Goal: Task Accomplishment & Management: Manage account settings

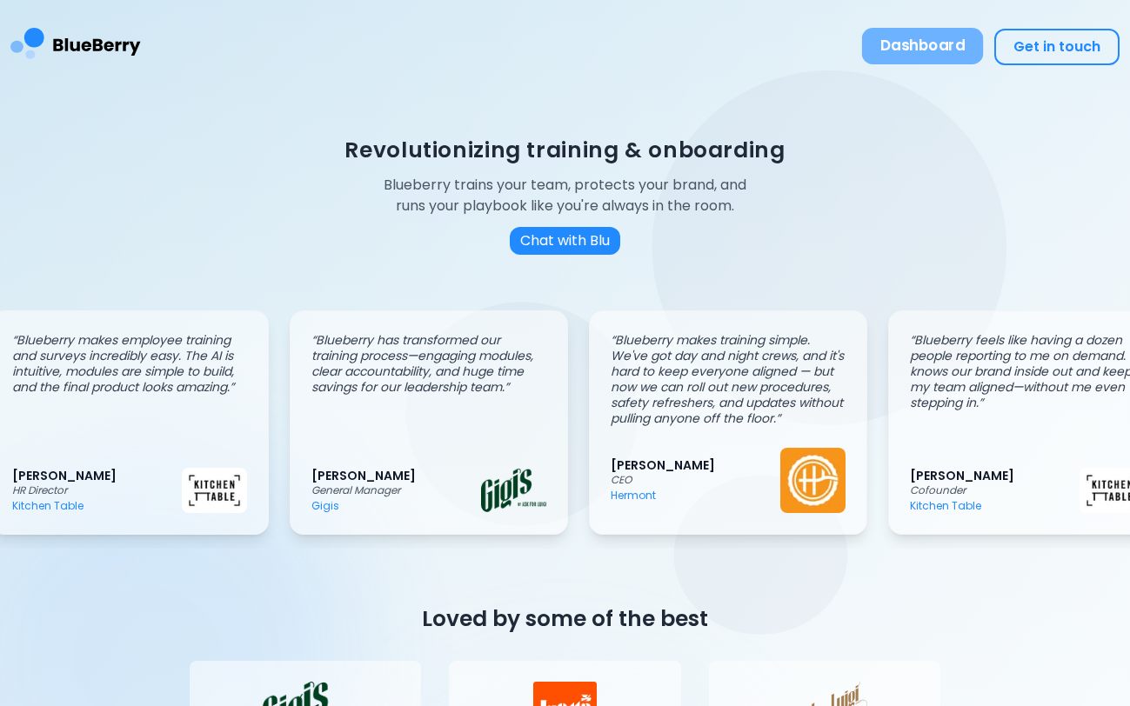
scroll to position [0, 27]
click at [892, 61] on button "Dashboard" at bounding box center [923, 46] width 122 height 37
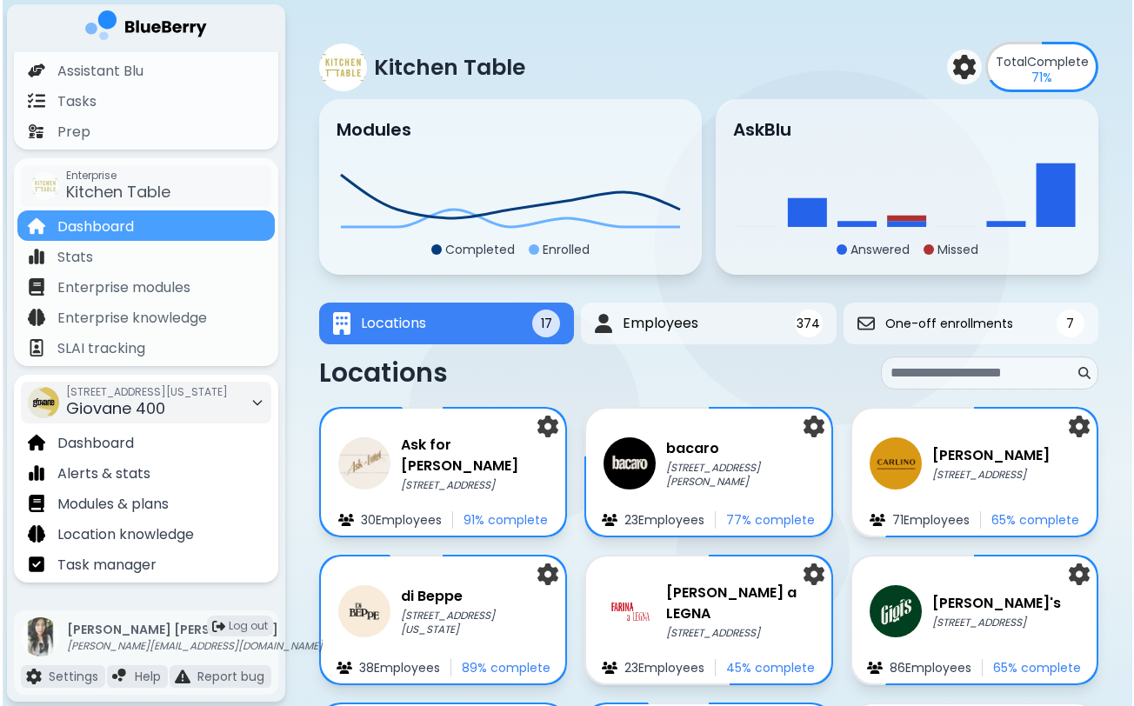
scroll to position [184, 0]
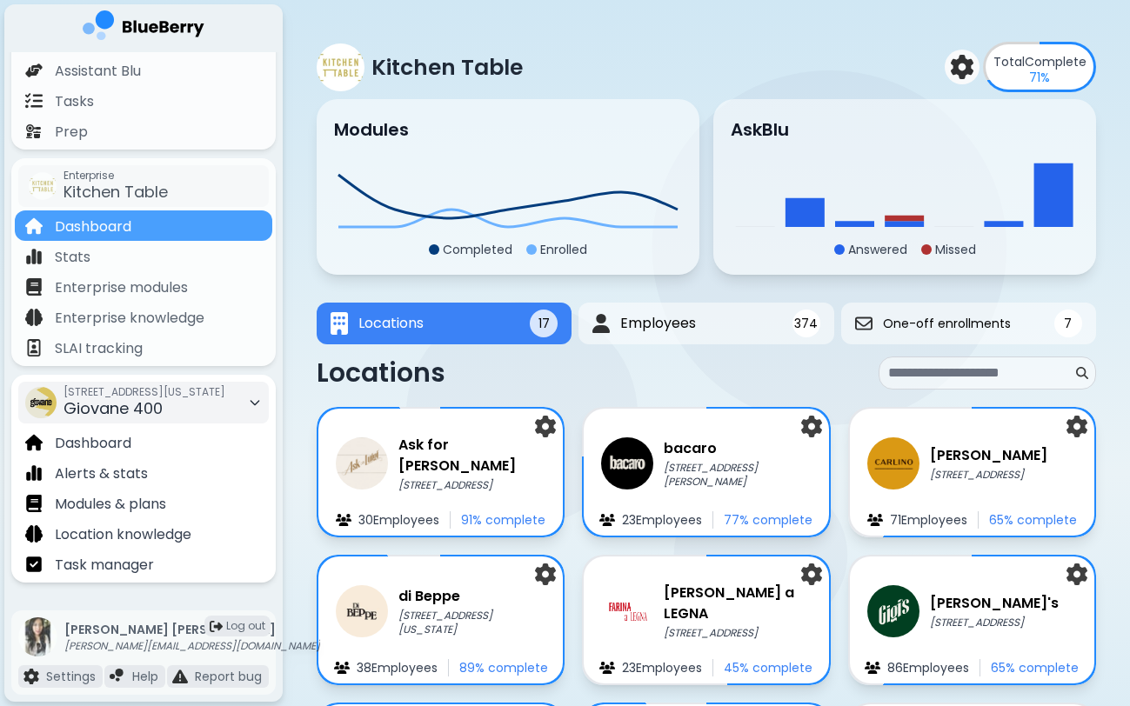
click at [162, 396] on span "[STREET_ADDRESS][US_STATE]" at bounding box center [144, 392] width 162 height 14
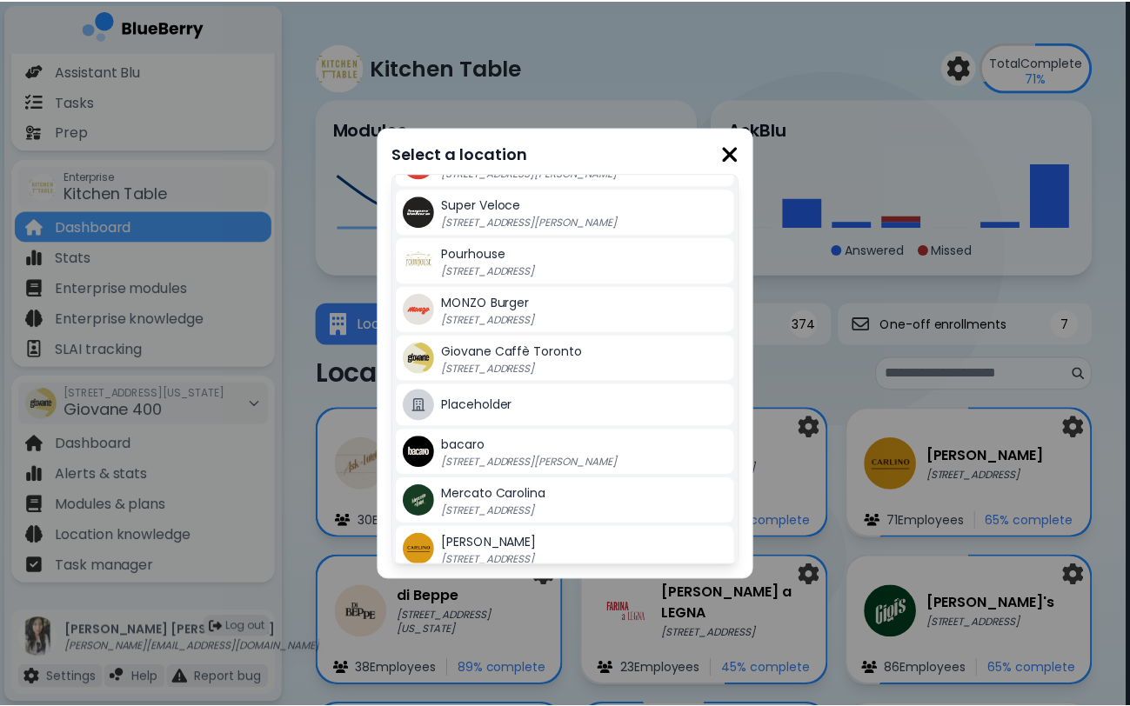
scroll to position [142, 0]
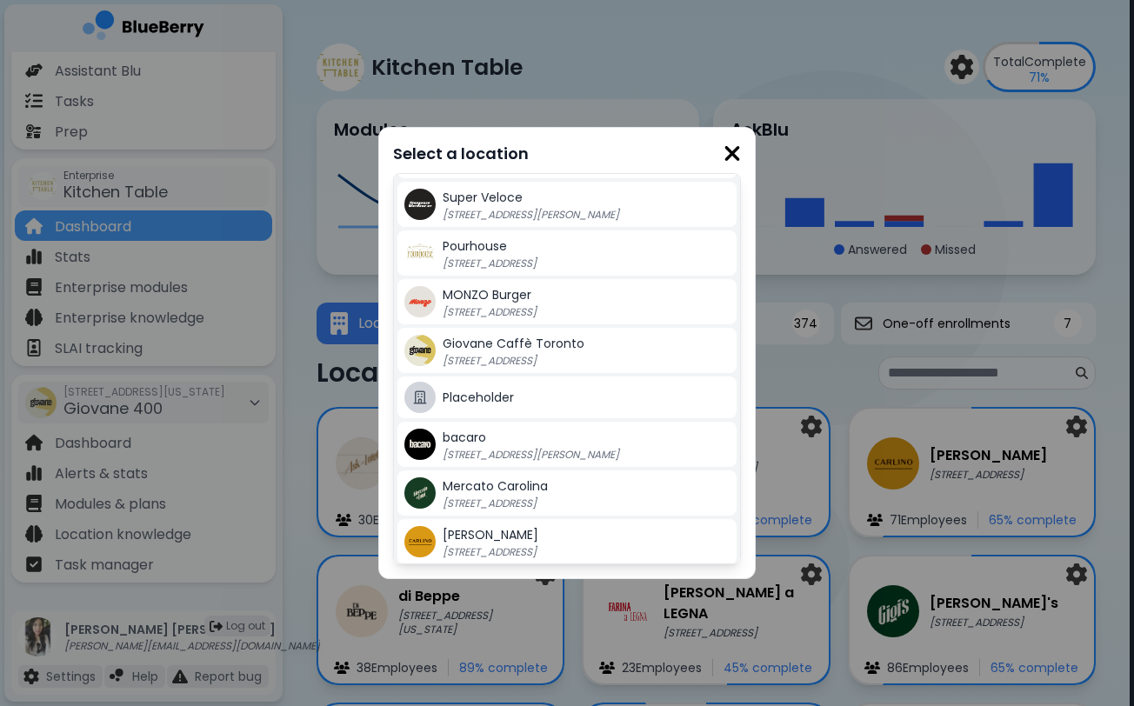
click at [533, 196] on div "Super Veloce [STREET_ADDRESS][PERSON_NAME]" at bounding box center [586, 204] width 287 height 35
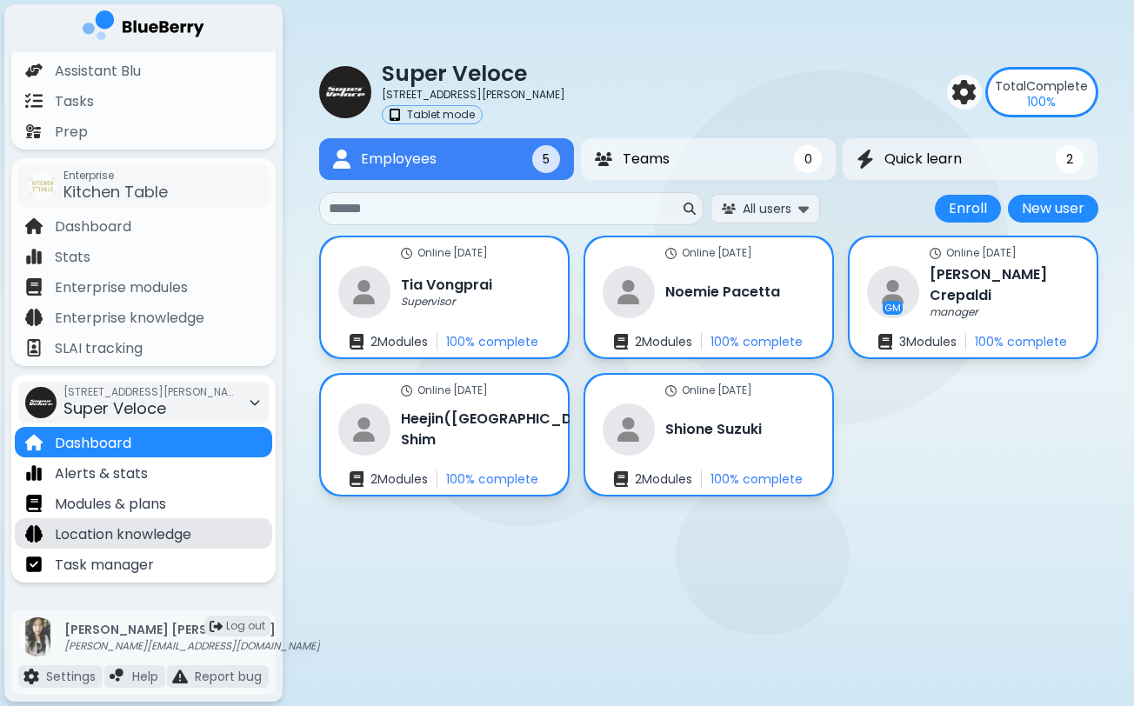
click at [145, 520] on div "Location knowledge" at bounding box center [143, 533] width 257 height 30
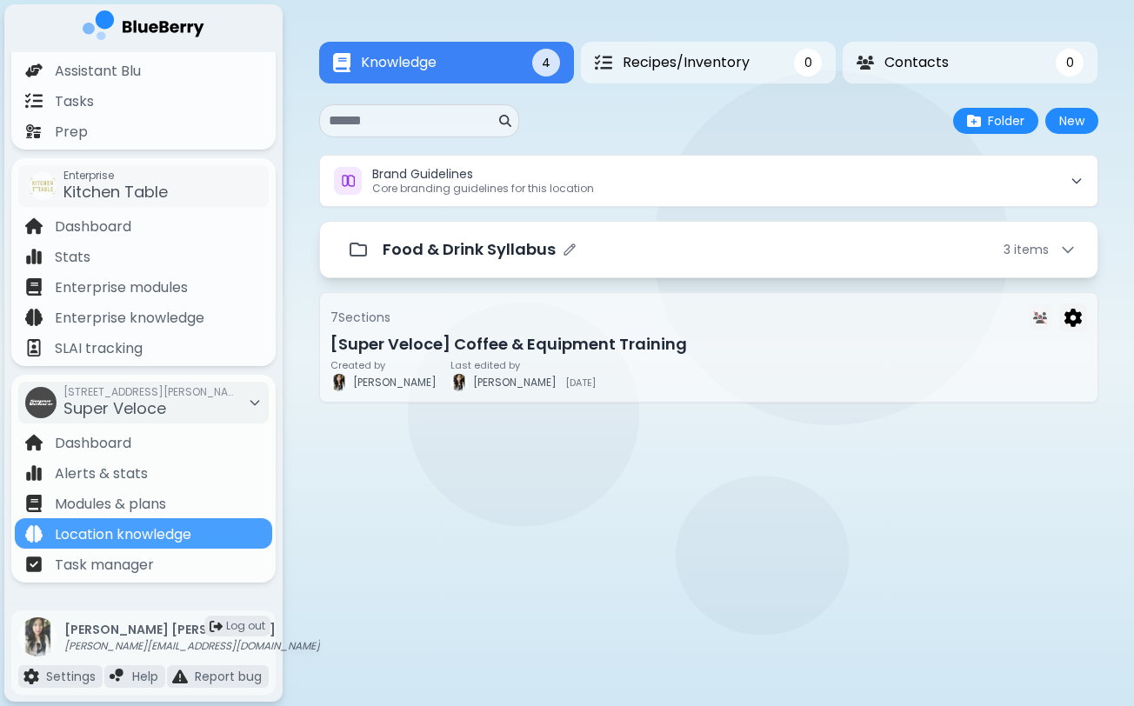
click at [556, 248] on div "Food & Drink Syllabus" at bounding box center [480, 249] width 194 height 24
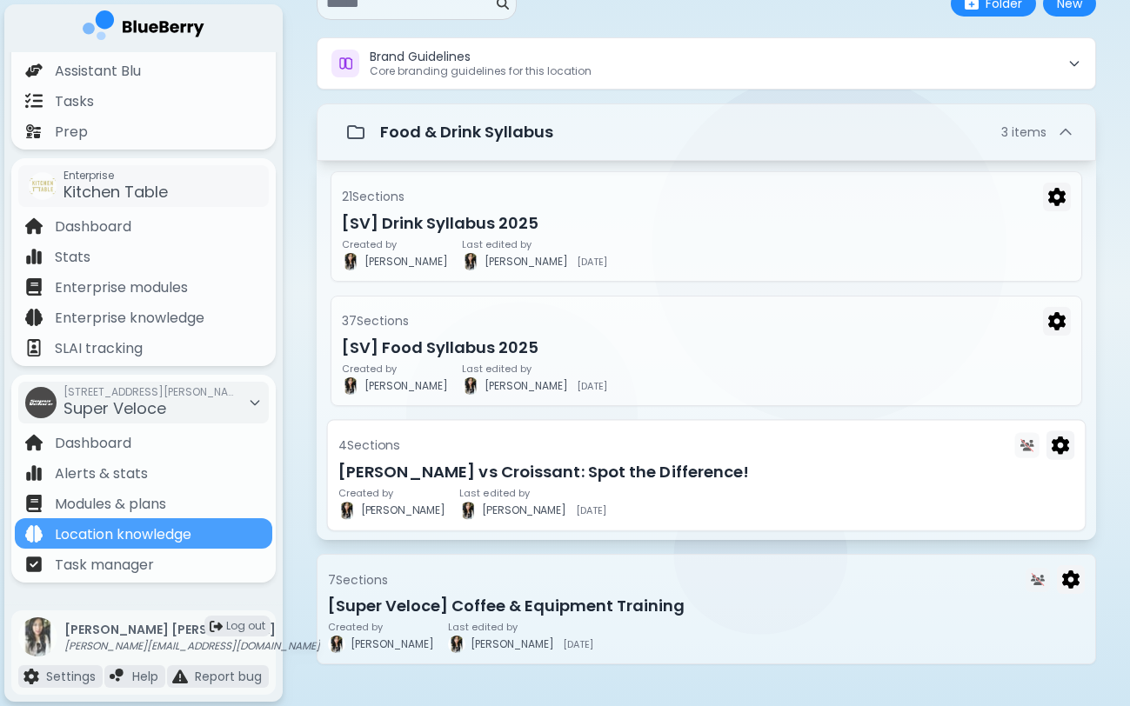
scroll to position [118, 0]
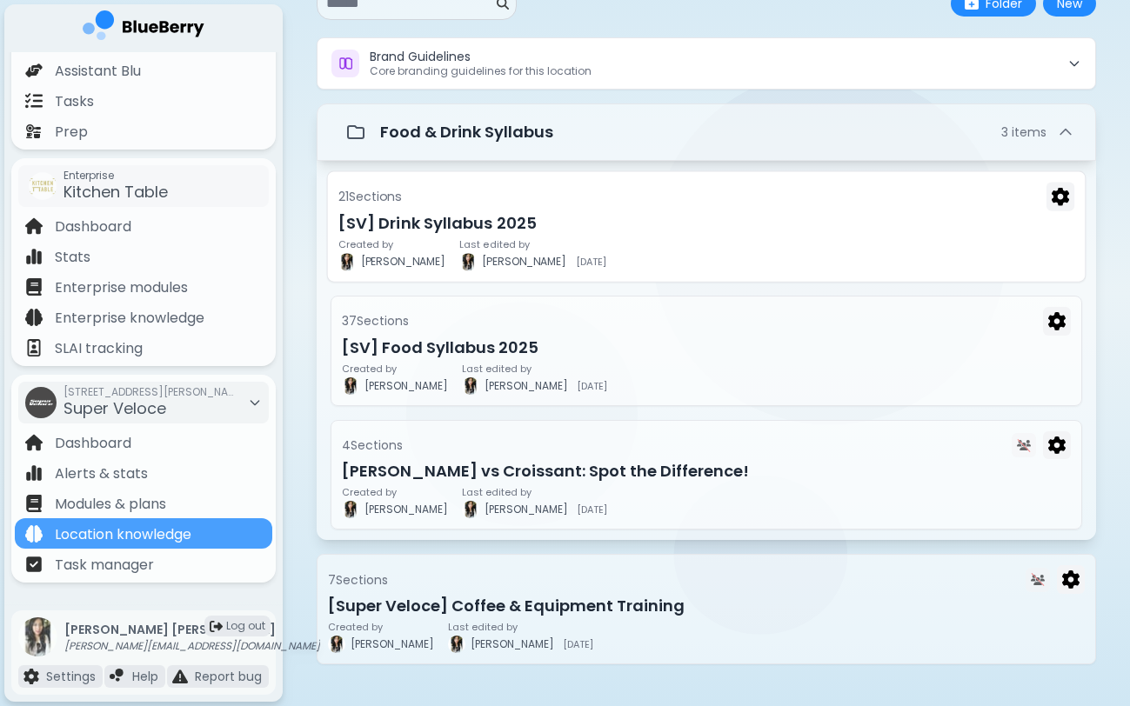
click at [541, 233] on h3 "[SV] Drink Syllabus 2025" at bounding box center [706, 223] width 736 height 24
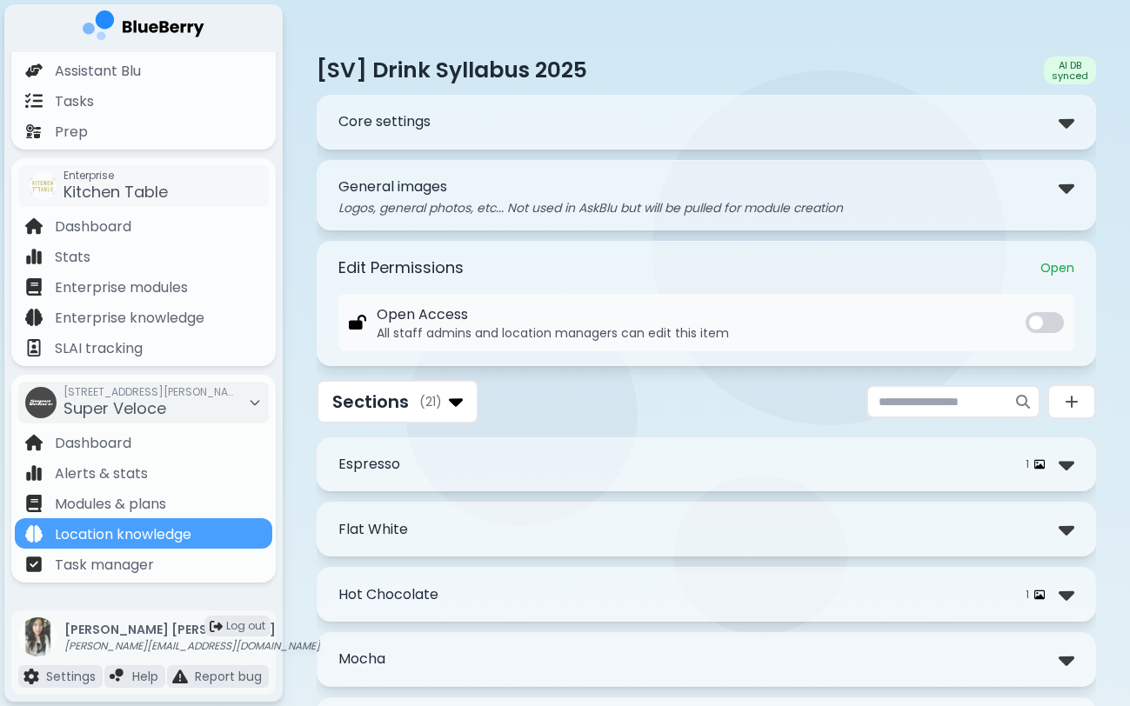
click at [596, 415] on div "Sections ( 21 )" at bounding box center [706, 401] width 779 height 43
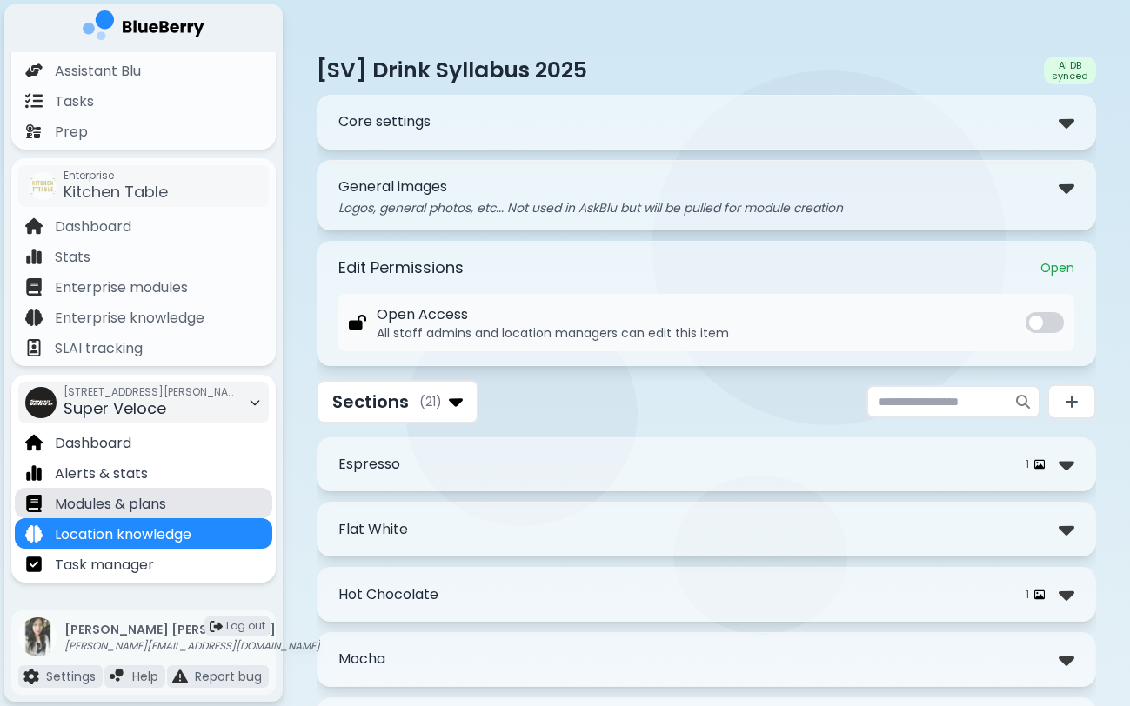
click at [158, 516] on div "Modules & plans" at bounding box center [143, 503] width 257 height 30
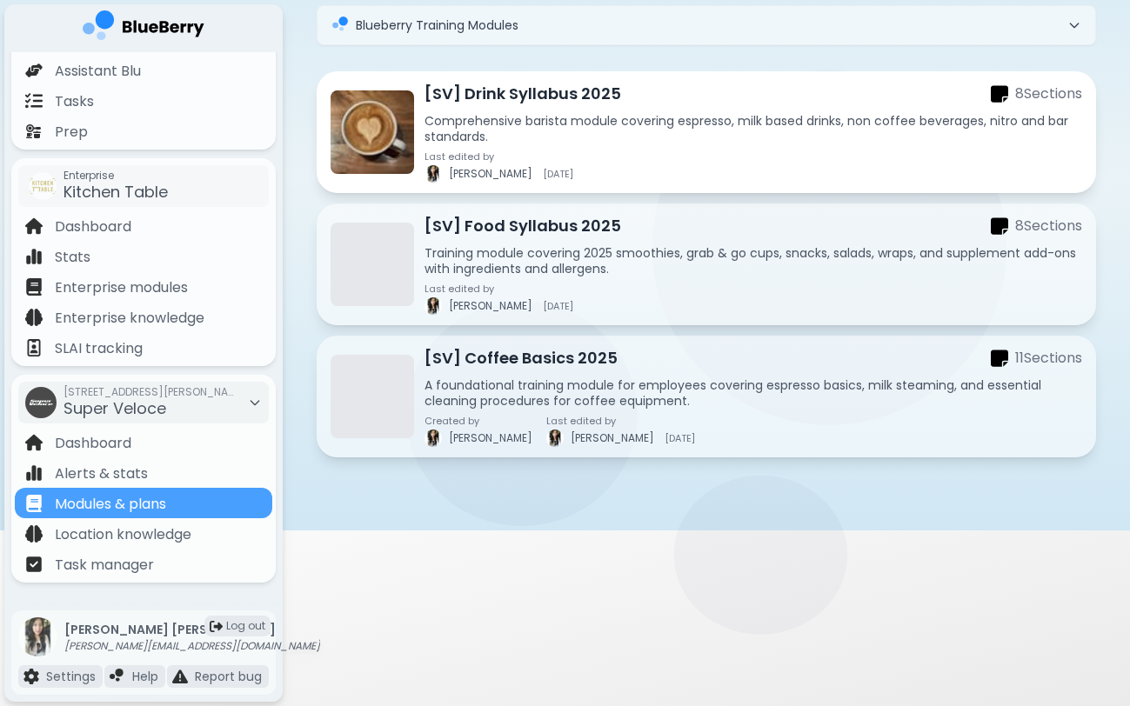
scroll to position [193, 0]
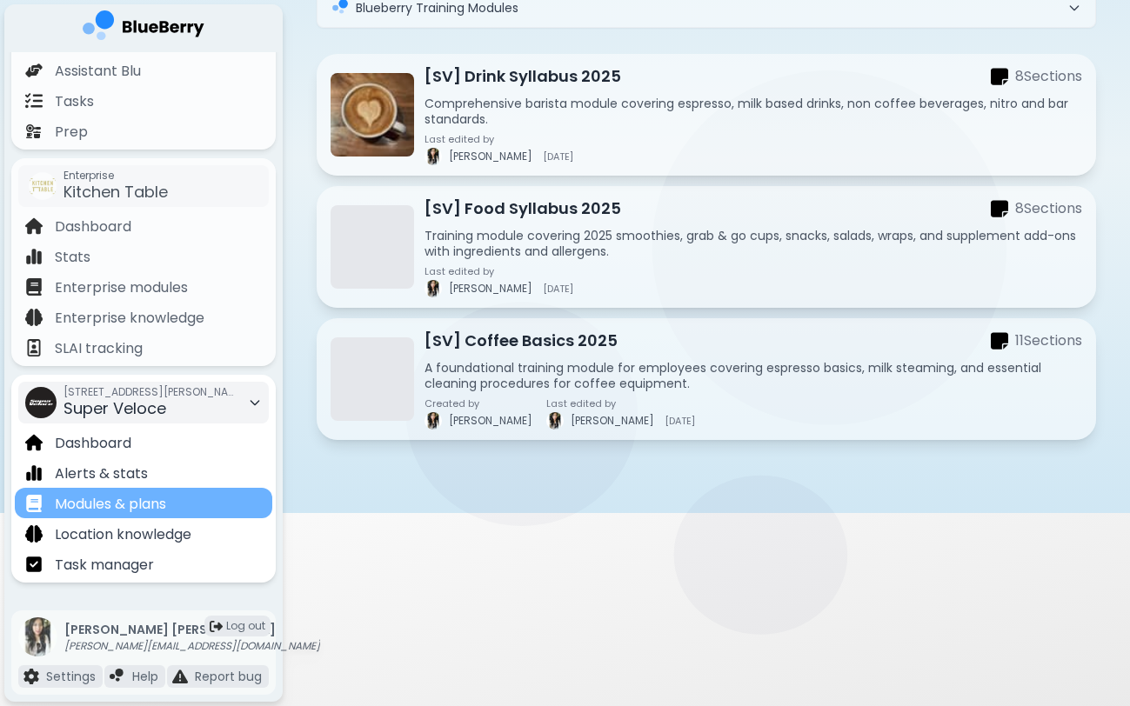
click at [166, 511] on p "Modules & plans" at bounding box center [110, 504] width 111 height 21
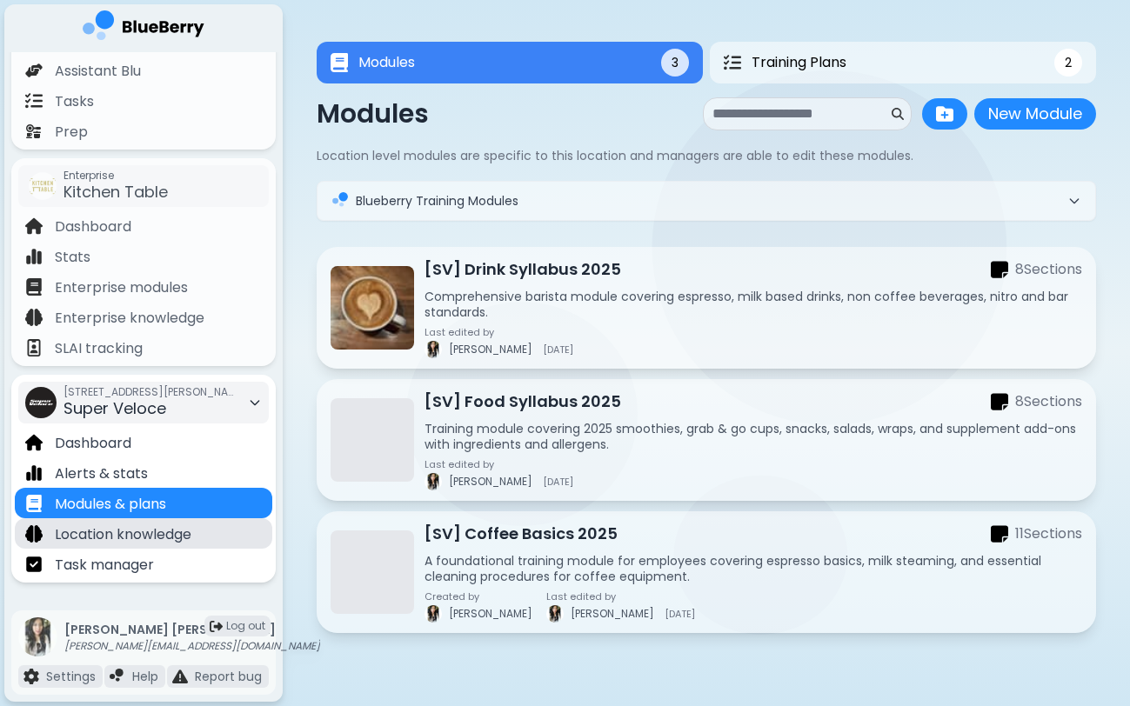
click at [176, 531] on p "Location knowledge" at bounding box center [123, 534] width 137 height 21
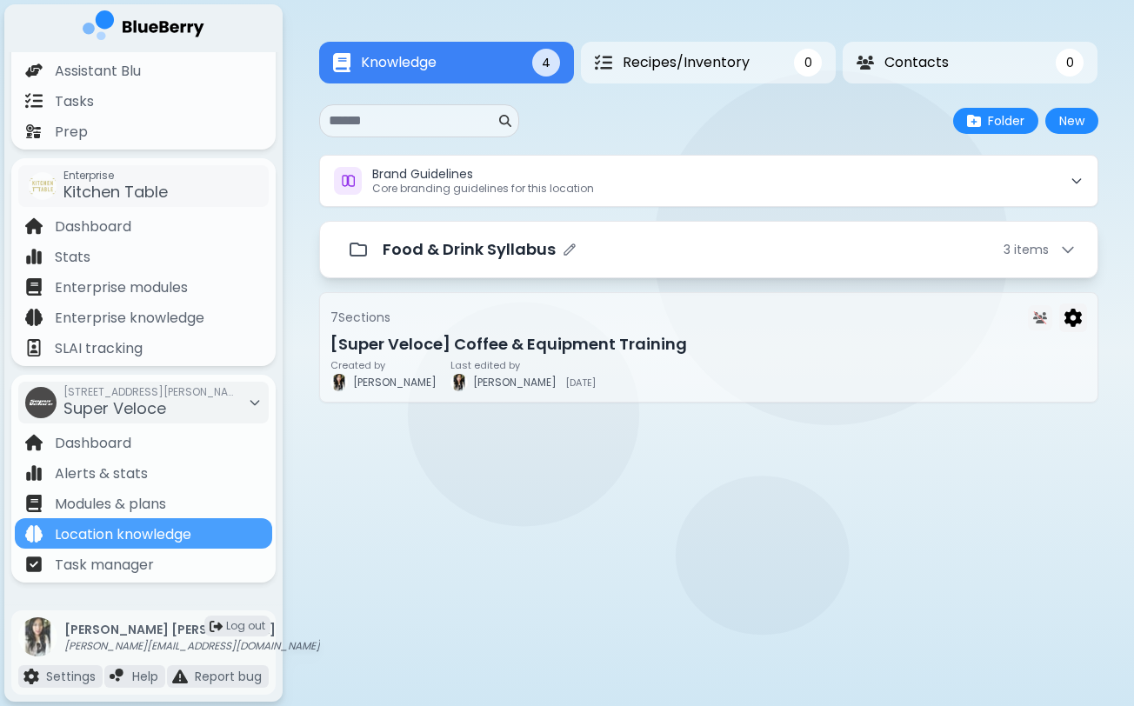
click at [528, 257] on p "Food & Drink Syllabus" at bounding box center [469, 249] width 173 height 24
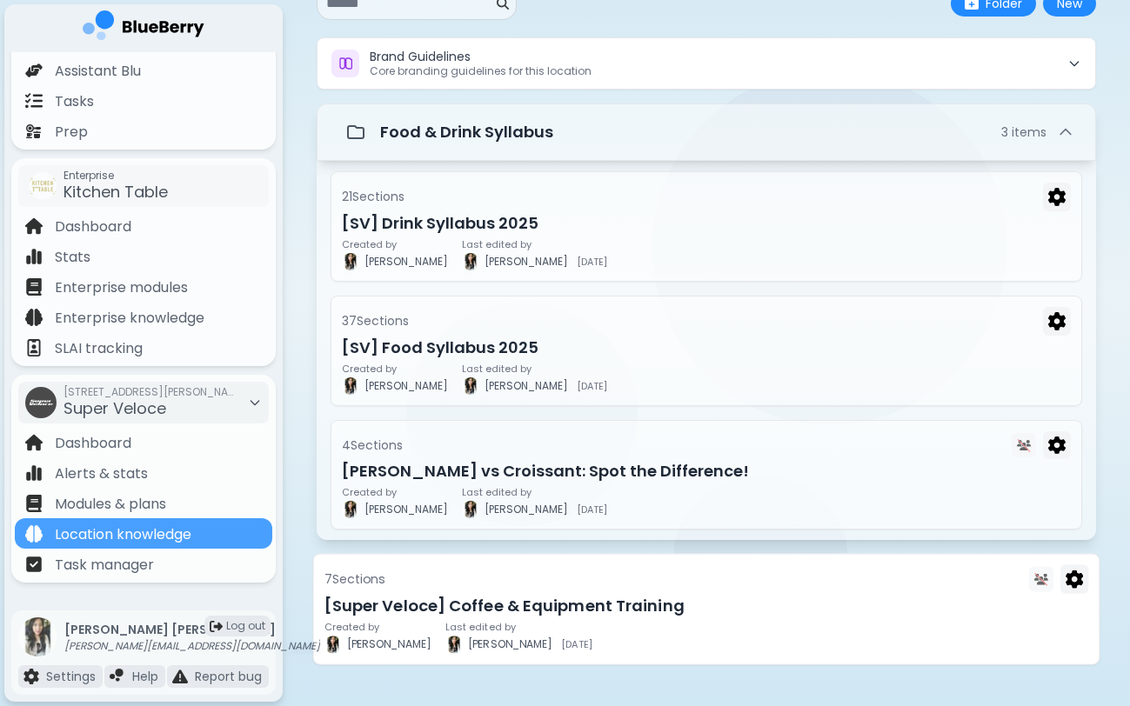
scroll to position [118, 0]
click at [376, 606] on h3 "[Super Veloce] Coffee & Equipment Training" at bounding box center [706, 606] width 765 height 24
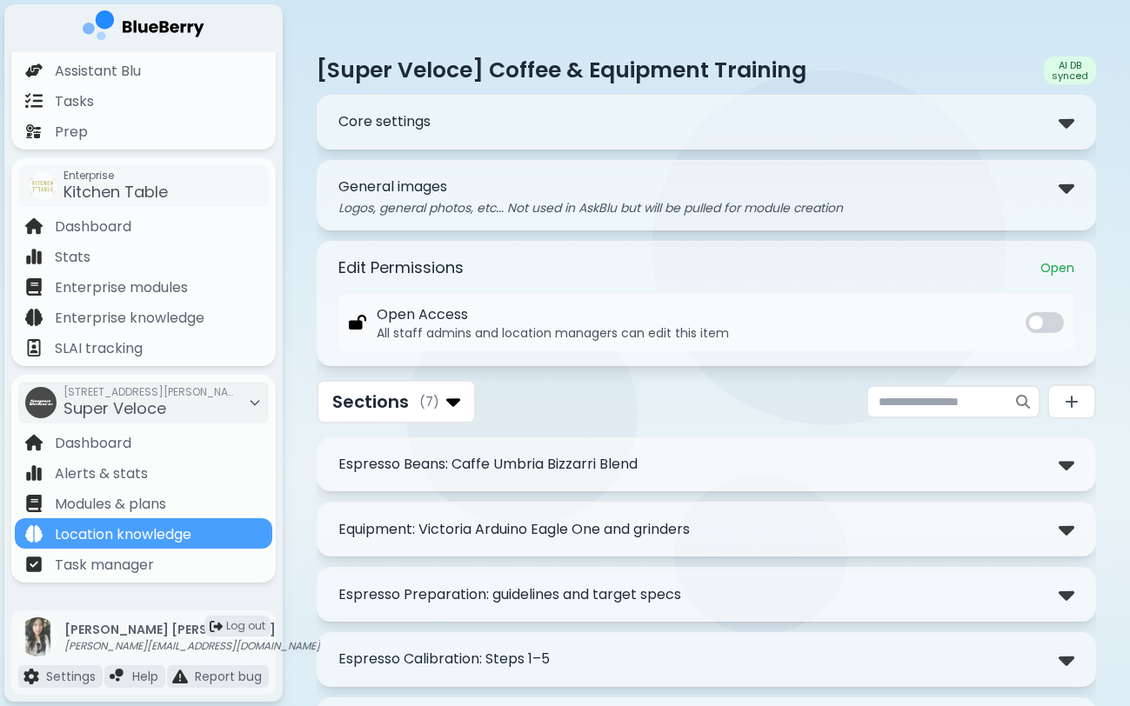
click at [487, 68] on p "[Super Veloce] Coffee & Equipment Training" at bounding box center [562, 70] width 490 height 29
click at [617, 136] on div "**********" at bounding box center [706, 122] width 779 height 55
click at [496, 119] on div "Core settings" at bounding box center [706, 122] width 736 height 25
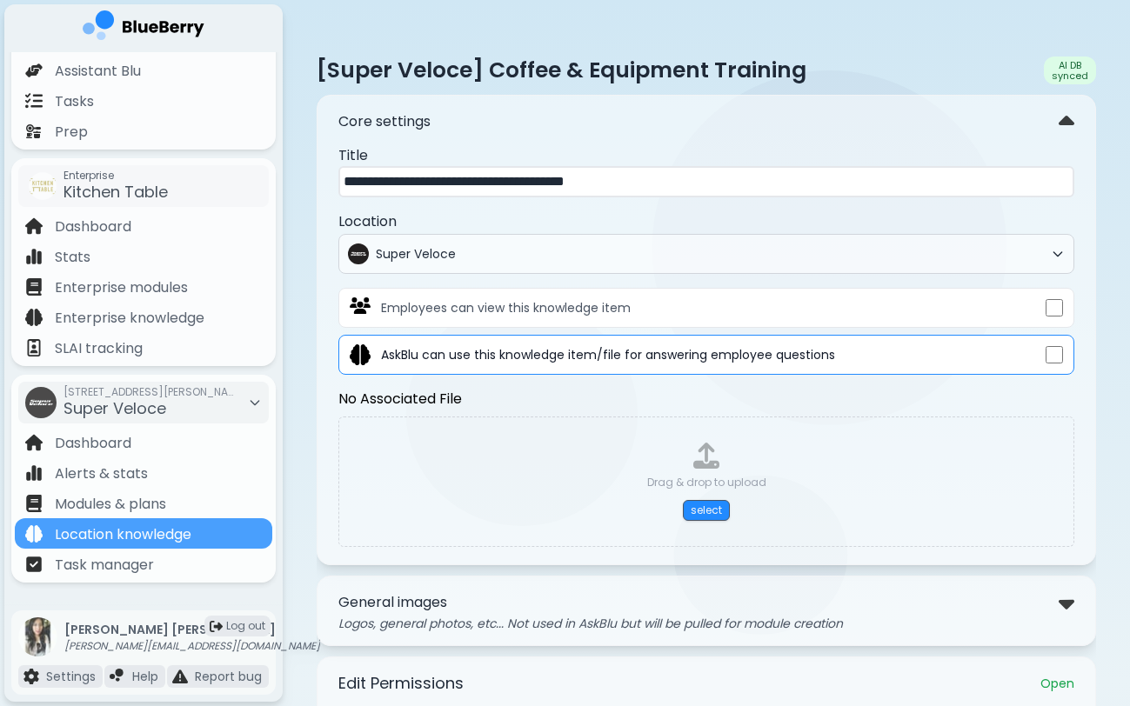
drag, startPoint x: 358, startPoint y: 184, endPoint x: 392, endPoint y: 184, distance: 33.9
click at [391, 184] on input "**********" at bounding box center [706, 181] width 736 height 31
drag, startPoint x: 366, startPoint y: 184, endPoint x: 409, endPoint y: 187, distance: 42.8
click at [409, 187] on input "**********" at bounding box center [706, 181] width 736 height 31
type input "**********"
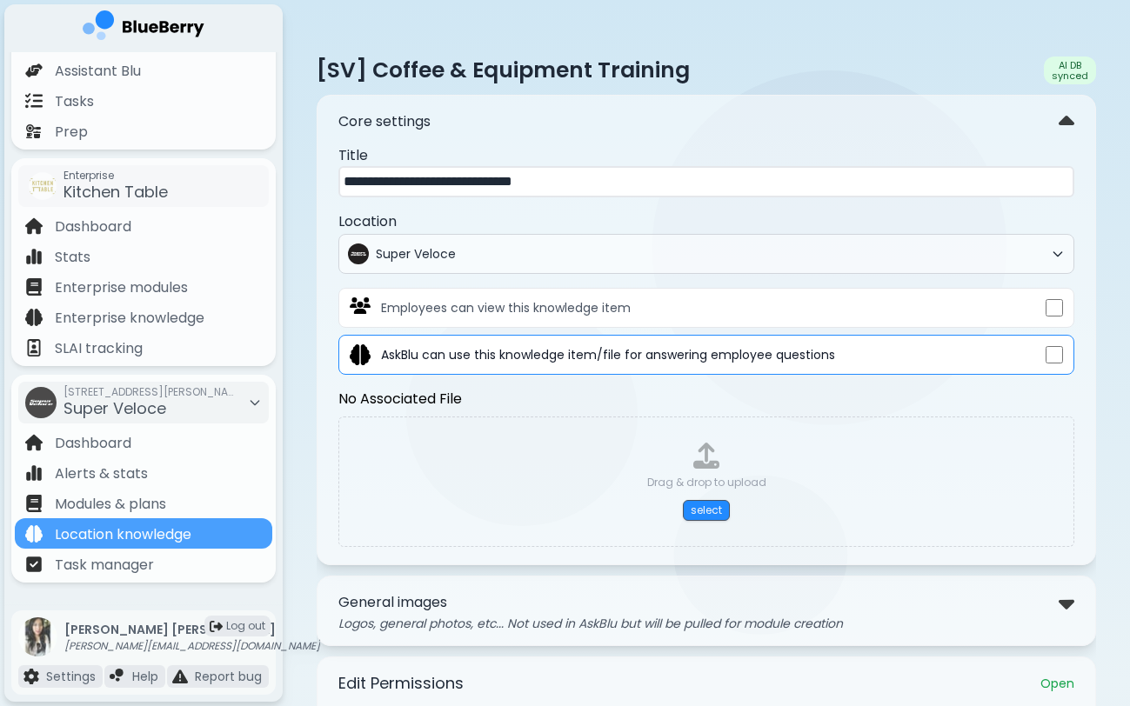
click at [561, 135] on div "**********" at bounding box center [706, 343] width 736 height 416
click at [76, 546] on div "Location knowledge" at bounding box center [143, 533] width 257 height 30
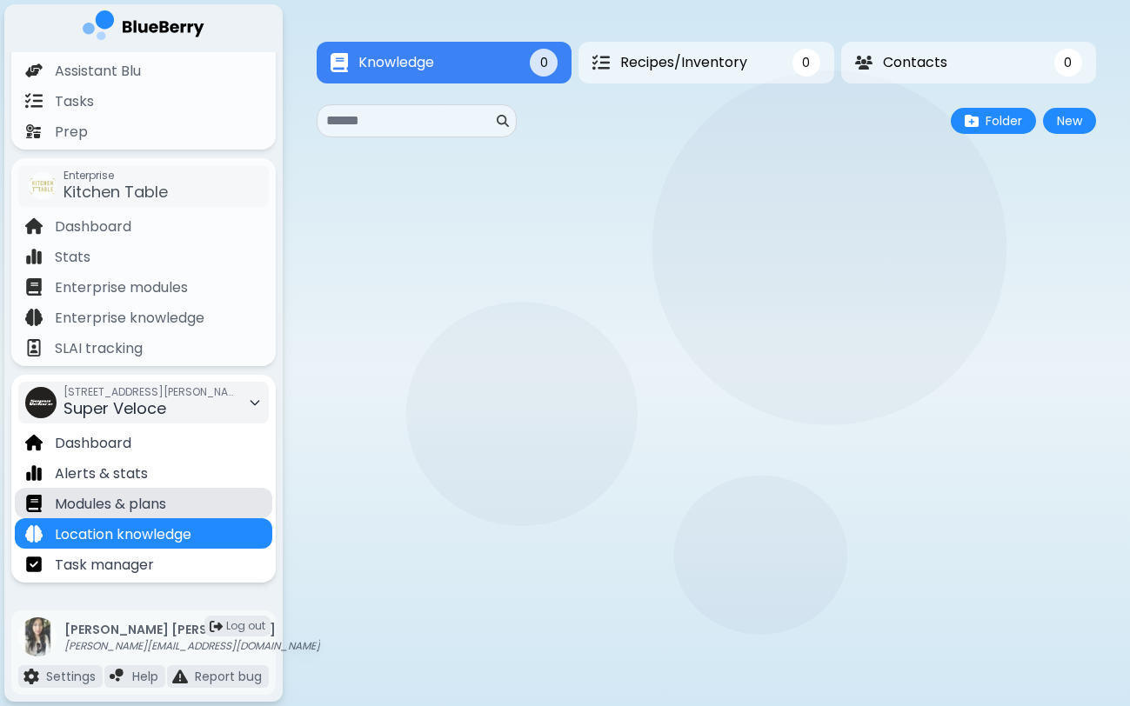
click at [101, 504] on p "Modules & plans" at bounding box center [110, 504] width 111 height 21
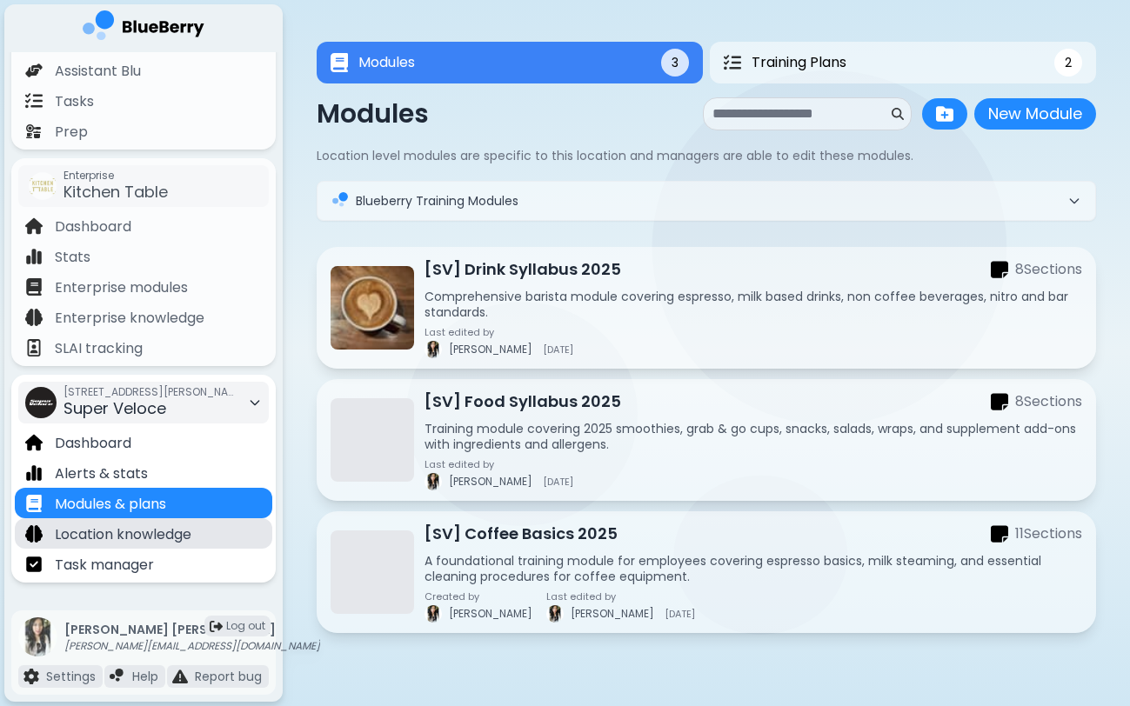
click at [98, 535] on p "Location knowledge" at bounding box center [123, 534] width 137 height 21
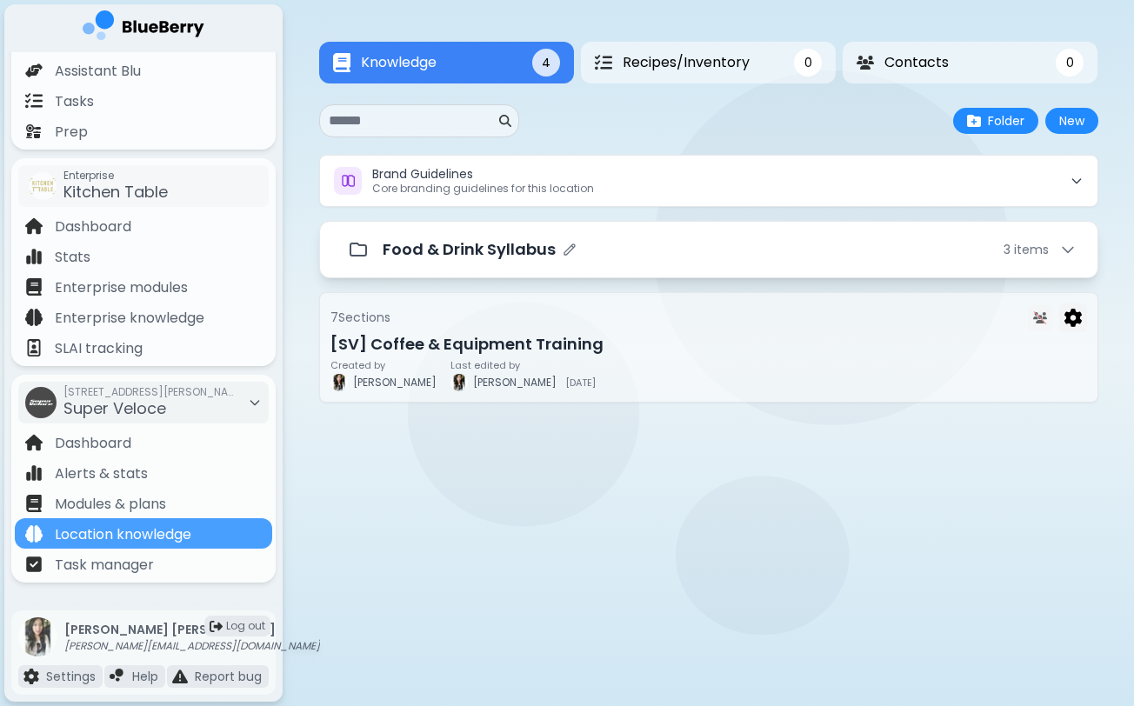
click at [472, 257] on p "Food & Drink Syllabus" at bounding box center [469, 249] width 173 height 24
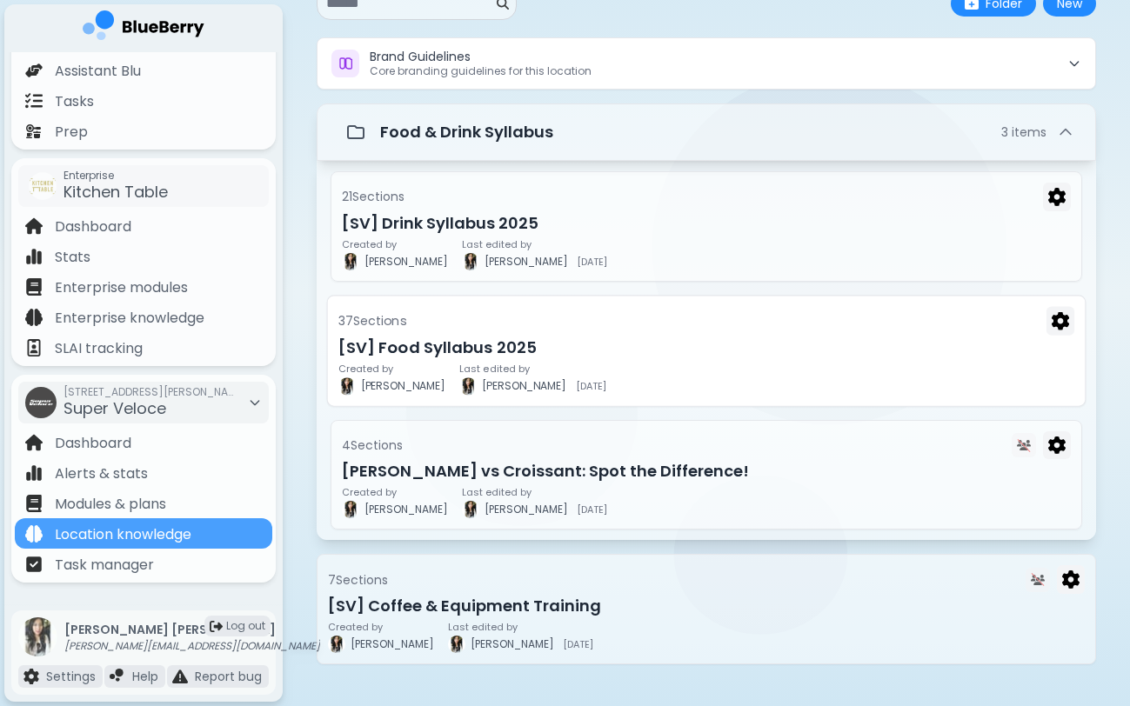
scroll to position [118, 0]
click at [557, 252] on div "Created by [PERSON_NAME] Last edited by [PERSON_NAME] [DATE]" at bounding box center [706, 254] width 736 height 31
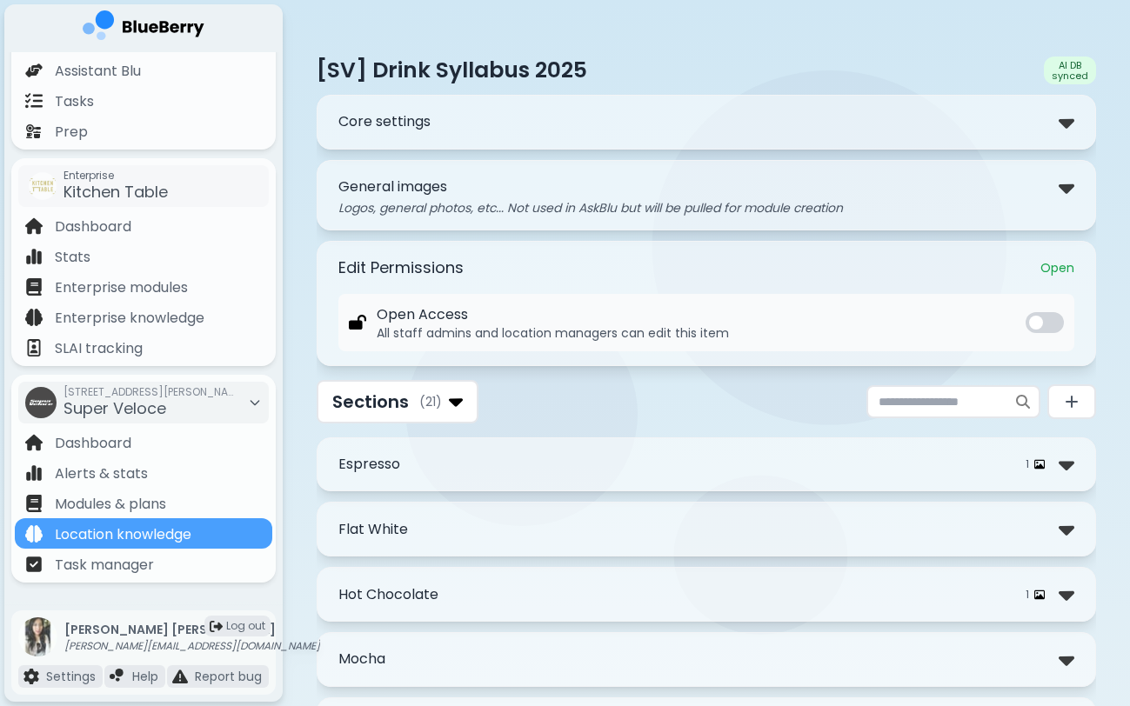
click at [521, 482] on div "**********" at bounding box center [706, 464] width 779 height 55
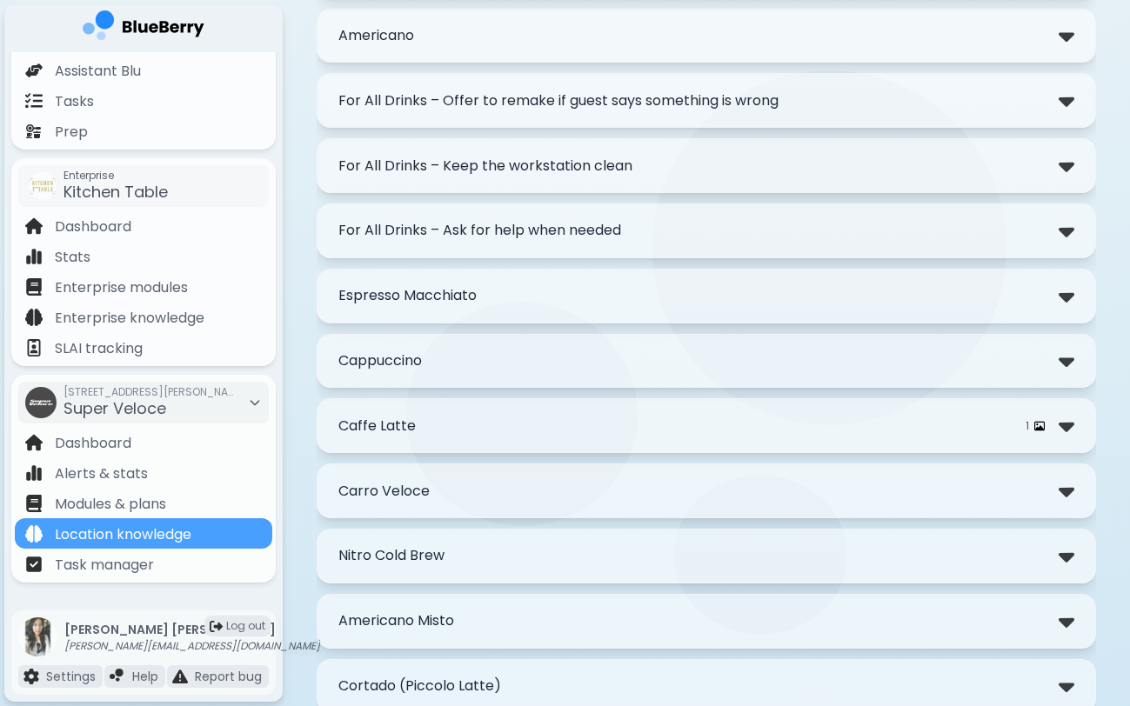
scroll to position [1083, 0]
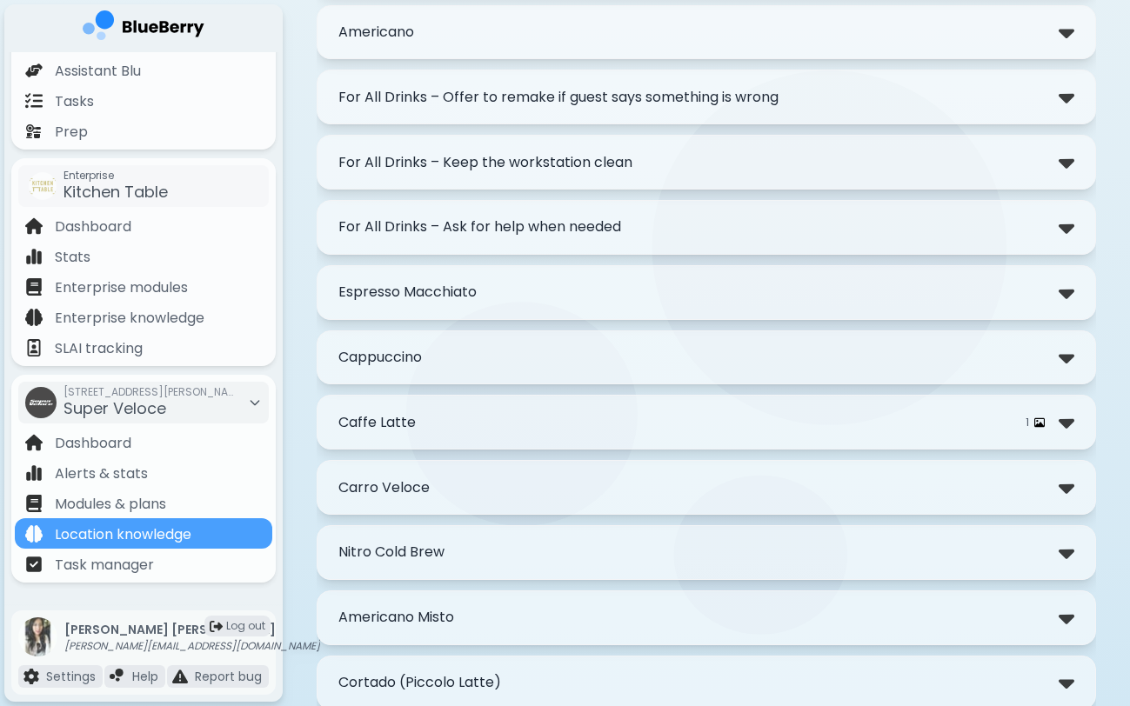
click at [718, 68] on div "**********" at bounding box center [706, 33] width 779 height 1356
click at [783, 97] on div "For All Drinks – Offer to remake if guest says something is wrong" at bounding box center [706, 96] width 736 height 25
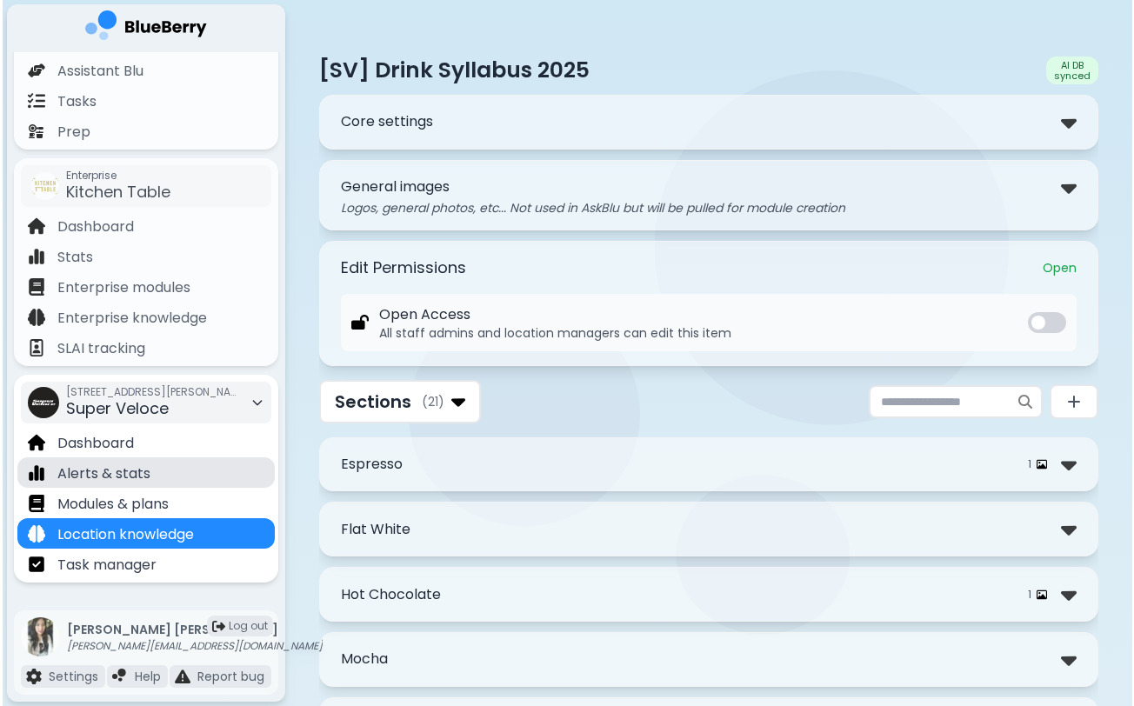
scroll to position [0, 0]
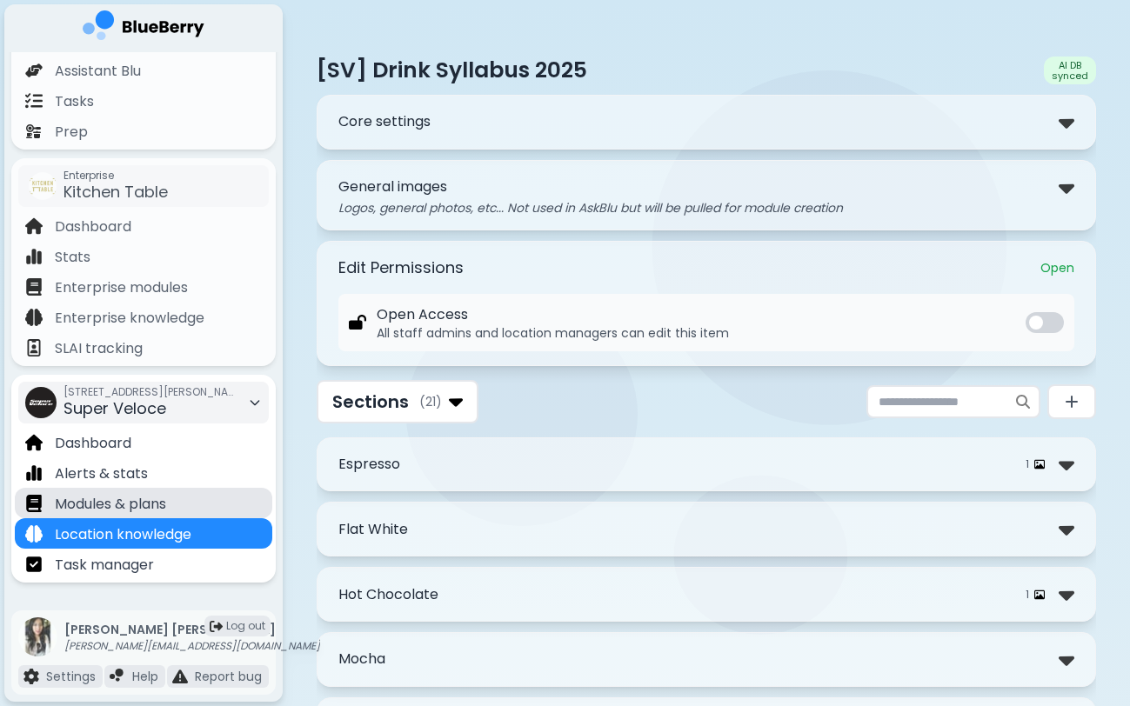
click at [96, 488] on div "Modules & plans" at bounding box center [143, 503] width 257 height 30
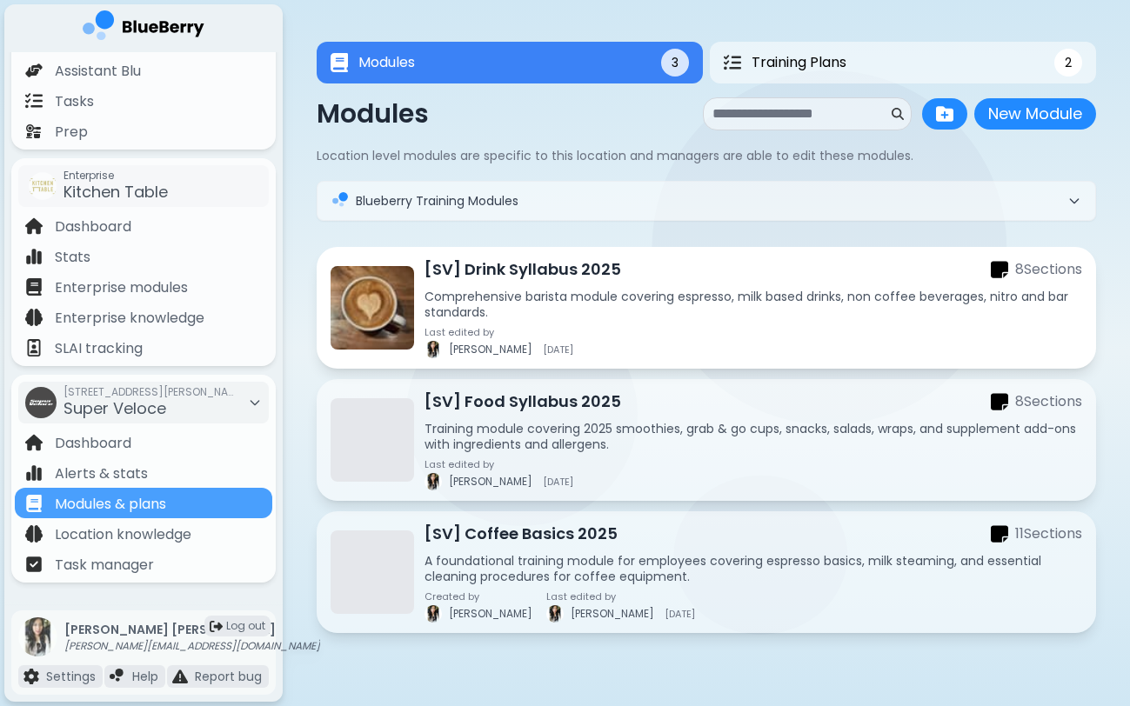
click at [589, 339] on div "Last edited by [PERSON_NAME] [DATE]" at bounding box center [753, 342] width 658 height 31
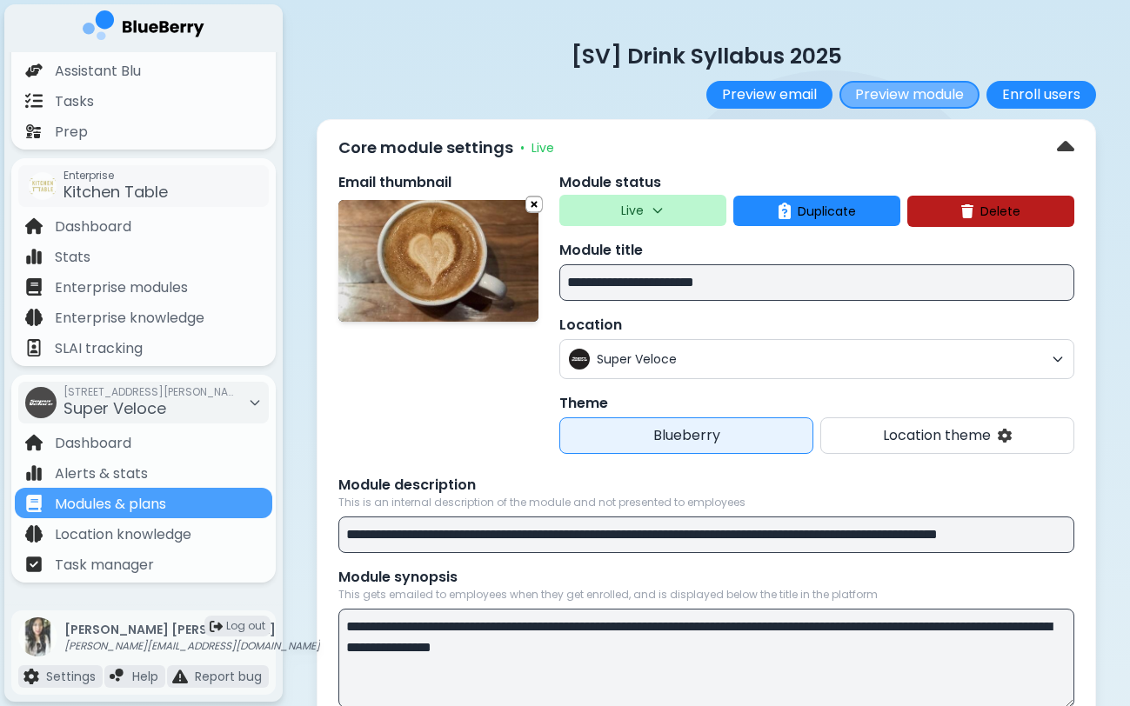
click at [920, 91] on button "Preview module" at bounding box center [909, 95] width 140 height 28
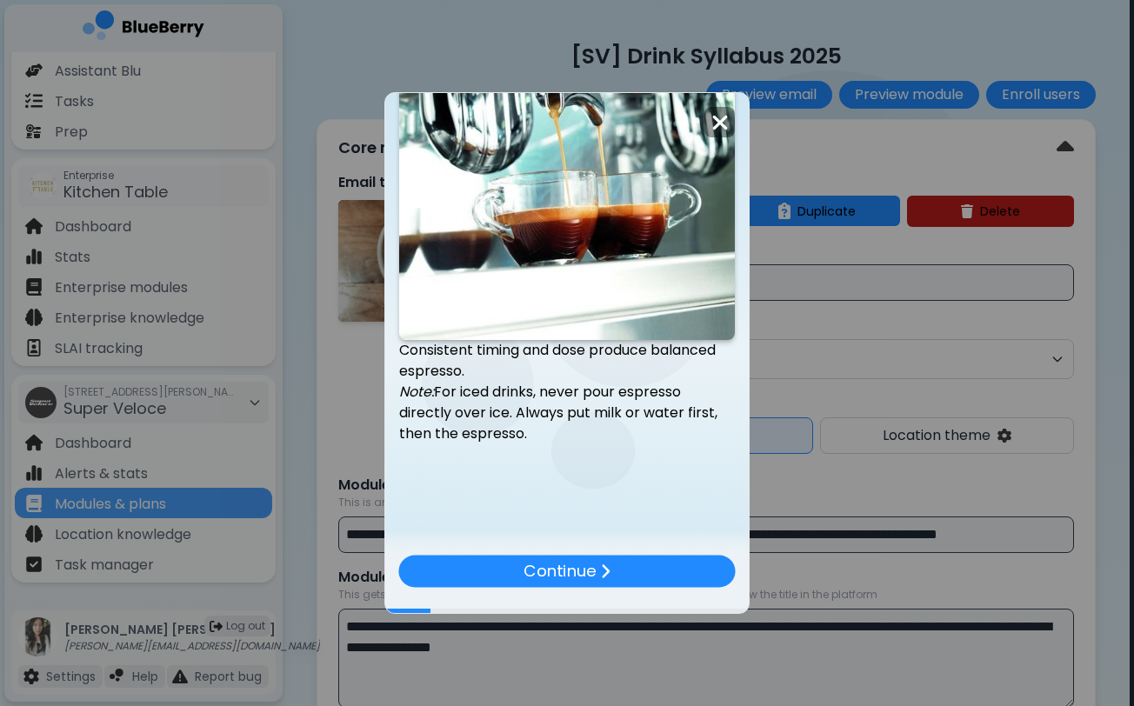
scroll to position [757, 0]
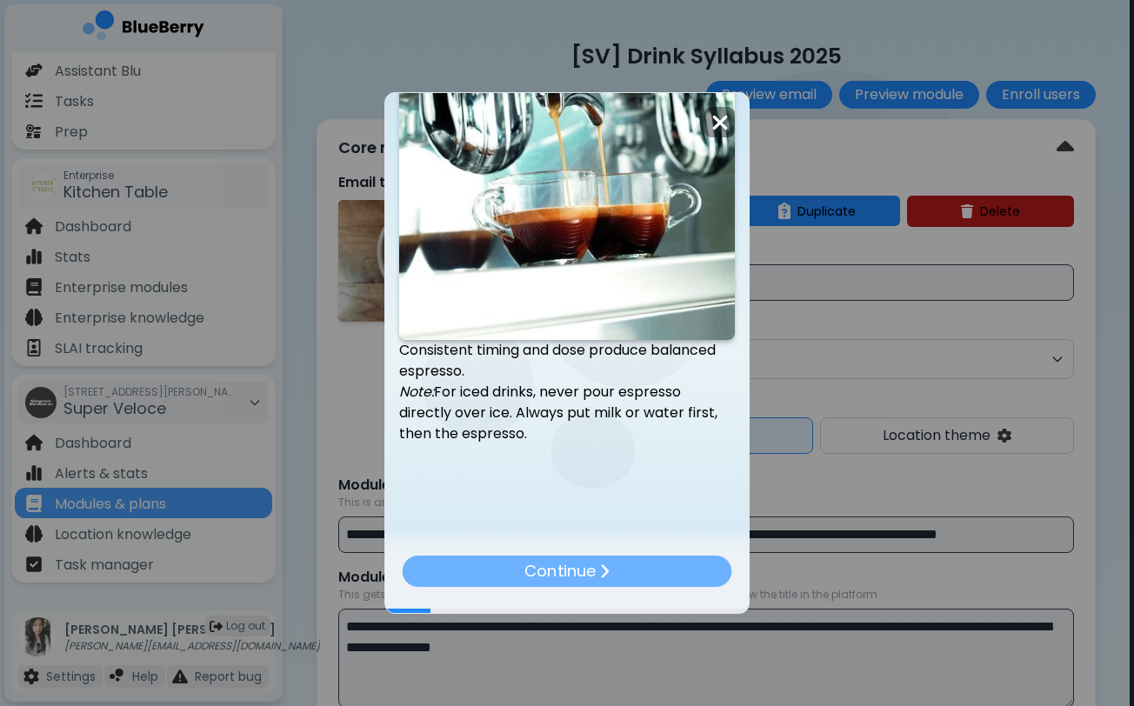
click at [619, 569] on div "Continue" at bounding box center [568, 571] width 330 height 31
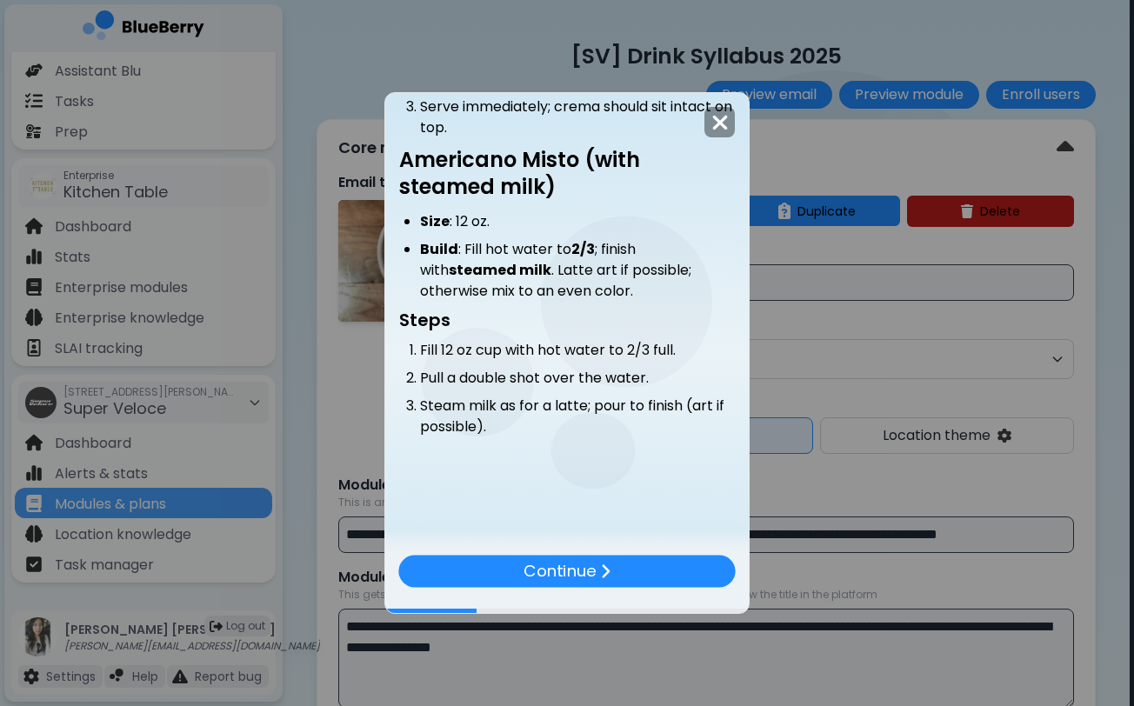
scroll to position [301, 0]
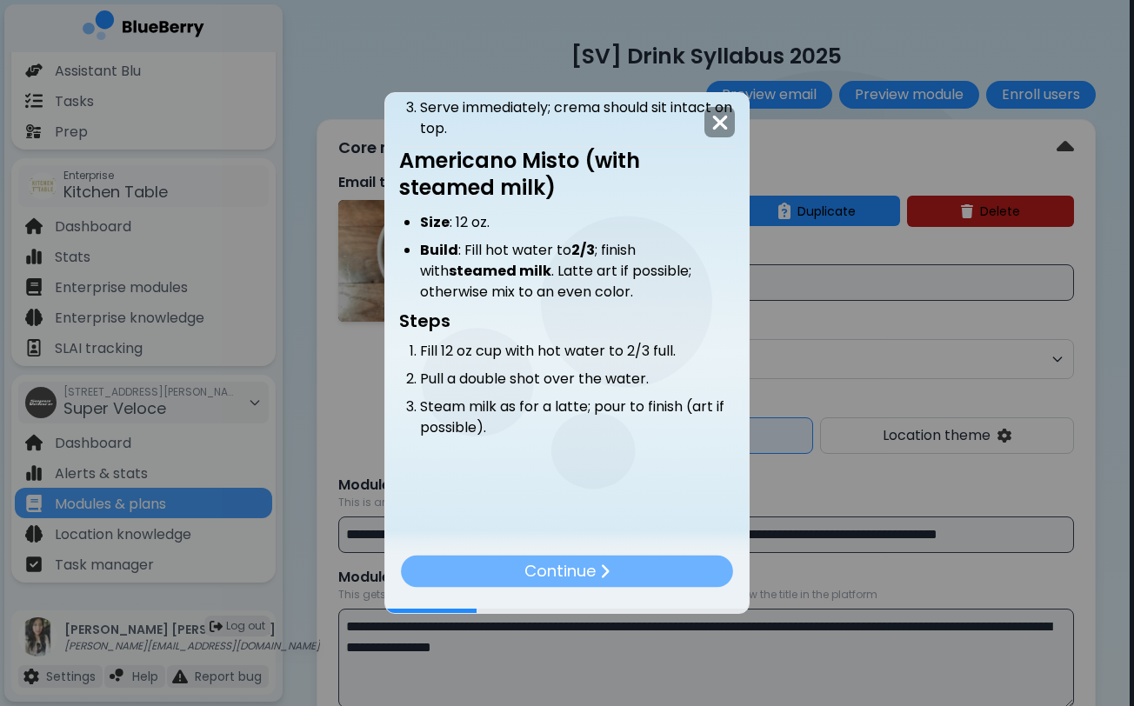
click at [691, 579] on div "Continue" at bounding box center [567, 572] width 332 height 32
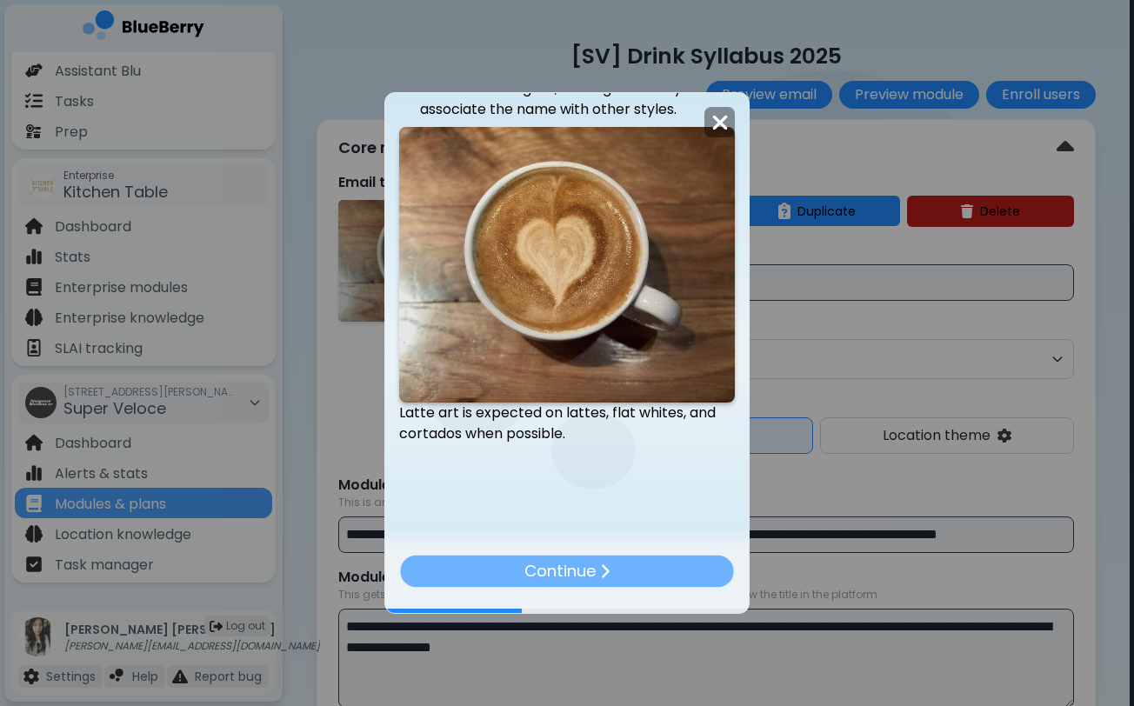
scroll to position [731, 0]
click at [697, 571] on div "Continue" at bounding box center [567, 571] width 337 height 32
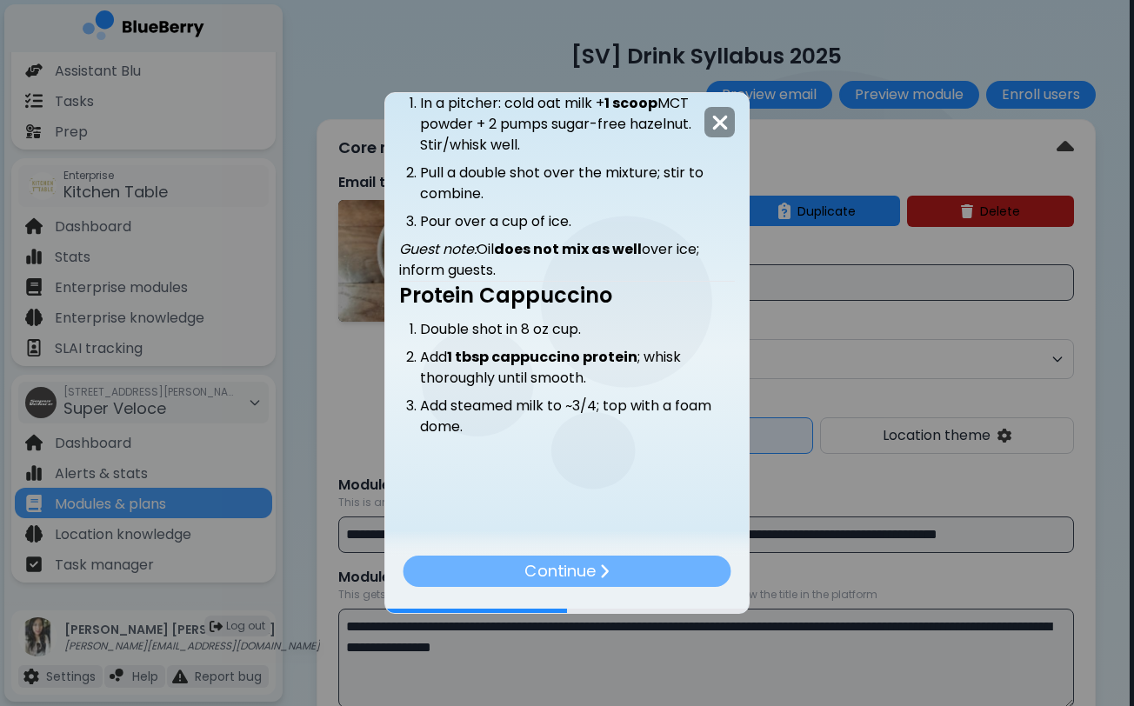
scroll to position [302, 0]
click at [680, 568] on div "Continue" at bounding box center [567, 571] width 331 height 31
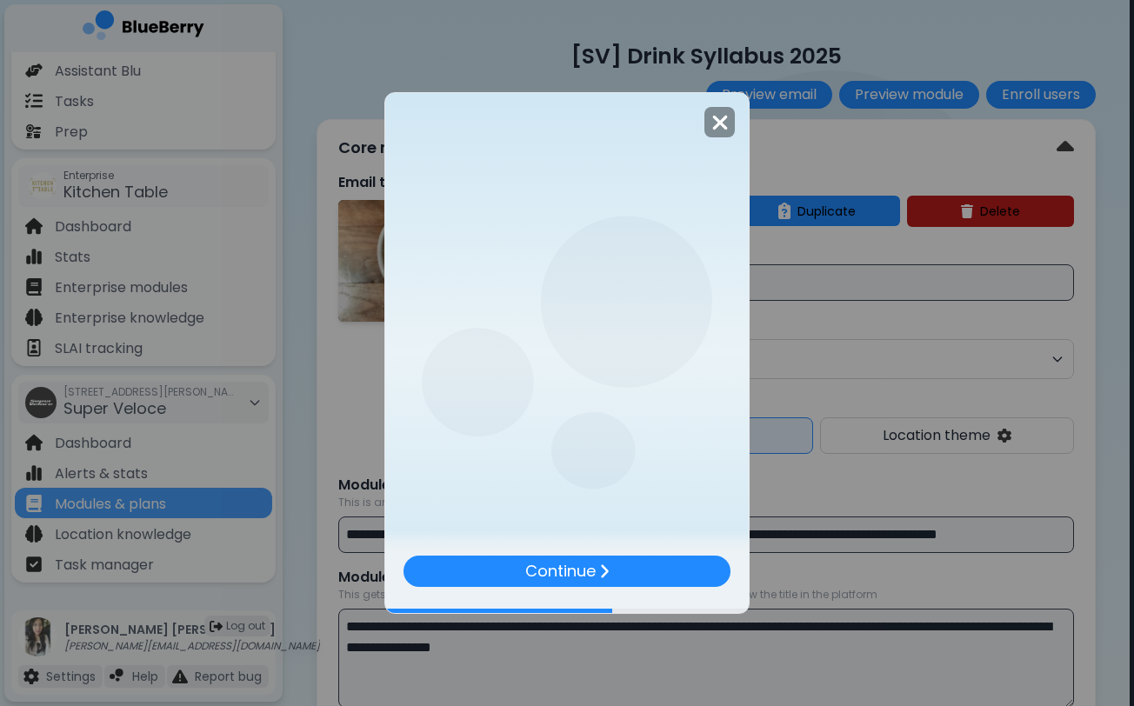
scroll to position [0, 0]
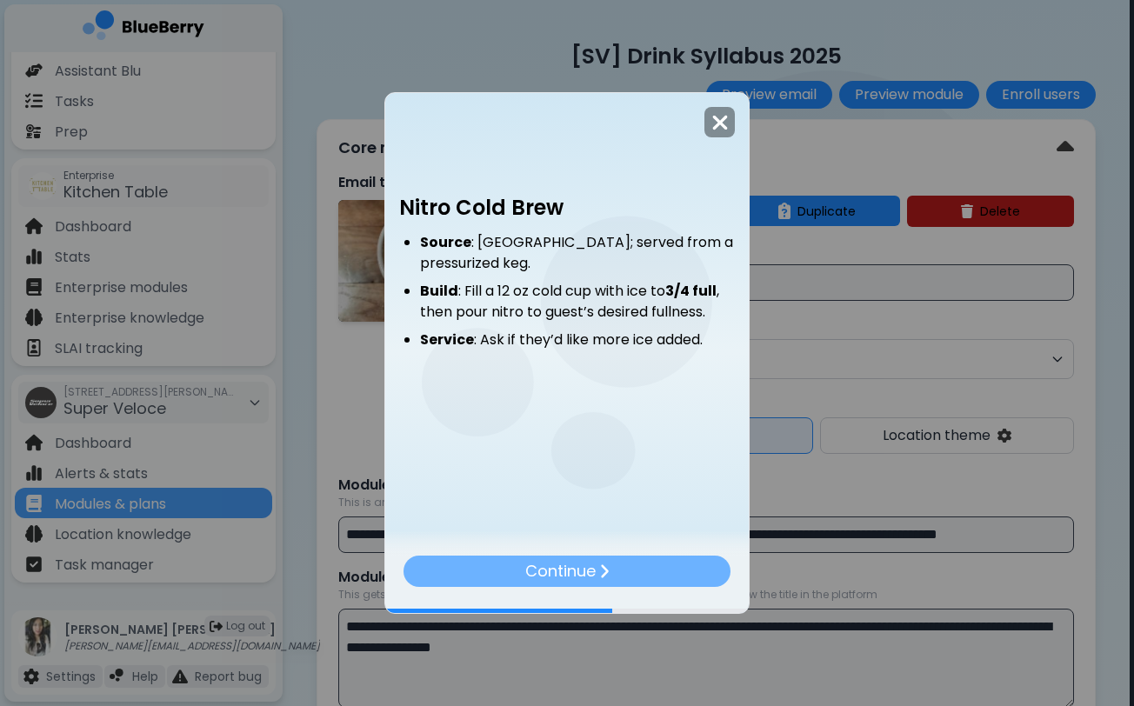
click at [666, 578] on div "Continue" at bounding box center [567, 571] width 327 height 31
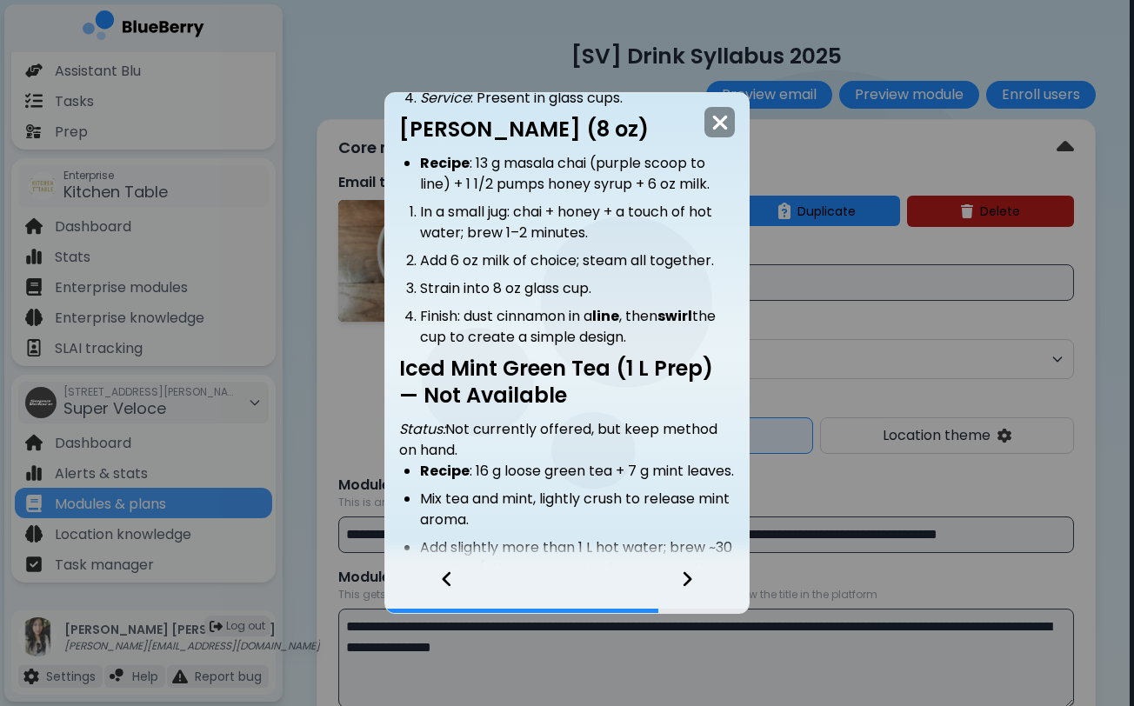
scroll to position [992, 0]
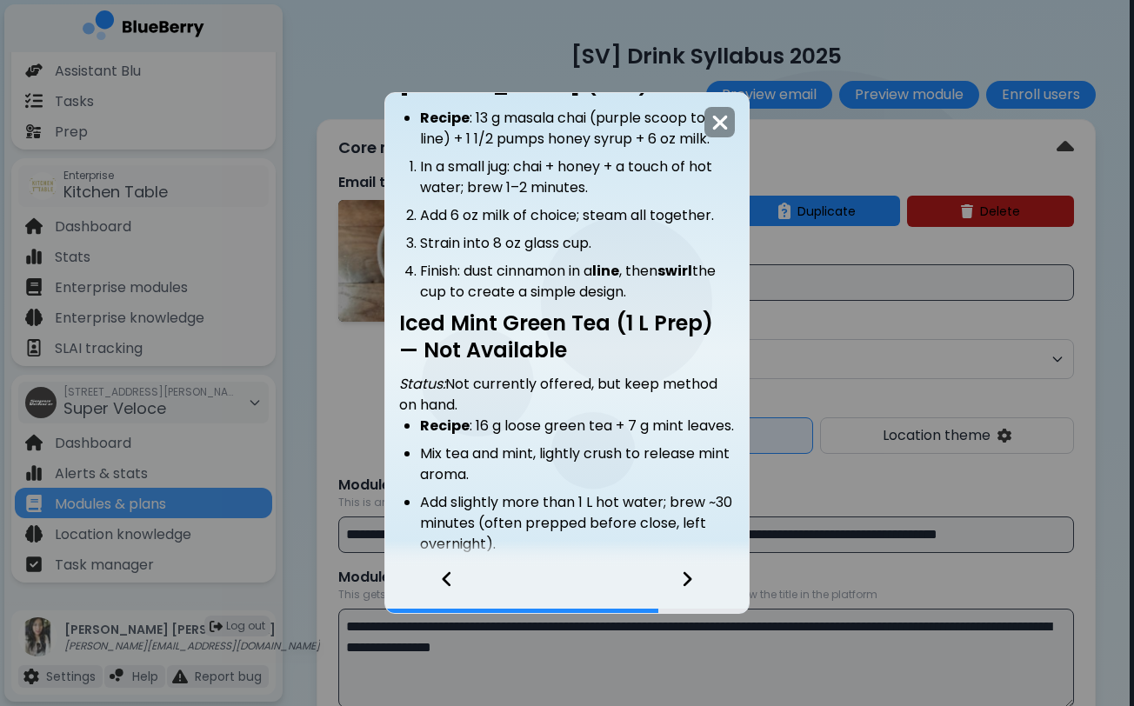
click at [692, 580] on icon at bounding box center [687, 579] width 12 height 19
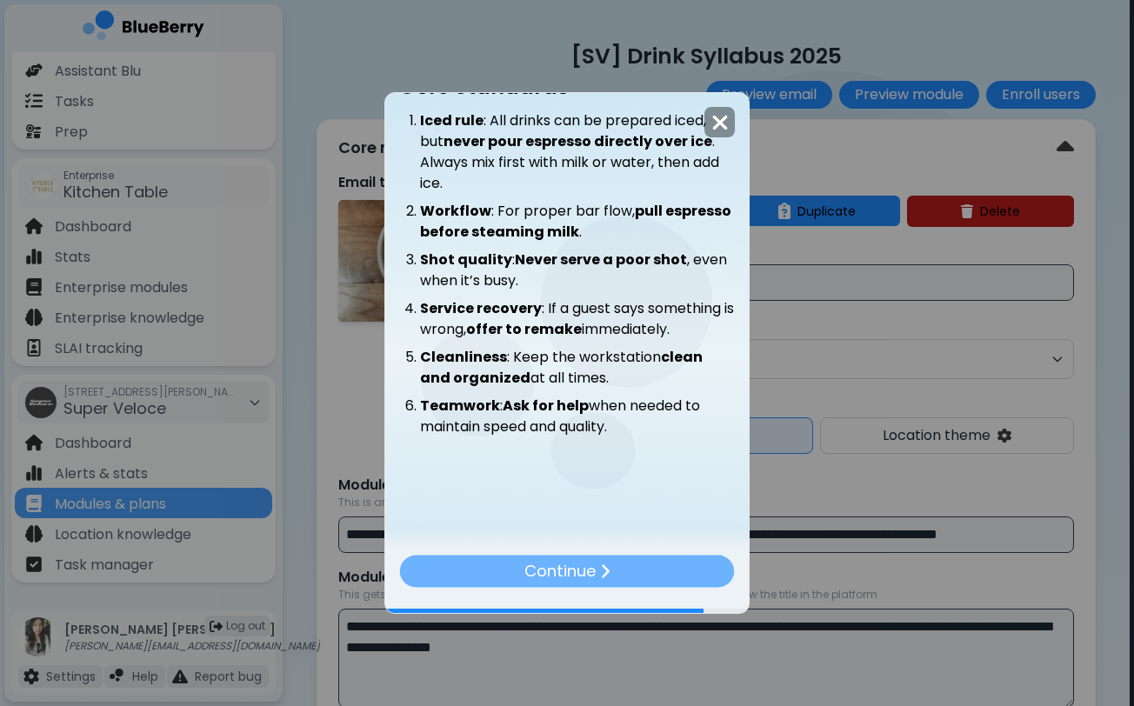
scroll to position [74, 0]
click at [624, 571] on div "Continue" at bounding box center [567, 571] width 331 height 31
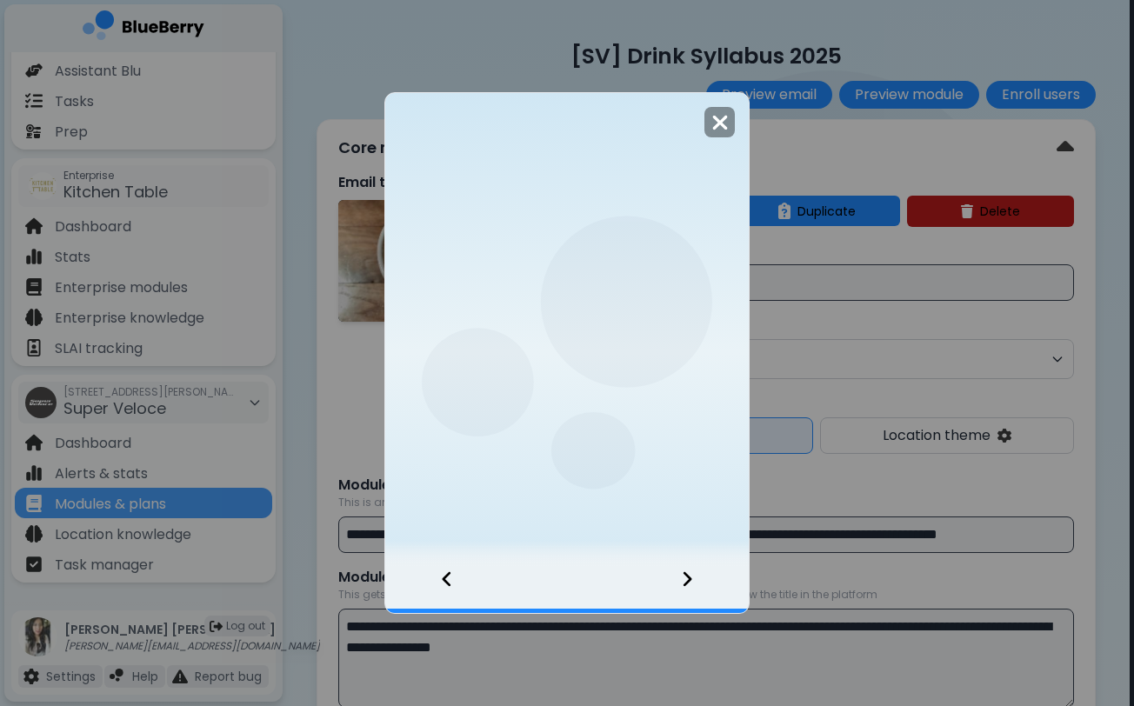
scroll to position [0, 0]
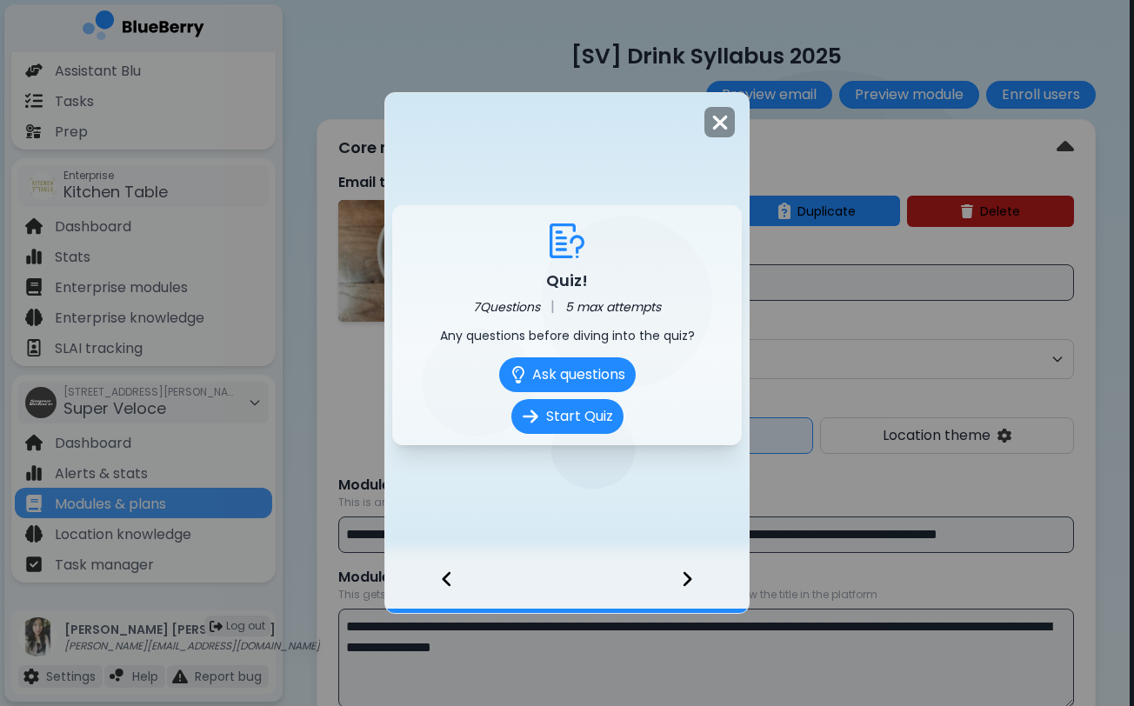
click at [713, 122] on img at bounding box center [719, 122] width 17 height 23
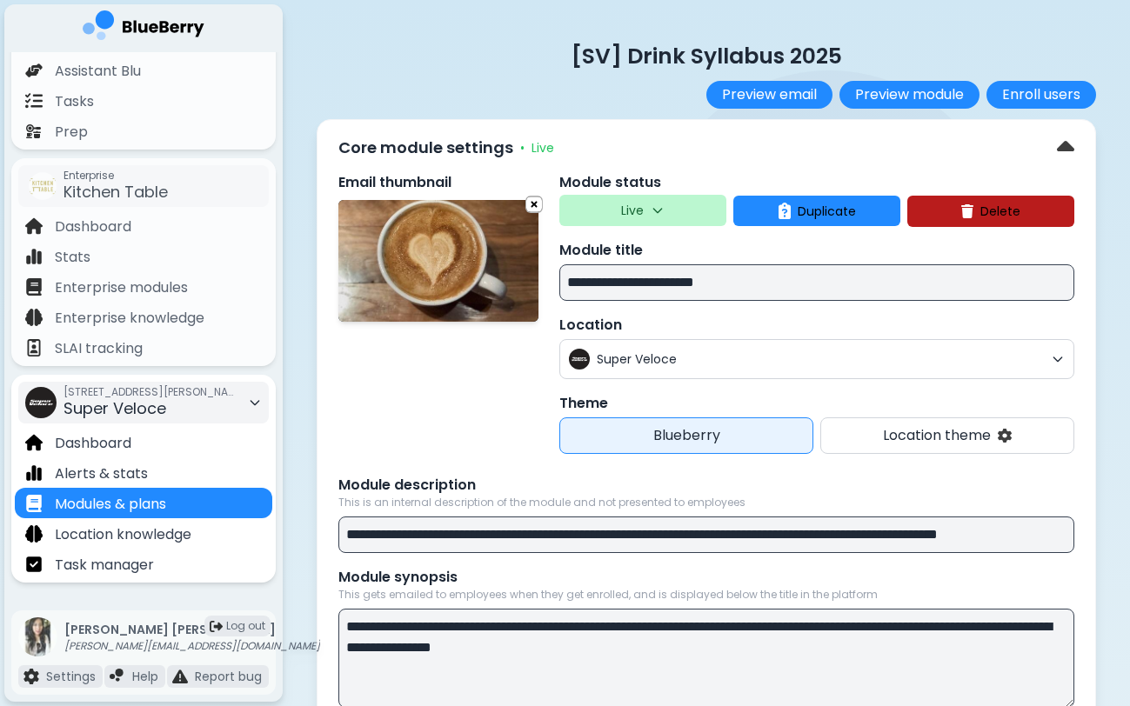
click at [169, 411] on div "[STREET_ADDRESS][PERSON_NAME] Super Veloce" at bounding box center [150, 403] width 174 height 38
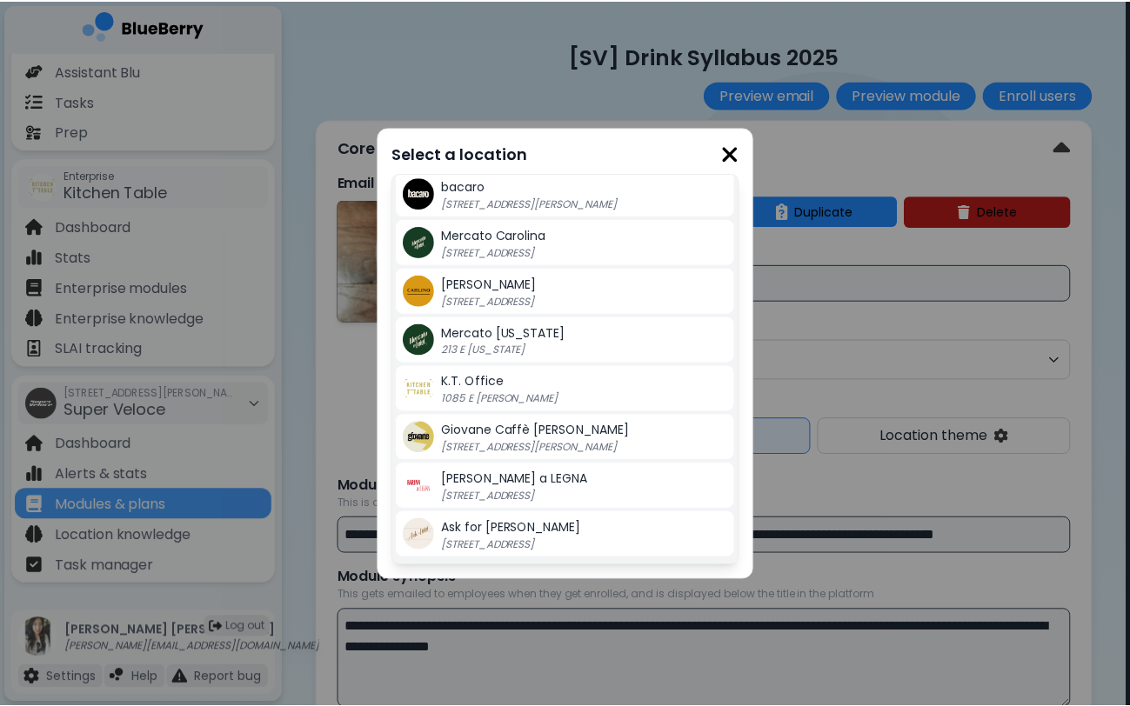
scroll to position [393, 0]
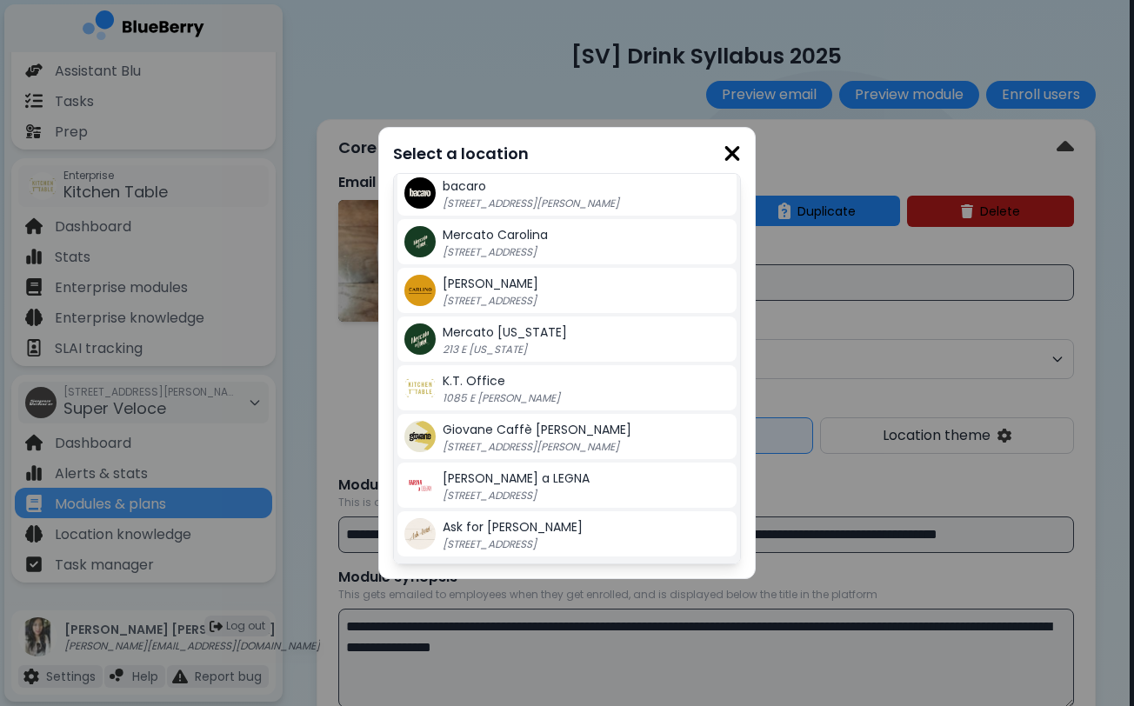
click at [527, 345] on p "213 E [US_STATE]" at bounding box center [551, 350] width 217 height 14
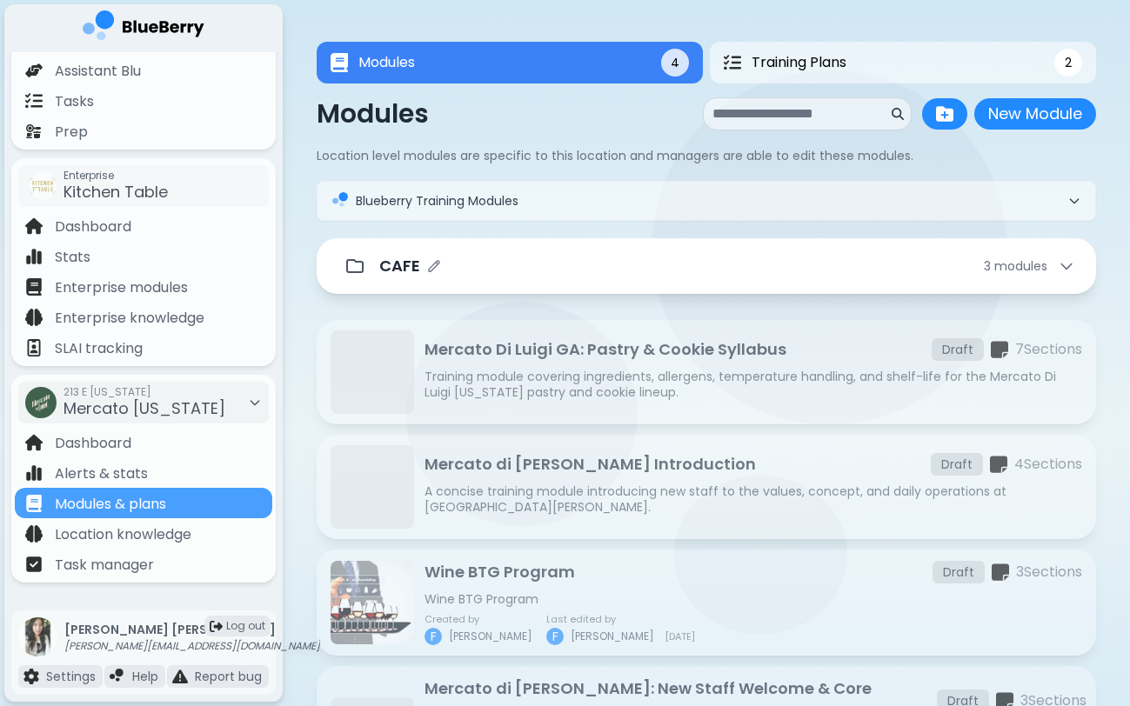
click at [525, 277] on div "CAFE 3 module s" at bounding box center [727, 266] width 696 height 24
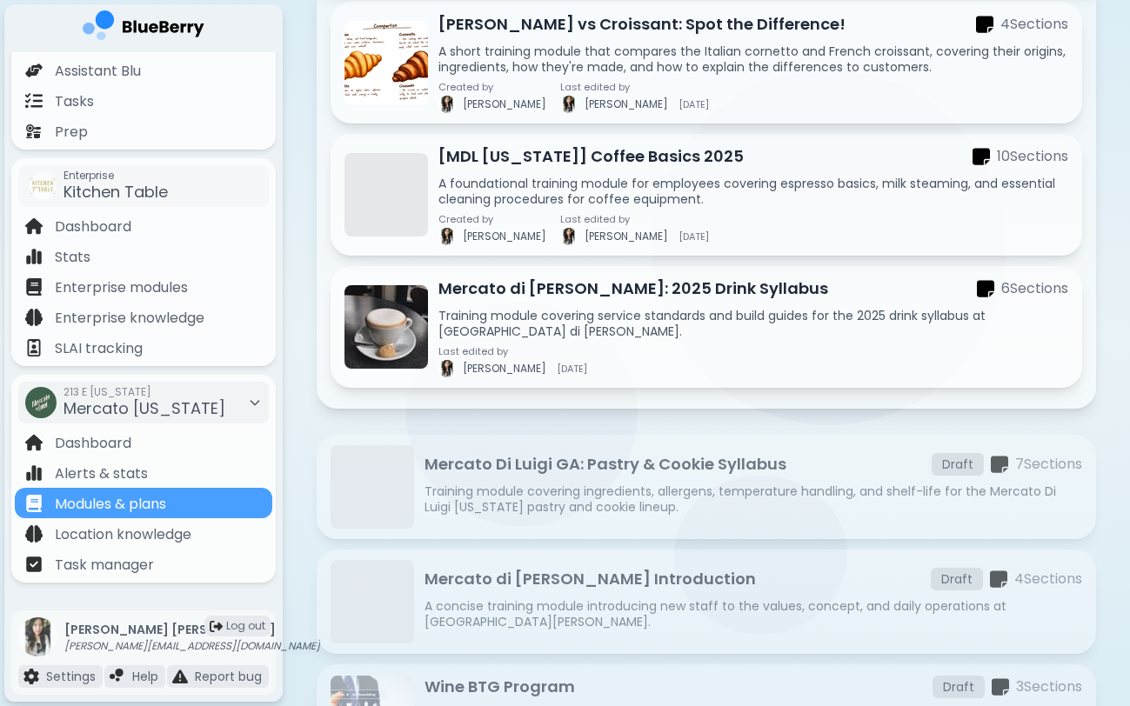
scroll to position [301, 0]
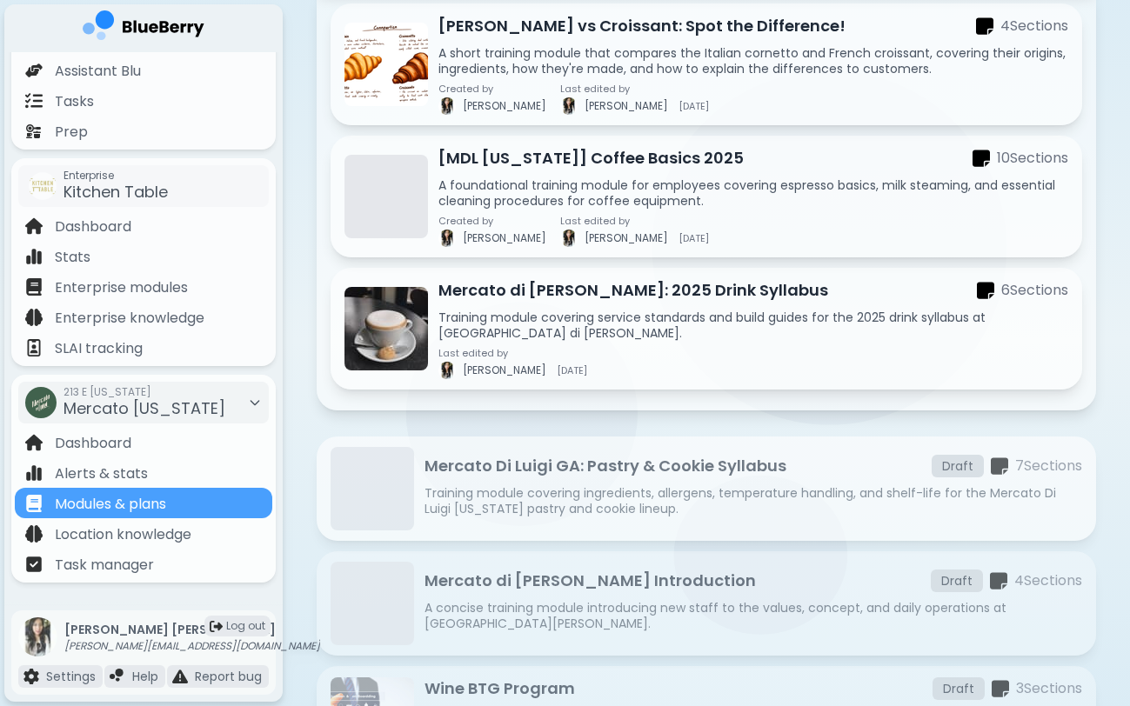
click at [555, 470] on p "Mercato Di Luigi GA: Pastry & Cookie Syllabus" at bounding box center [605, 466] width 362 height 24
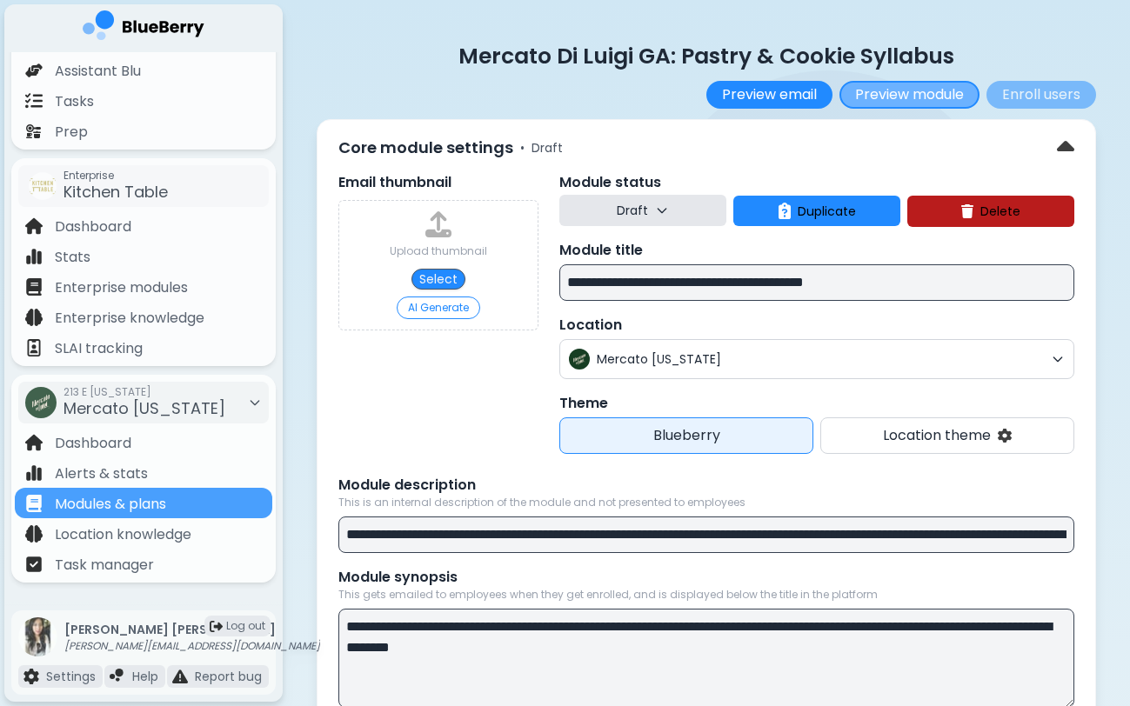
click at [942, 89] on button "Preview module" at bounding box center [909, 95] width 140 height 28
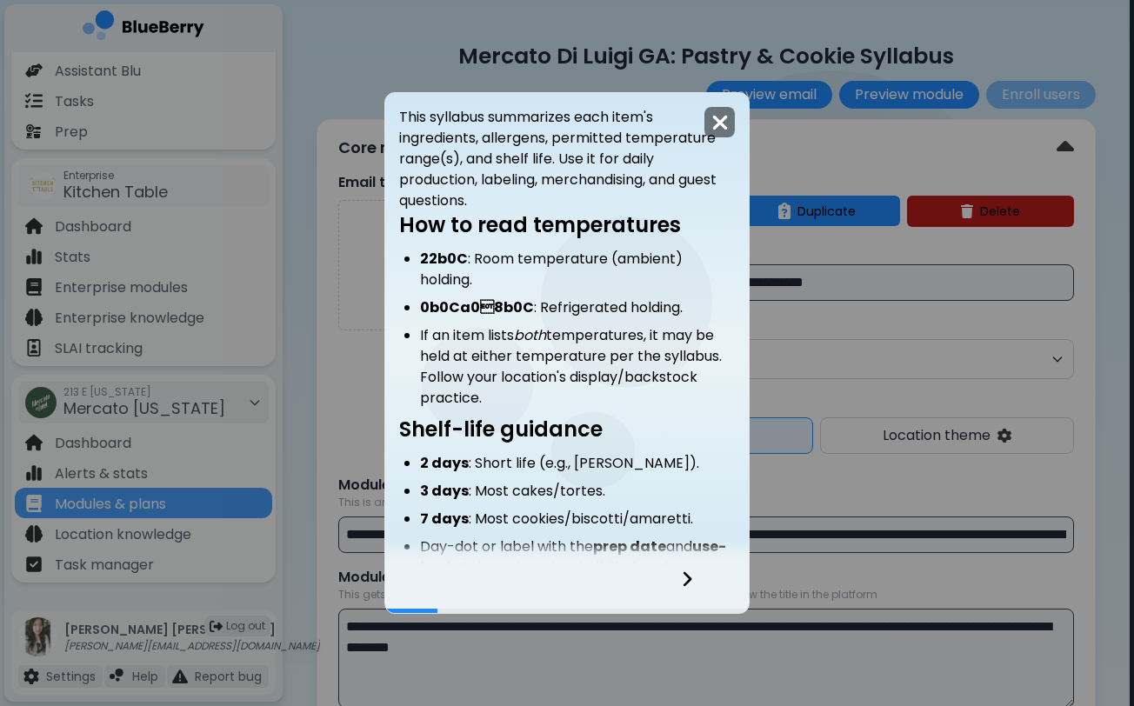
click at [722, 124] on img at bounding box center [719, 122] width 17 height 23
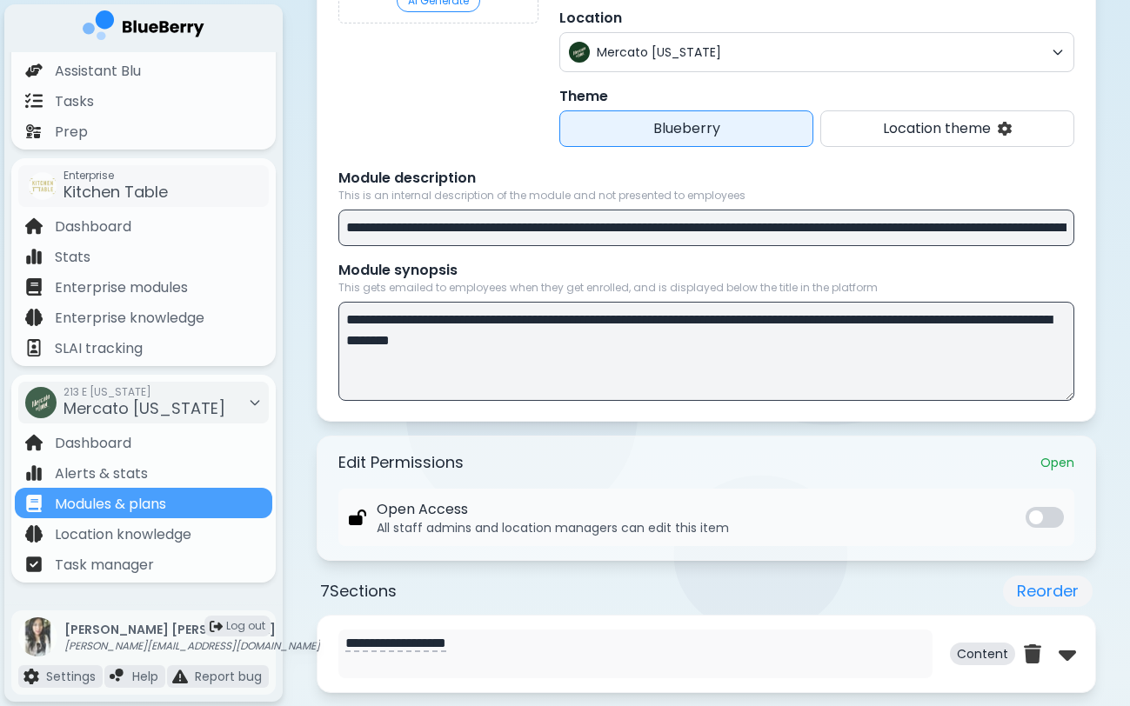
scroll to position [444, 0]
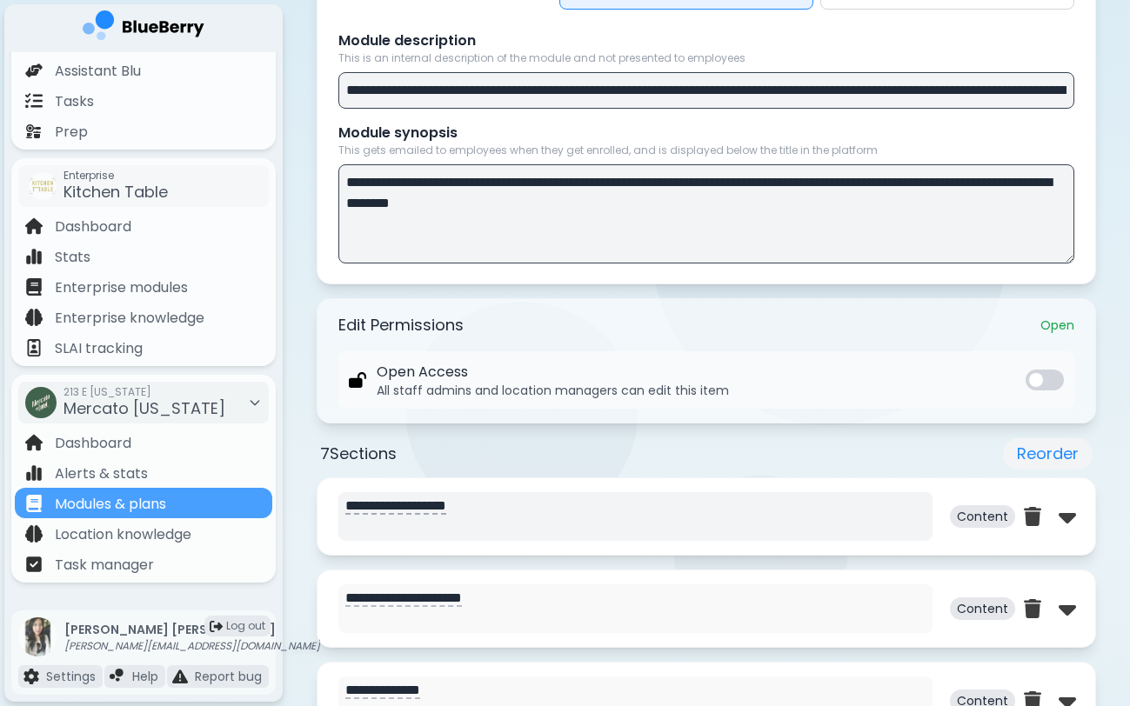
click at [472, 518] on textarea "**********" at bounding box center [635, 516] width 594 height 49
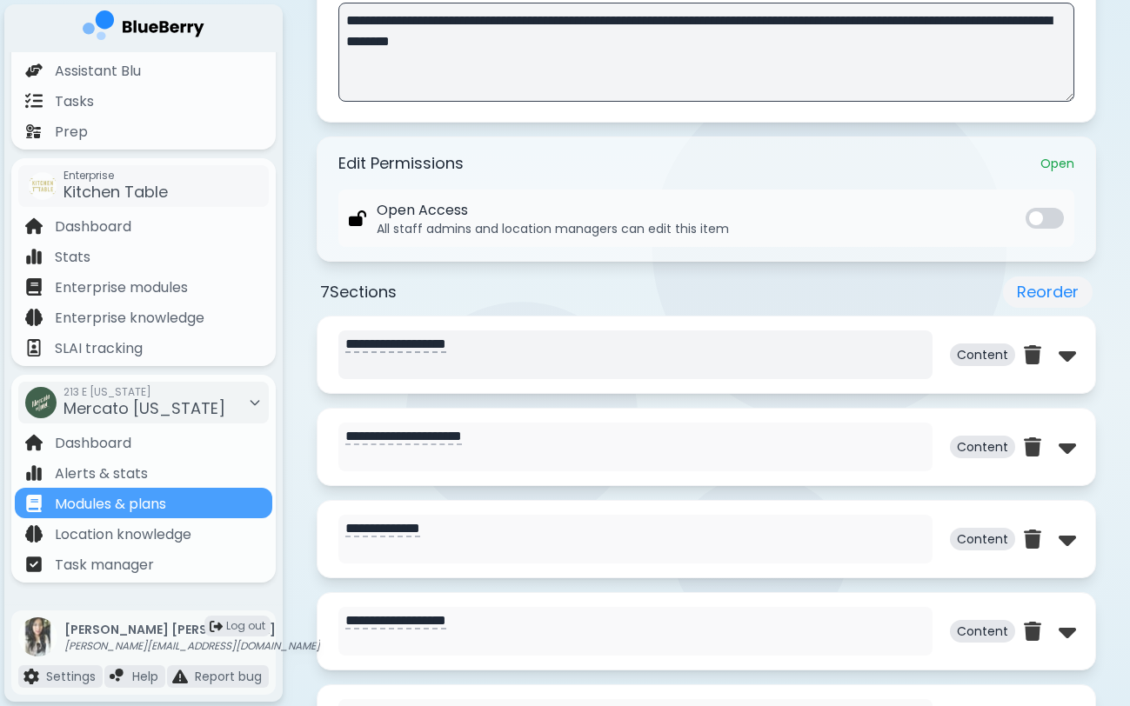
scroll to position [678, 0]
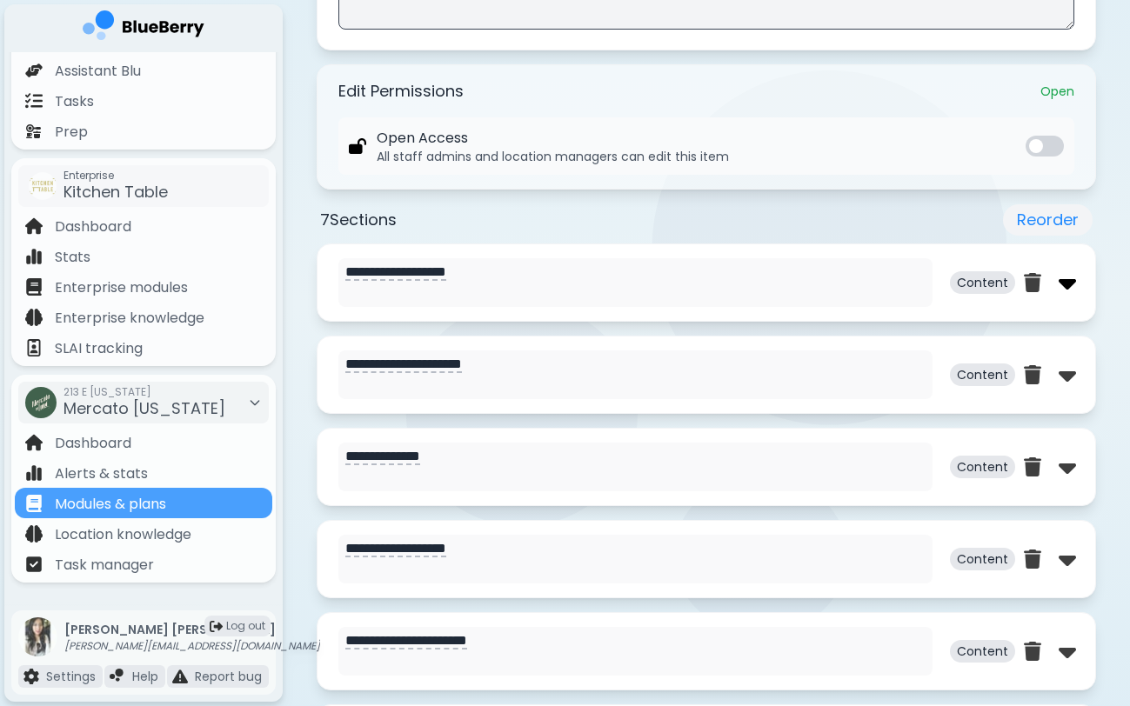
click at [1057, 285] on div at bounding box center [1050, 283] width 52 height 28
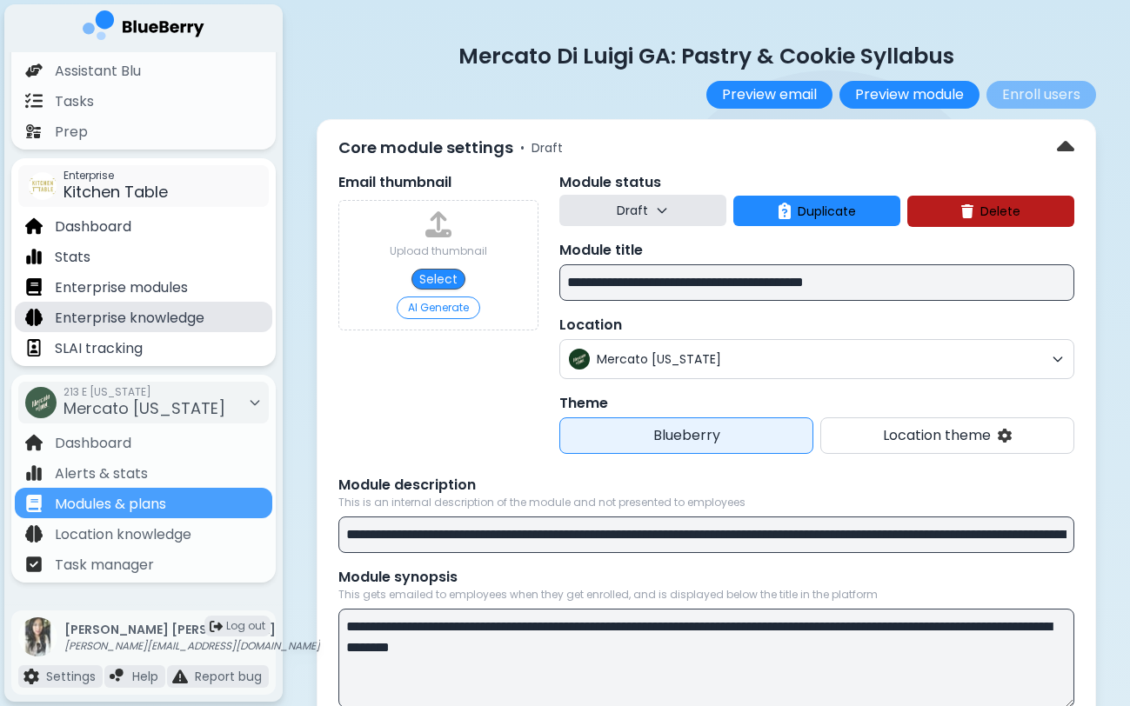
scroll to position [0, 0]
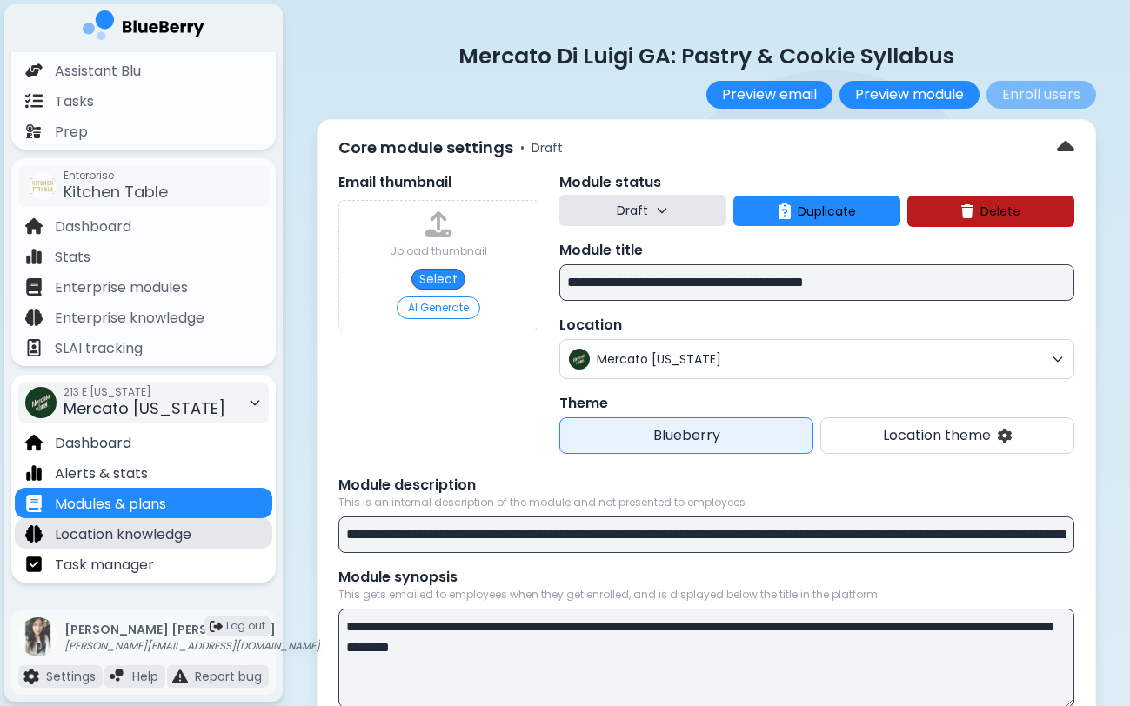
click at [104, 530] on p "Location knowledge" at bounding box center [123, 534] width 137 height 21
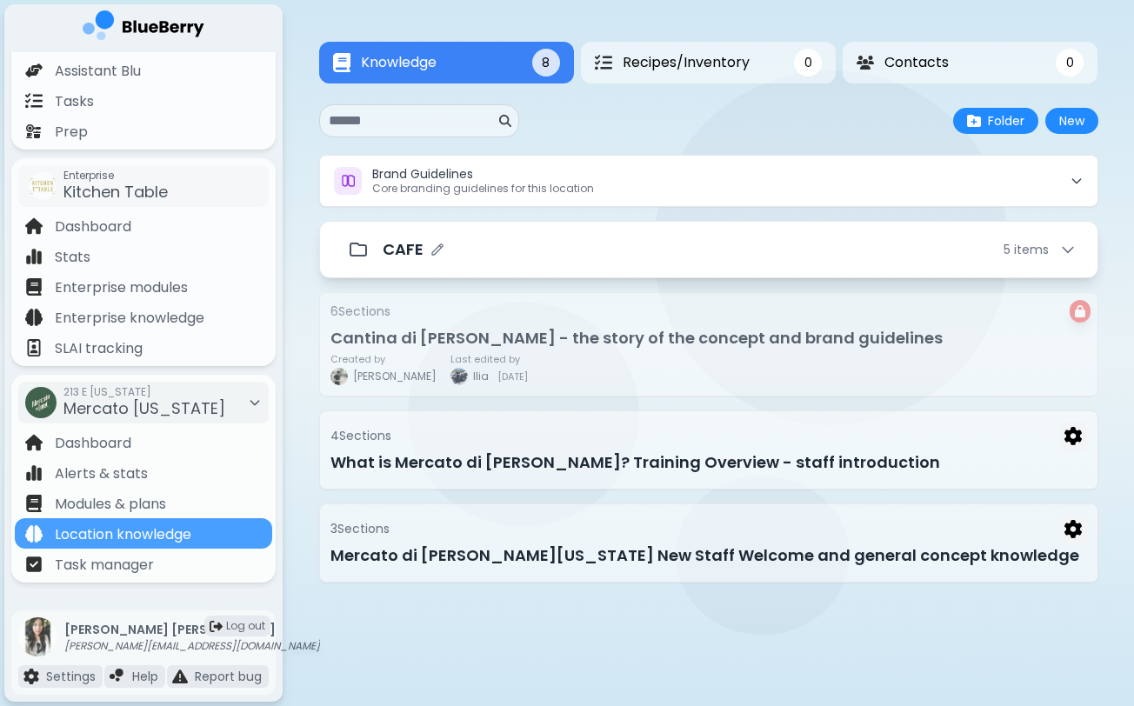
click at [558, 259] on div "CAFE 5 item s" at bounding box center [730, 249] width 694 height 24
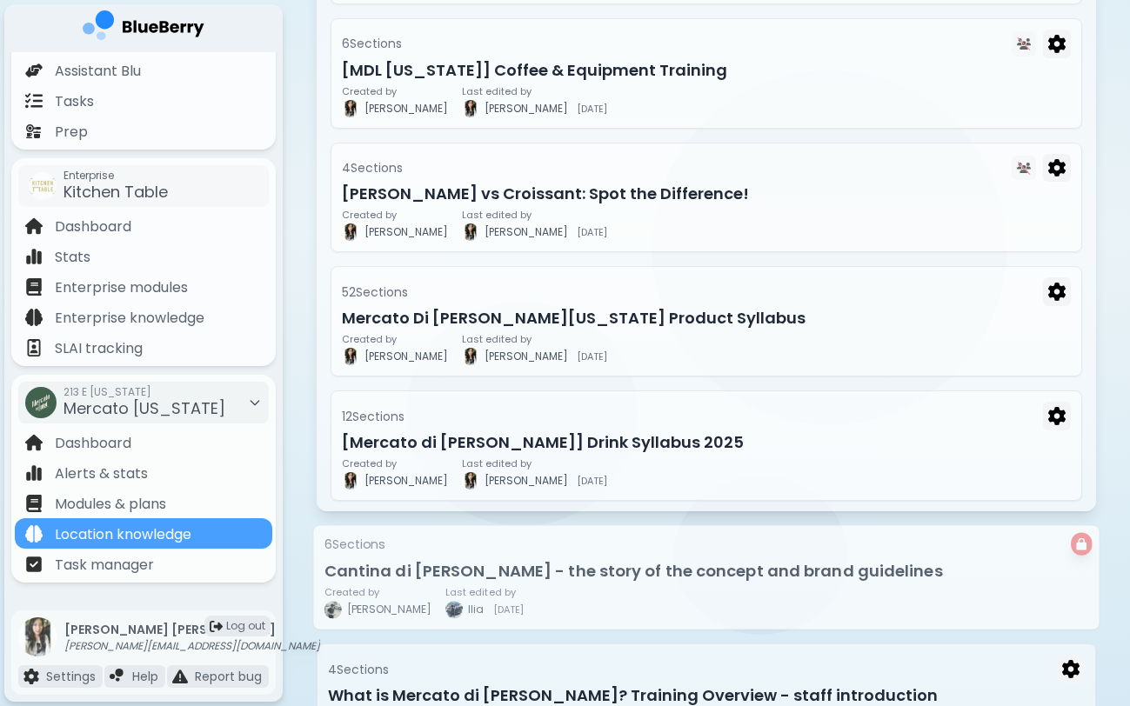
scroll to position [391, 0]
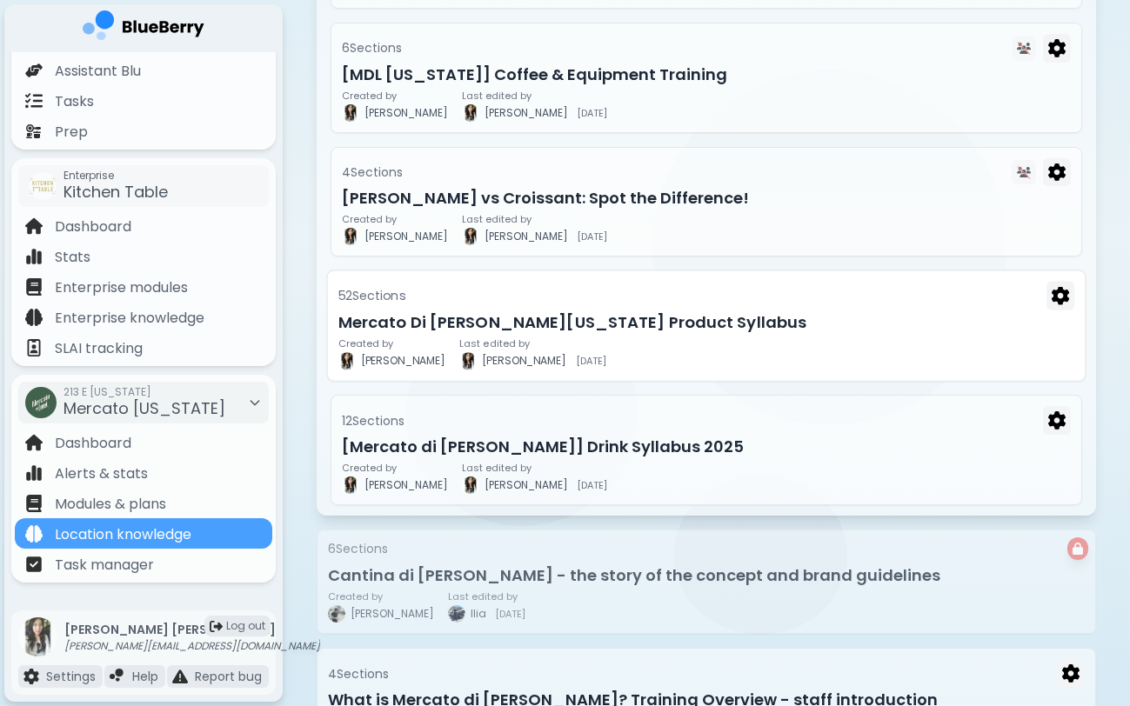
click at [615, 337] on div "52 Section s Mercato Di [PERSON_NAME][US_STATE] Product Syllabus Created by [PE…" at bounding box center [706, 325] width 759 height 111
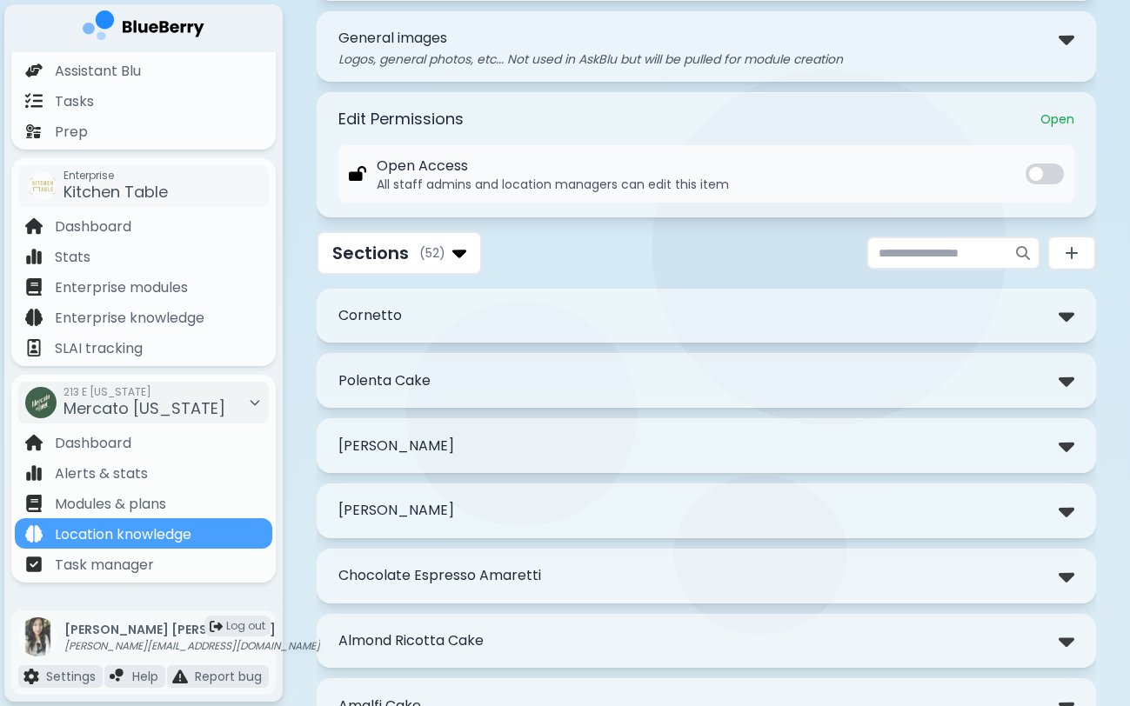
scroll to position [169, 0]
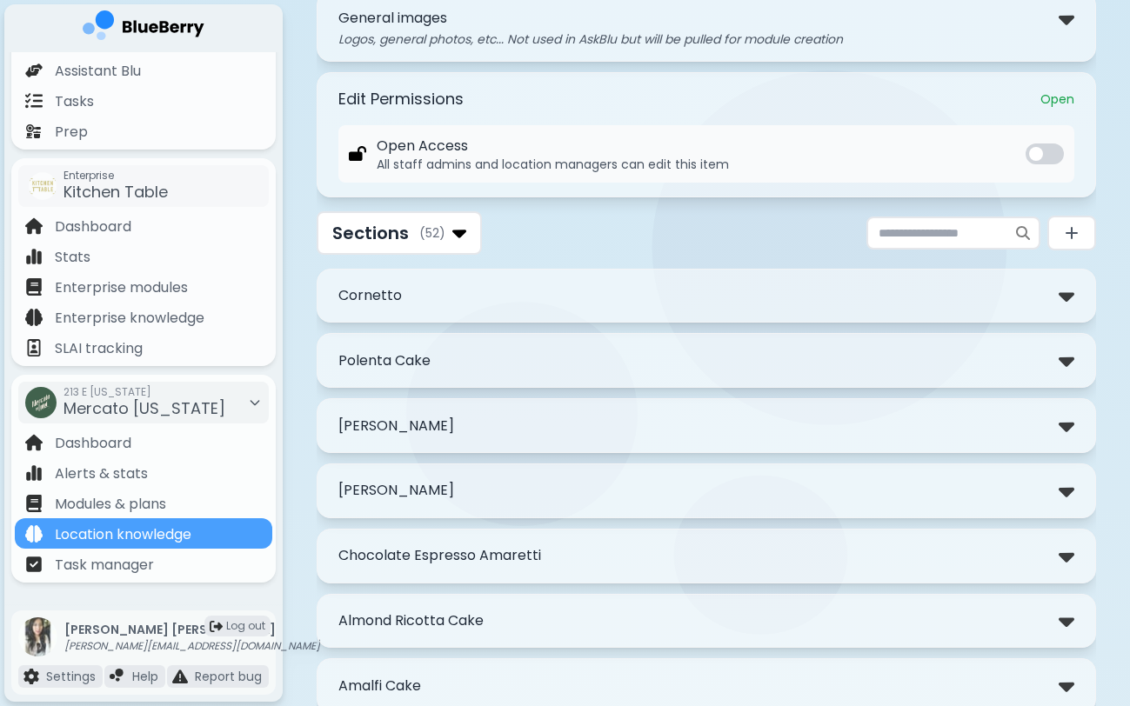
click at [601, 308] on div "Cornetto" at bounding box center [706, 296] width 736 height 25
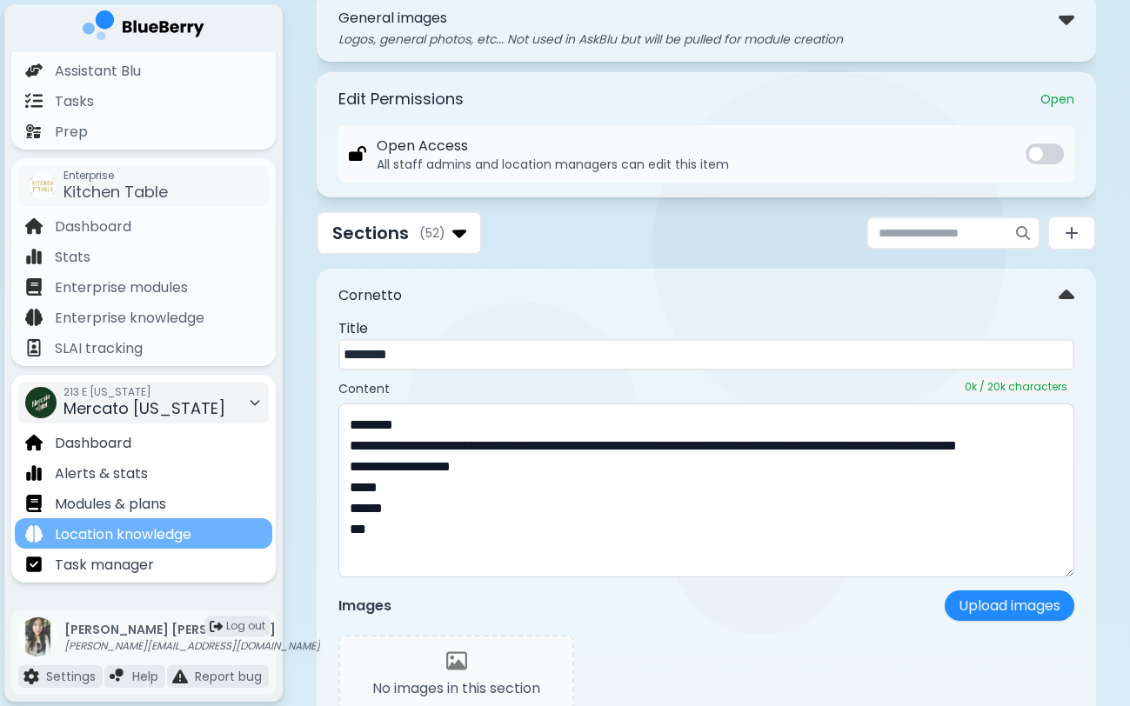
click at [202, 537] on div "Location knowledge" at bounding box center [143, 533] width 257 height 30
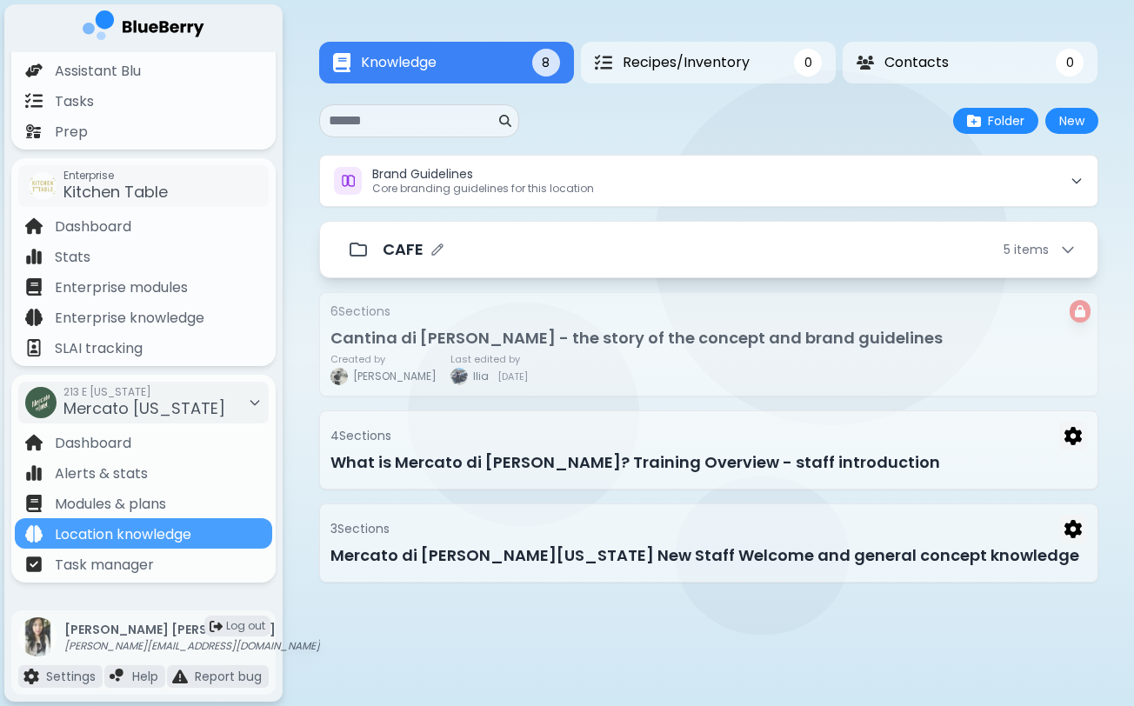
click at [524, 256] on div "CAFE 5 item s" at bounding box center [730, 249] width 694 height 24
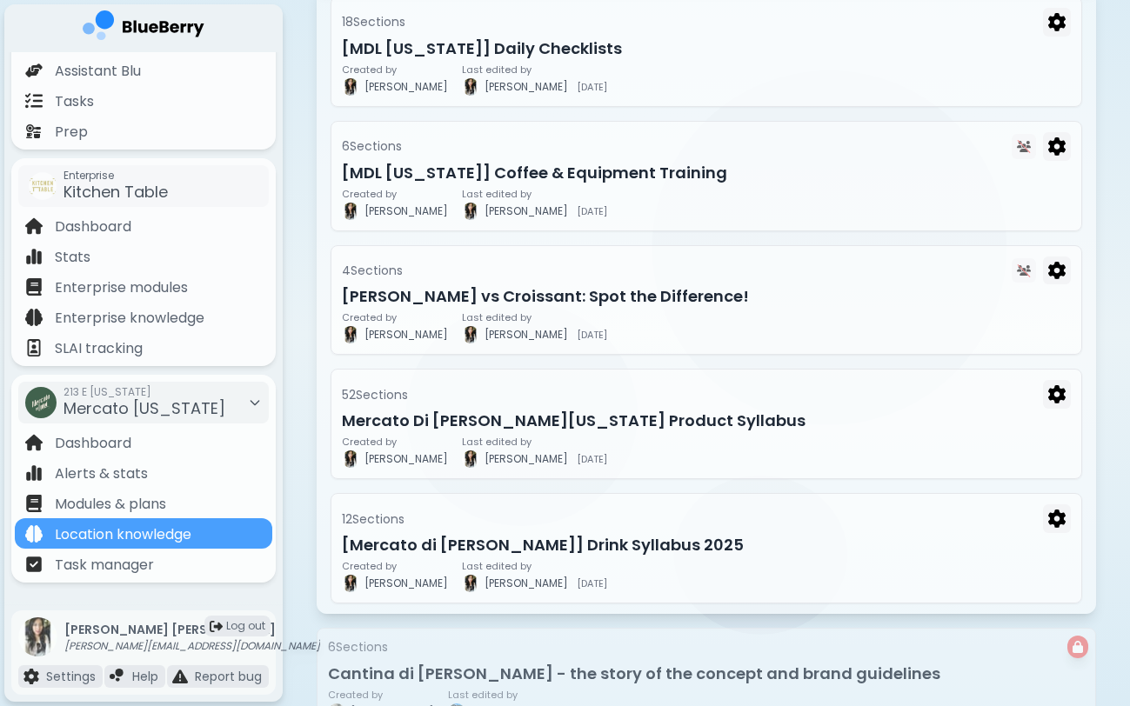
scroll to position [294, 0]
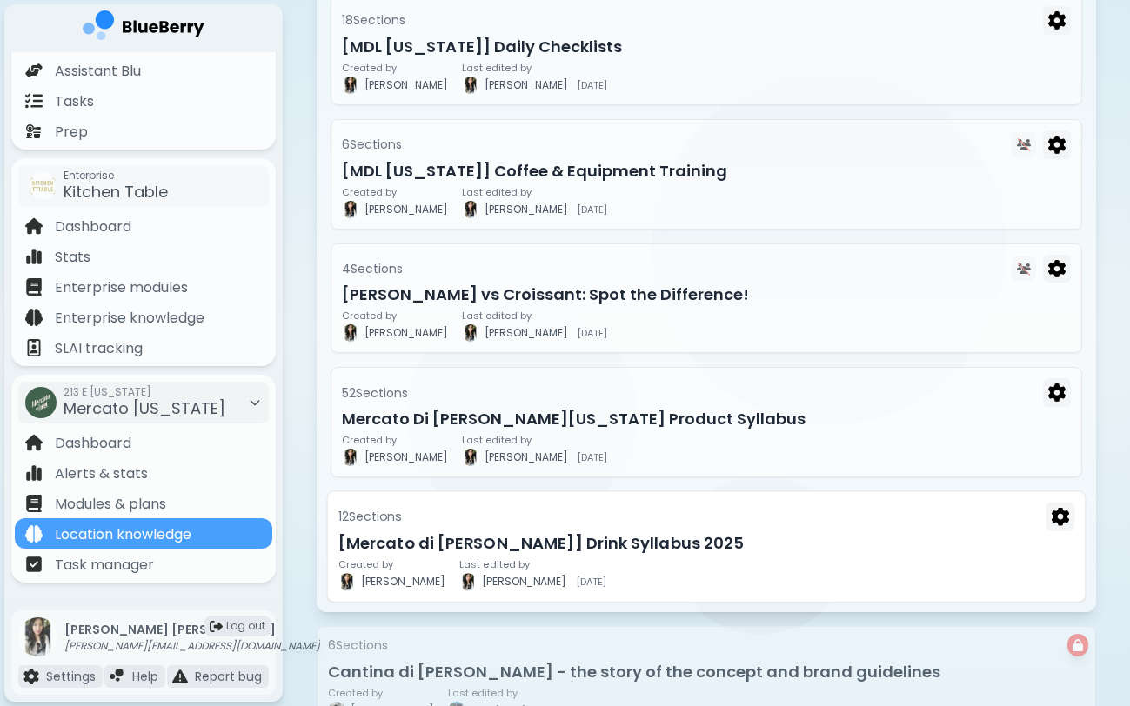
click at [531, 529] on div "12 Section s" at bounding box center [706, 517] width 736 height 29
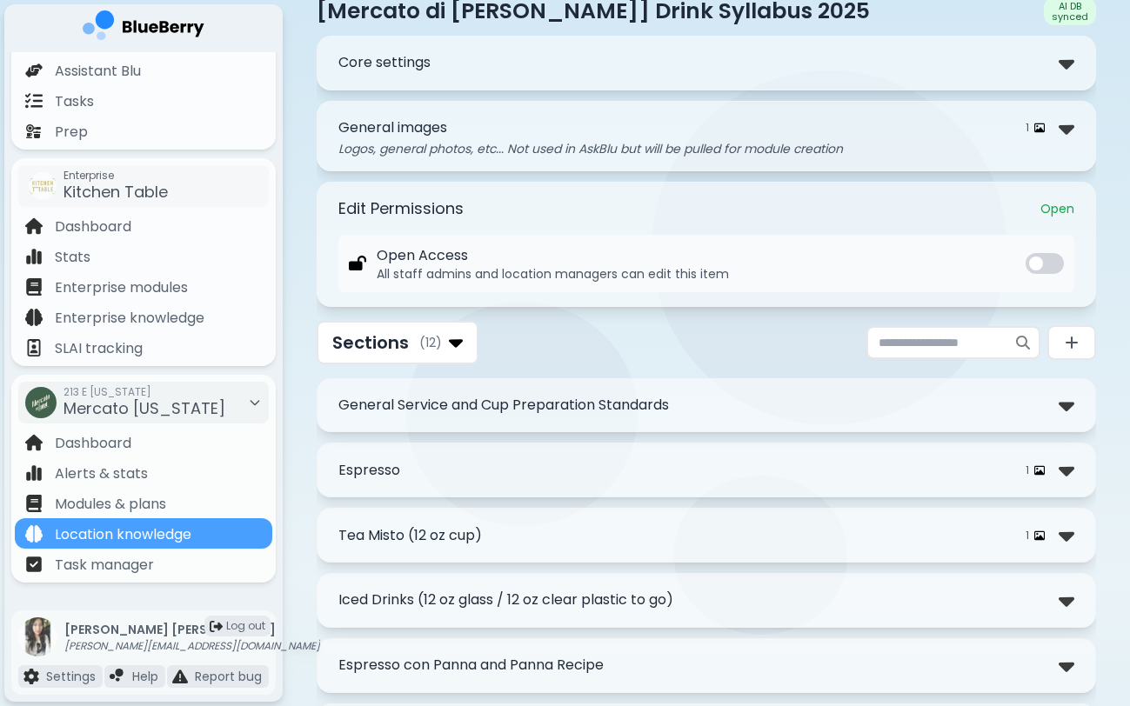
scroll to position [69, 0]
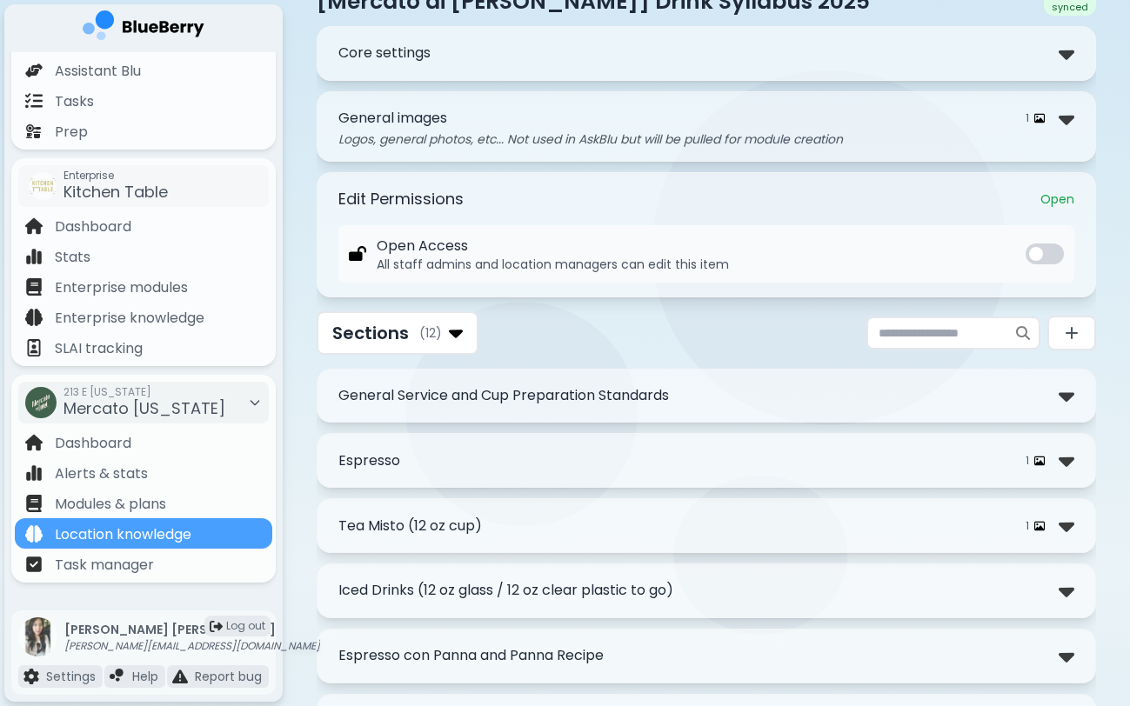
click at [677, 390] on div "General Service and Cup Preparation Standards" at bounding box center [706, 396] width 736 height 25
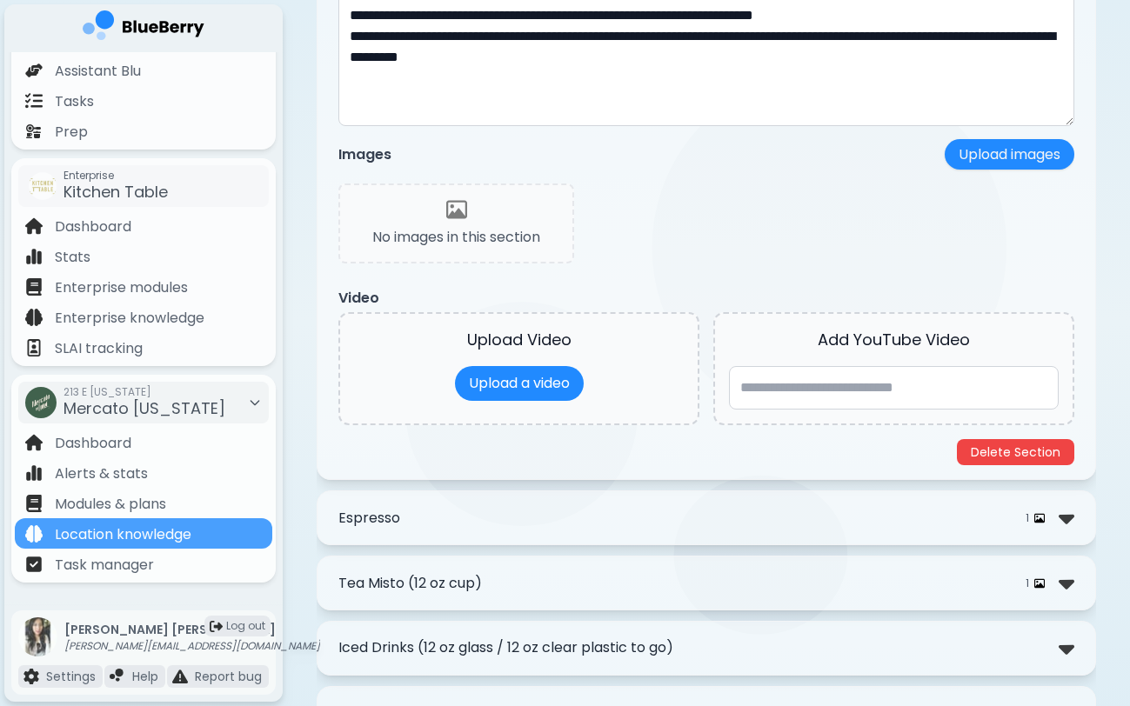
scroll to position [690, 0]
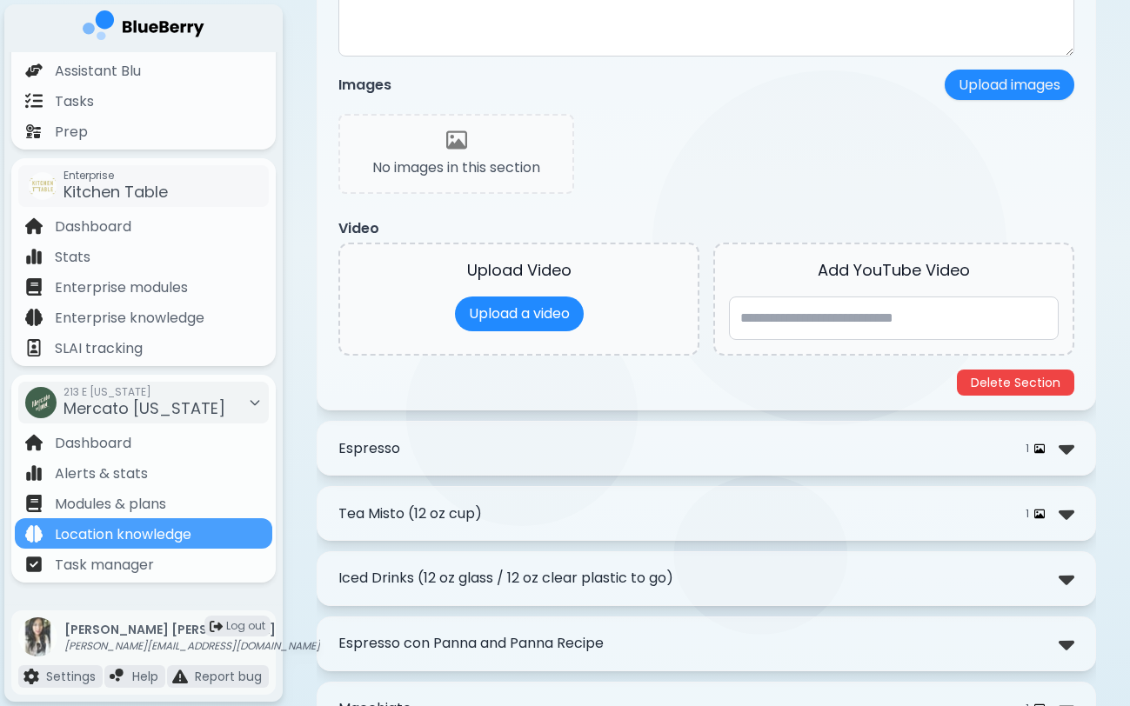
click at [631, 473] on div "**********" at bounding box center [706, 448] width 779 height 55
click at [1052, 455] on div "1" at bounding box center [1046, 448] width 56 height 25
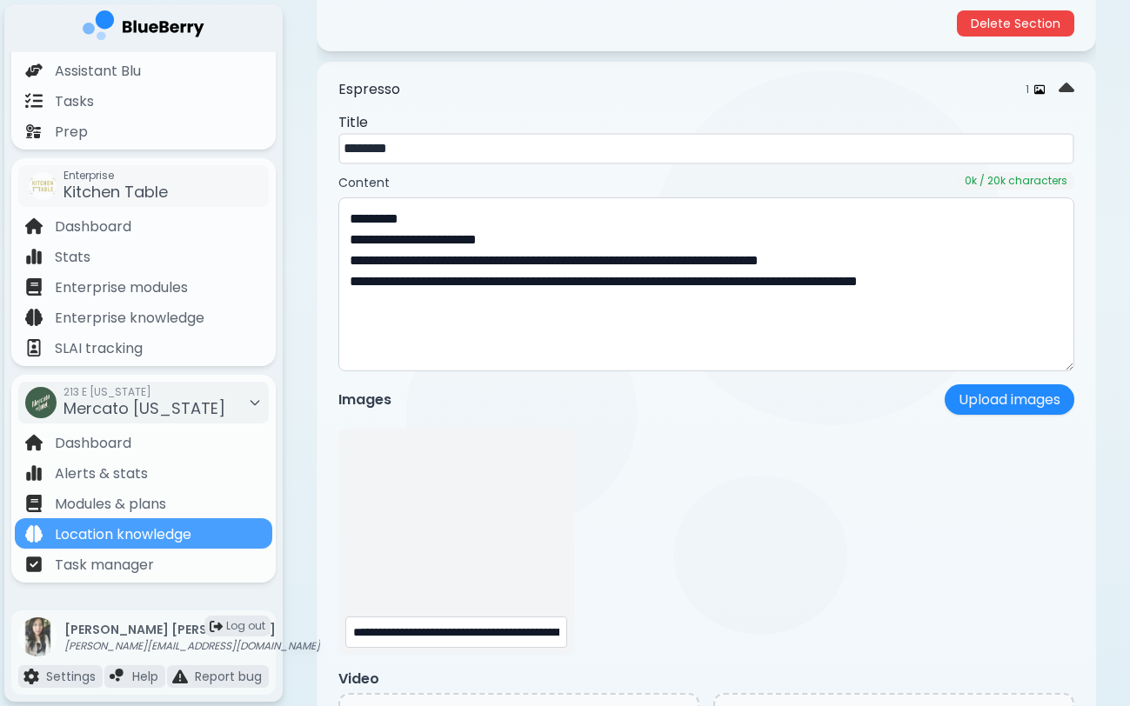
scroll to position [1052, 0]
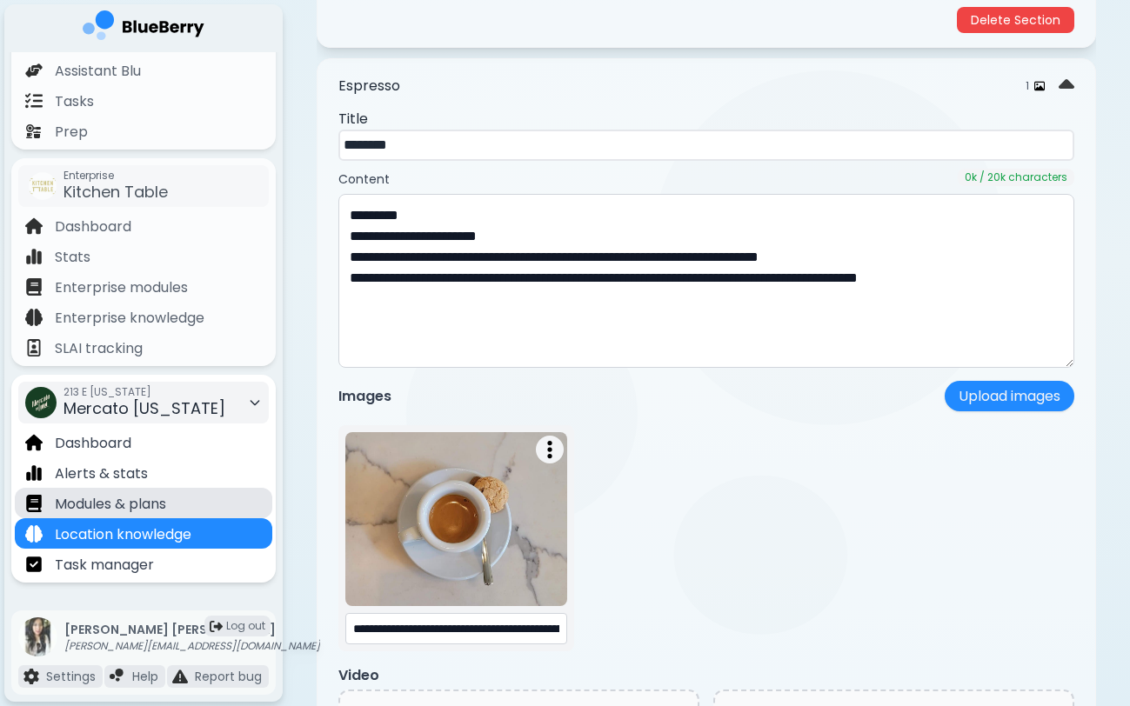
click at [101, 505] on p "Modules & plans" at bounding box center [110, 504] width 111 height 21
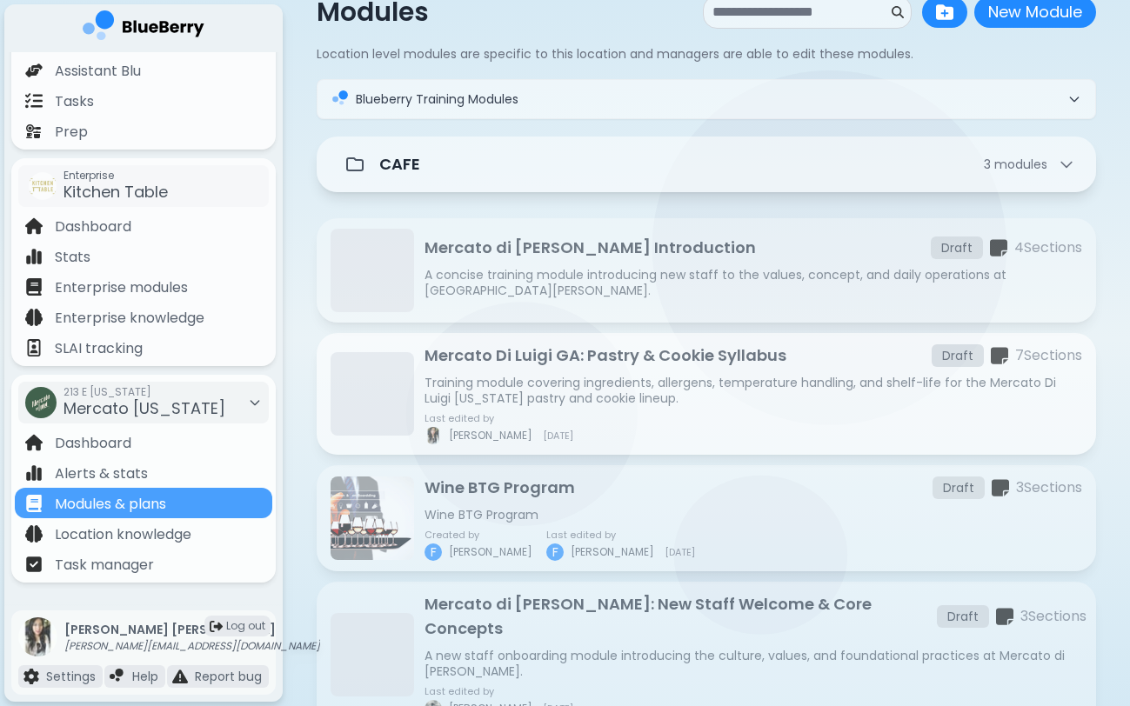
scroll to position [117, 0]
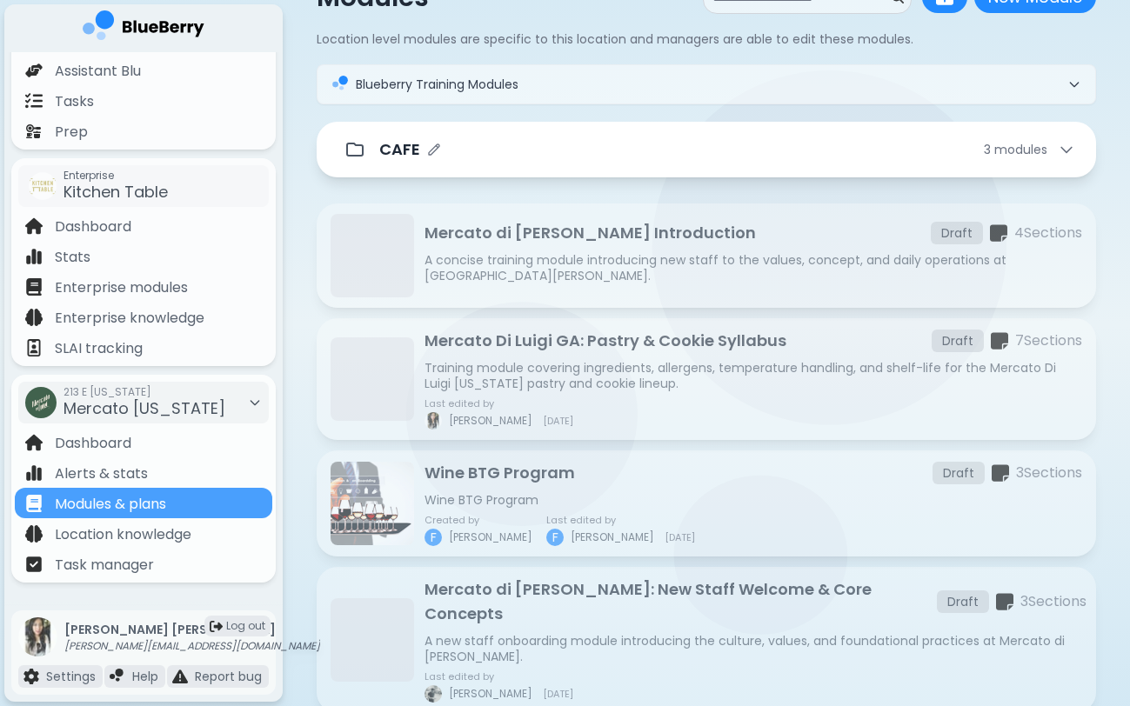
click at [524, 159] on div "CAFE 3 module s" at bounding box center [727, 149] width 696 height 24
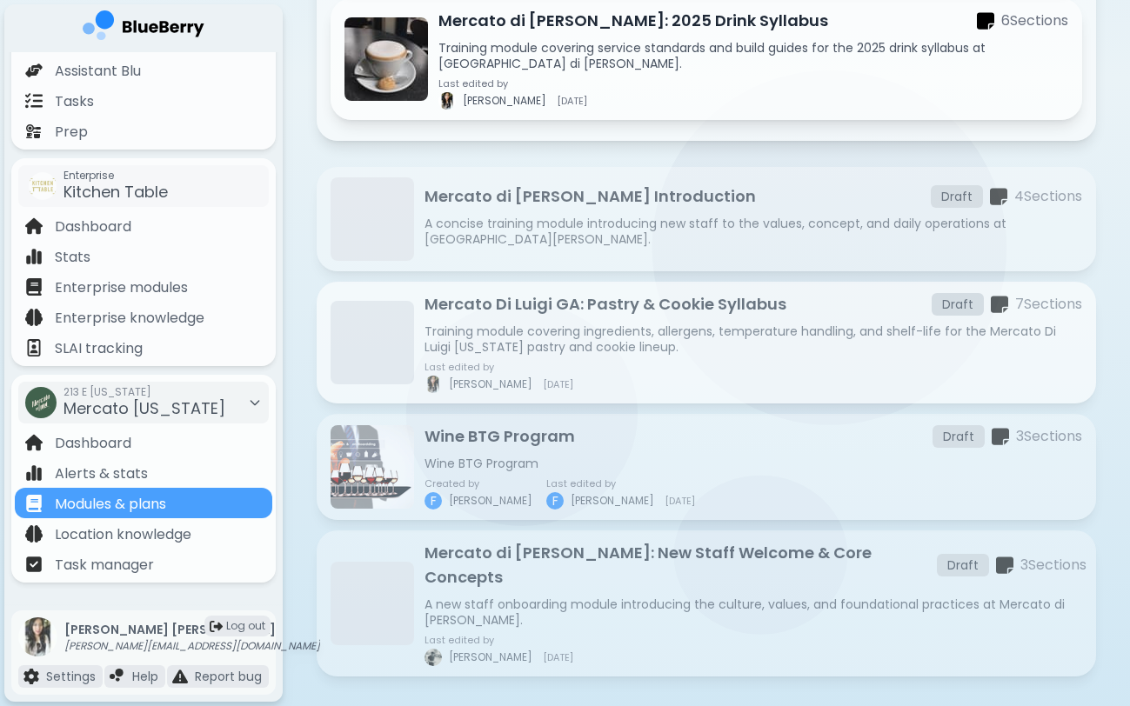
scroll to position [570, 0]
click at [600, 344] on p "Training module covering ingredients, allergens, temperature handling, and shel…" at bounding box center [753, 339] width 658 height 31
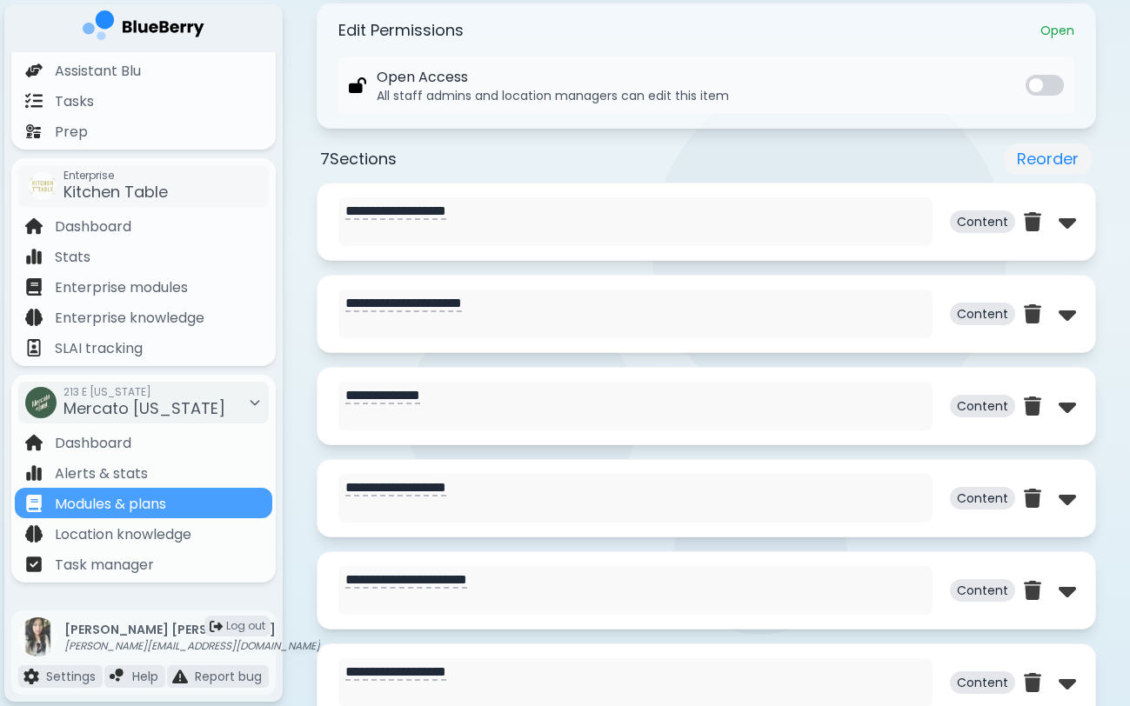
scroll to position [753, 0]
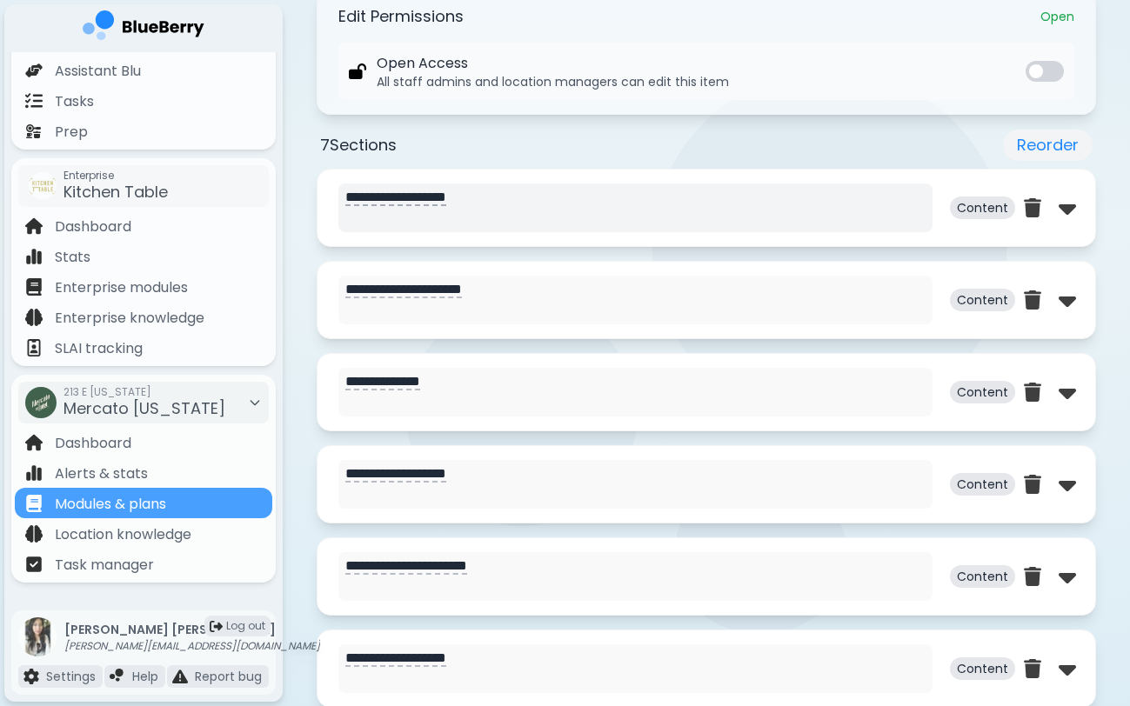
click at [705, 230] on textarea "**********" at bounding box center [635, 208] width 594 height 49
click at [1076, 202] on div "**********" at bounding box center [706, 208] width 779 height 78
click at [1063, 214] on img at bounding box center [1066, 208] width 17 height 28
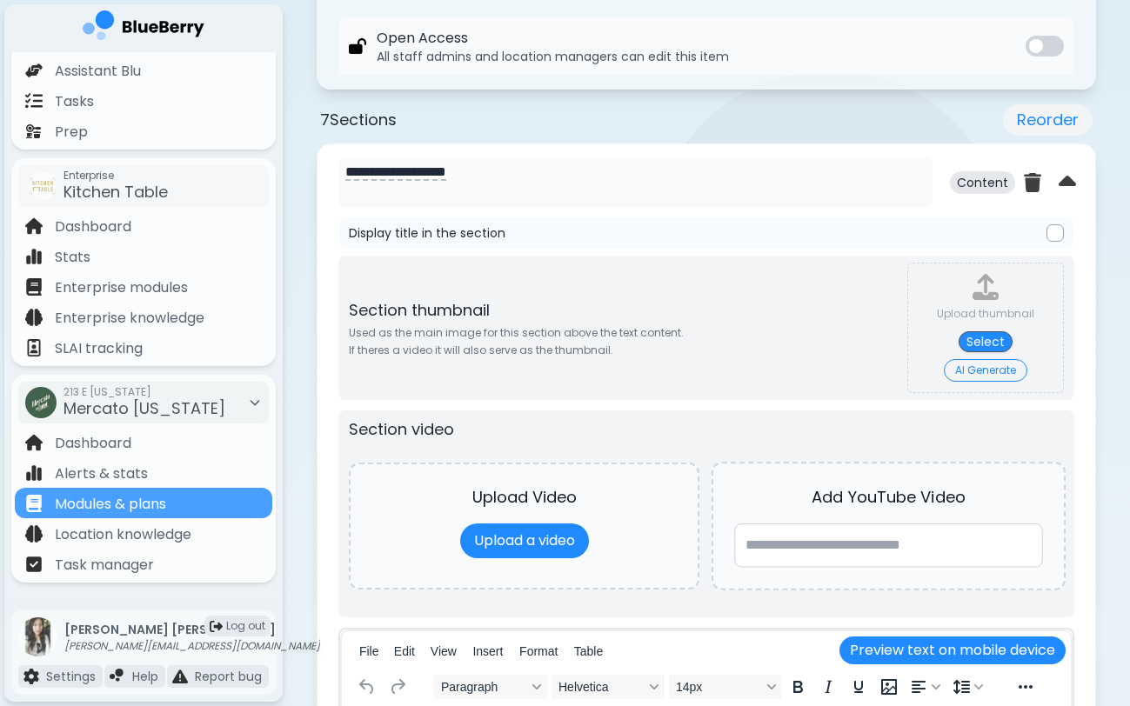
scroll to position [776, 0]
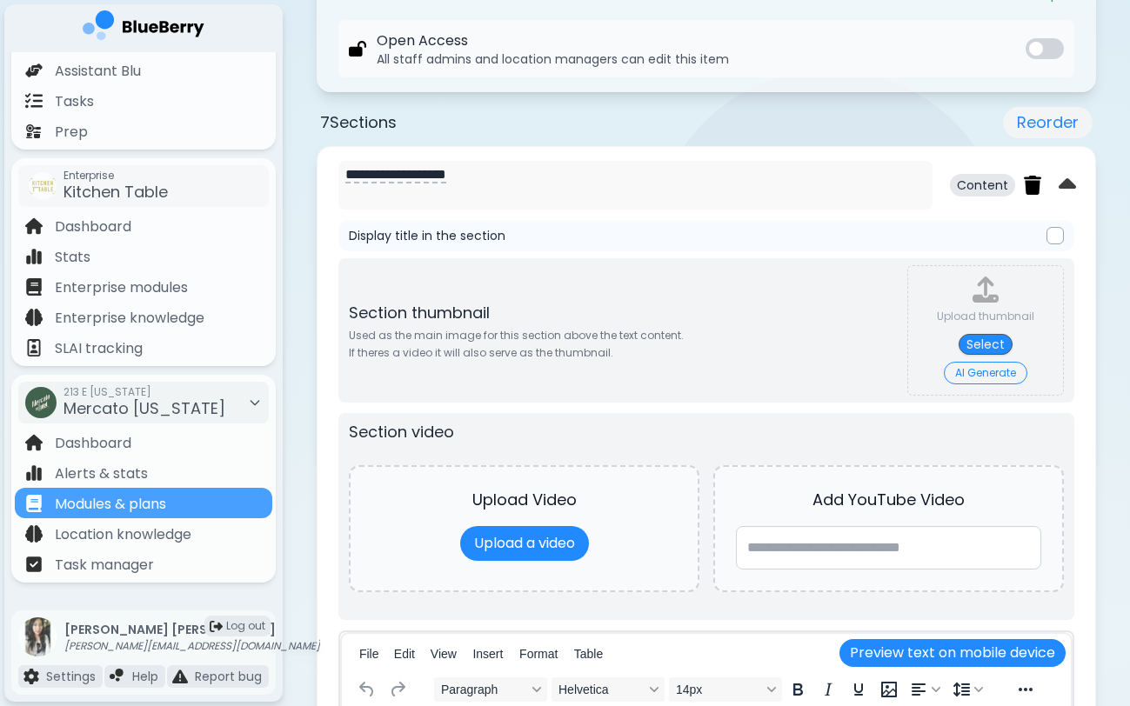
click at [1034, 190] on img at bounding box center [1032, 186] width 17 height 20
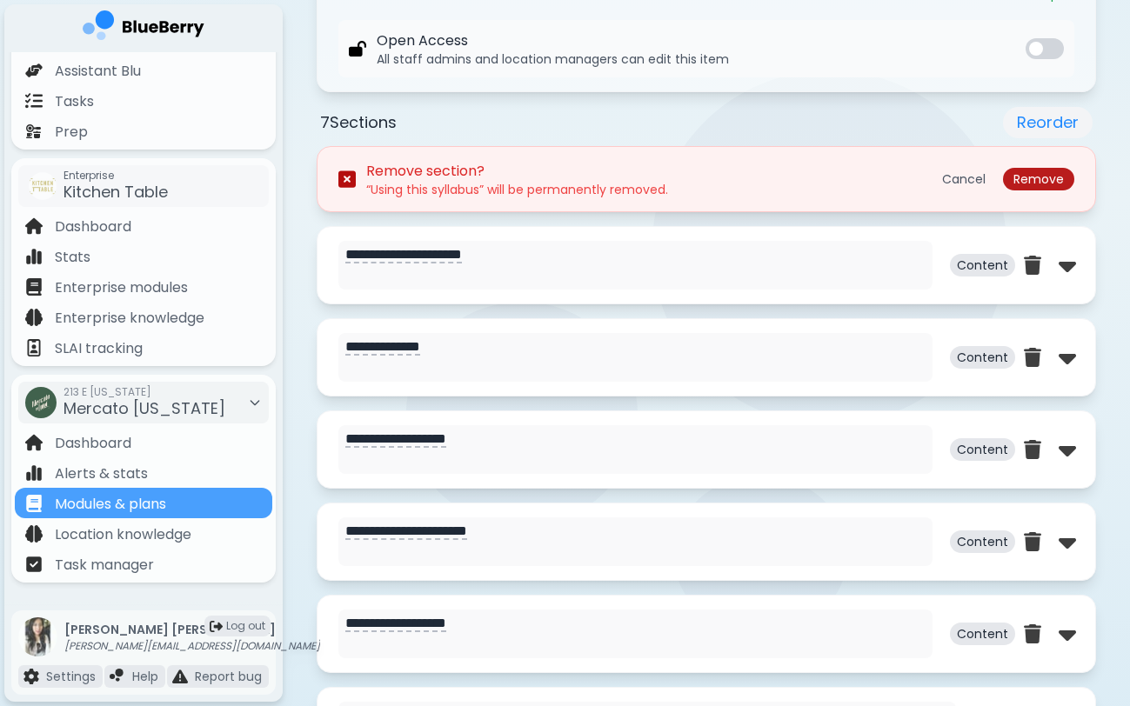
click at [1042, 177] on button "Remove" at bounding box center [1038, 179] width 71 height 23
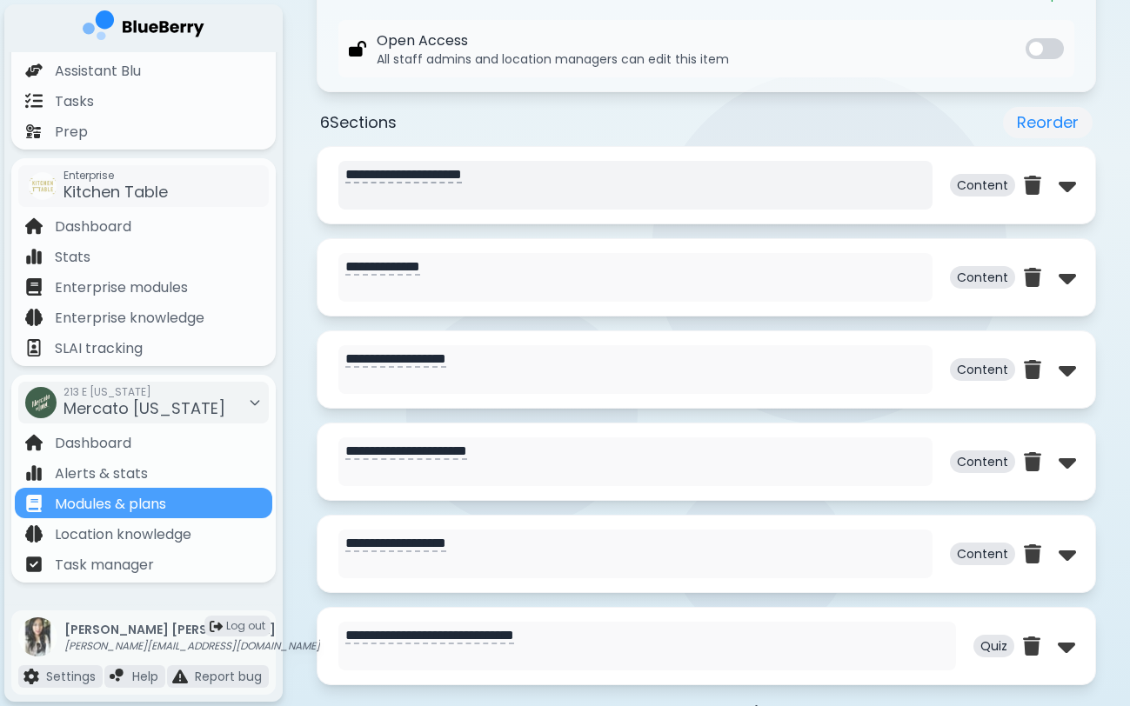
click at [577, 179] on textarea "**********" at bounding box center [635, 185] width 594 height 49
click at [1063, 184] on img at bounding box center [1066, 185] width 17 height 28
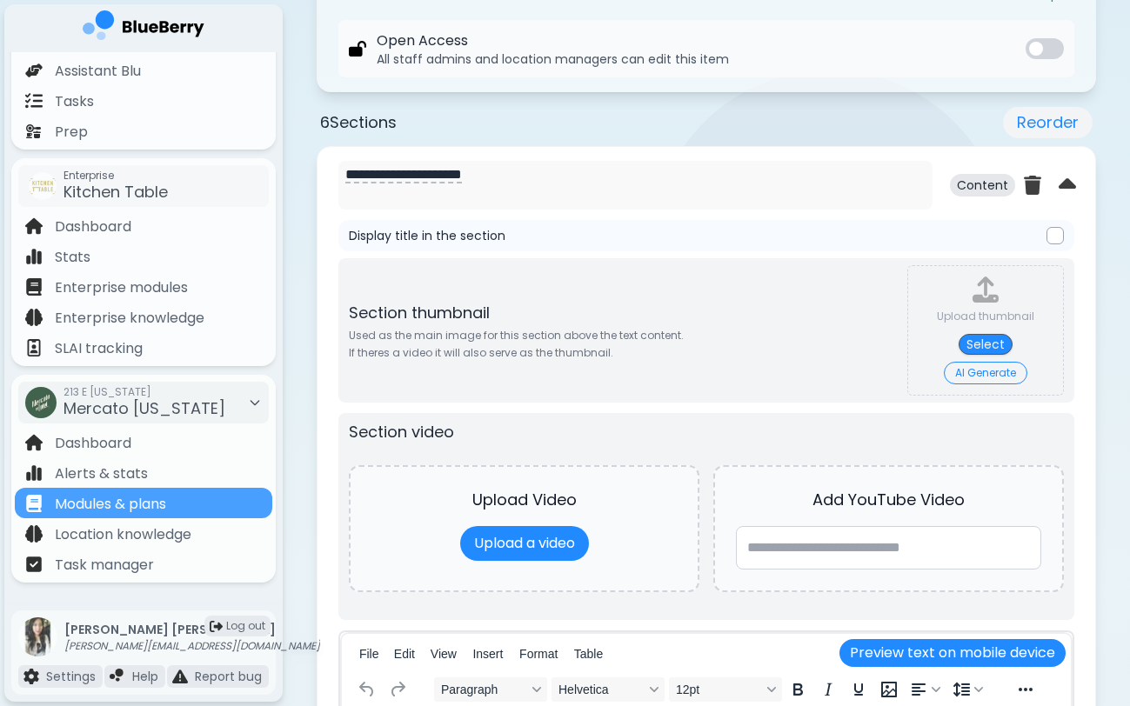
drag, startPoint x: 436, startPoint y: 181, endPoint x: 277, endPoint y: 169, distance: 158.8
click at [277, 171] on div "**********" at bounding box center [565, 589] width 1130 height 2731
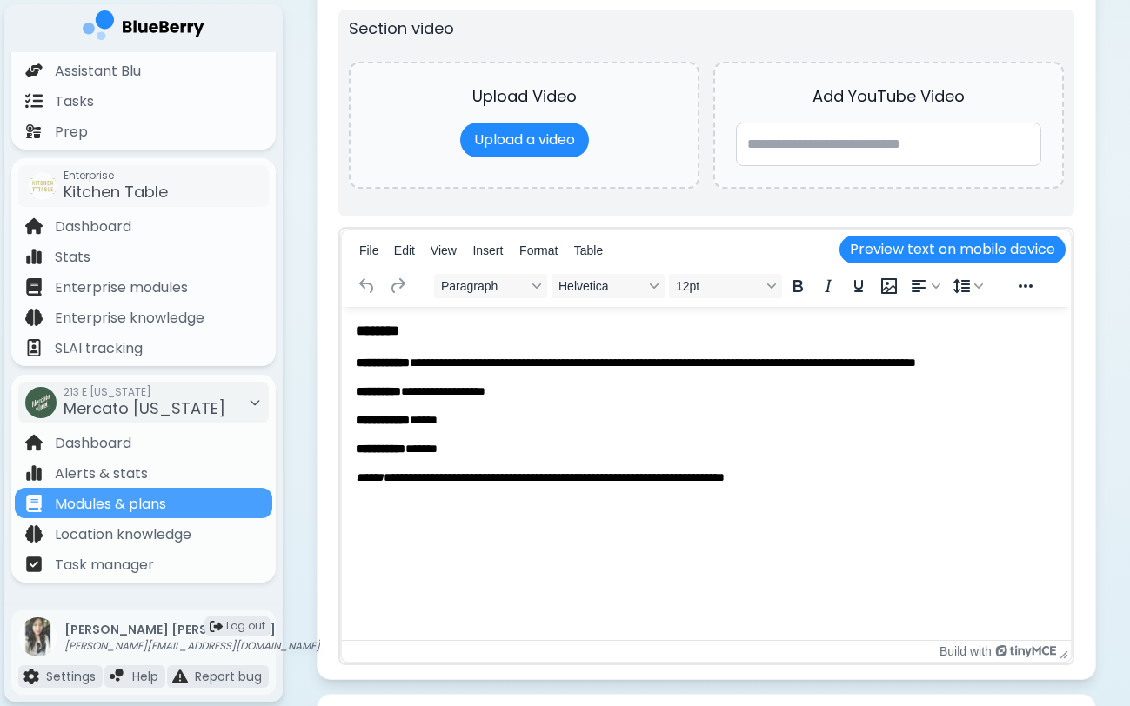
scroll to position [1210, 0]
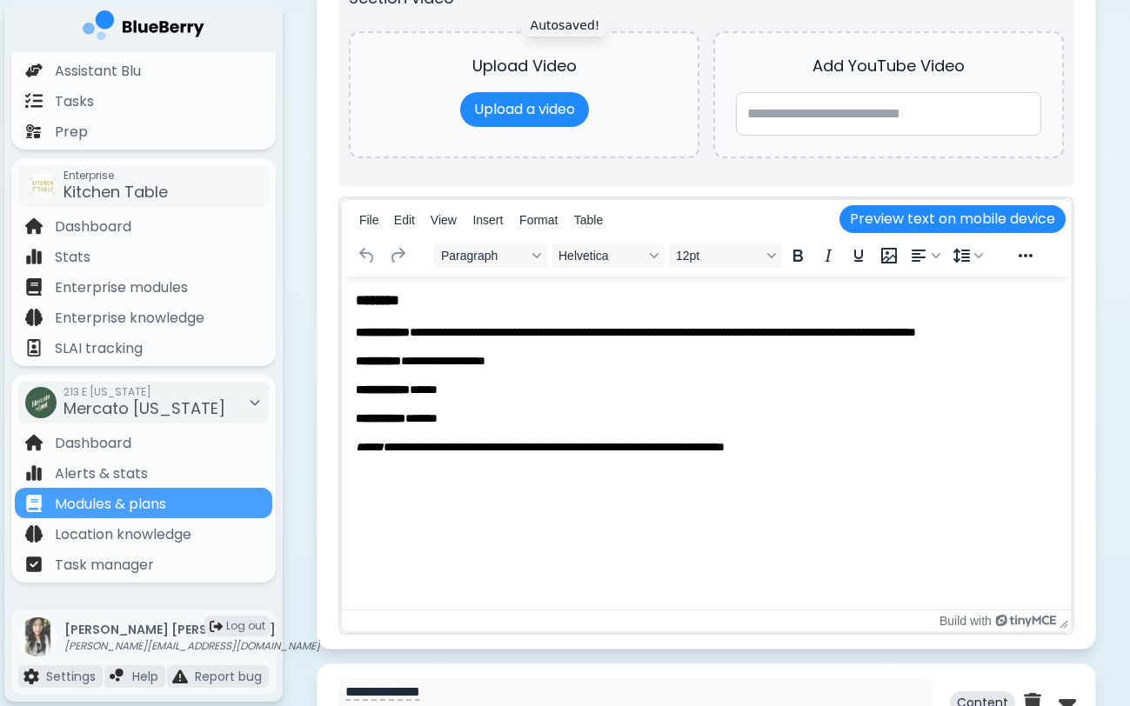
type textarea "********"
click at [438, 301] on h3 "********" at bounding box center [706, 299] width 701 height 19
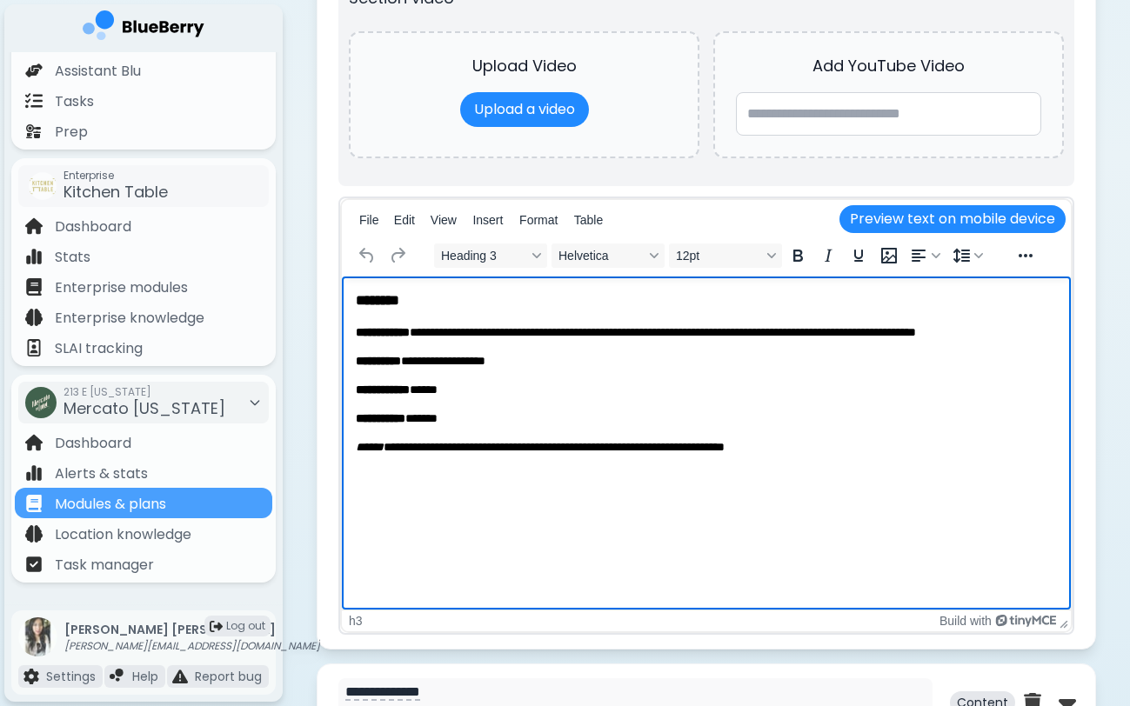
click at [518, 397] on p "**********" at bounding box center [706, 390] width 701 height 17
click at [470, 342] on body "**********" at bounding box center [706, 372] width 701 height 164
drag, startPoint x: 457, startPoint y: 390, endPoint x: 474, endPoint y: 390, distance: 16.5
click at [474, 390] on p "**********" at bounding box center [706, 390] width 701 height 17
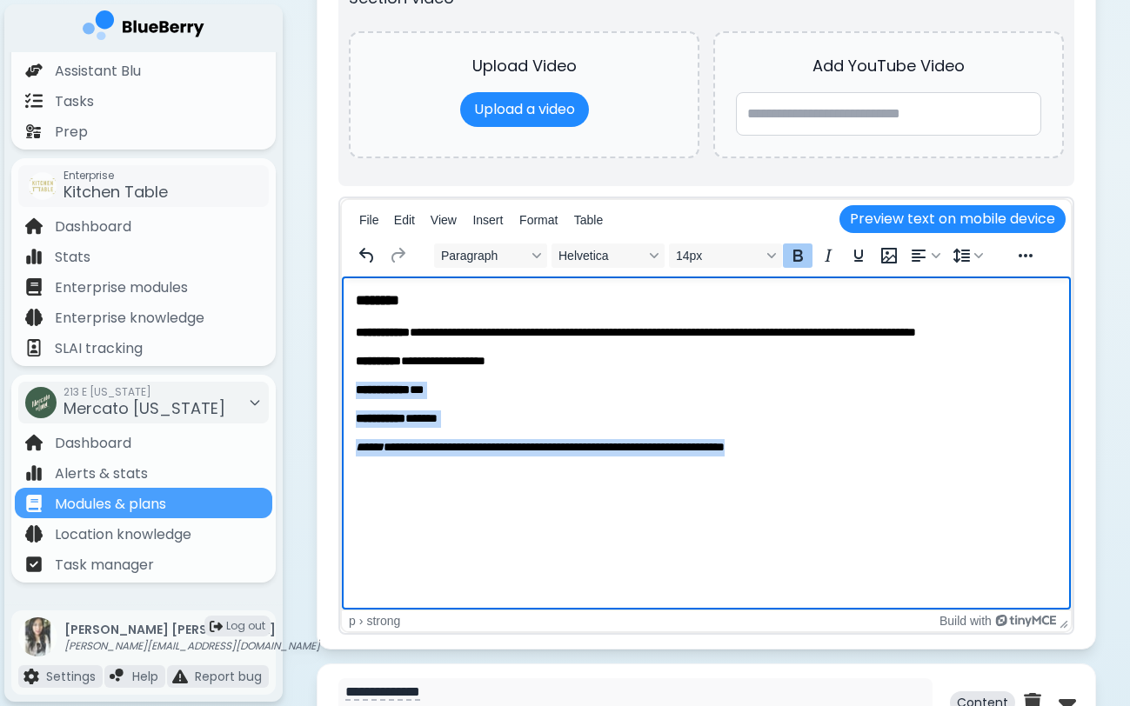
drag, startPoint x: 356, startPoint y: 386, endPoint x: 477, endPoint y: 464, distance: 144.0
click at [477, 464] on html "**********" at bounding box center [706, 373] width 729 height 193
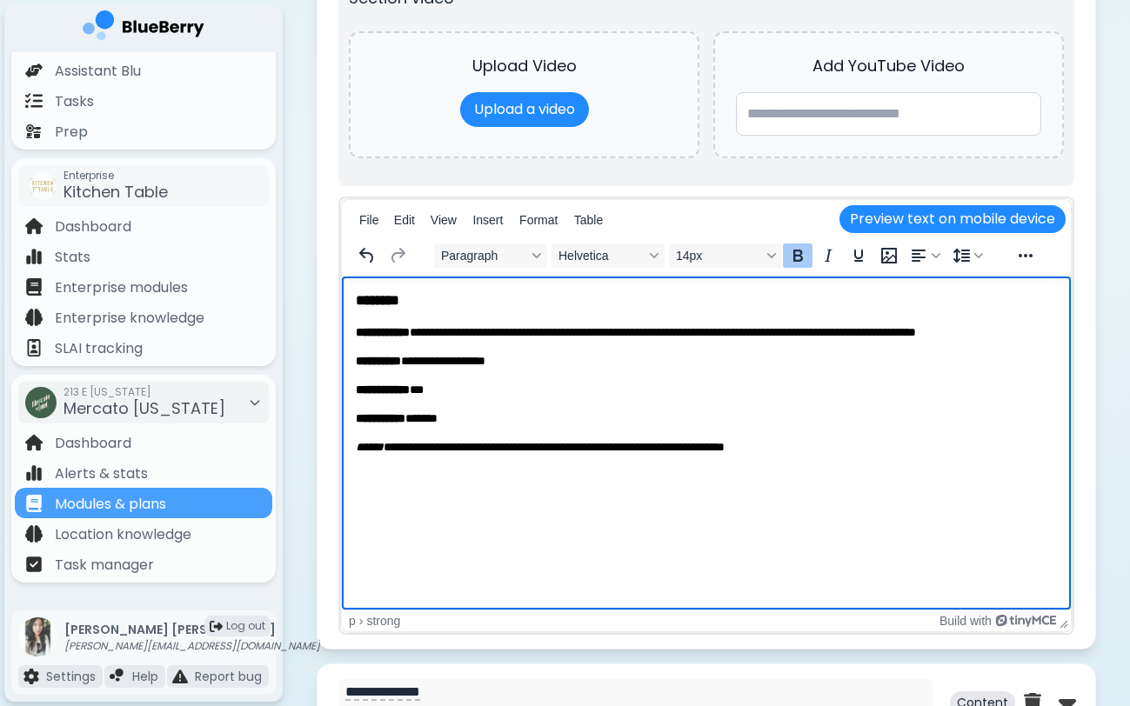
click at [477, 464] on html "**********" at bounding box center [706, 373] width 729 height 193
drag, startPoint x: 358, startPoint y: 416, endPoint x: 460, endPoint y: 525, distance: 149.5
click at [460, 470] on html "**********" at bounding box center [706, 373] width 729 height 193
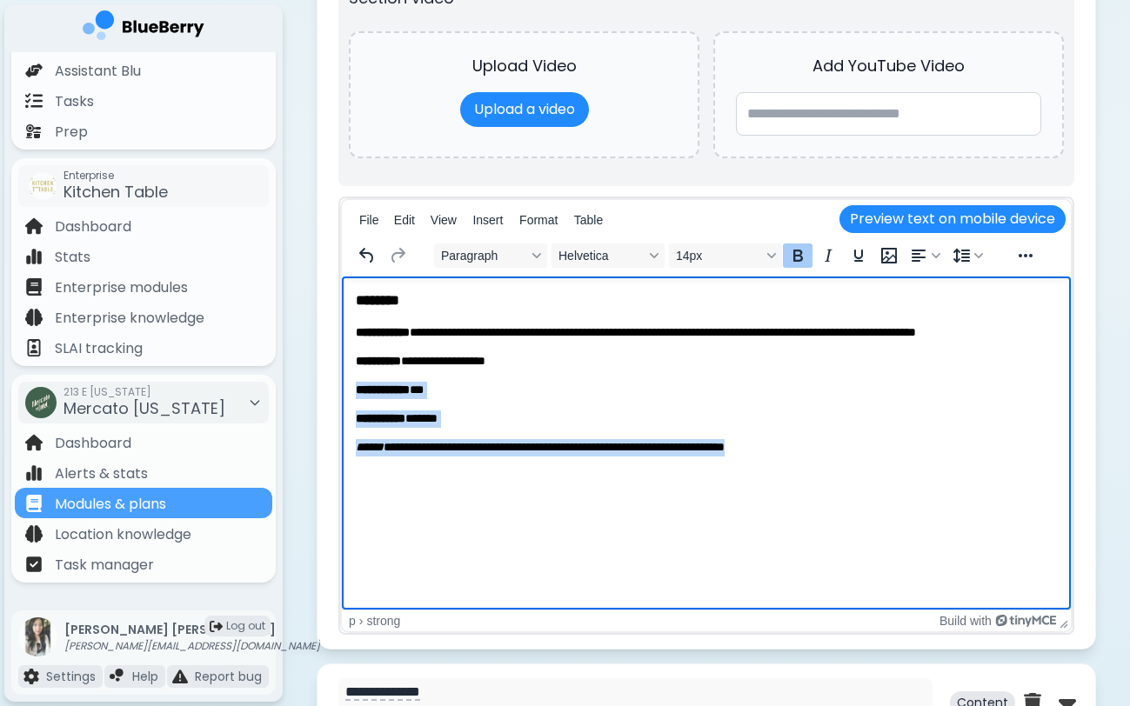
drag, startPoint x: 357, startPoint y: 391, endPoint x: 480, endPoint y: 578, distance: 222.9
click at [480, 470] on html "**********" at bounding box center [706, 373] width 729 height 193
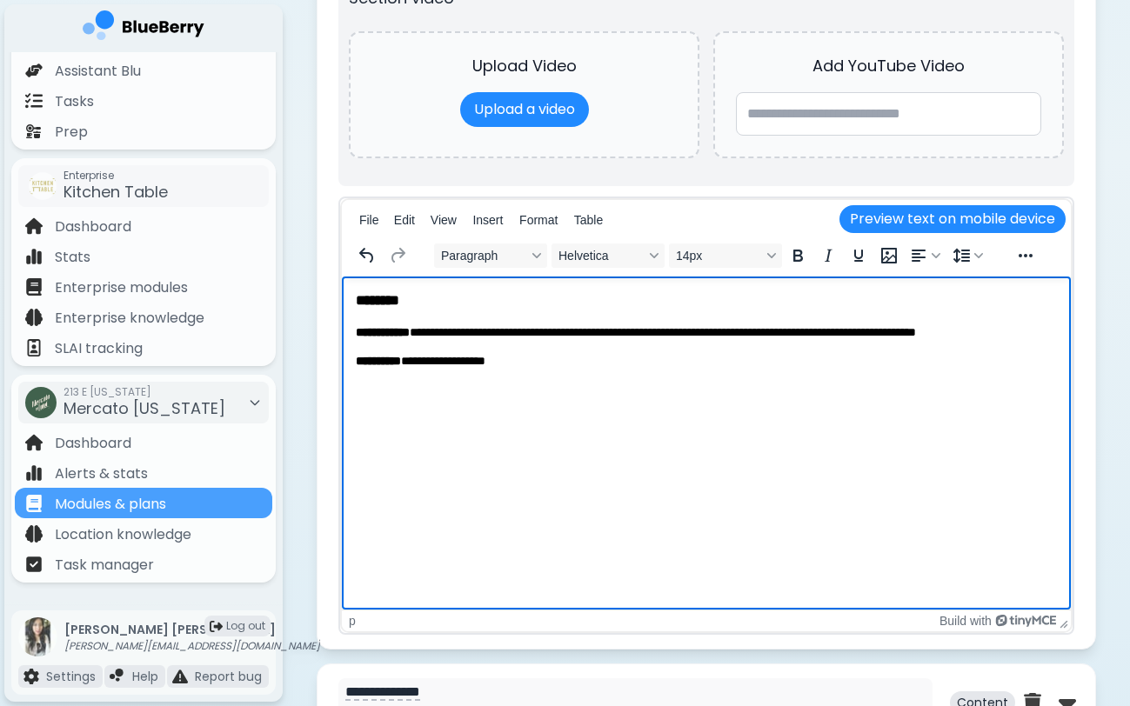
click at [516, 370] on html "**********" at bounding box center [706, 330] width 729 height 107
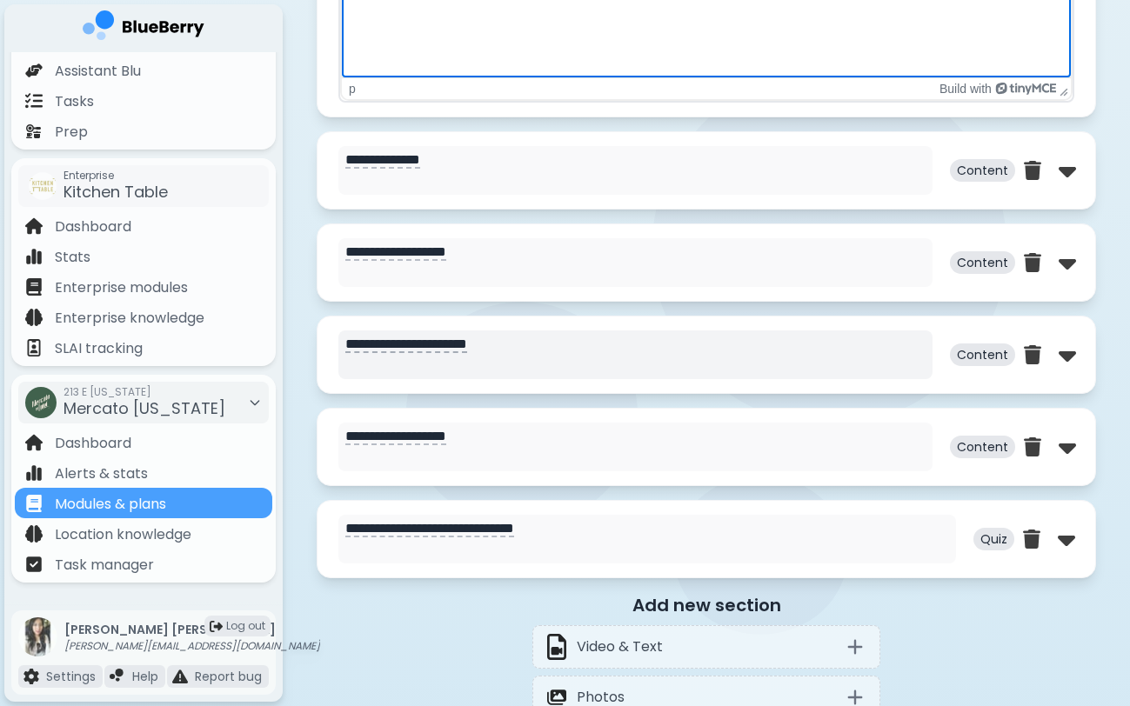
scroll to position [1763, 0]
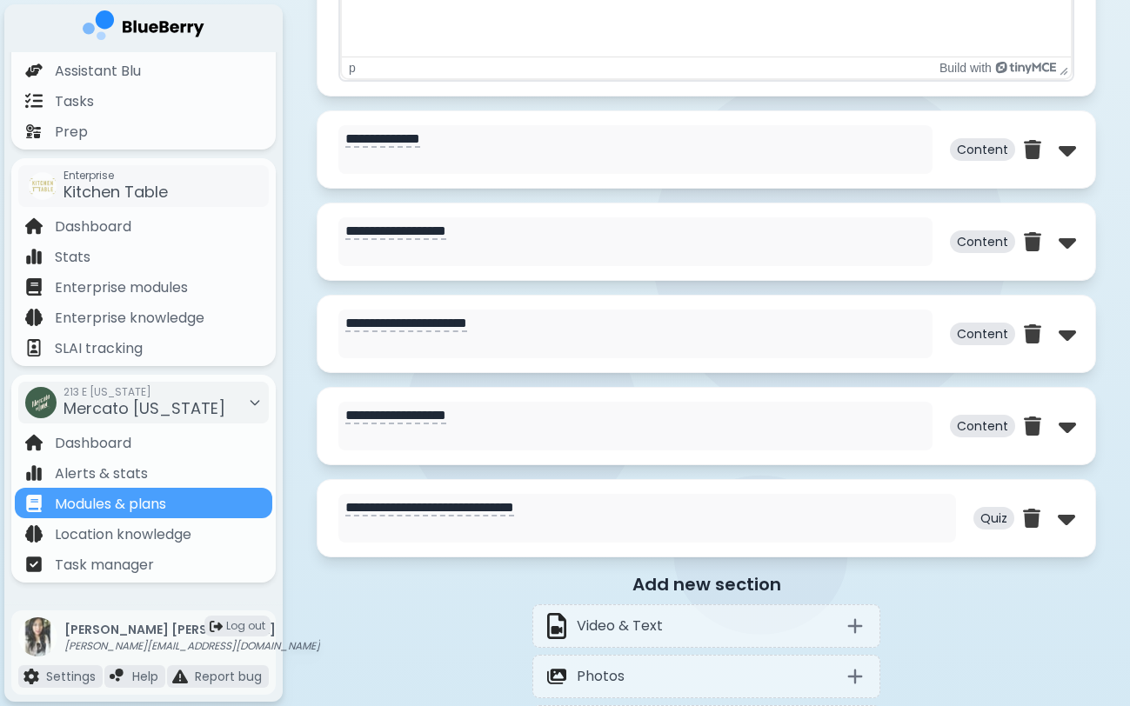
click at [552, 124] on div "**********" at bounding box center [706, 149] width 779 height 78
click at [1066, 147] on img at bounding box center [1066, 150] width 17 height 28
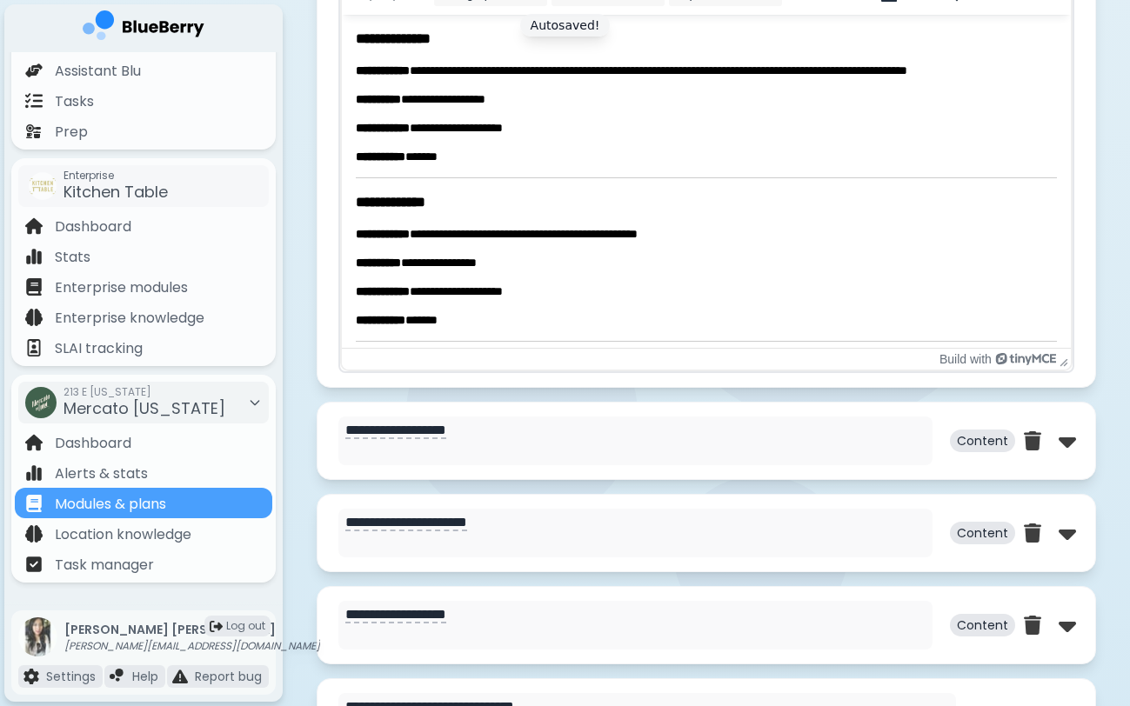
scroll to position [2422, 0]
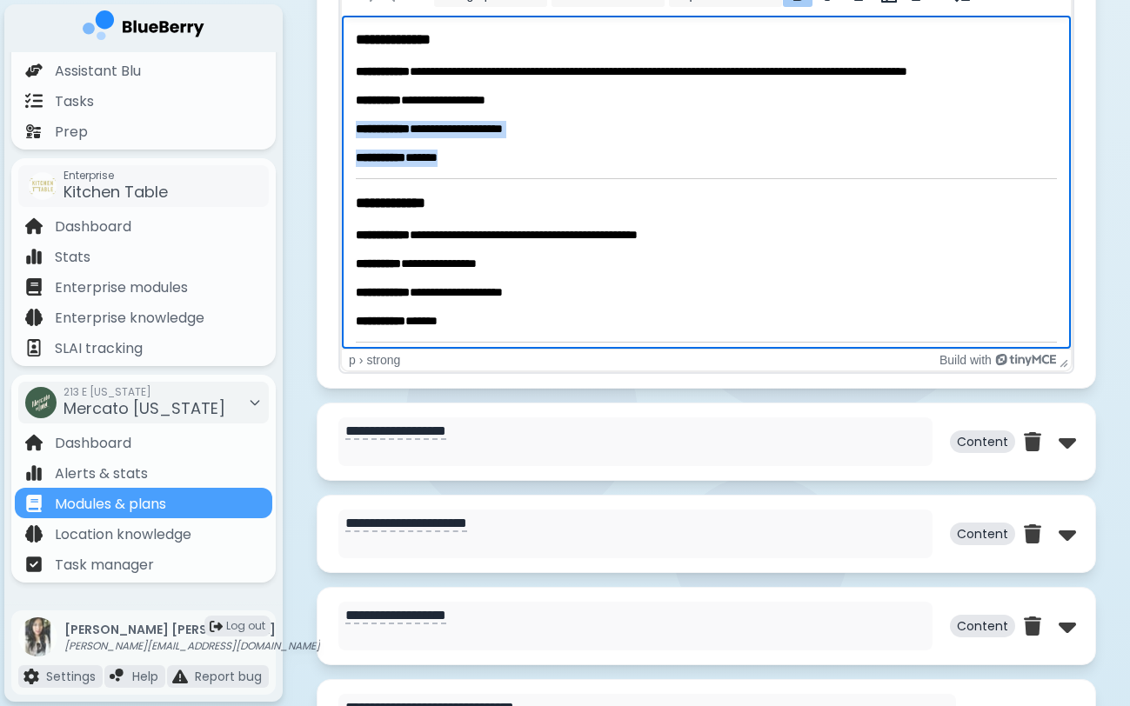
drag, startPoint x: 357, startPoint y: 126, endPoint x: 454, endPoint y: 158, distance: 102.6
click at [455, 158] on body "**********" at bounding box center [706, 447] width 701 height 834
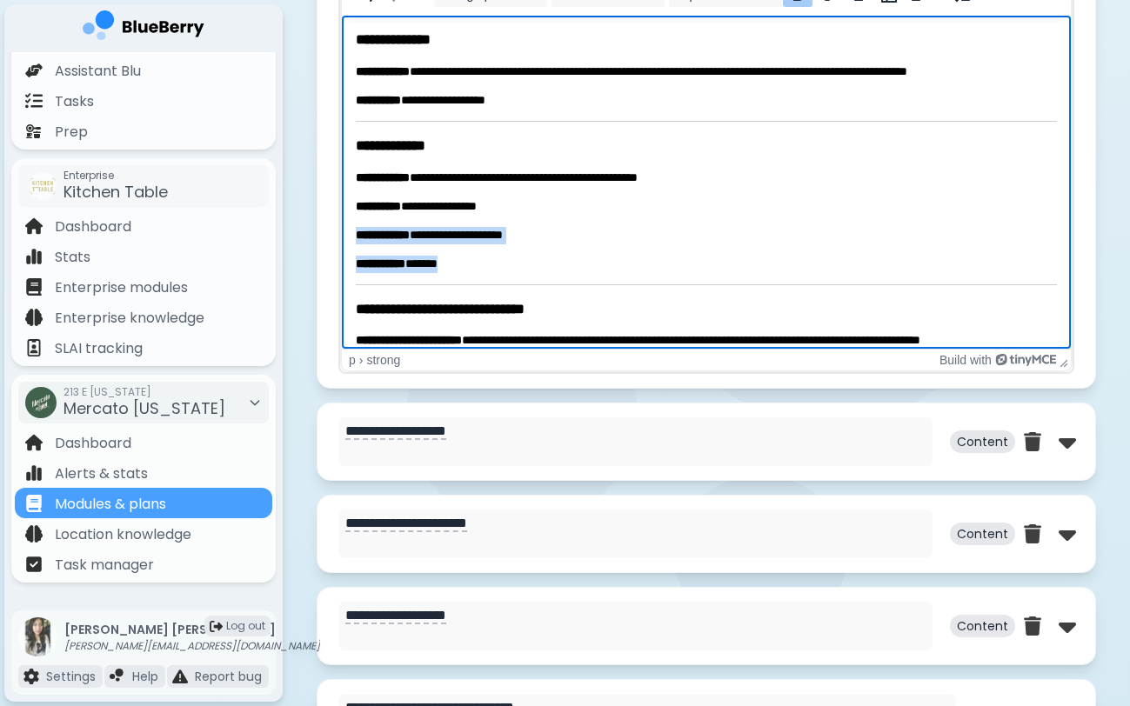
drag, startPoint x: 357, startPoint y: 234, endPoint x: 468, endPoint y: 263, distance: 115.0
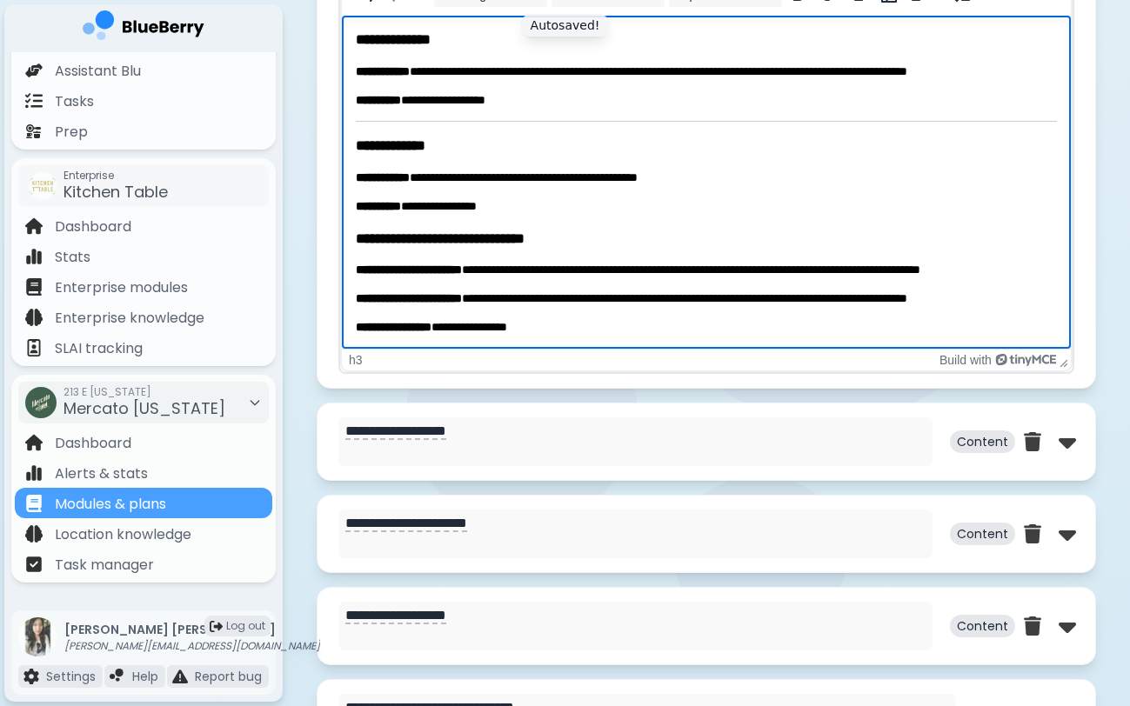
click at [402, 124] on body "**********" at bounding box center [706, 383] width 701 height 706
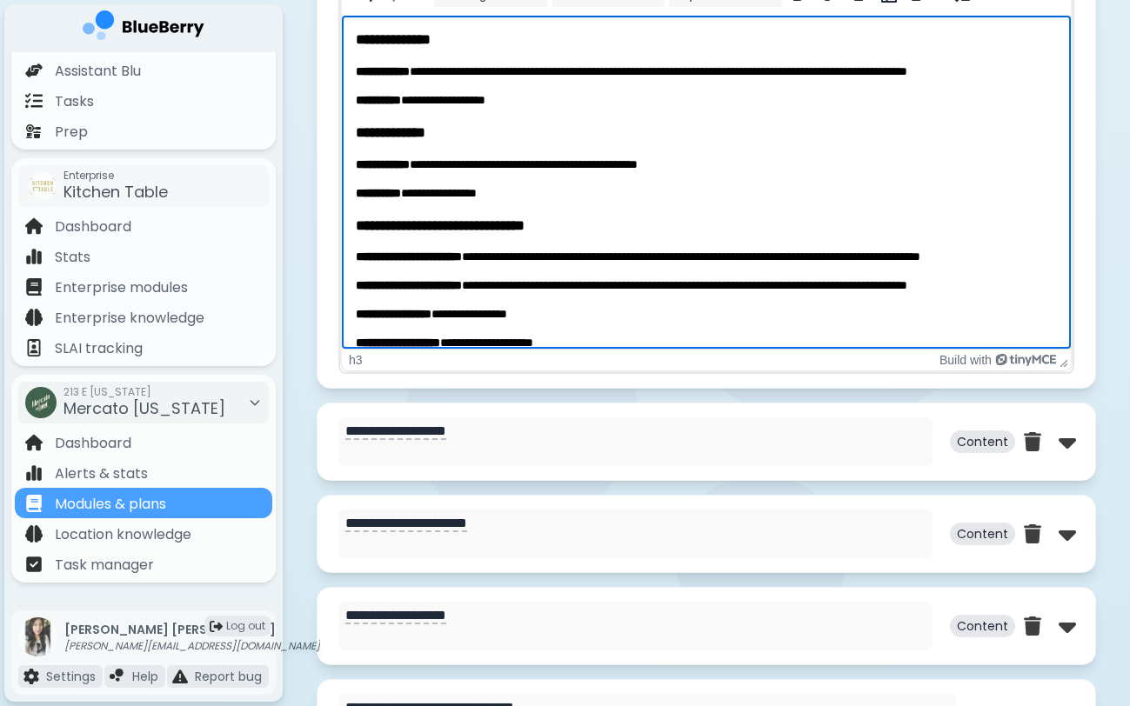
click at [536, 107] on p "**********" at bounding box center [706, 100] width 701 height 17
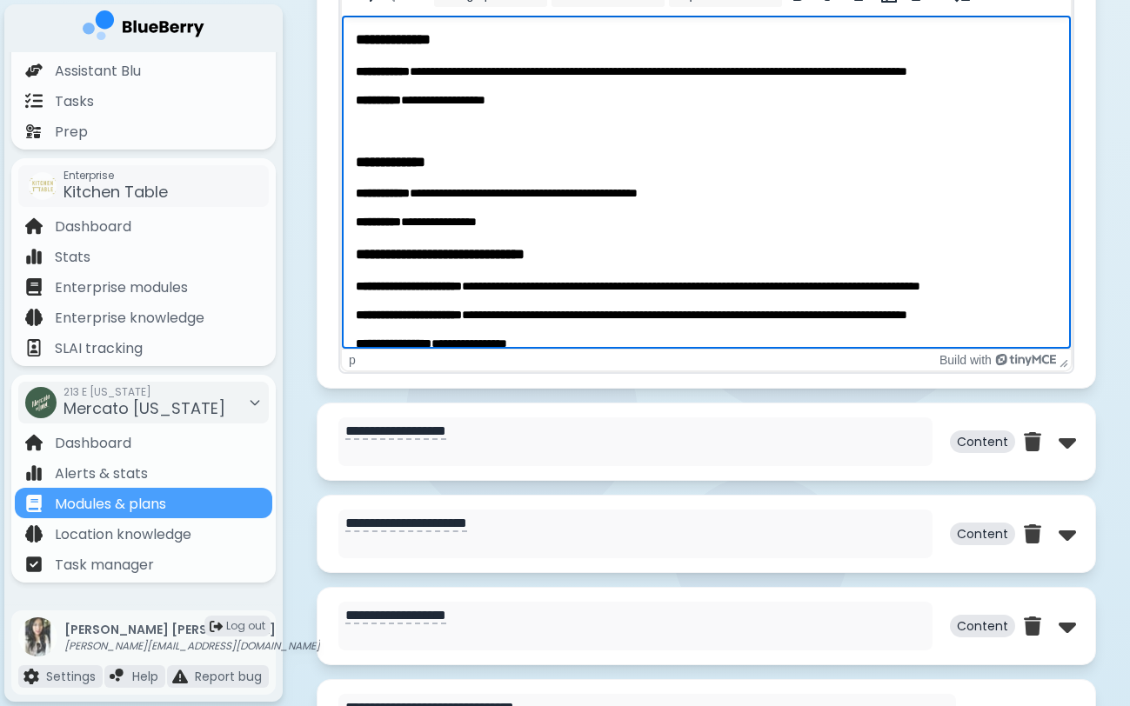
click at [552, 222] on p "**********" at bounding box center [706, 222] width 701 height 17
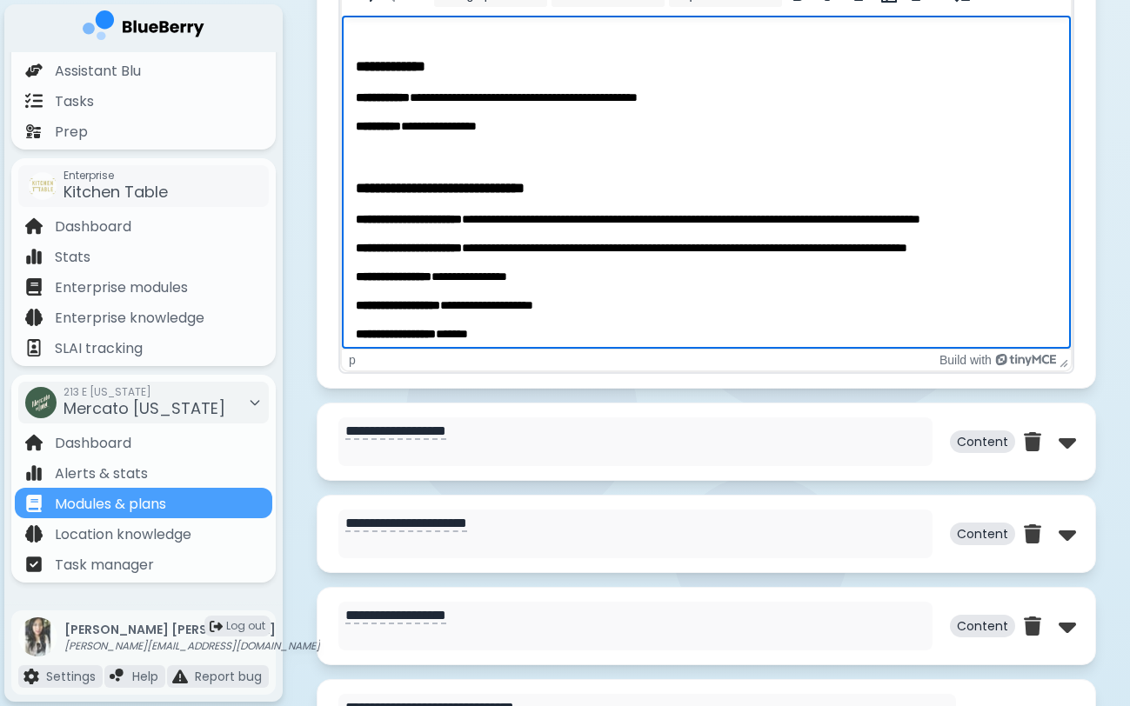
scroll to position [154, 0]
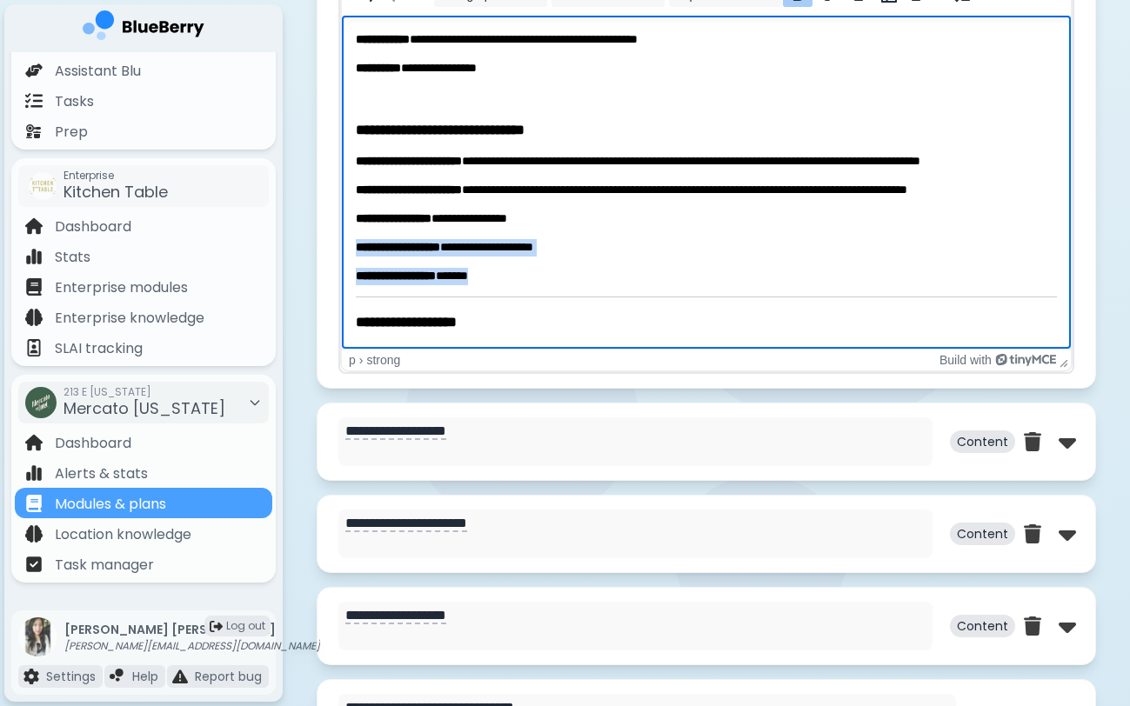
drag, startPoint x: 353, startPoint y: 244, endPoint x: 489, endPoint y: 270, distance: 138.2
click at [488, 270] on html "**********" at bounding box center [706, 252] width 729 height 780
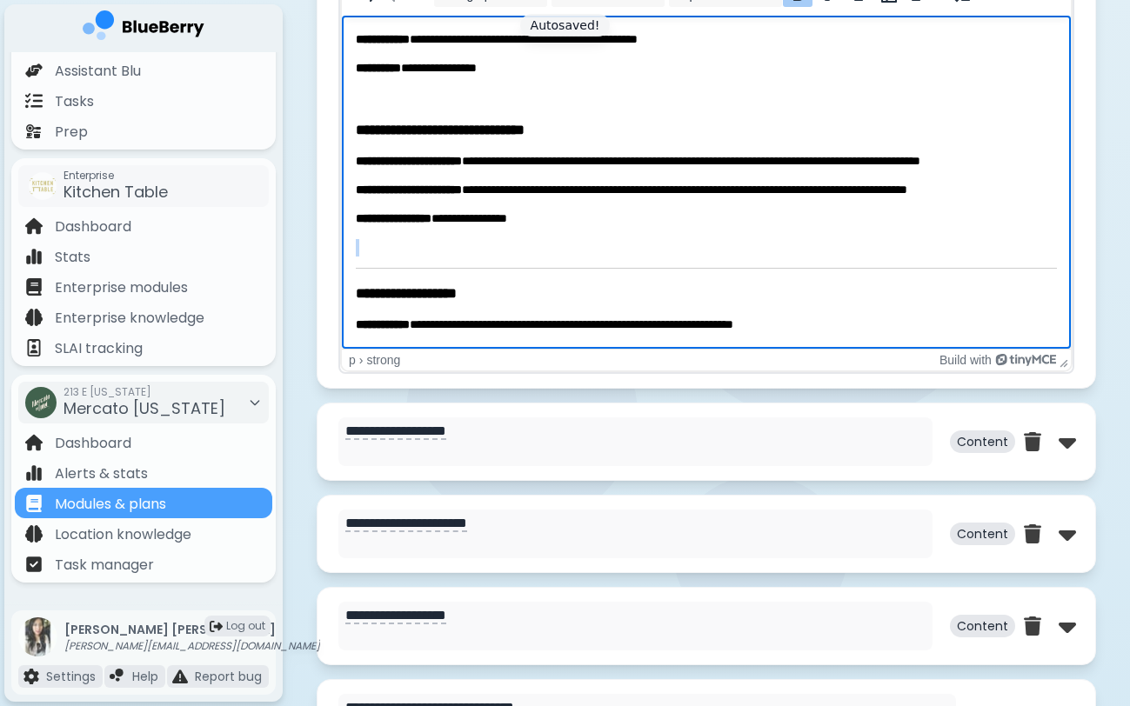
drag, startPoint x: 437, startPoint y: 258, endPoint x: 444, endPoint y: 249, distance: 11.8
click at [444, 249] on body "**********" at bounding box center [706, 238] width 701 height 724
click at [422, 280] on body "**********" at bounding box center [706, 238] width 701 height 724
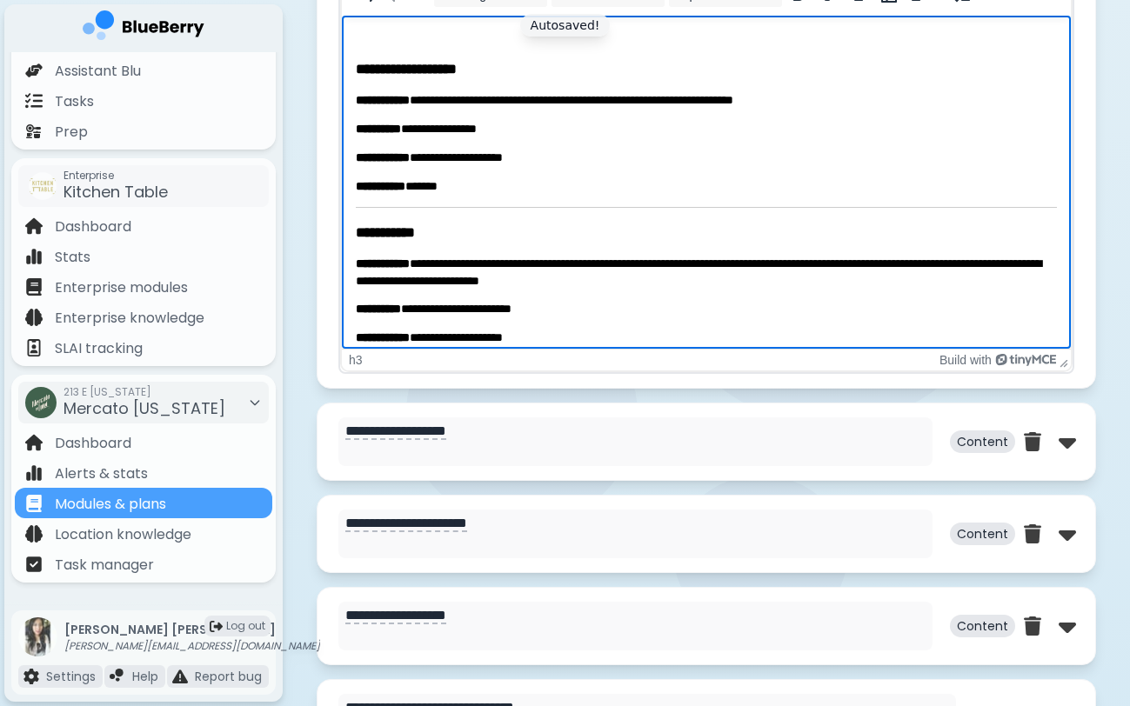
scroll to position [375, 0]
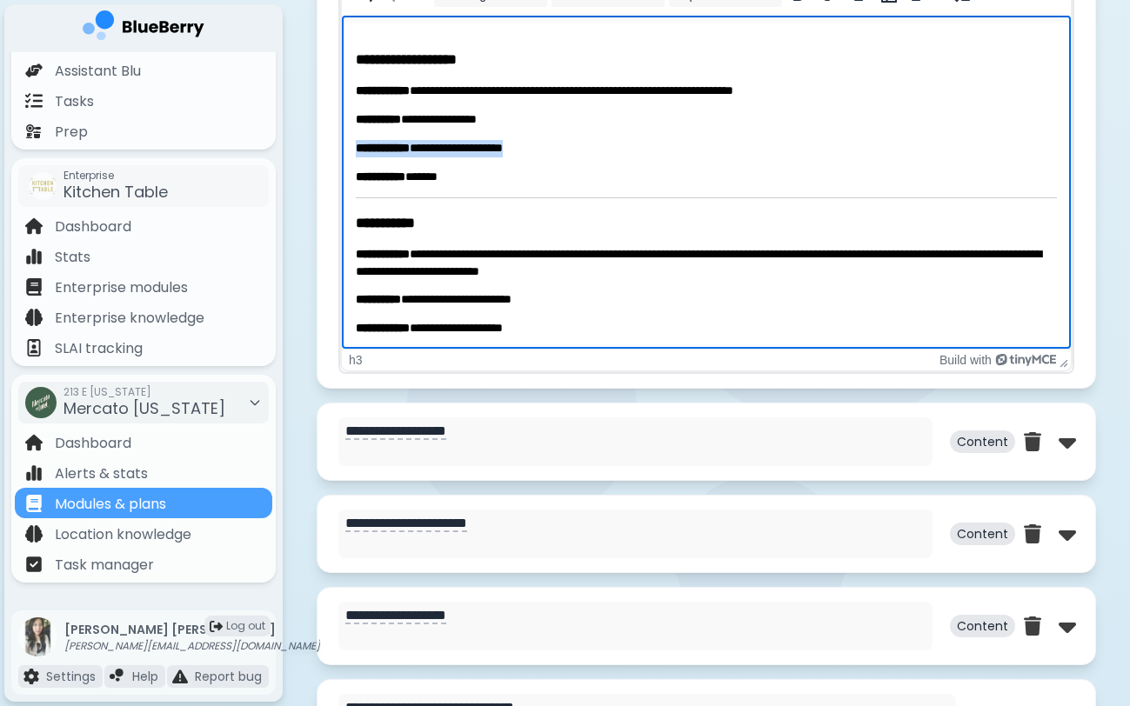
drag, startPoint x: 358, startPoint y: 143, endPoint x: 462, endPoint y: 197, distance: 116.7
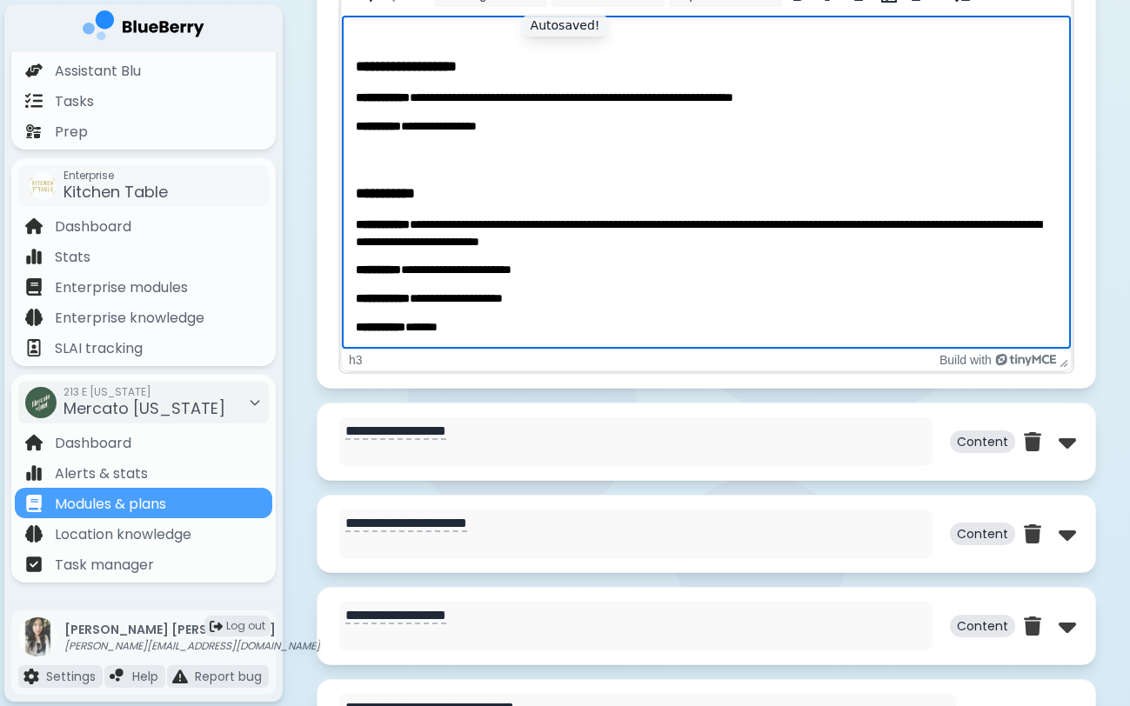
scroll to position [367, 0]
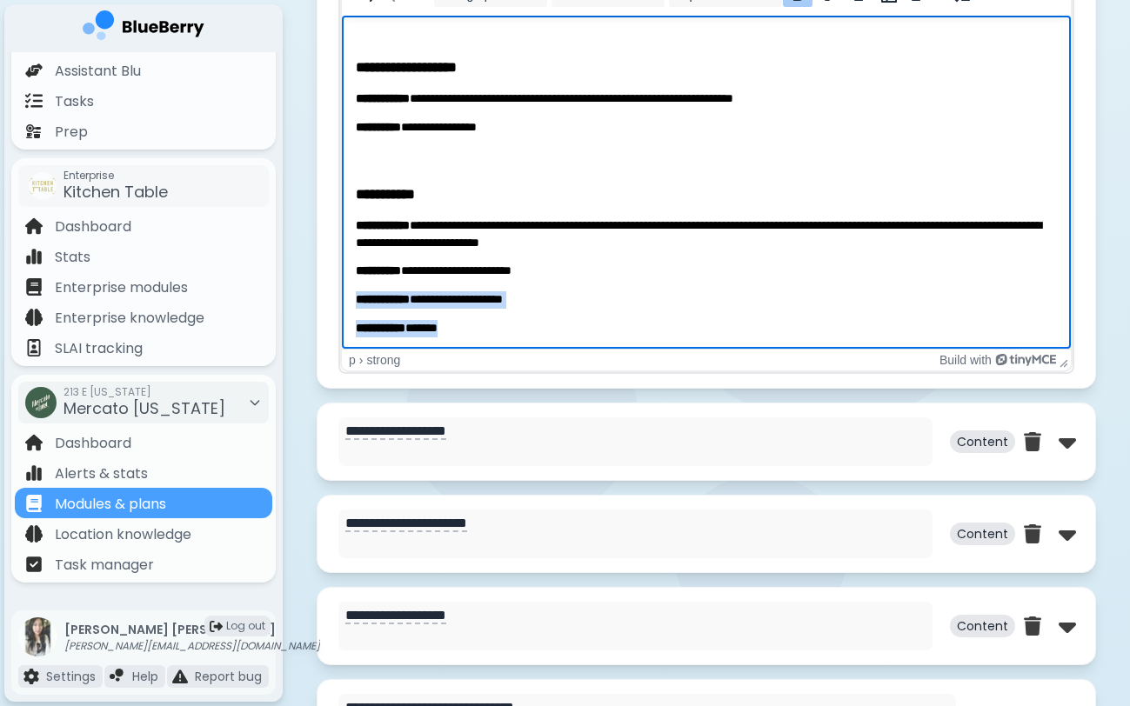
drag, startPoint x: 356, startPoint y: 294, endPoint x: 454, endPoint y: 347, distance: 111.7
click at [454, 347] on html "**********" at bounding box center [706, 0] width 729 height 702
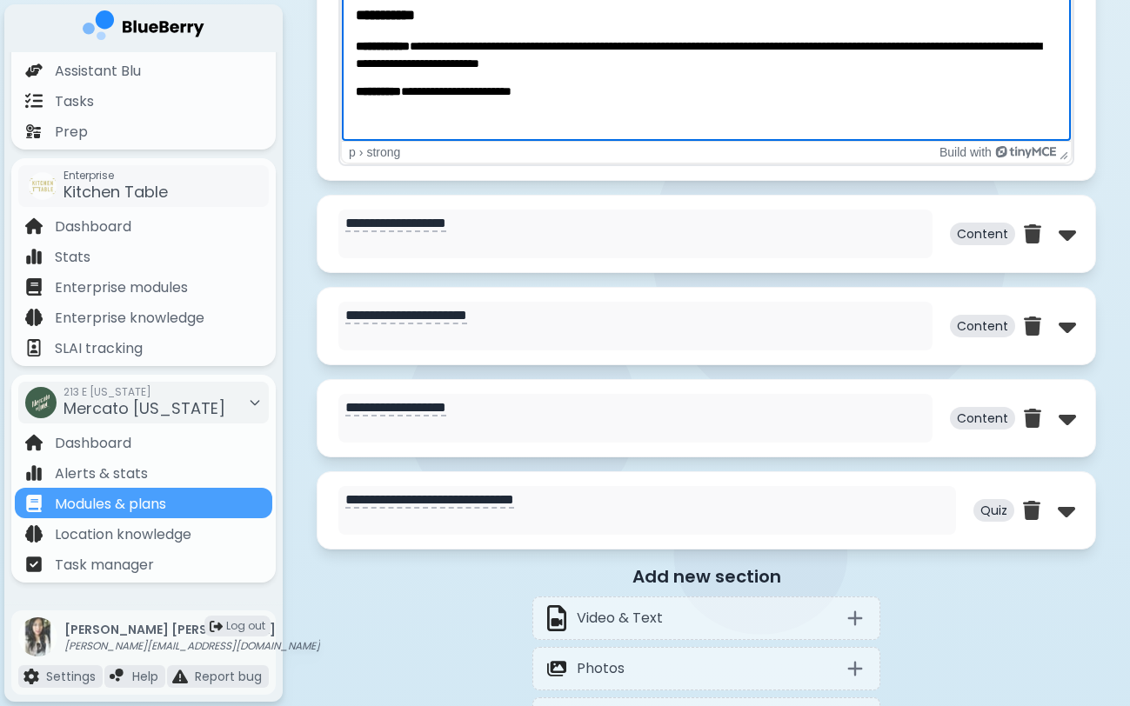
scroll to position [2634, 0]
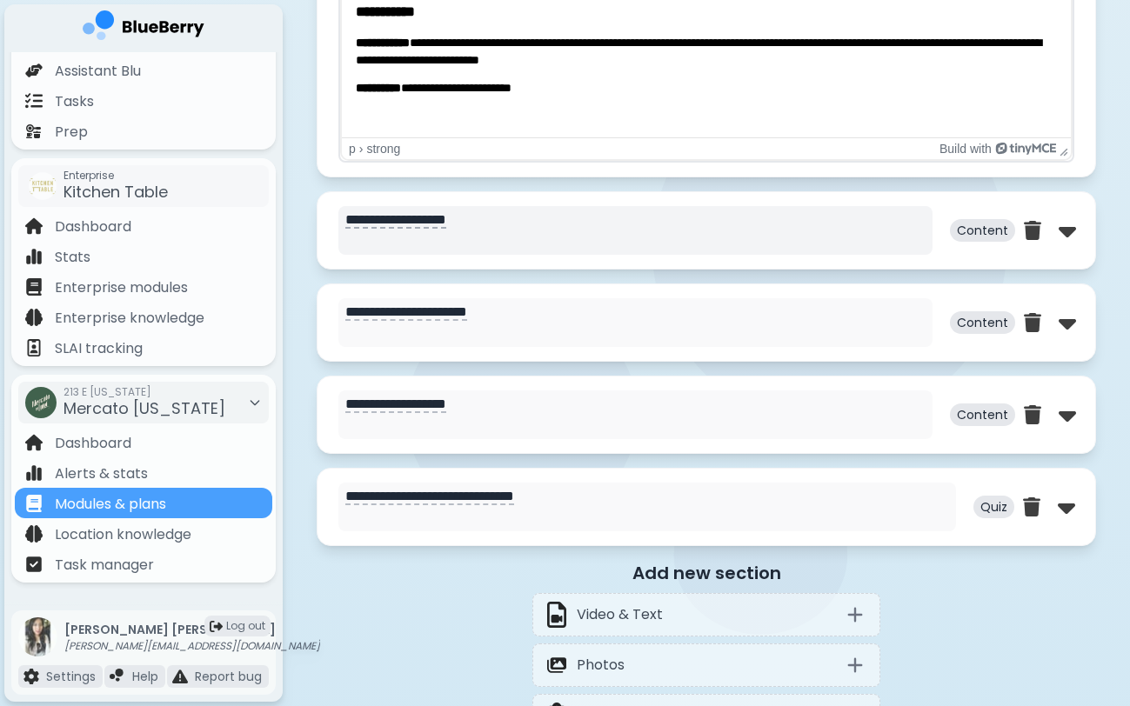
click at [564, 241] on textarea "**********" at bounding box center [635, 230] width 594 height 49
click at [1052, 233] on div at bounding box center [1050, 231] width 52 height 28
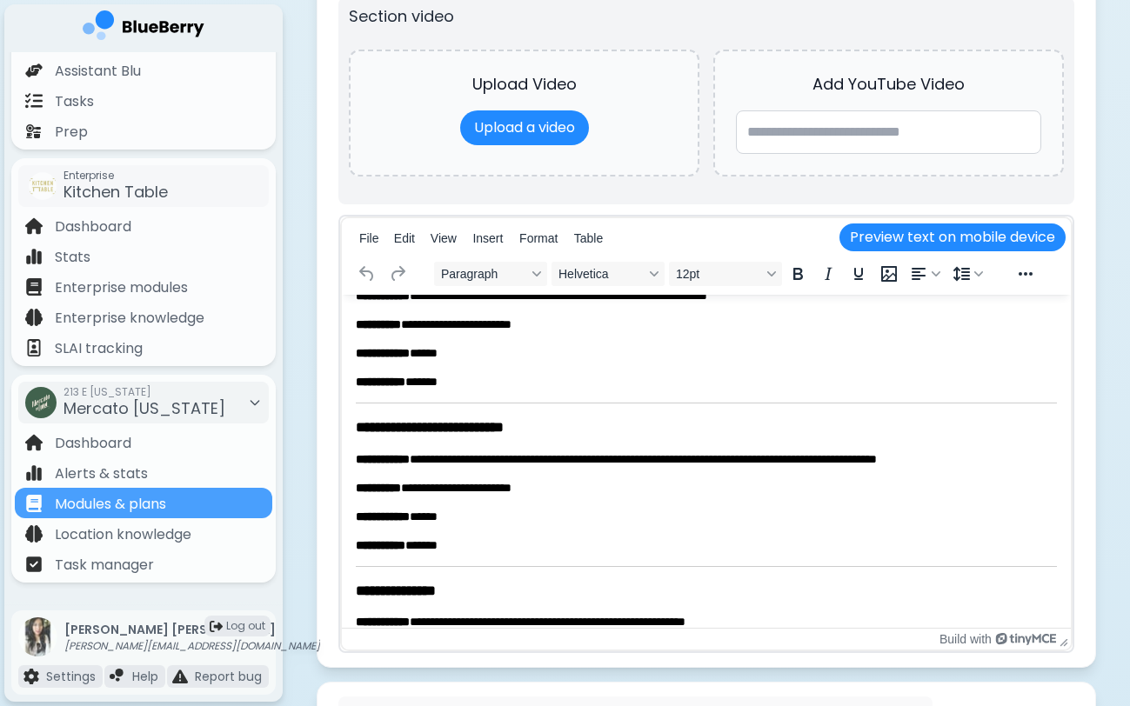
scroll to position [86, 0]
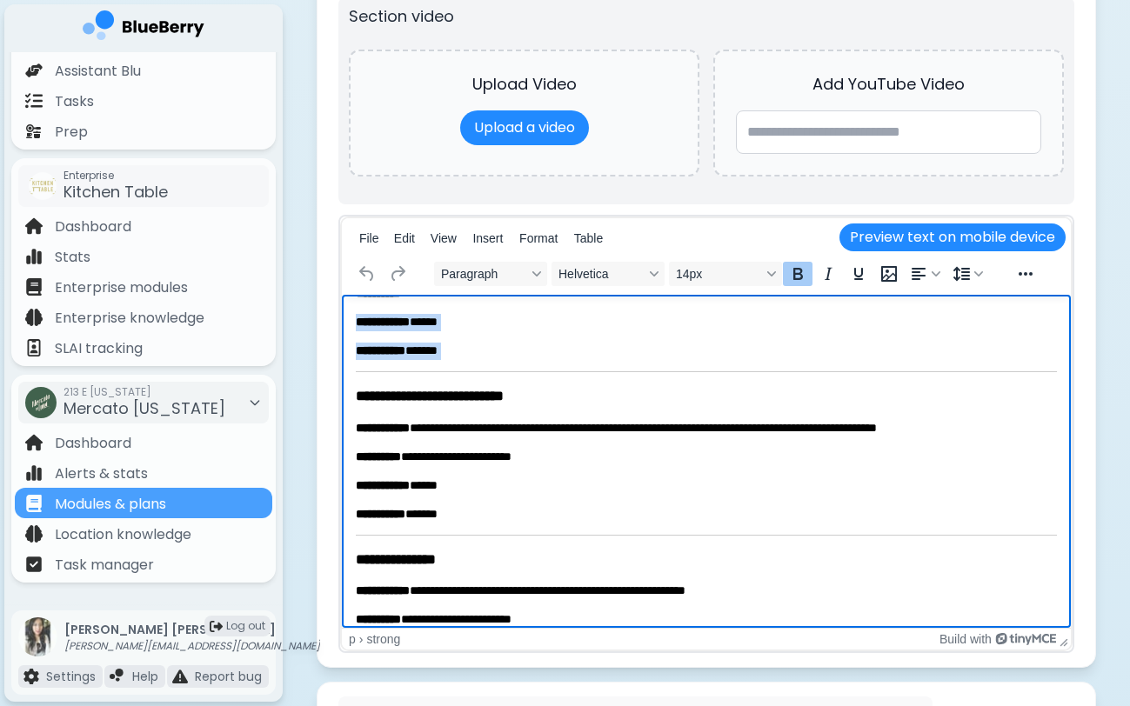
drag, startPoint x: 356, startPoint y: 320, endPoint x: 447, endPoint y: 383, distance: 110.7
click at [447, 383] on body "**********" at bounding box center [706, 454] width 701 height 463
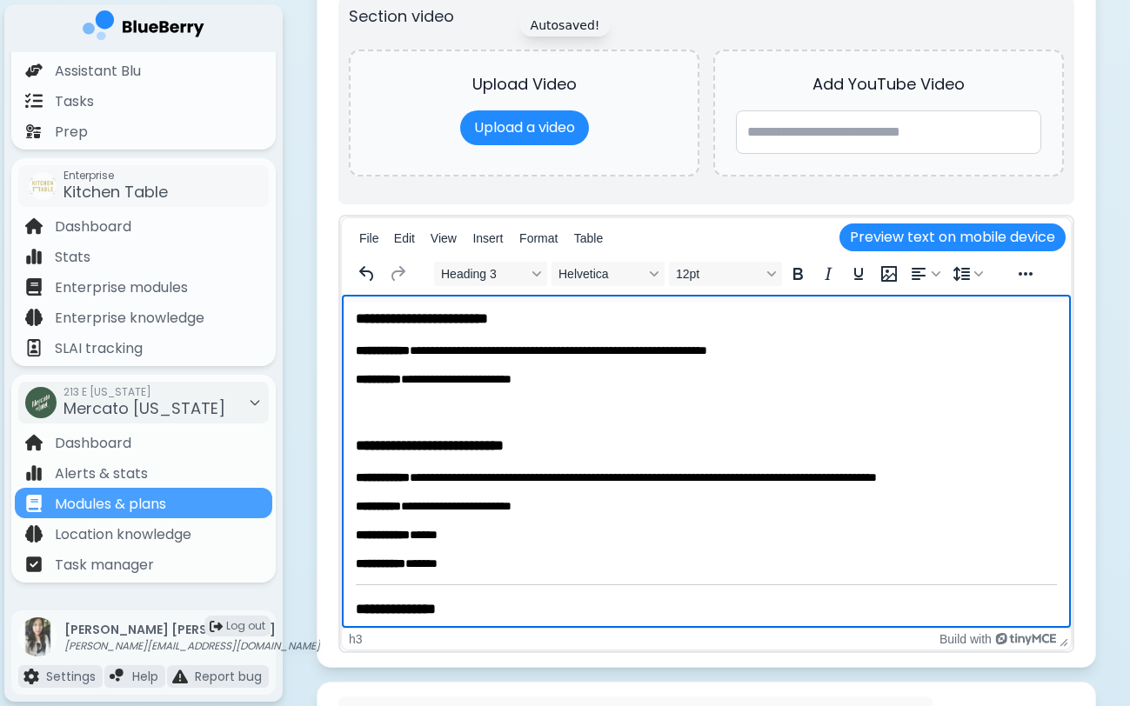
scroll to position [0, 0]
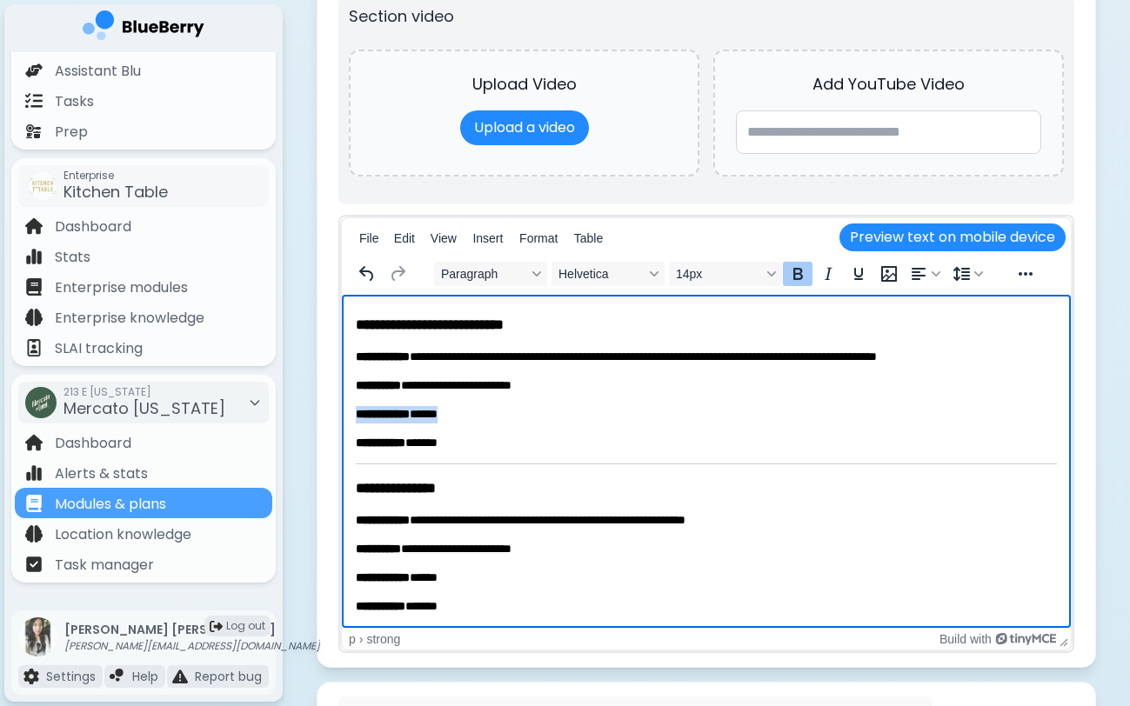
drag, startPoint x: 356, startPoint y: 412, endPoint x: 380, endPoint y: 459, distance: 52.9
click at [380, 459] on body "**********" at bounding box center [706, 401] width 701 height 426
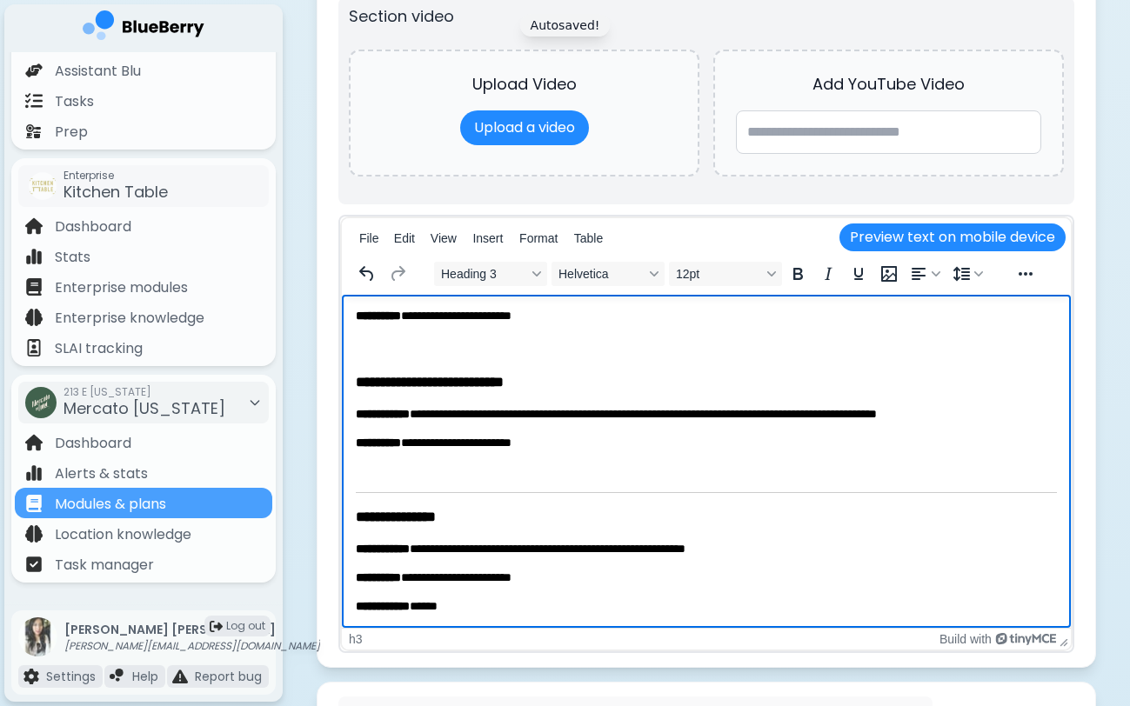
click at [357, 508] on h3 "**********" at bounding box center [706, 516] width 701 height 19
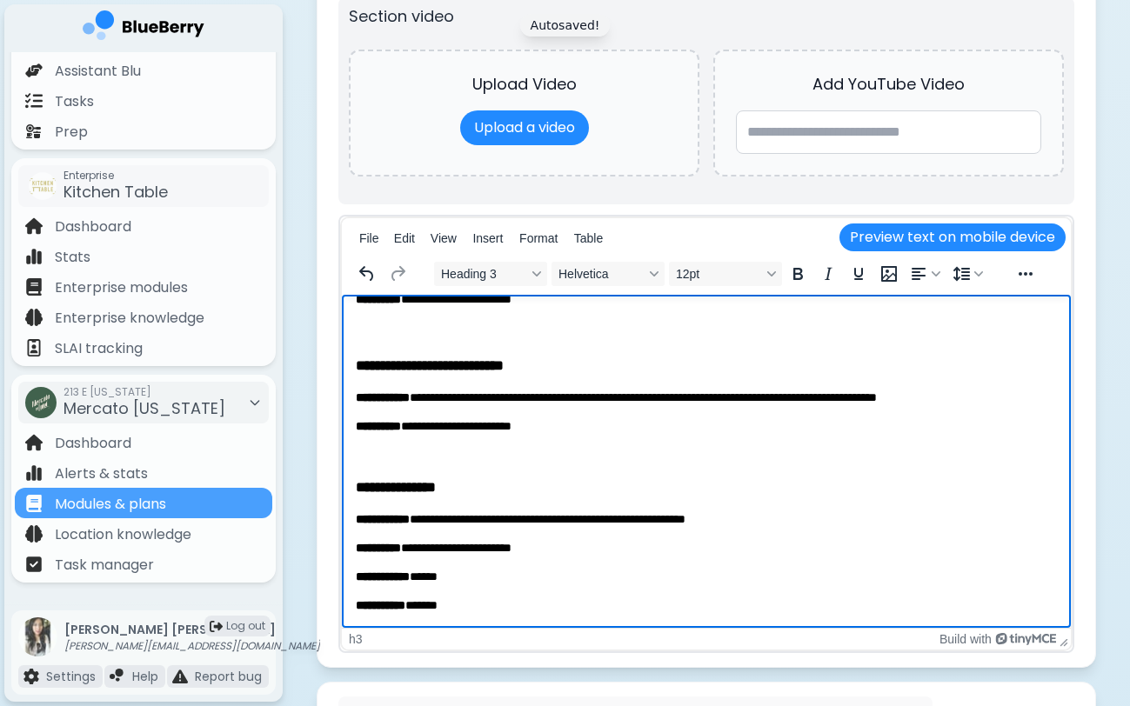
scroll to position [79, 0]
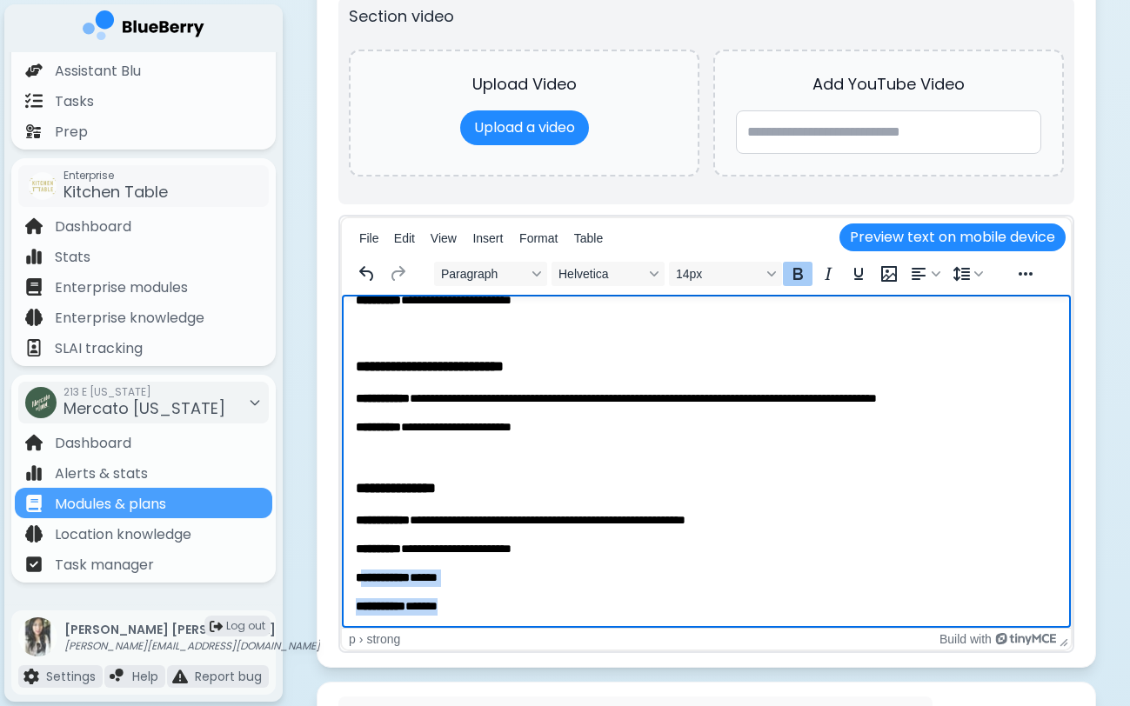
drag, startPoint x: 359, startPoint y: 574, endPoint x: 415, endPoint y: 675, distance: 115.2
click at [415, 629] on html "**********" at bounding box center [706, 422] width 729 height 413
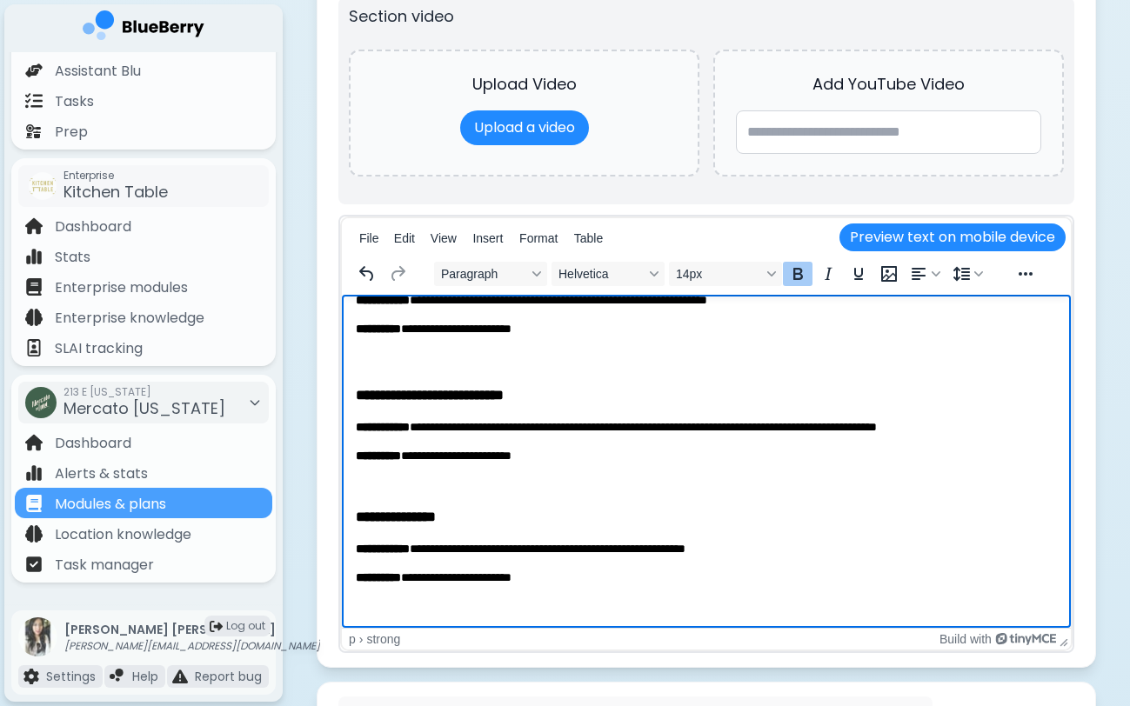
scroll to position [22, 0]
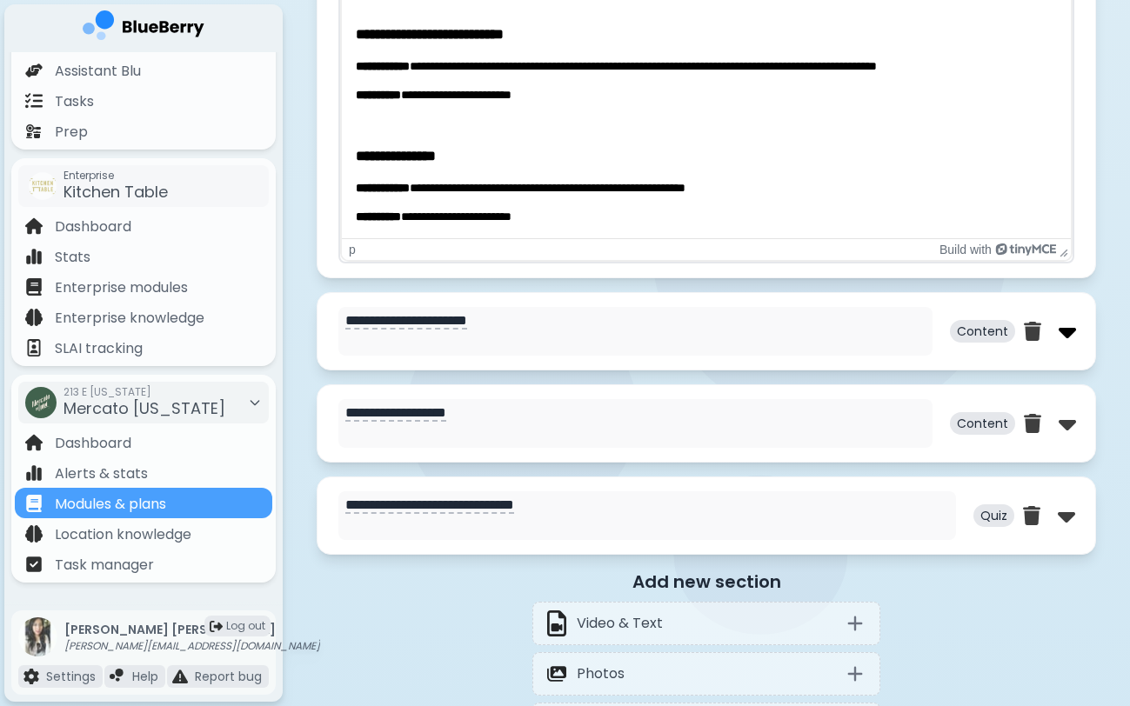
click at [1069, 341] on img at bounding box center [1066, 331] width 17 height 28
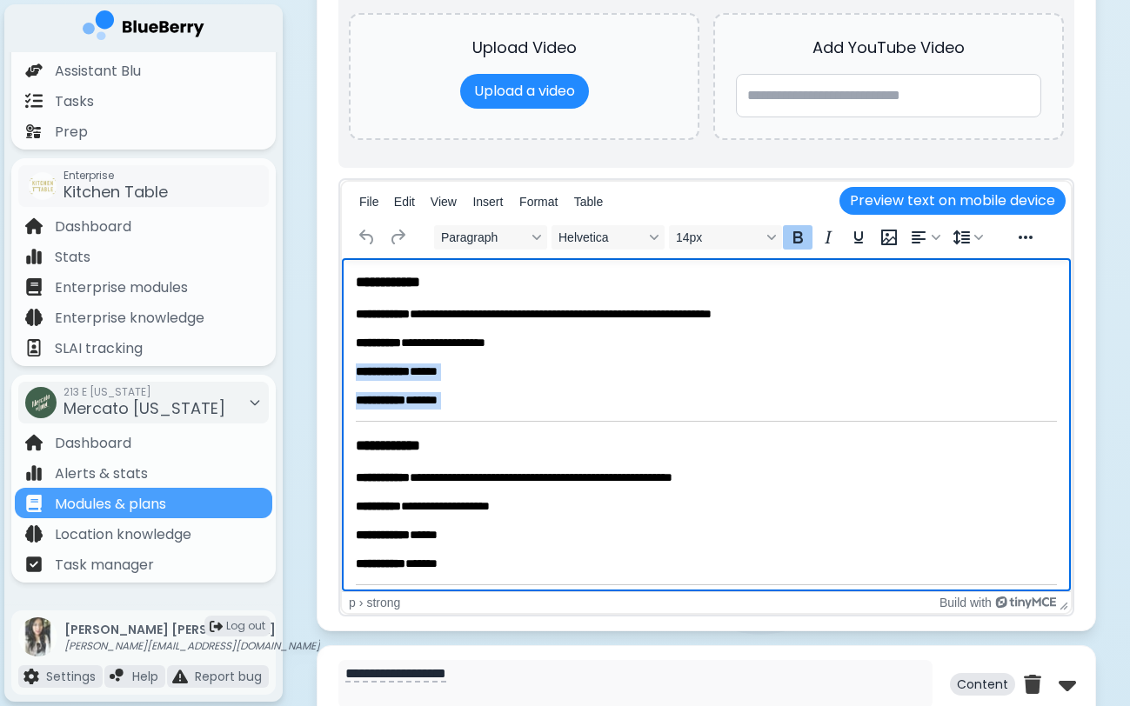
drag, startPoint x: 355, startPoint y: 370, endPoint x: 411, endPoint y: 423, distance: 77.5
click at [412, 423] on html "**********" at bounding box center [706, 503] width 729 height 491
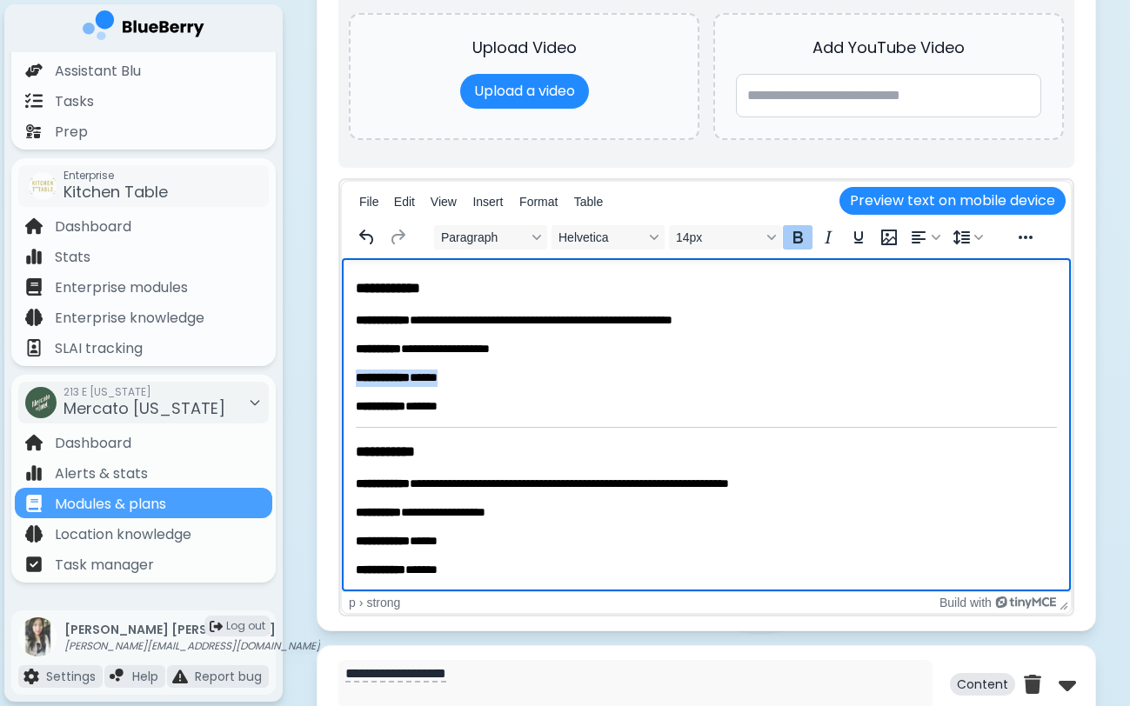
drag, startPoint x: 355, startPoint y: 375, endPoint x: 449, endPoint y: 417, distance: 102.8
click at [449, 417] on html "**********" at bounding box center [706, 364] width 729 height 455
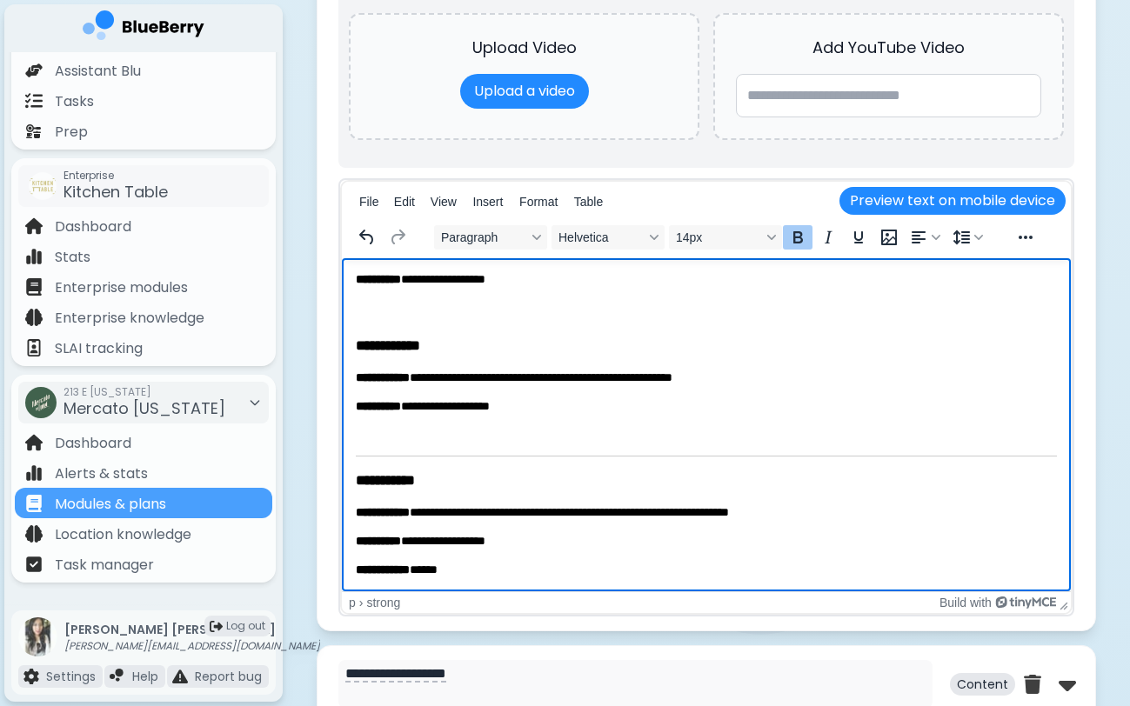
click at [353, 478] on html "**********" at bounding box center [706, 408] width 729 height 426
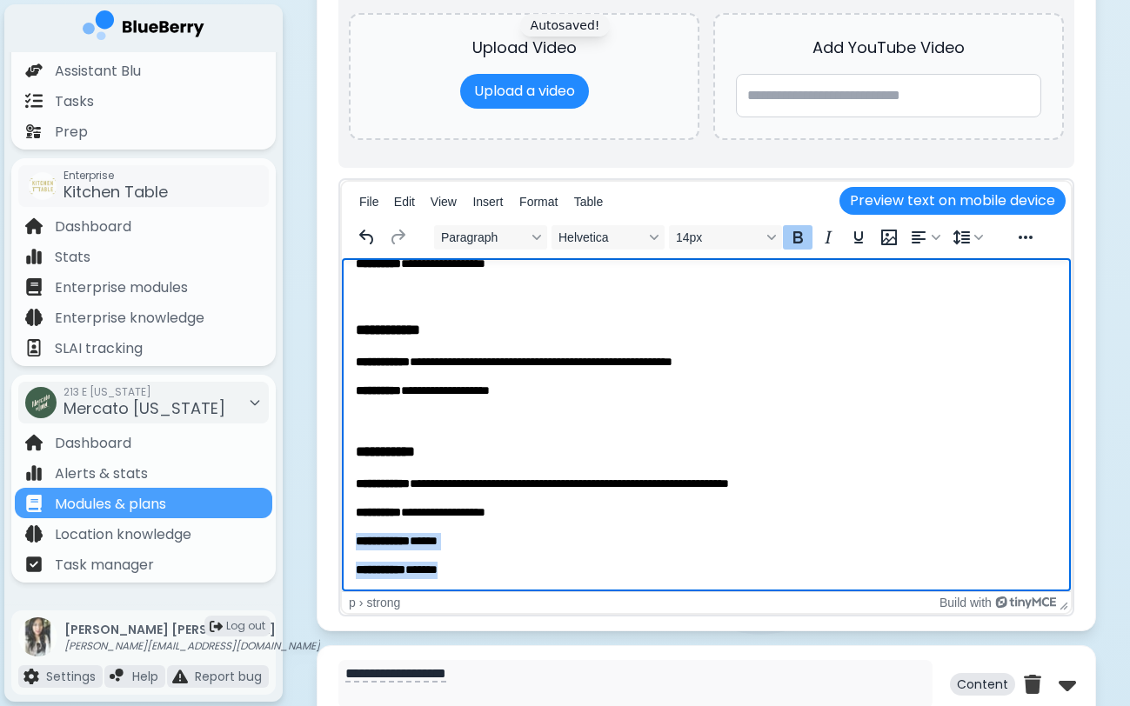
drag, startPoint x: 357, startPoint y: 538, endPoint x: 511, endPoint y: 592, distance: 163.1
click at [511, 592] on html "**********" at bounding box center [706, 385] width 729 height 413
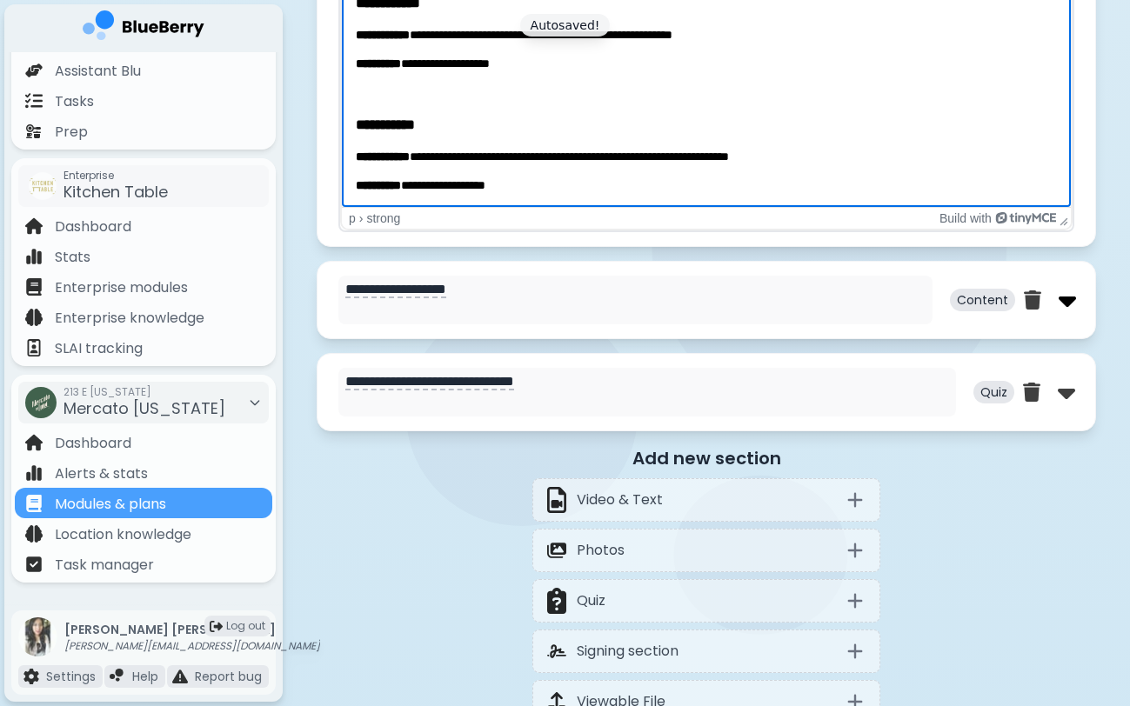
click at [1064, 313] on img at bounding box center [1066, 300] width 17 height 28
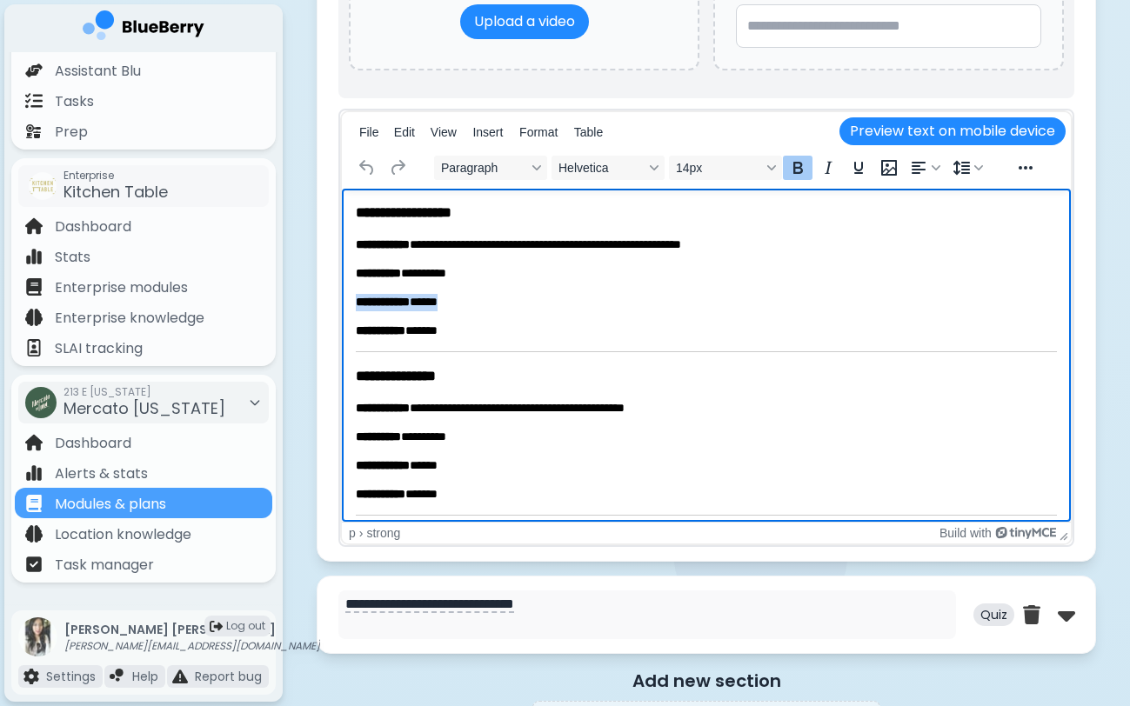
drag, startPoint x: 354, startPoint y: 301, endPoint x: 440, endPoint y: 340, distance: 94.6
click at [441, 340] on html "**********" at bounding box center [706, 434] width 729 height 491
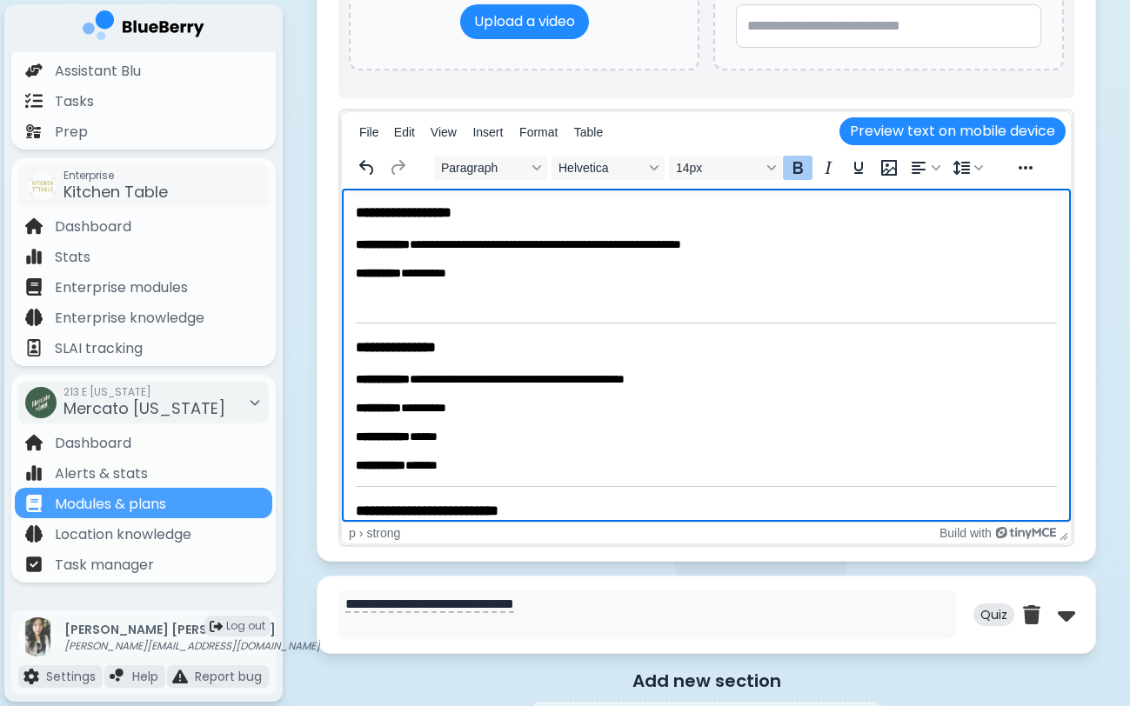
click at [356, 346] on h3 "**********" at bounding box center [706, 346] width 701 height 19
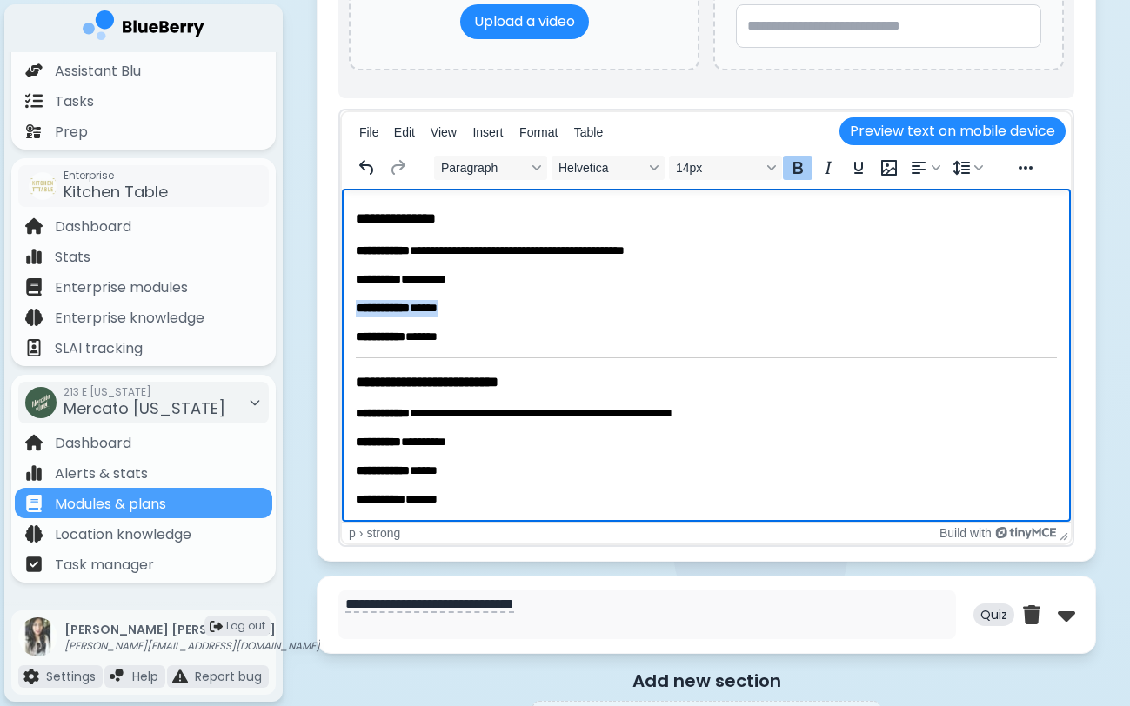
drag, startPoint x: 357, startPoint y: 306, endPoint x: 454, endPoint y: 346, distance: 105.3
click at [454, 346] on body "**********" at bounding box center [706, 297] width 701 height 421
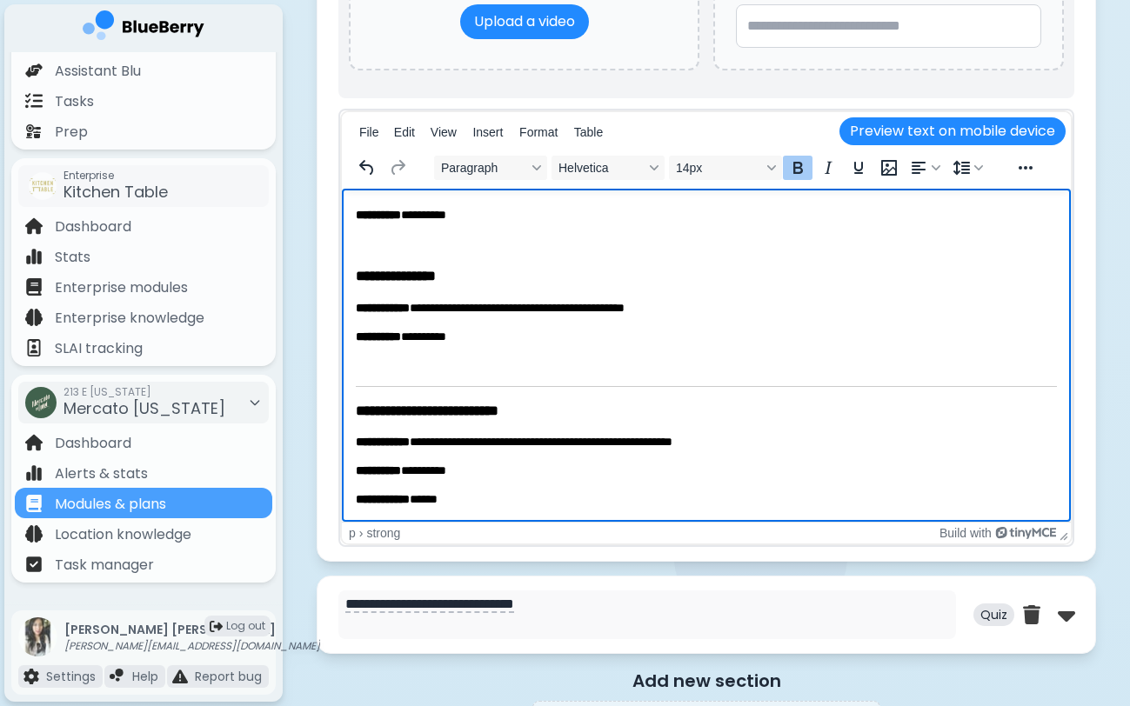
click at [357, 399] on body "**********" at bounding box center [706, 340] width 701 height 392
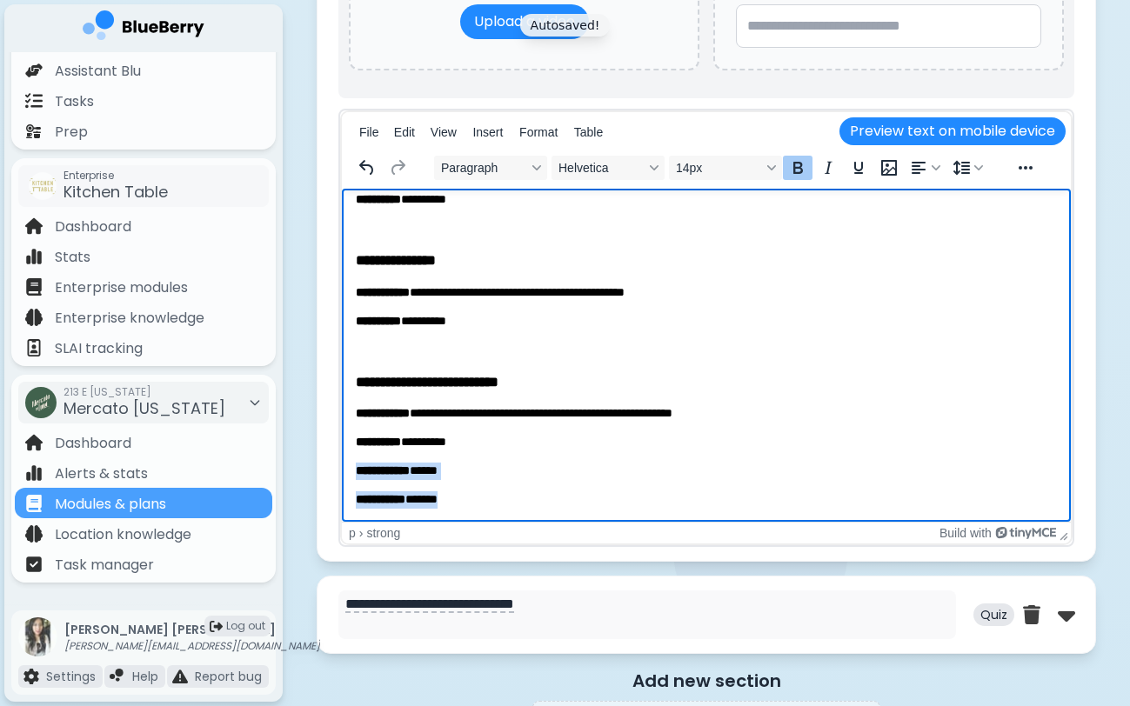
drag, startPoint x: 355, startPoint y: 471, endPoint x: 416, endPoint y: 524, distance: 80.8
click at [416, 522] on html "**********" at bounding box center [706, 318] width 729 height 407
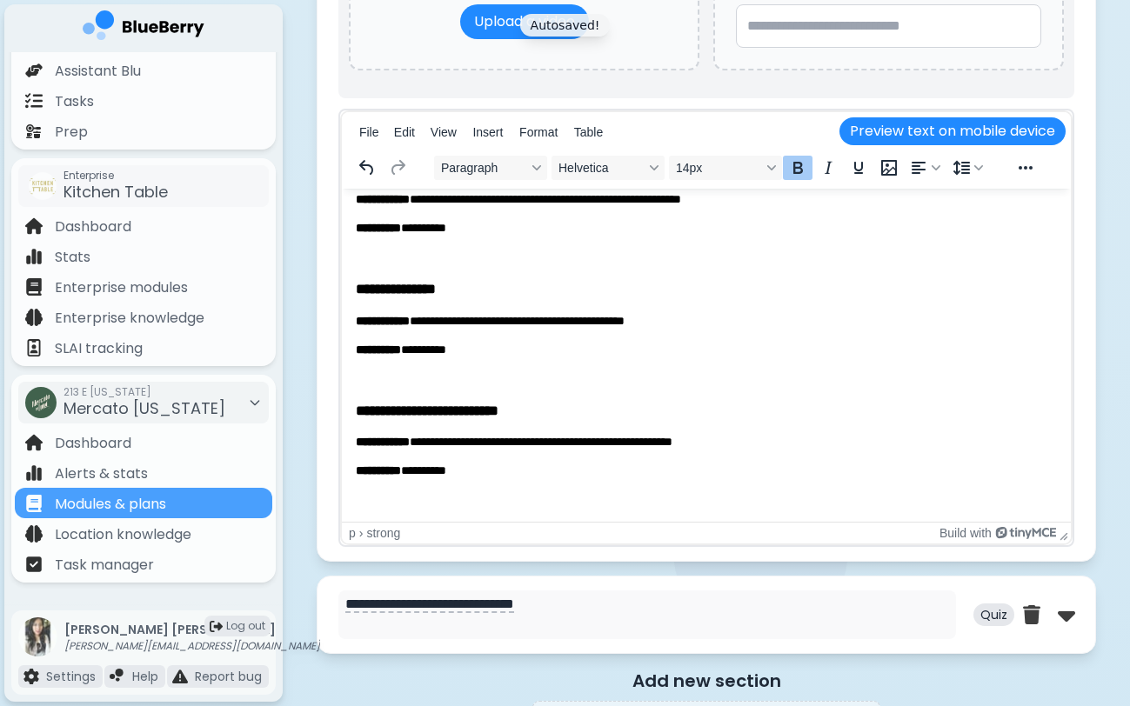
click at [1076, 625] on div "**********" at bounding box center [706, 615] width 779 height 78
click at [1064, 621] on img at bounding box center [1066, 615] width 17 height 28
select select "**"
select select "*"
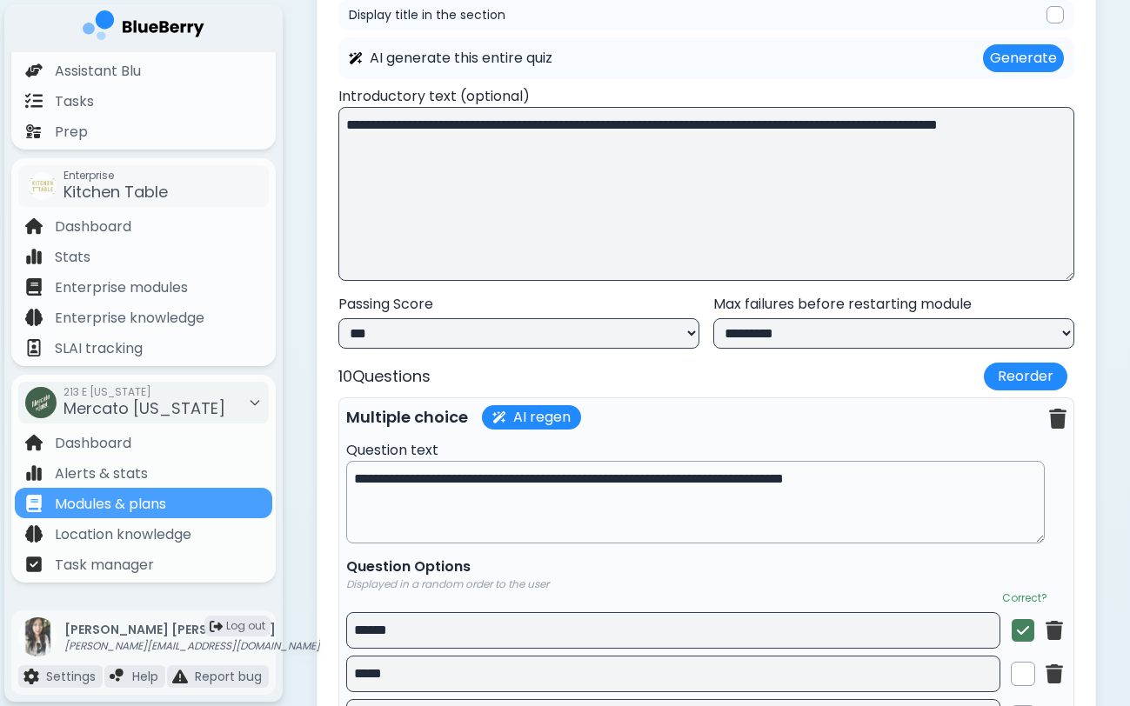
scroll to position [5760, 0]
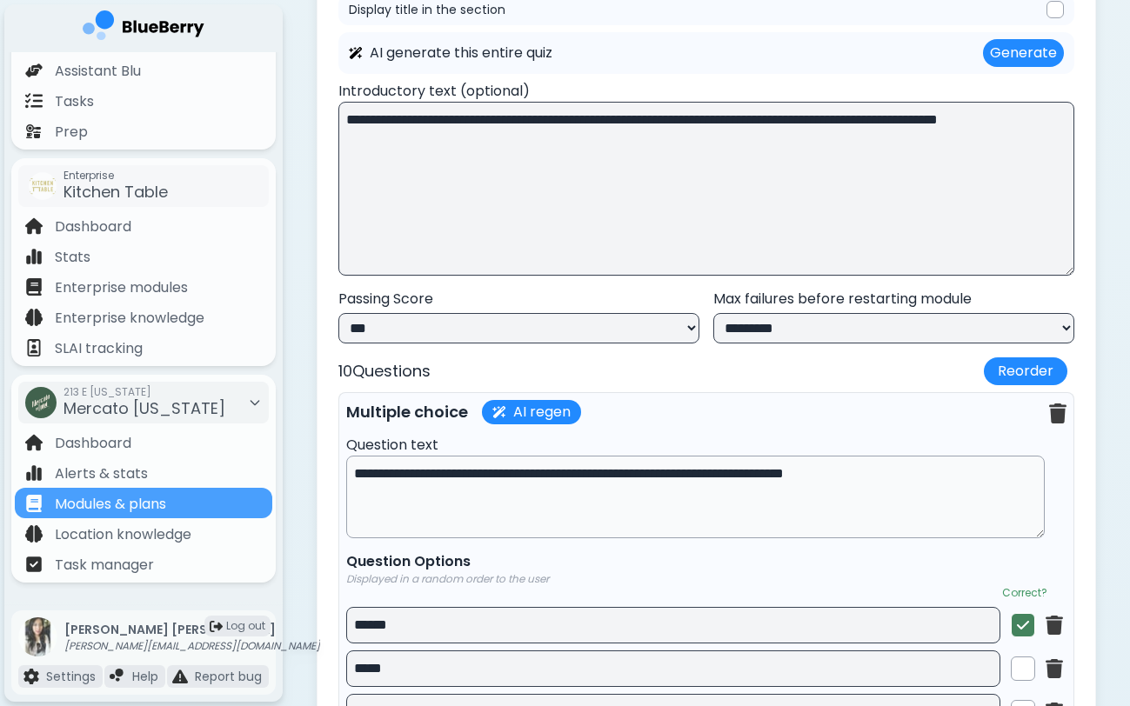
drag, startPoint x: 933, startPoint y: 129, endPoint x: 932, endPoint y: 162, distance: 33.1
click at [932, 162] on textarea "**********" at bounding box center [706, 189] width 736 height 174
click at [859, 126] on textarea "**********" at bounding box center [706, 189] width 736 height 174
click at [978, 122] on textarea "**********" at bounding box center [706, 189] width 736 height 174
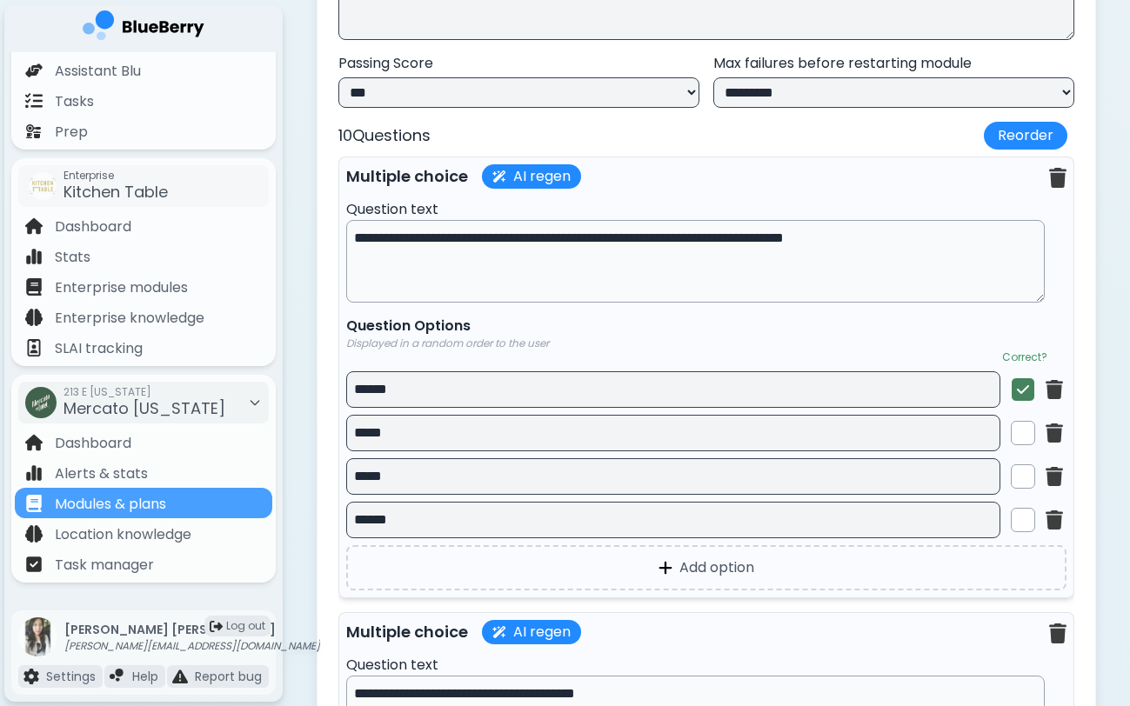
scroll to position [6000, 0]
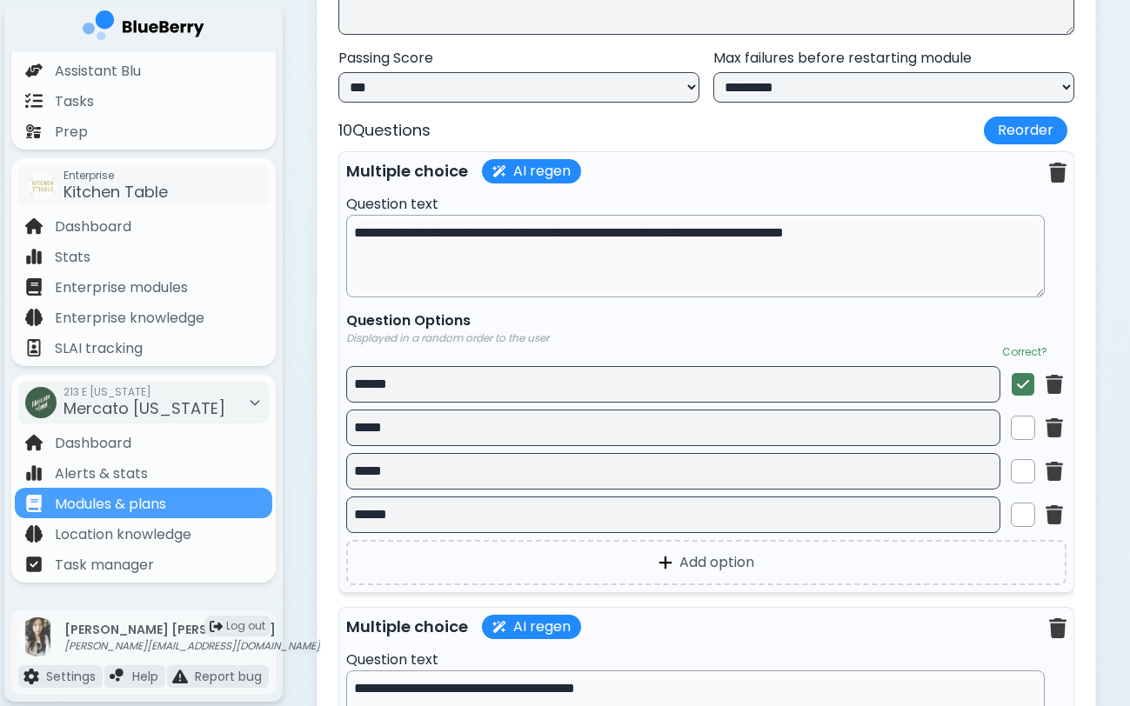
type textarea "**********"
click at [671, 249] on textarea "**********" at bounding box center [695, 256] width 698 height 83
click at [1053, 177] on img at bounding box center [1057, 173] width 17 height 20
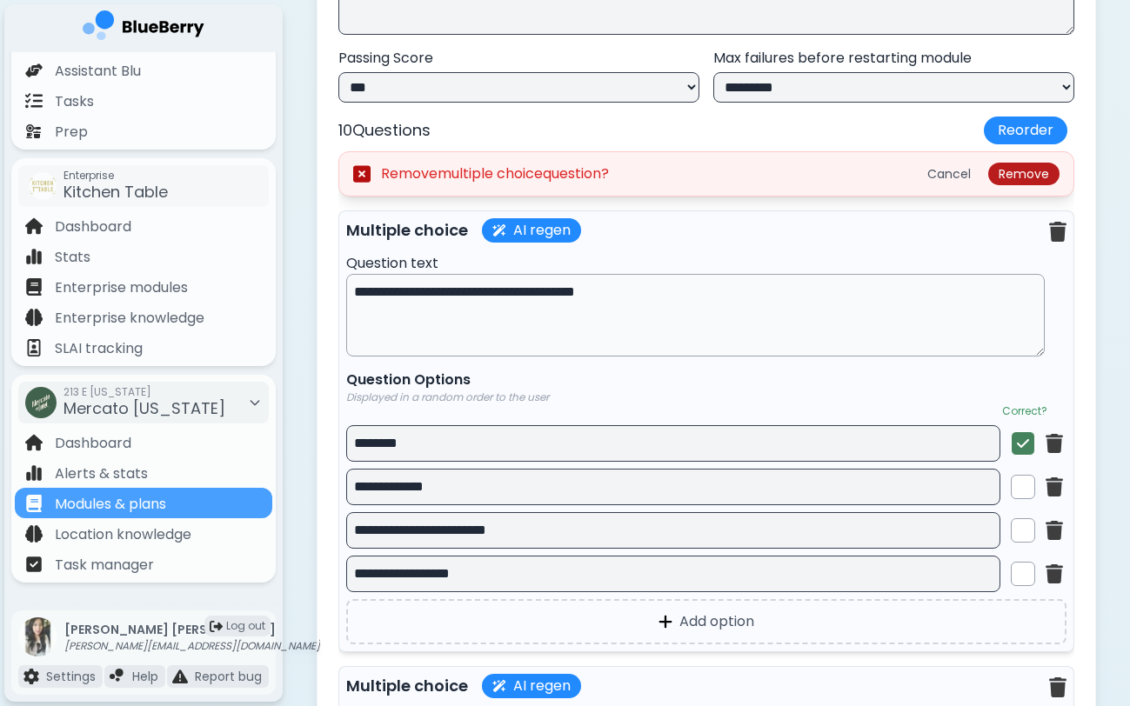
click at [1035, 173] on button "Remove" at bounding box center [1023, 174] width 71 height 23
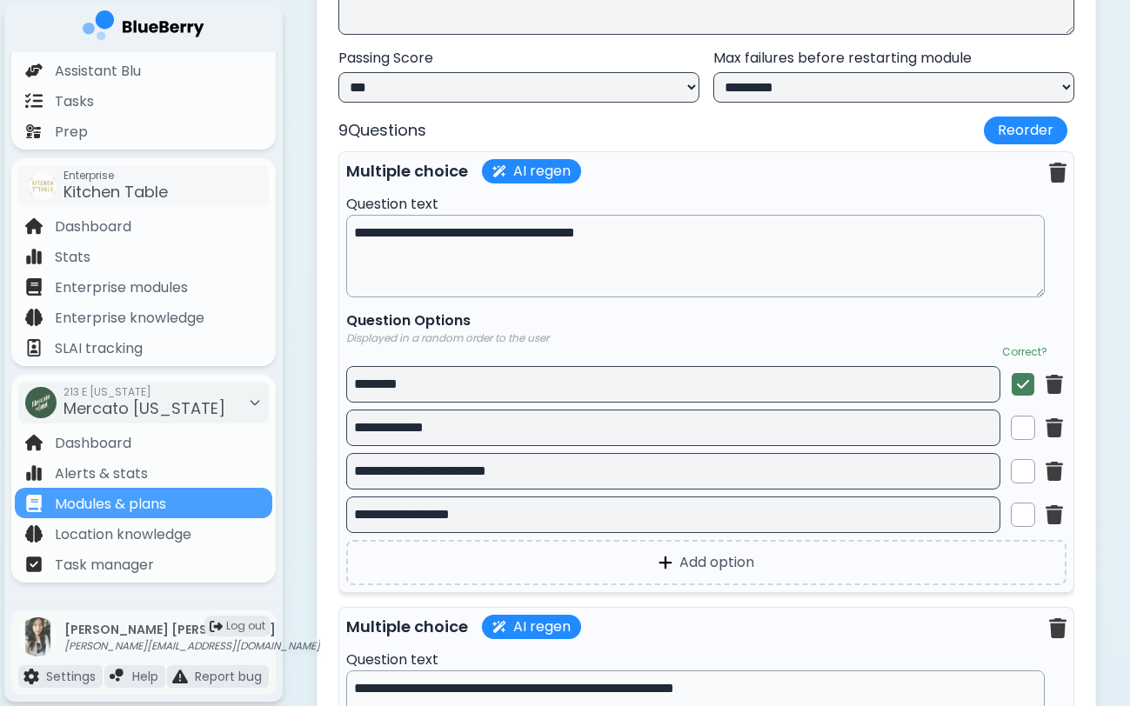
scroll to position [6005, 0]
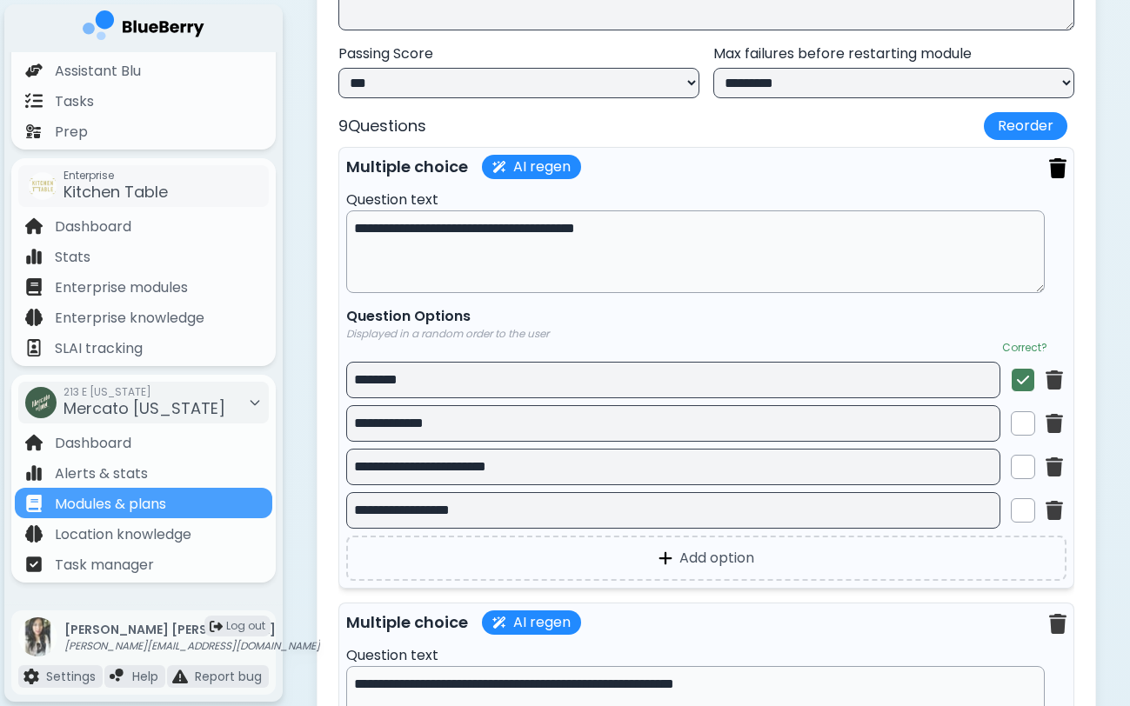
click at [1053, 178] on img at bounding box center [1057, 168] width 17 height 20
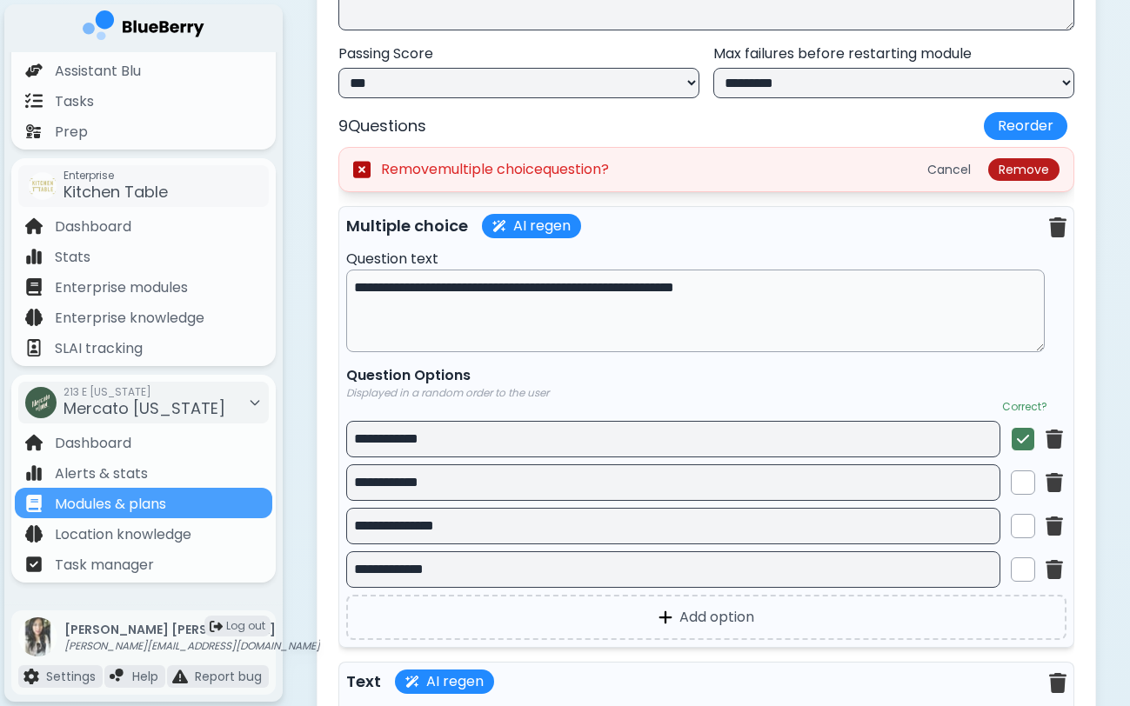
click at [1002, 177] on button "Remove" at bounding box center [1023, 169] width 71 height 23
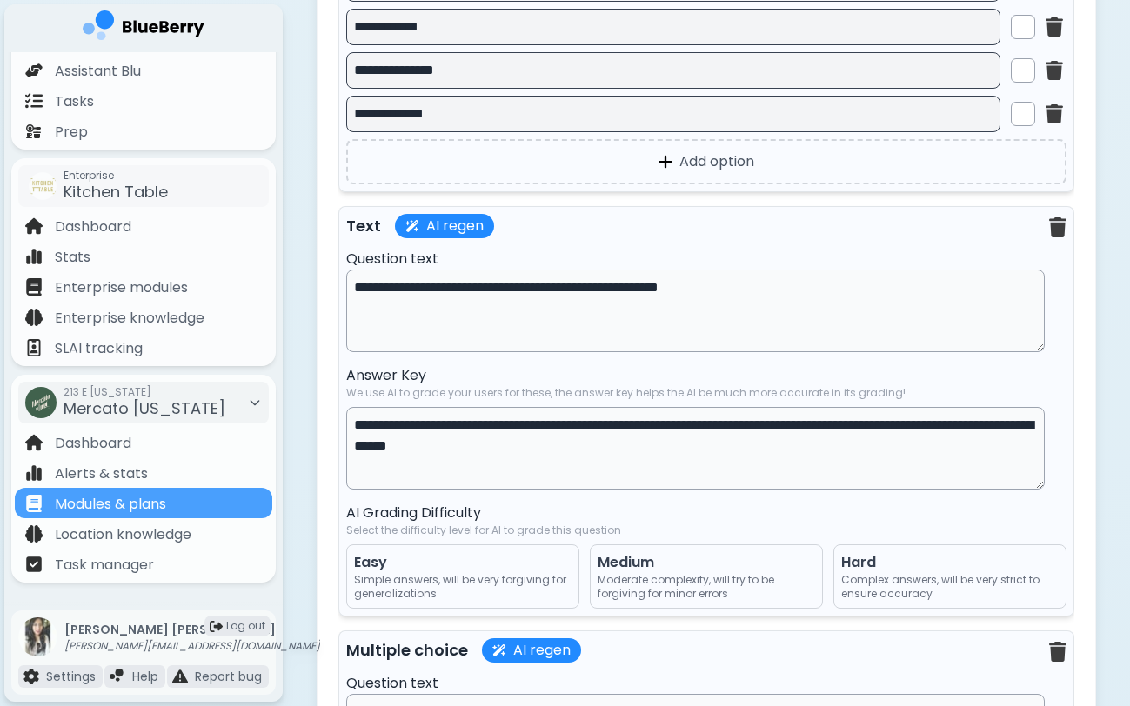
scroll to position [6403, 0]
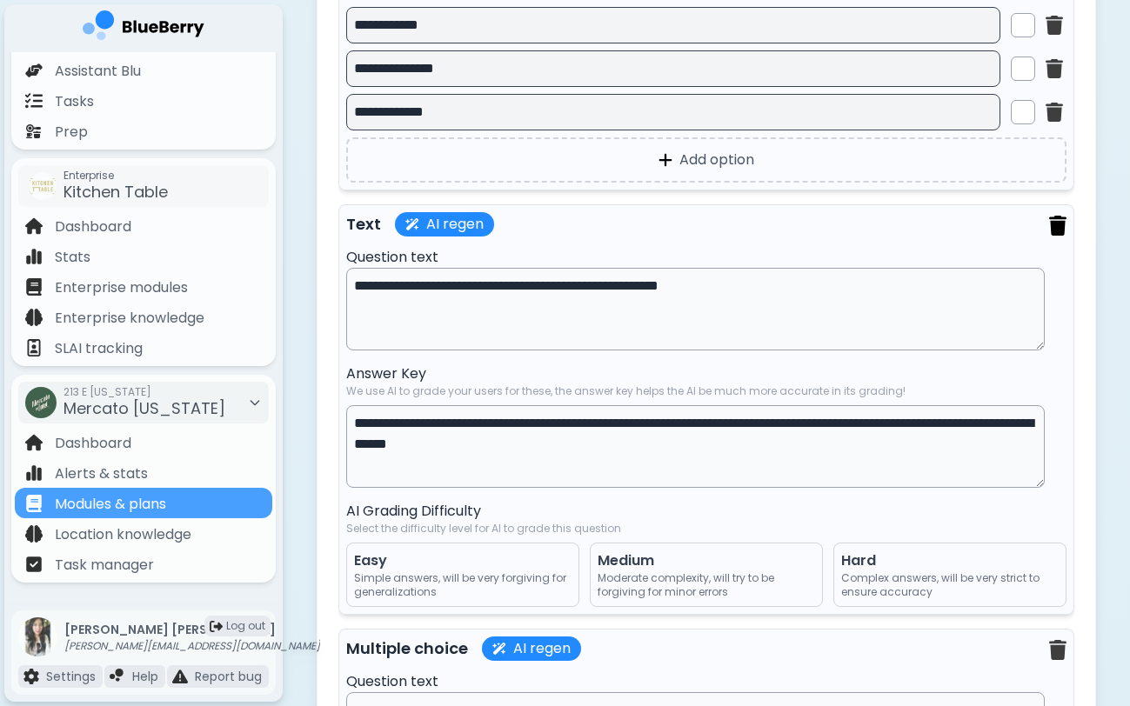
click at [1053, 226] on img at bounding box center [1057, 226] width 17 height 20
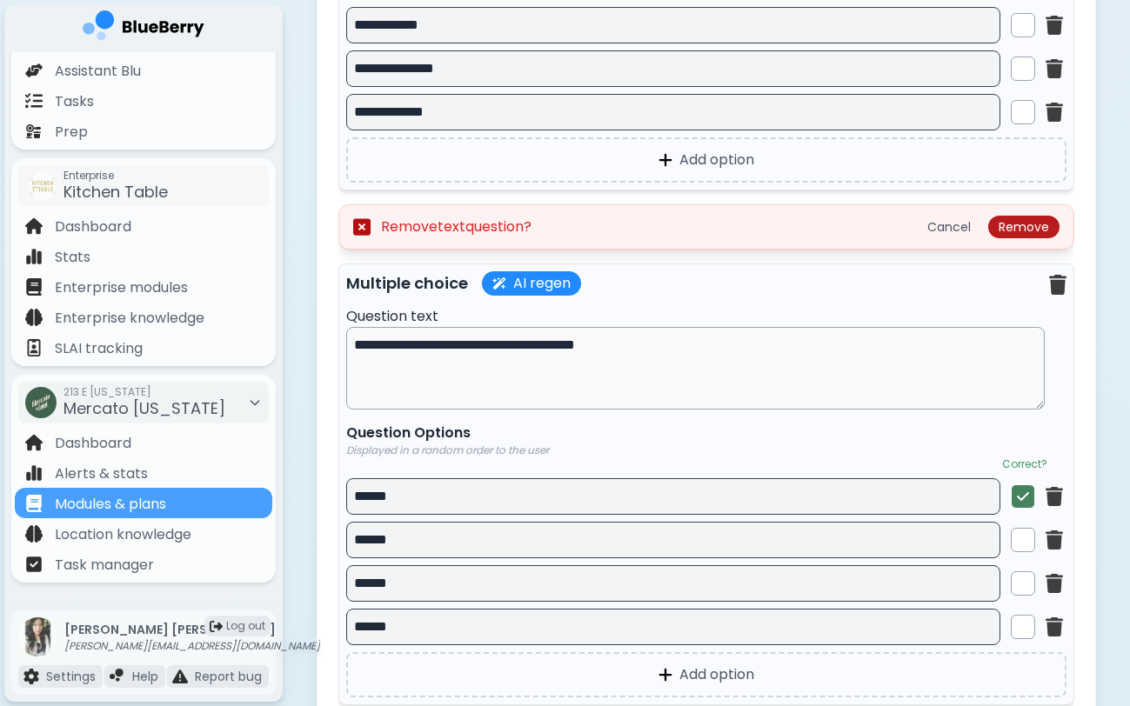
click at [1029, 237] on button "Remove" at bounding box center [1023, 227] width 71 height 23
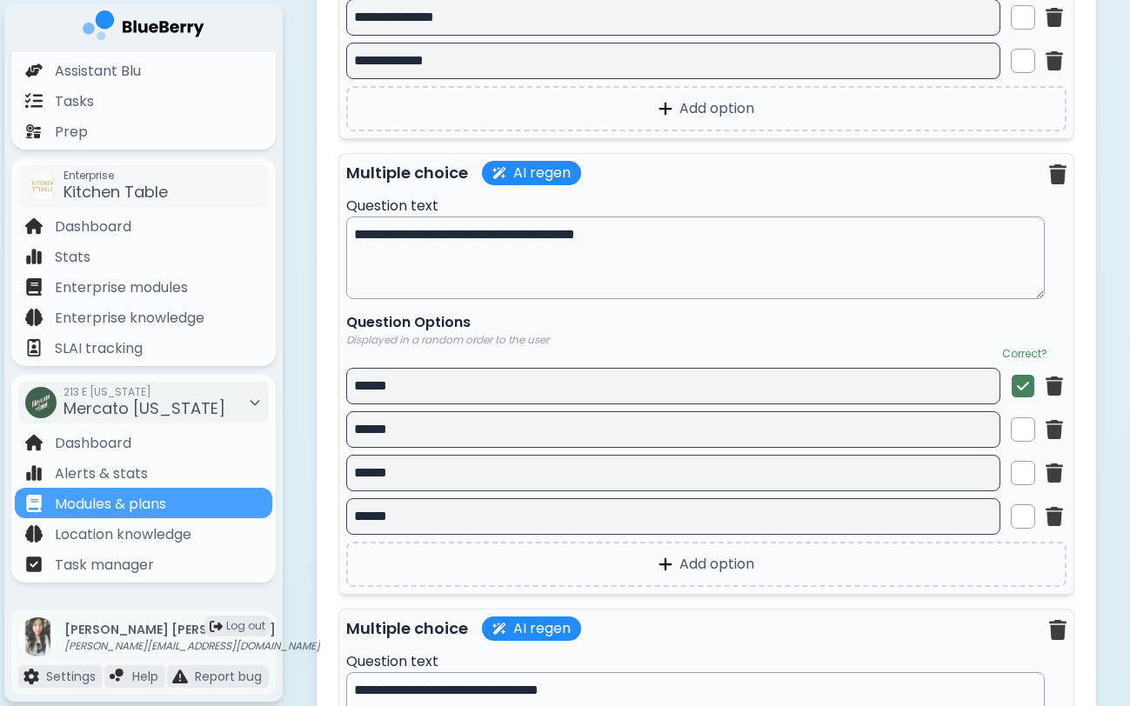
scroll to position [6470, 0]
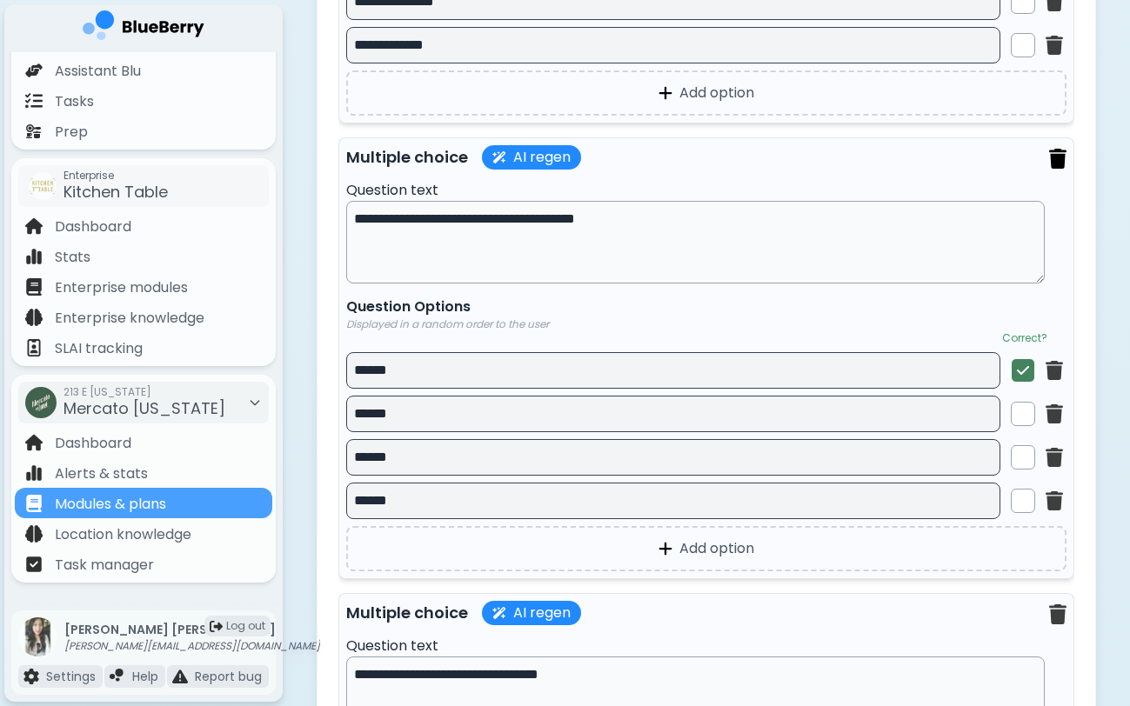
click at [1052, 155] on img at bounding box center [1057, 159] width 17 height 20
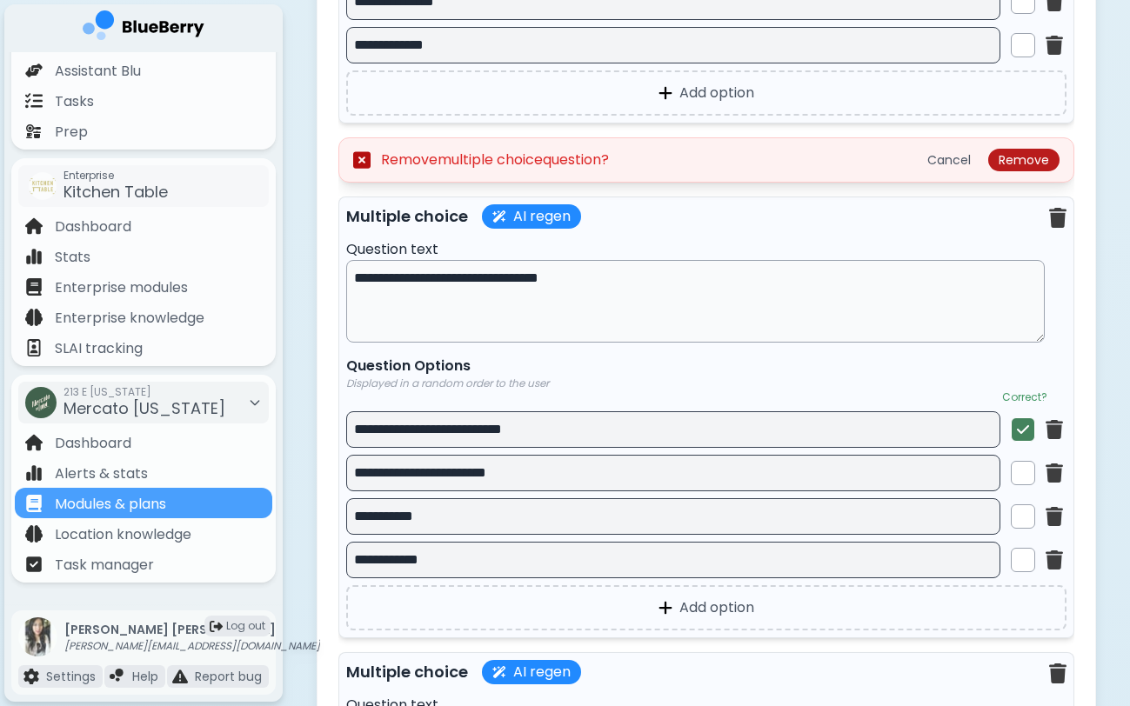
click at [1051, 168] on button "Remove" at bounding box center [1023, 160] width 71 height 23
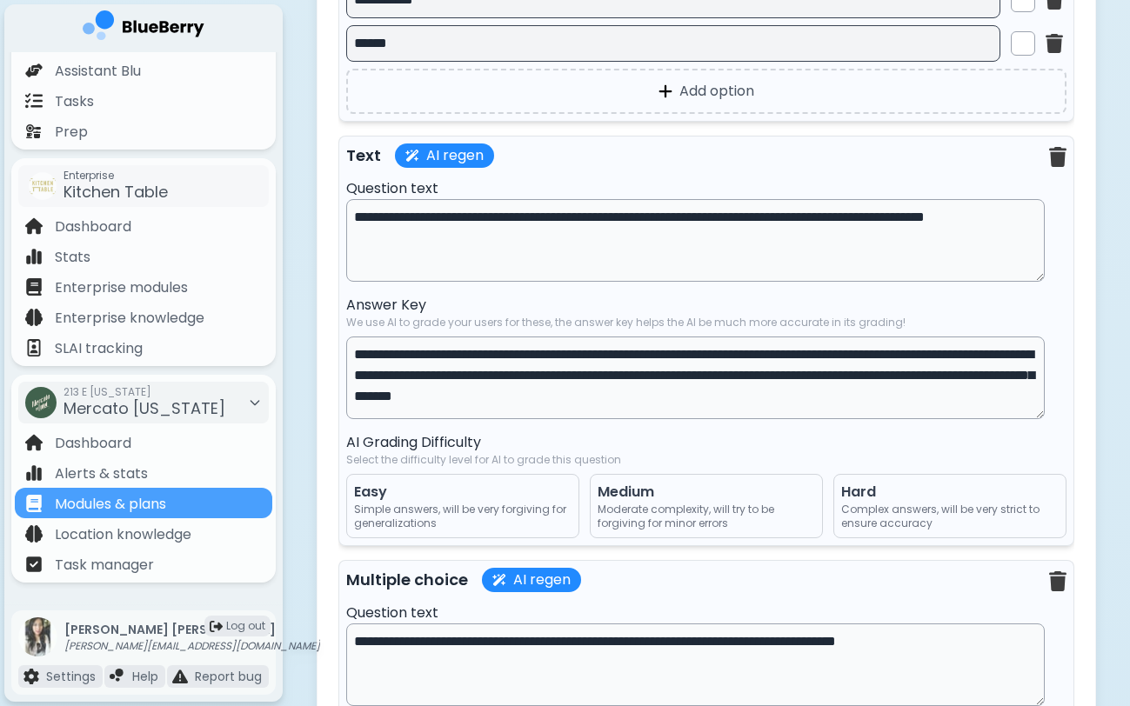
scroll to position [7337, 0]
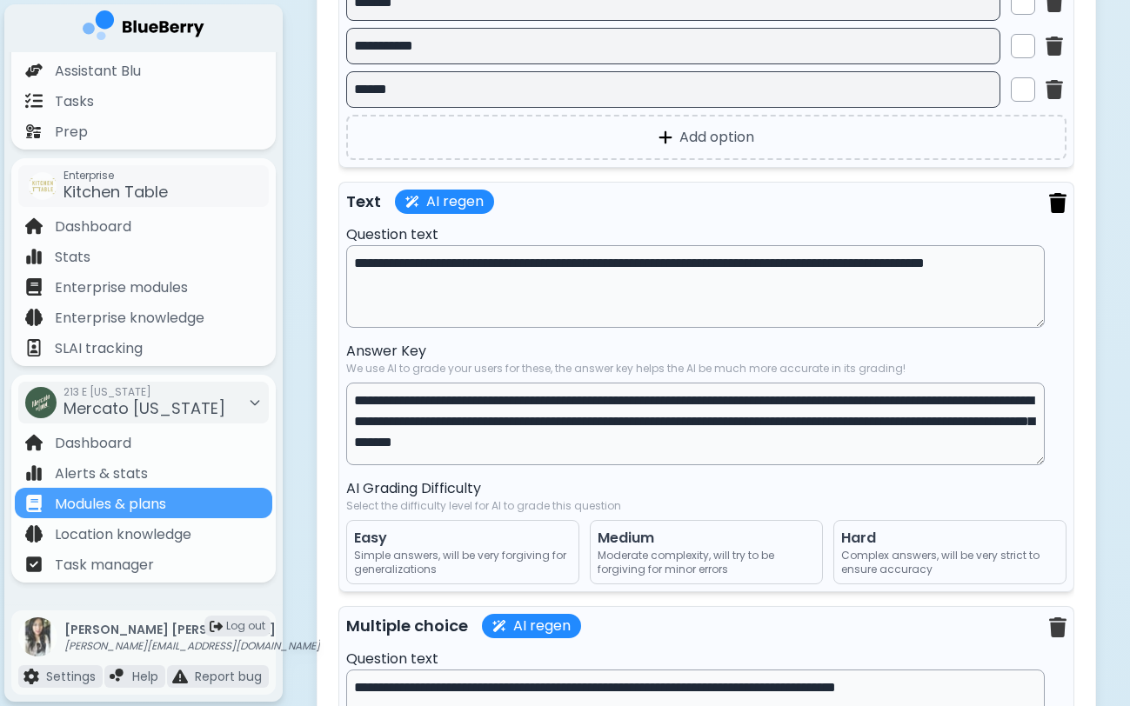
click at [1053, 210] on img at bounding box center [1057, 203] width 17 height 20
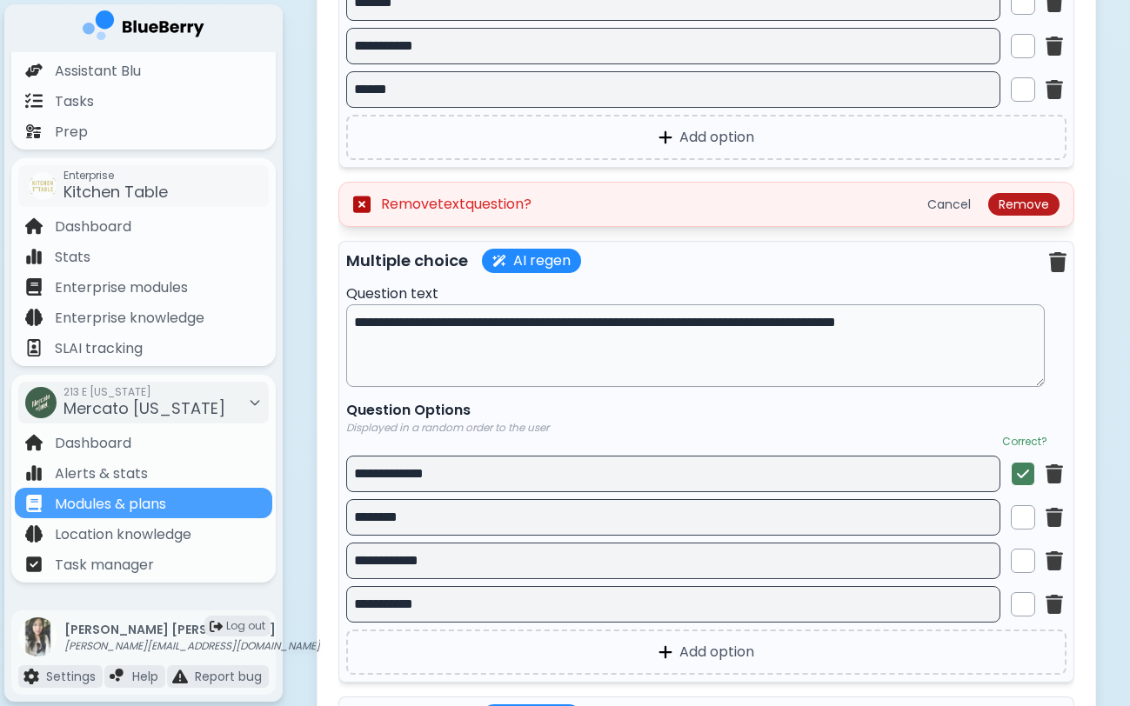
click at [1018, 216] on button "Remove" at bounding box center [1023, 204] width 71 height 23
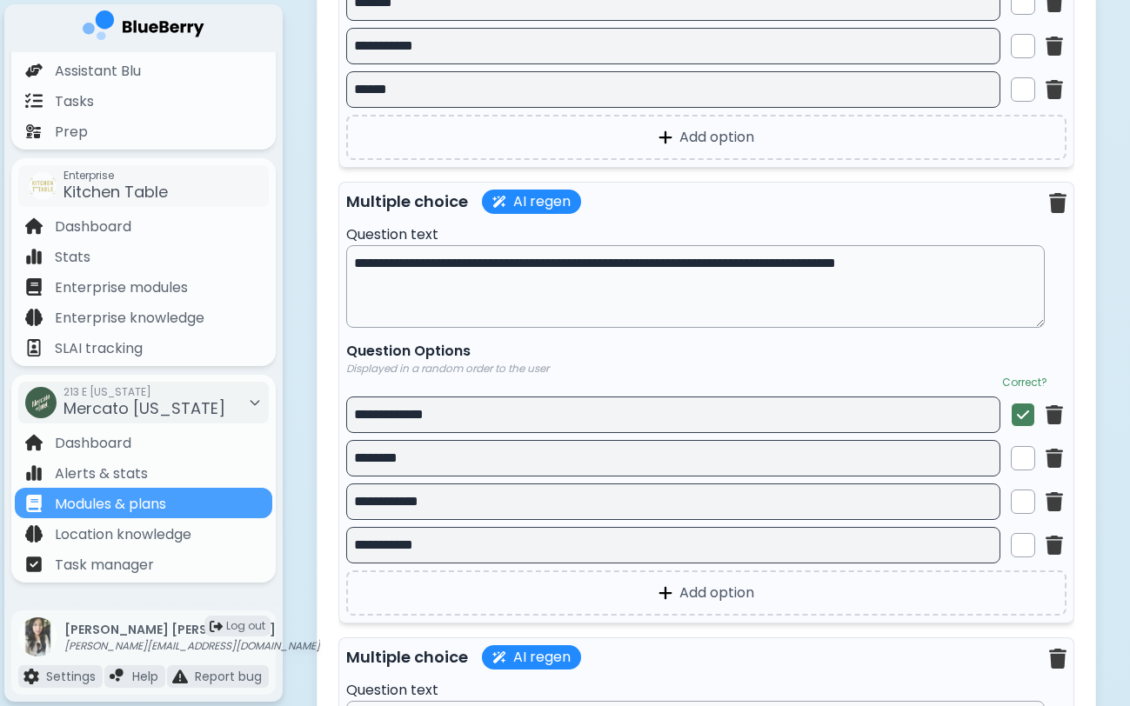
drag, startPoint x: 498, startPoint y: 280, endPoint x: 781, endPoint y: 289, distance: 282.8
click at [778, 289] on textarea "**********" at bounding box center [695, 286] width 698 height 83
click at [781, 289] on textarea "**********" at bounding box center [695, 286] width 698 height 83
click at [1059, 213] on img at bounding box center [1057, 203] width 17 height 20
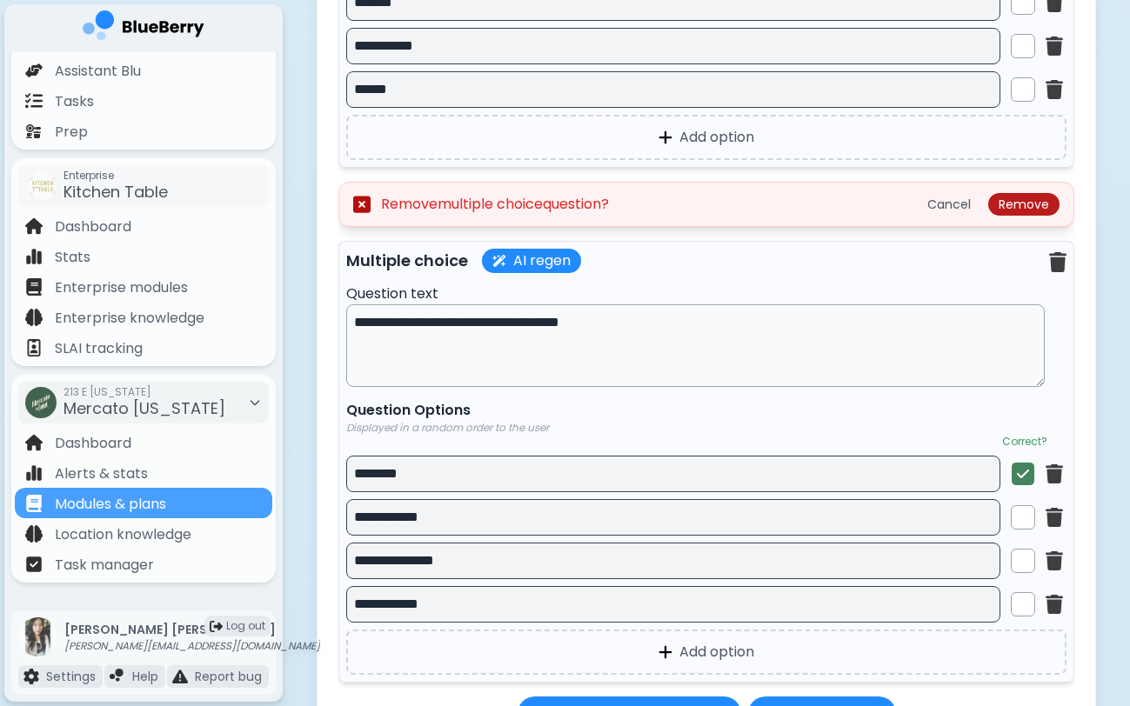
click at [1031, 215] on button "Remove" at bounding box center [1023, 204] width 71 height 23
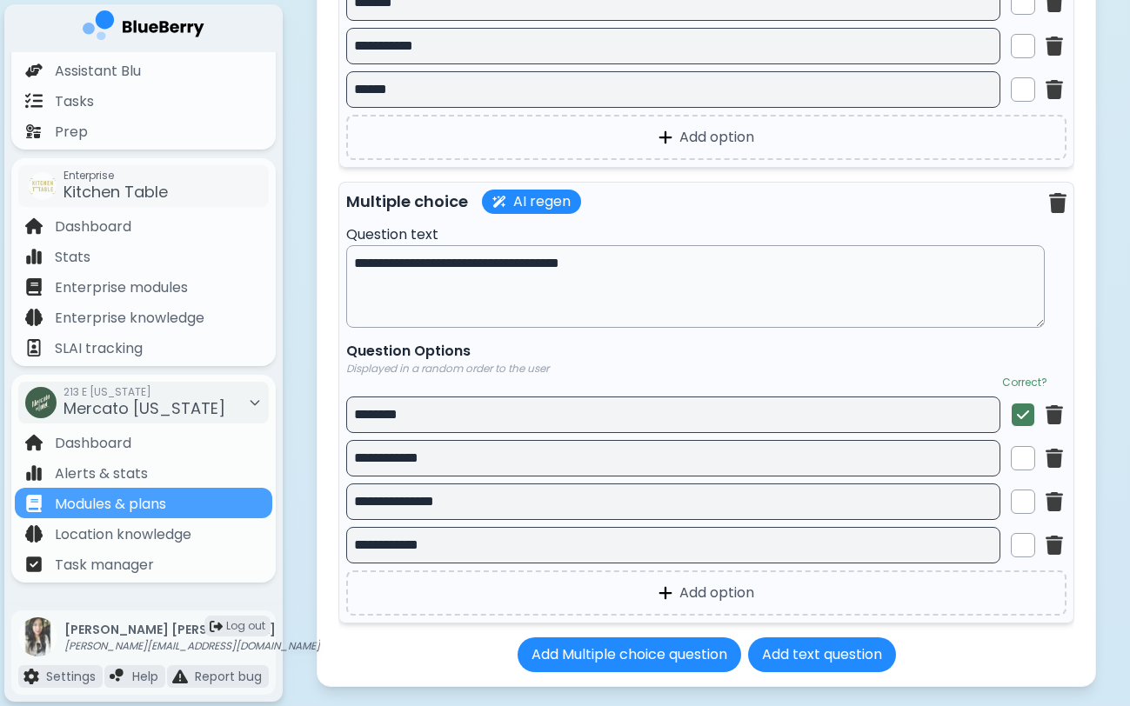
click at [597, 304] on textarea "**********" at bounding box center [695, 286] width 698 height 83
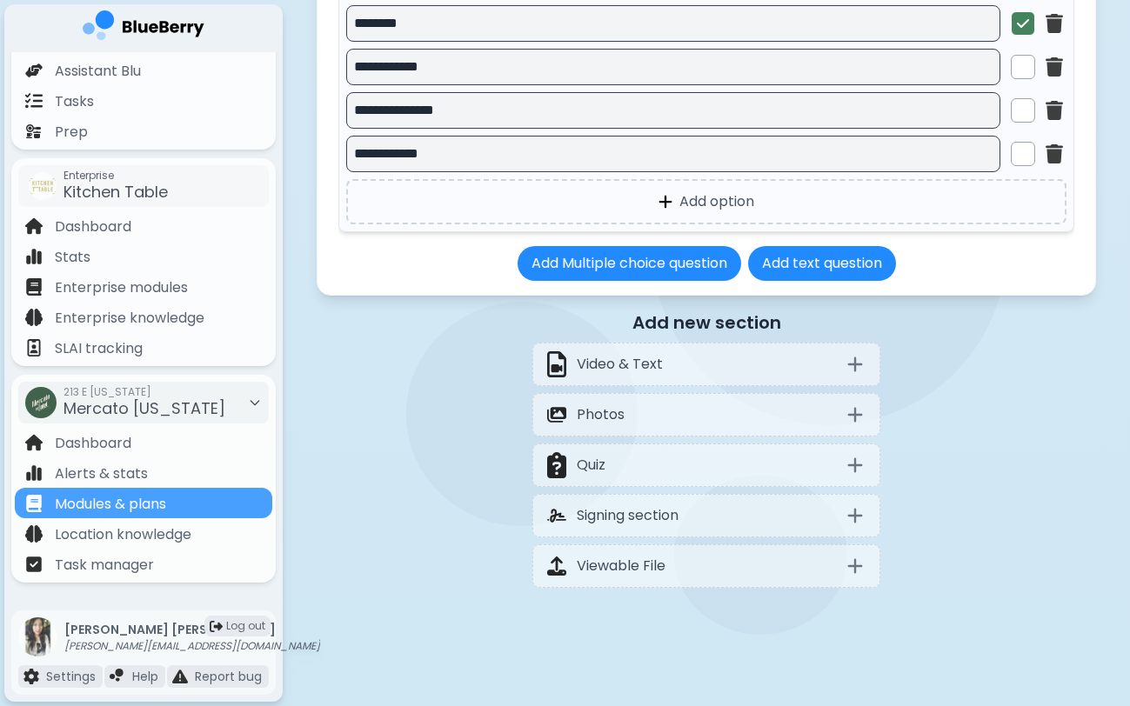
scroll to position [7744, 0]
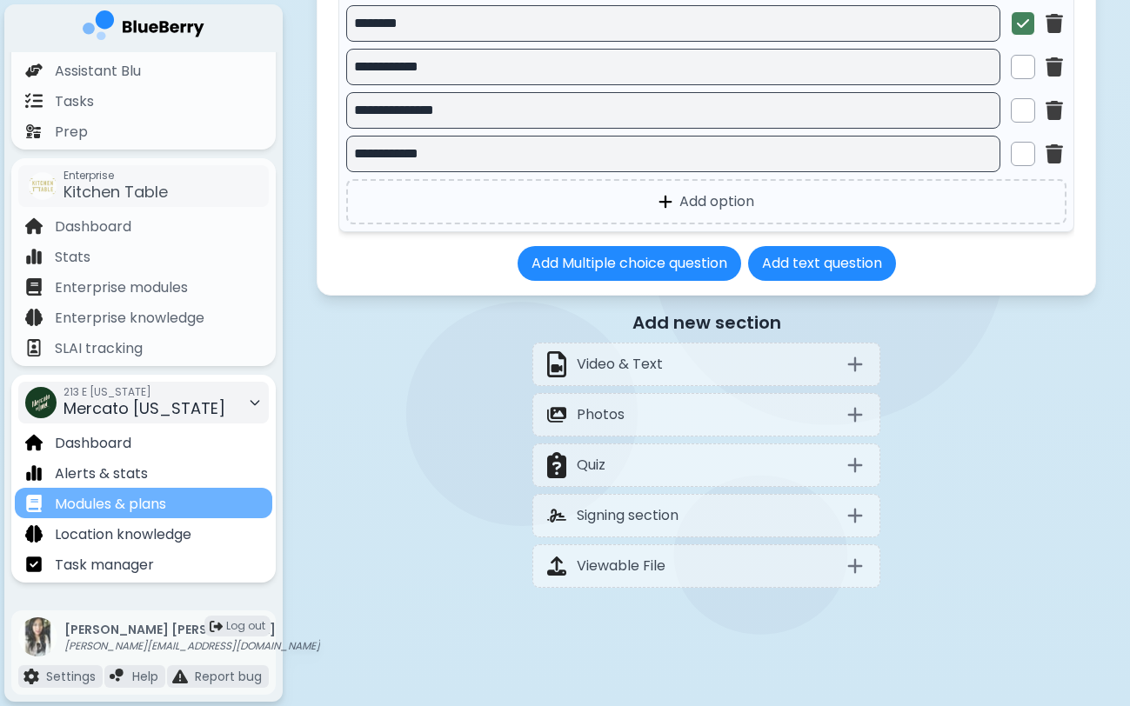
click at [141, 506] on p "Modules & plans" at bounding box center [110, 504] width 111 height 21
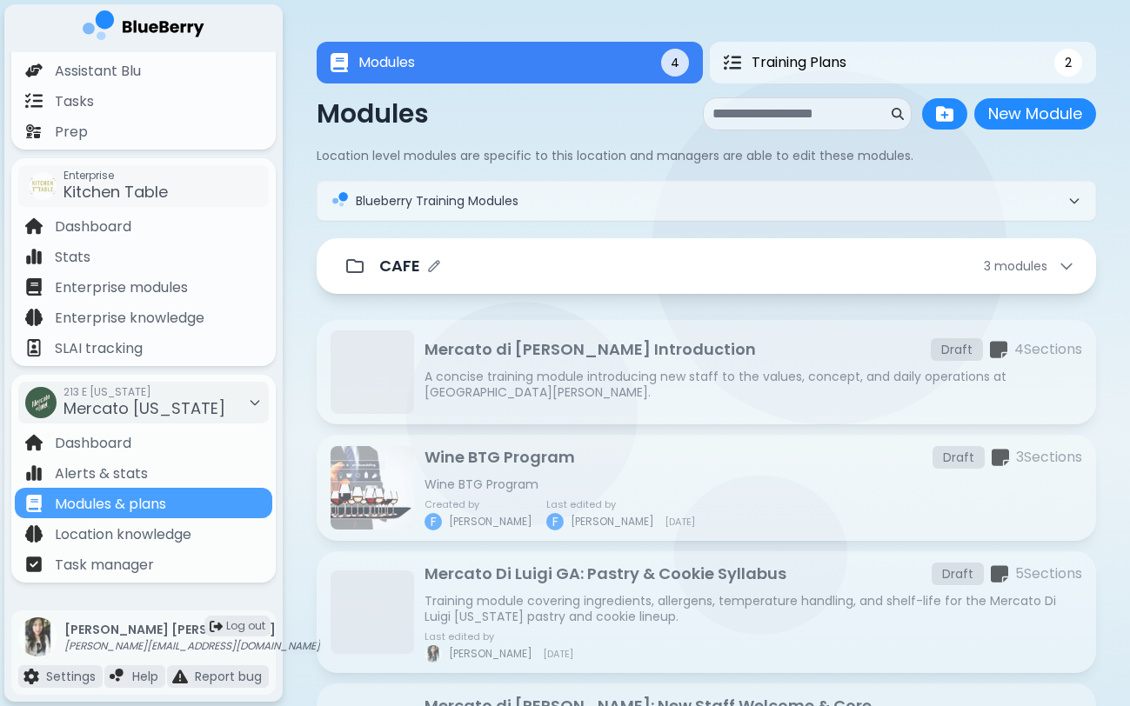
click at [560, 264] on div "CAFE 3 module s" at bounding box center [727, 266] width 696 height 24
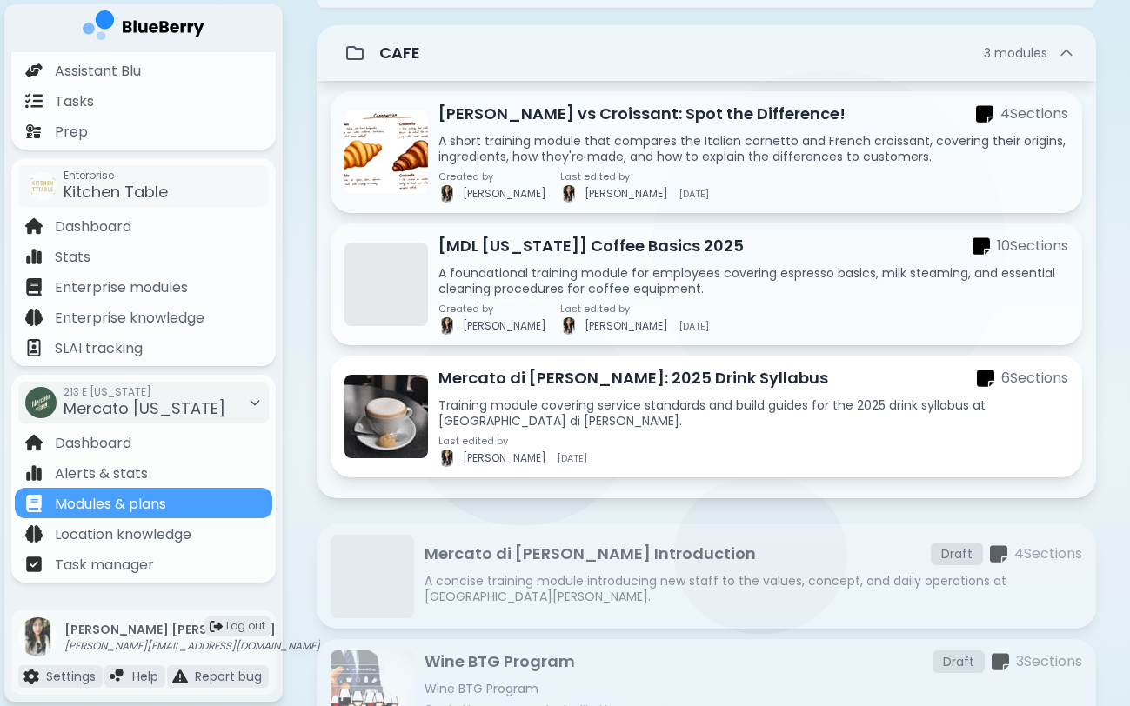
scroll to position [225, 0]
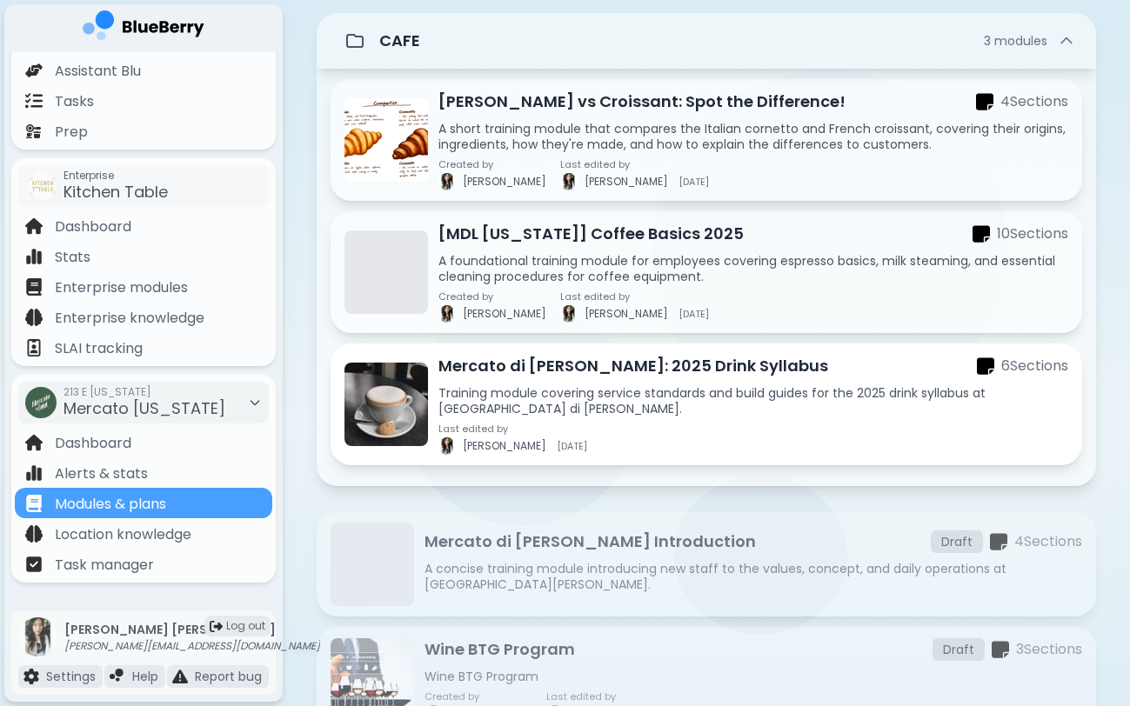
click at [604, 403] on p "Training module covering service standards and build guides for the 2025 drink …" at bounding box center [753, 400] width 630 height 31
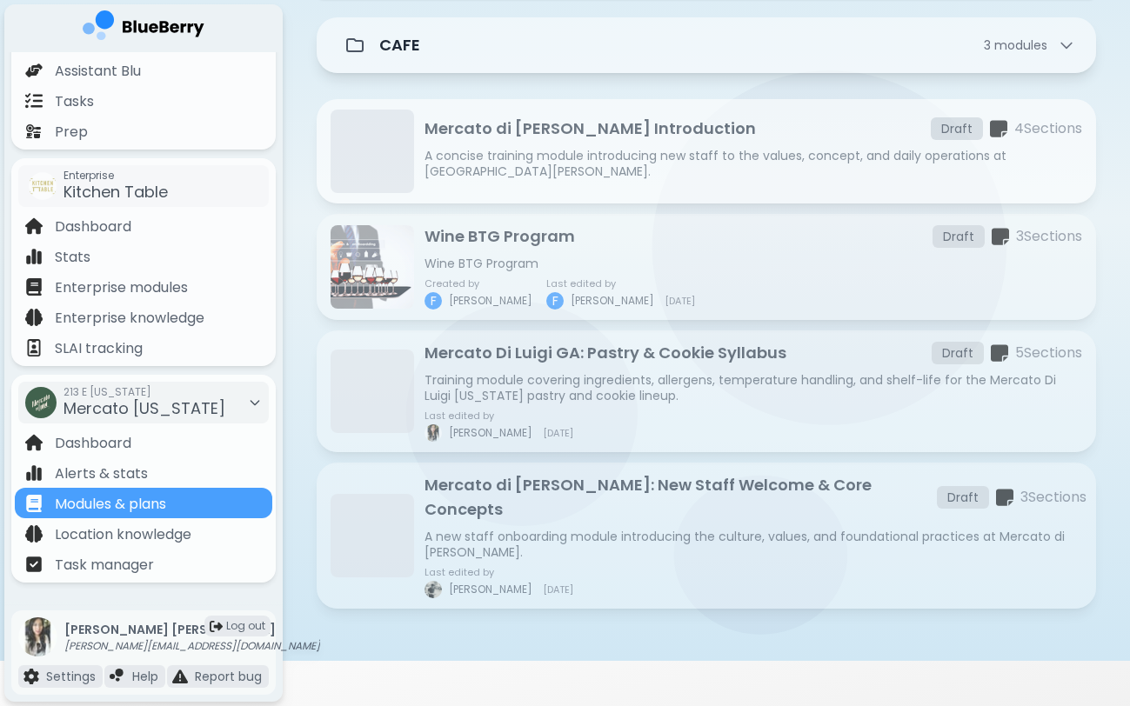
scroll to position [218, 0]
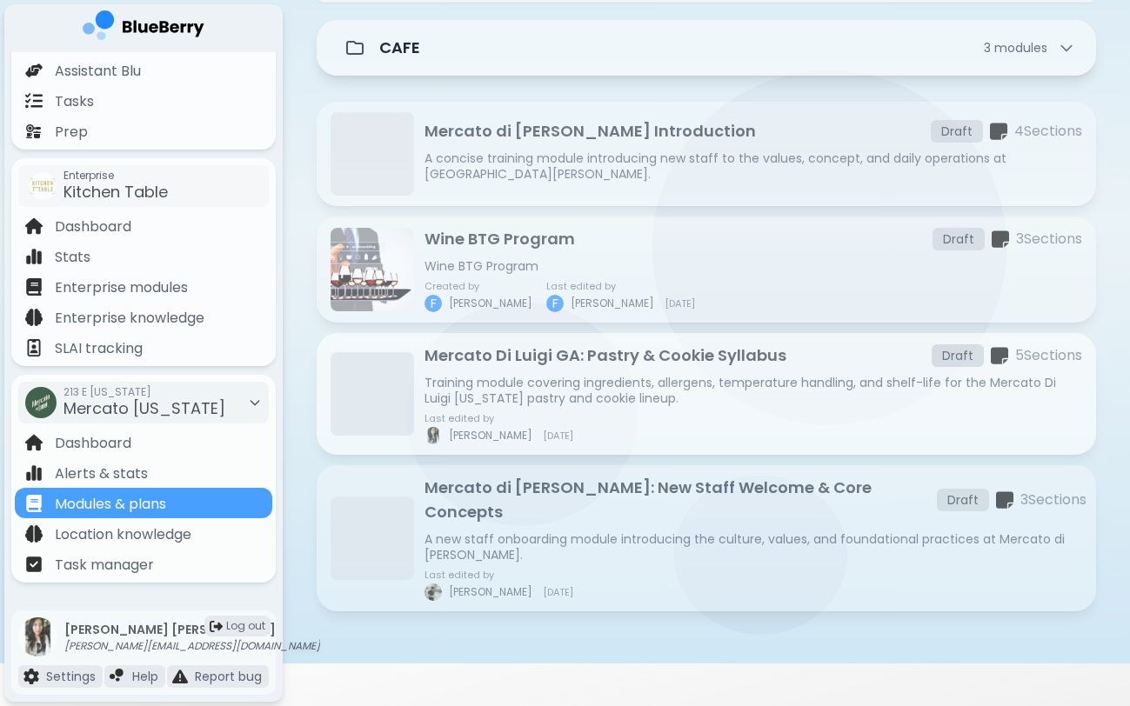
click at [598, 385] on p "Training module covering ingredients, allergens, temperature handling, and shel…" at bounding box center [753, 390] width 658 height 31
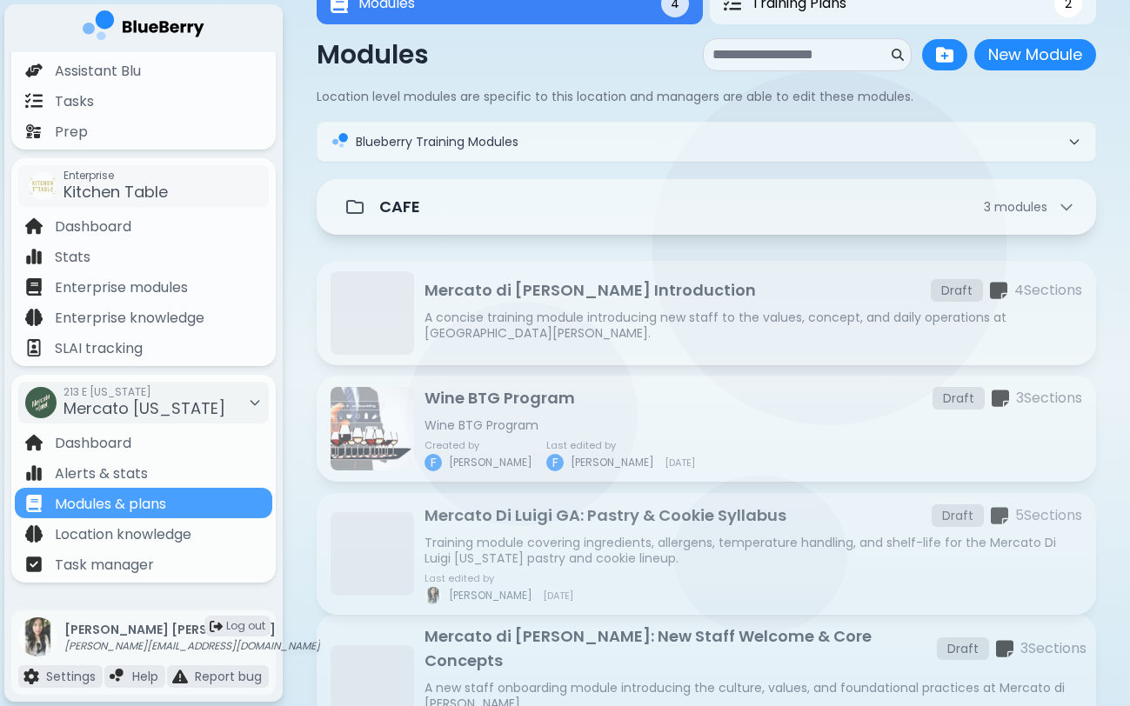
scroll to position [60, 0]
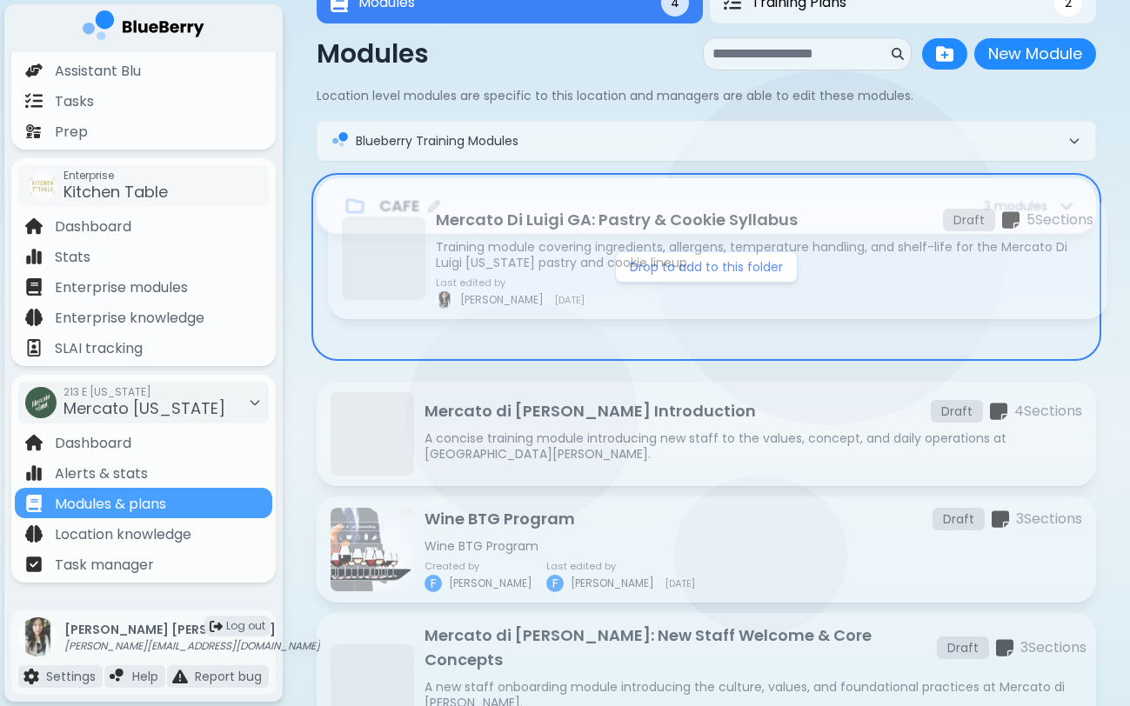
drag, startPoint x: 584, startPoint y: 535, endPoint x: 596, endPoint y: 233, distance: 302.0
click at [596, 233] on div "CAFE 3 module s Drop to add to this folder Mercato di [PERSON_NAME] Staff Intro…" at bounding box center [706, 534] width 779 height 713
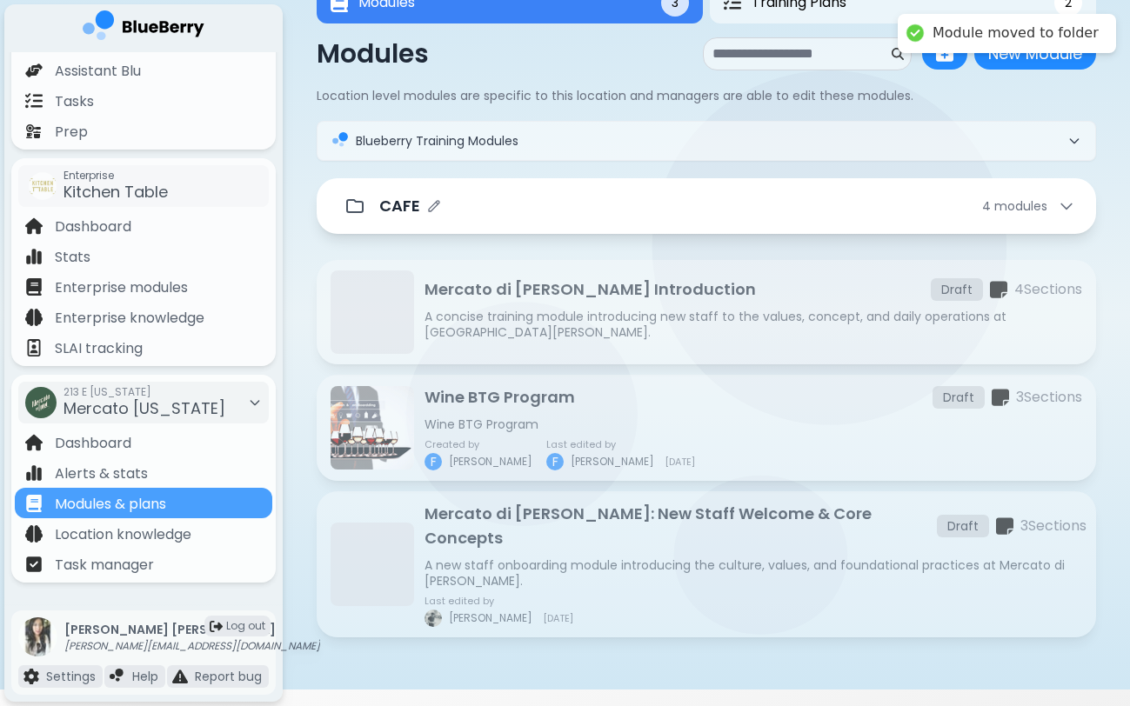
click at [593, 217] on div "CAFE 4 module s" at bounding box center [727, 206] width 696 height 24
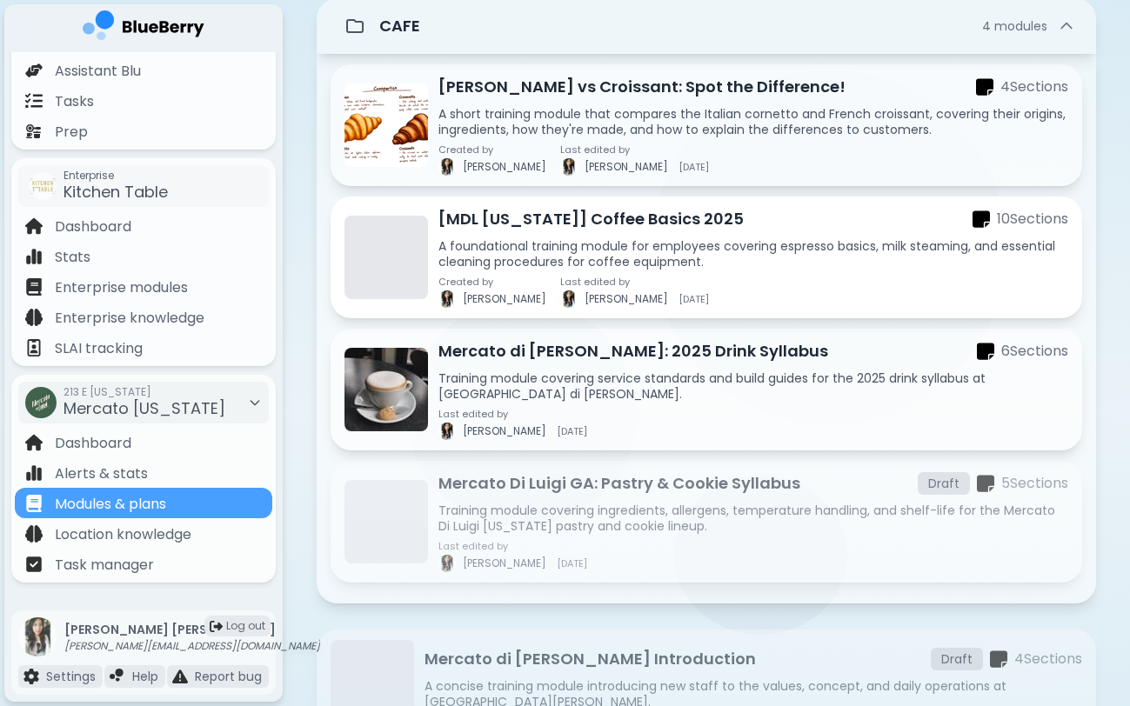
scroll to position [317, 0]
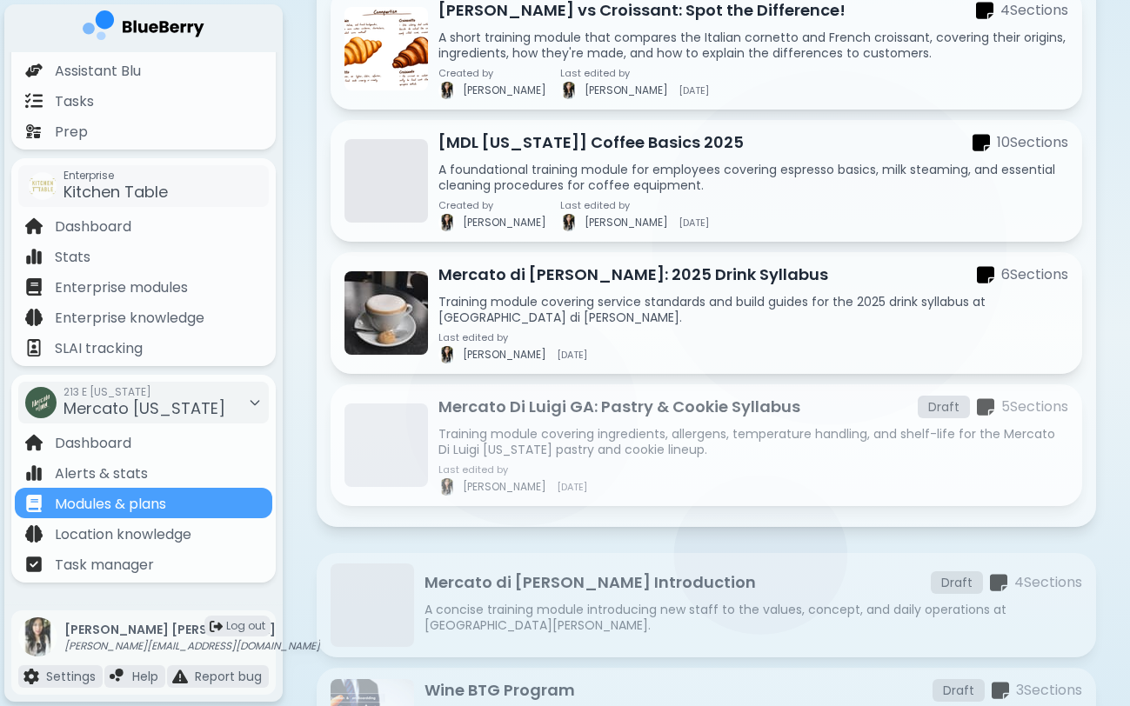
click at [584, 417] on p "Mercato Di Luigi GA: Pastry & Cookie Syllabus" at bounding box center [619, 407] width 362 height 24
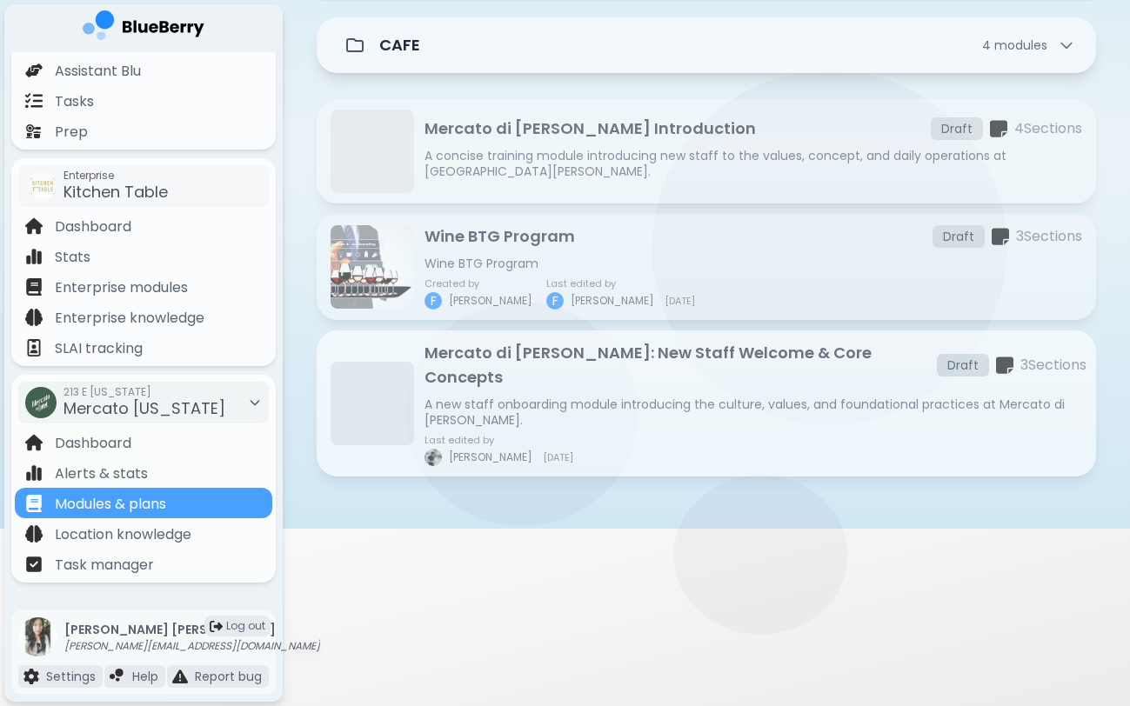
scroll to position [222, 0]
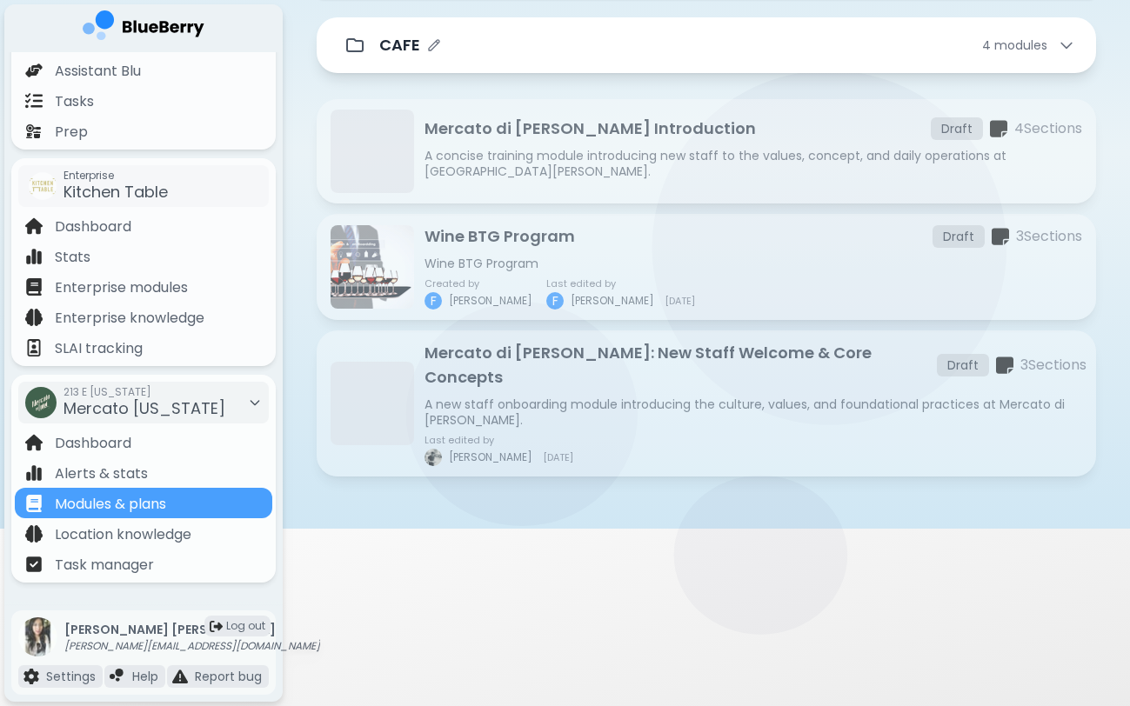
click at [743, 61] on div "CAFE 4 module s" at bounding box center [706, 45] width 738 height 35
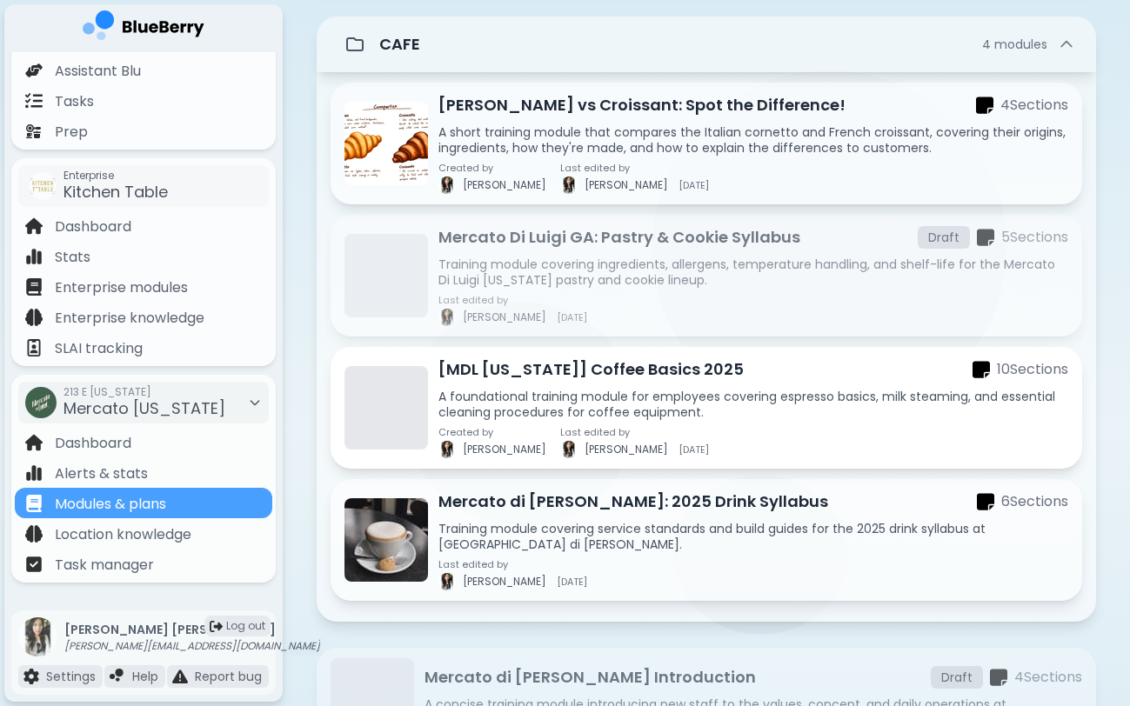
click at [608, 389] on div "[MDL [US_STATE]] Coffee Basics 2025 10 Section s A foundational training module…" at bounding box center [753, 407] width 630 height 101
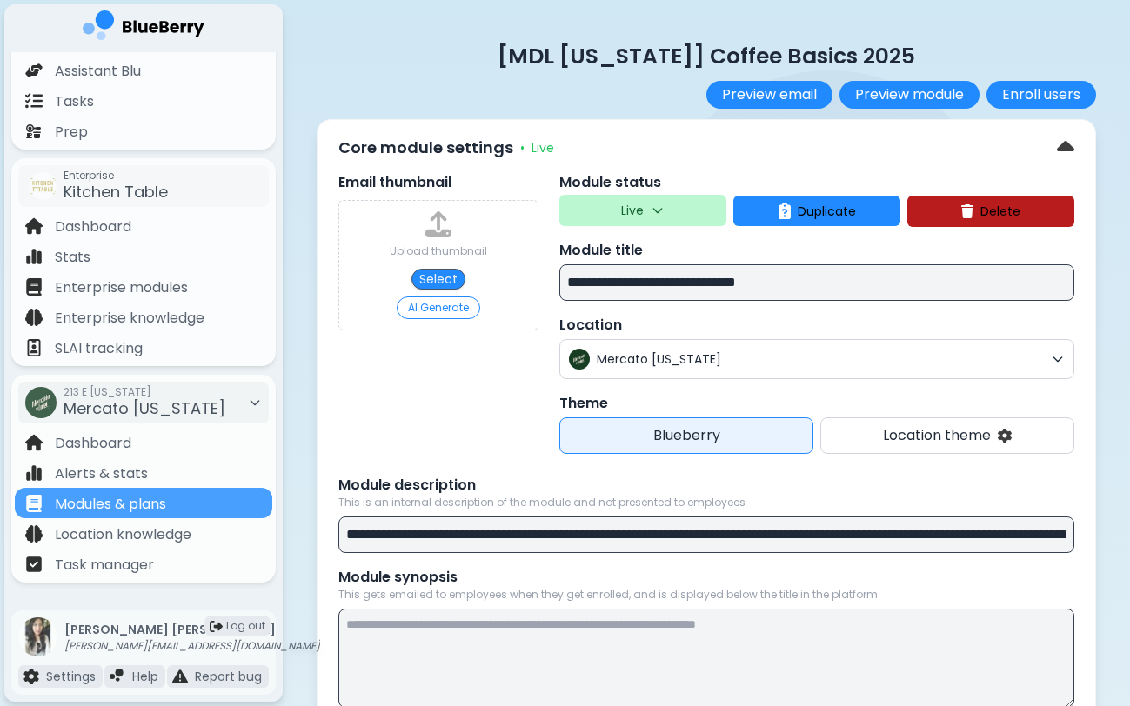
drag, startPoint x: 533, startPoint y: 57, endPoint x: 673, endPoint y: 60, distance: 140.1
click at [673, 60] on p "[MDL [US_STATE]] Coffee Basics 2025" at bounding box center [706, 56] width 779 height 29
drag, startPoint x: 684, startPoint y: 60, endPoint x: 481, endPoint y: 58, distance: 202.7
click at [481, 58] on p "[MDL [US_STATE]] Coffee Basics 2025" at bounding box center [706, 56] width 779 height 29
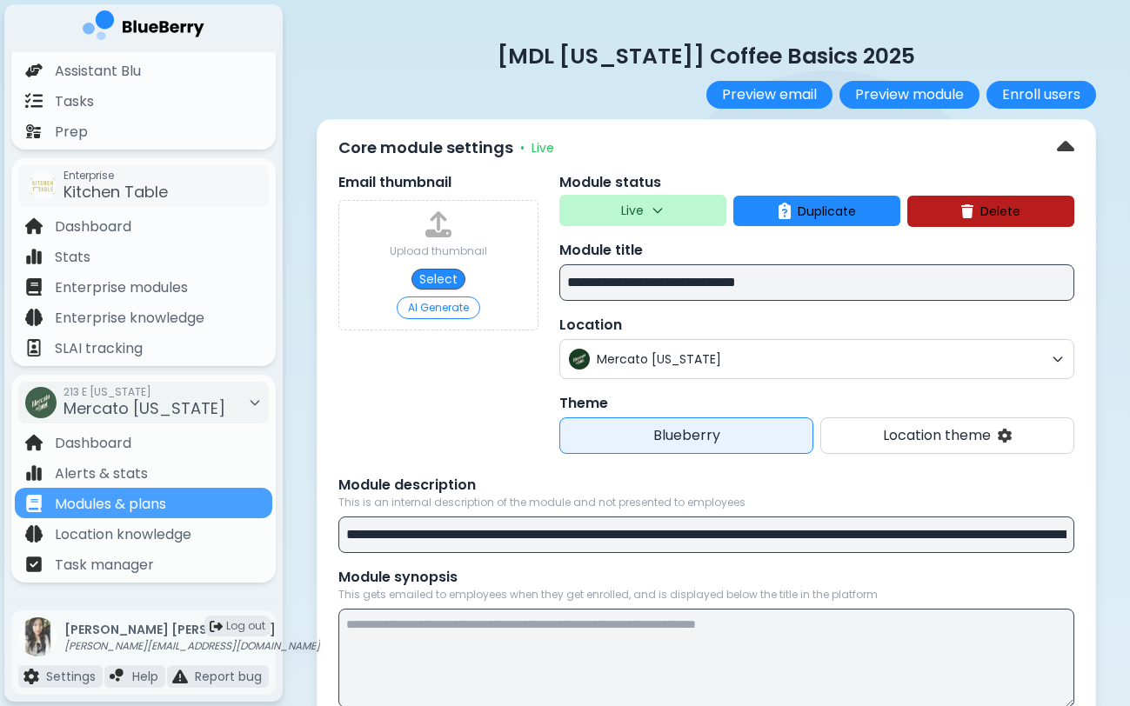
copy p "[MDL [US_STATE]]"
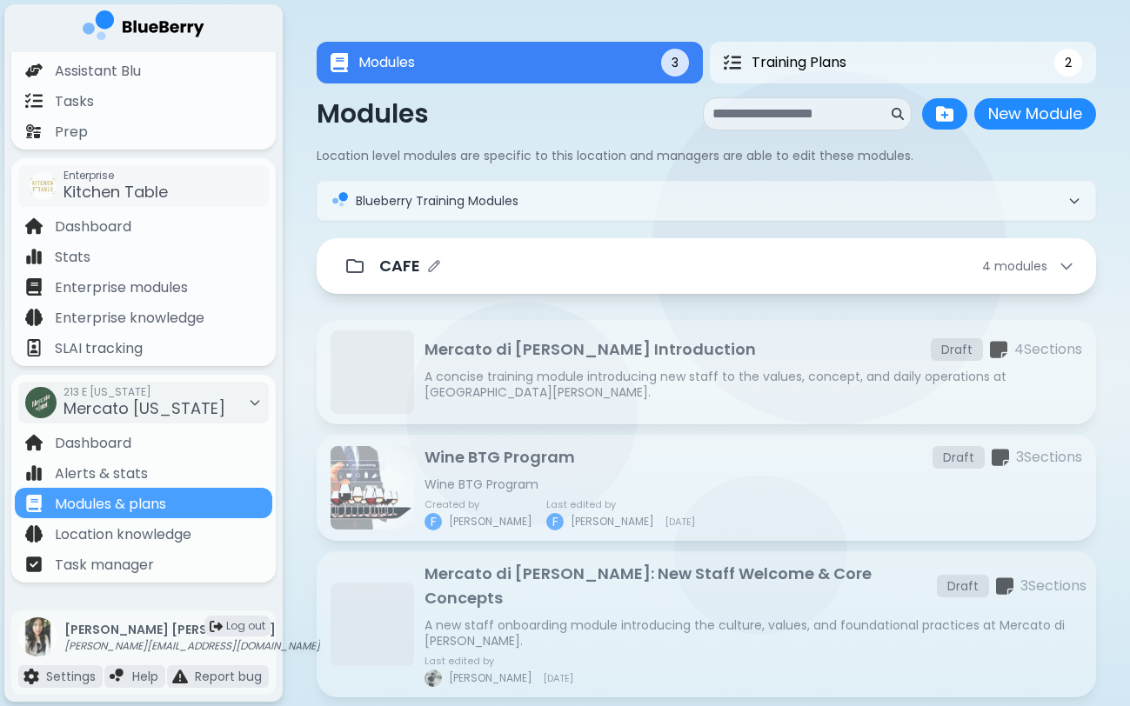
click at [555, 270] on div "CAFE 4 module s" at bounding box center [727, 266] width 696 height 24
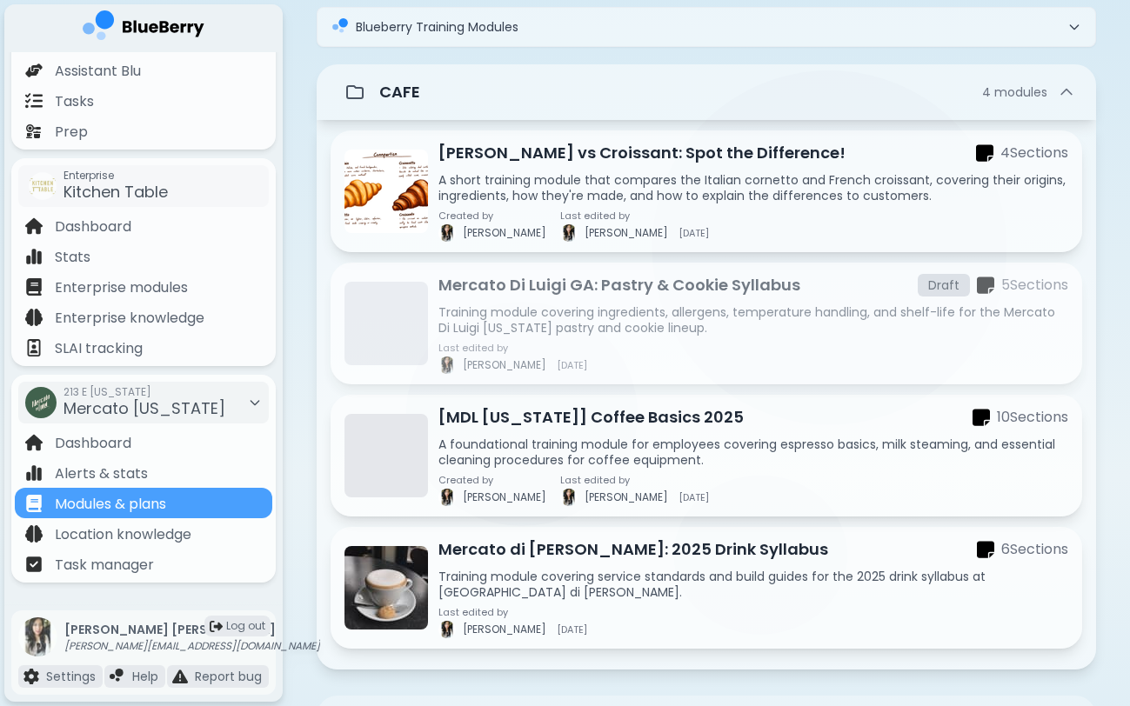
scroll to position [222, 0]
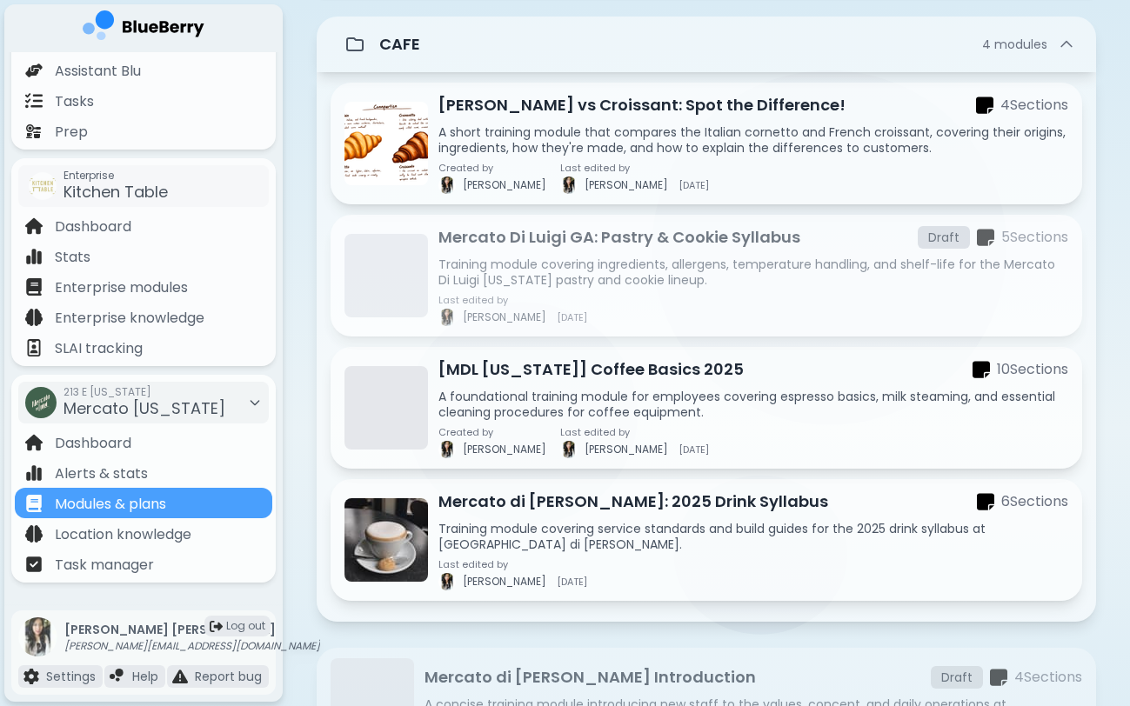
click at [585, 291] on div "Mercato Di Luigi GA: Pastry & Cookie Syllabus Draft 5 Section s Training module…" at bounding box center [753, 275] width 630 height 101
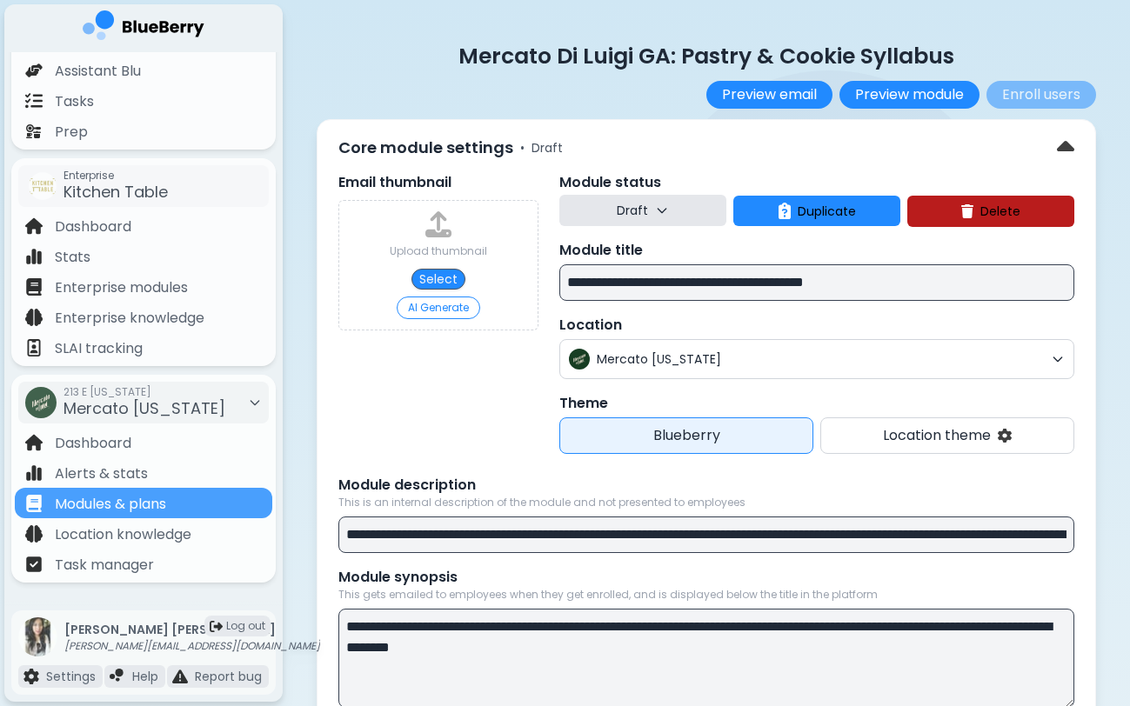
click at [600, 207] on button "Draft" at bounding box center [642, 210] width 167 height 31
click at [623, 292] on button "Live" at bounding box center [644, 289] width 63 height 35
click at [639, 289] on input "**********" at bounding box center [816, 282] width 515 height 37
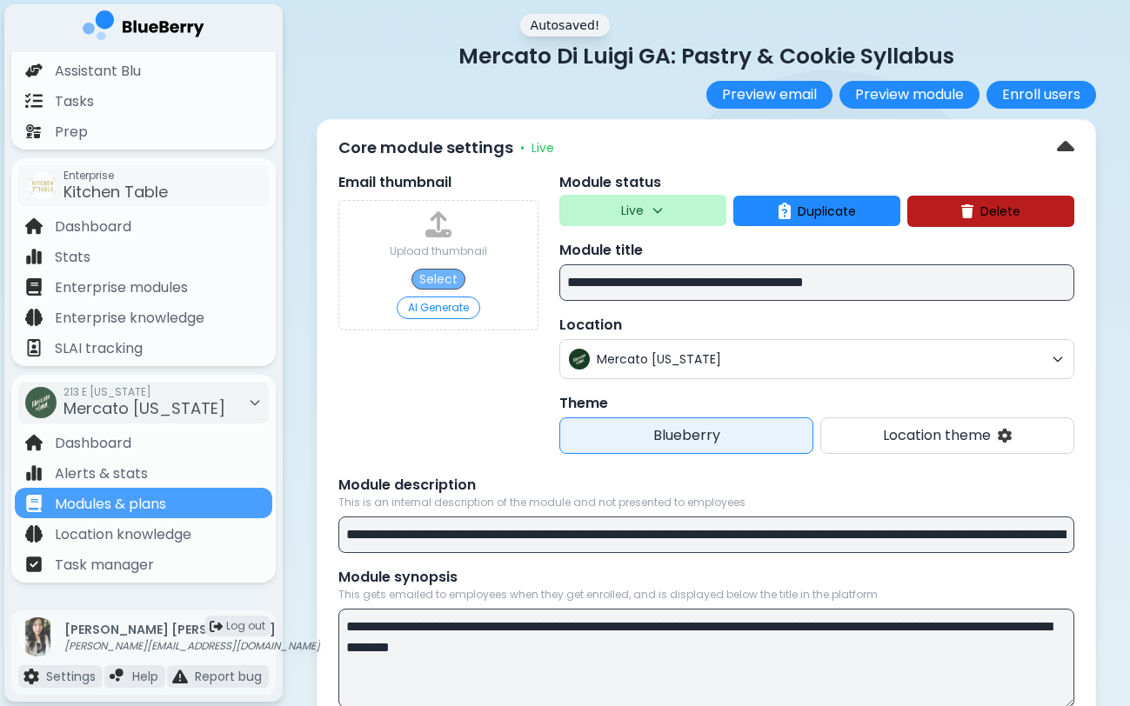
drag, startPoint x: 706, startPoint y: 285, endPoint x: 449, endPoint y: 281, distance: 257.5
click at [450, 282] on div "**********" at bounding box center [706, 313] width 736 height 282
paste input
drag, startPoint x: 719, startPoint y: 283, endPoint x: 776, endPoint y: 287, distance: 56.7
click at [776, 289] on input "**********" at bounding box center [816, 282] width 515 height 37
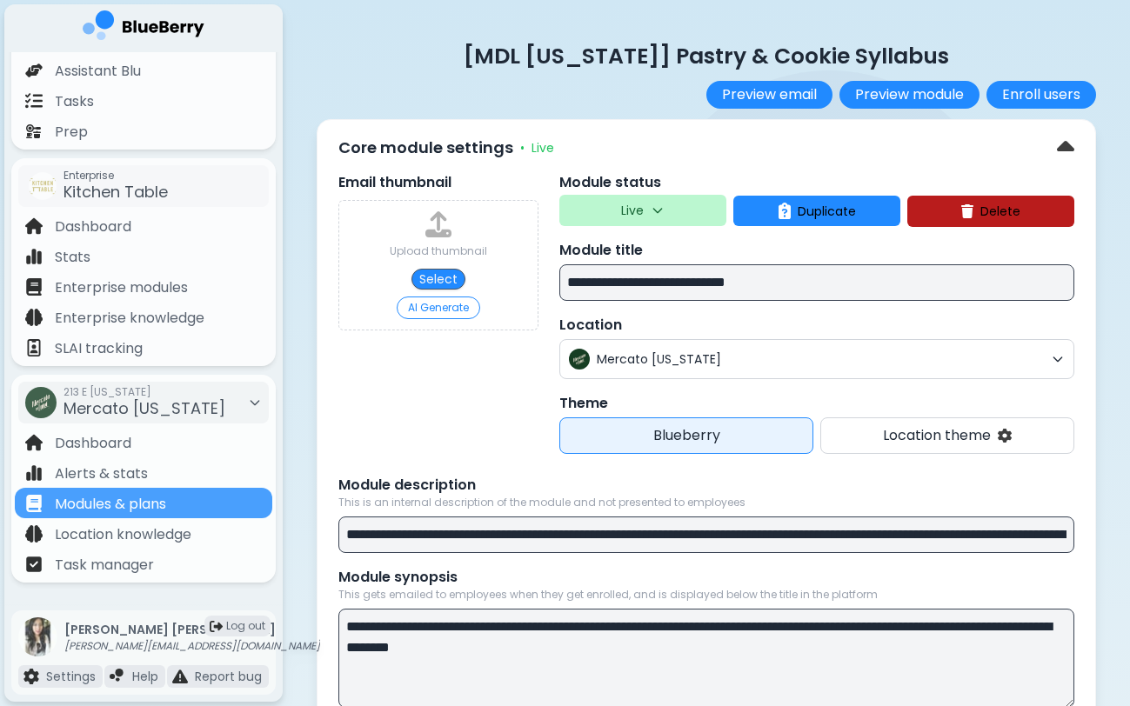
type input "**********"
click at [604, 284] on input "**********" at bounding box center [816, 282] width 515 height 37
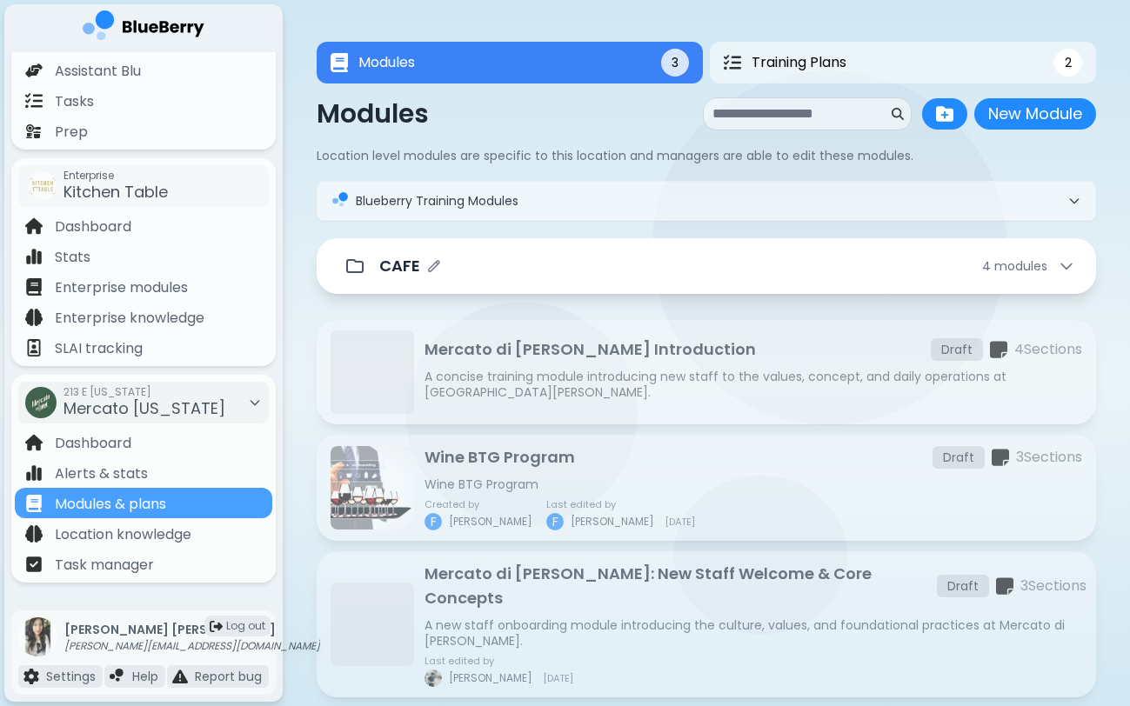
scroll to position [-1, 0]
click at [531, 284] on div "CAFE 4 module s" at bounding box center [706, 266] width 738 height 35
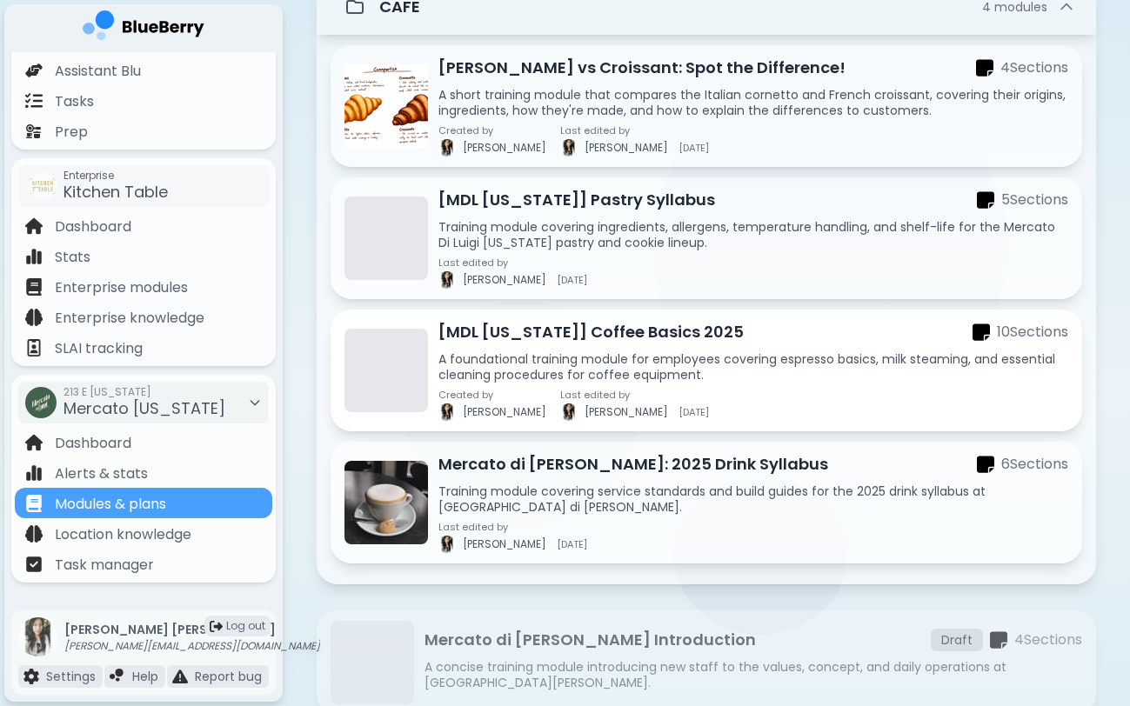
scroll to position [260, 0]
click at [577, 471] on p "Mercato di [PERSON_NAME]: 2025 Drink Syllabus" at bounding box center [633, 463] width 390 height 24
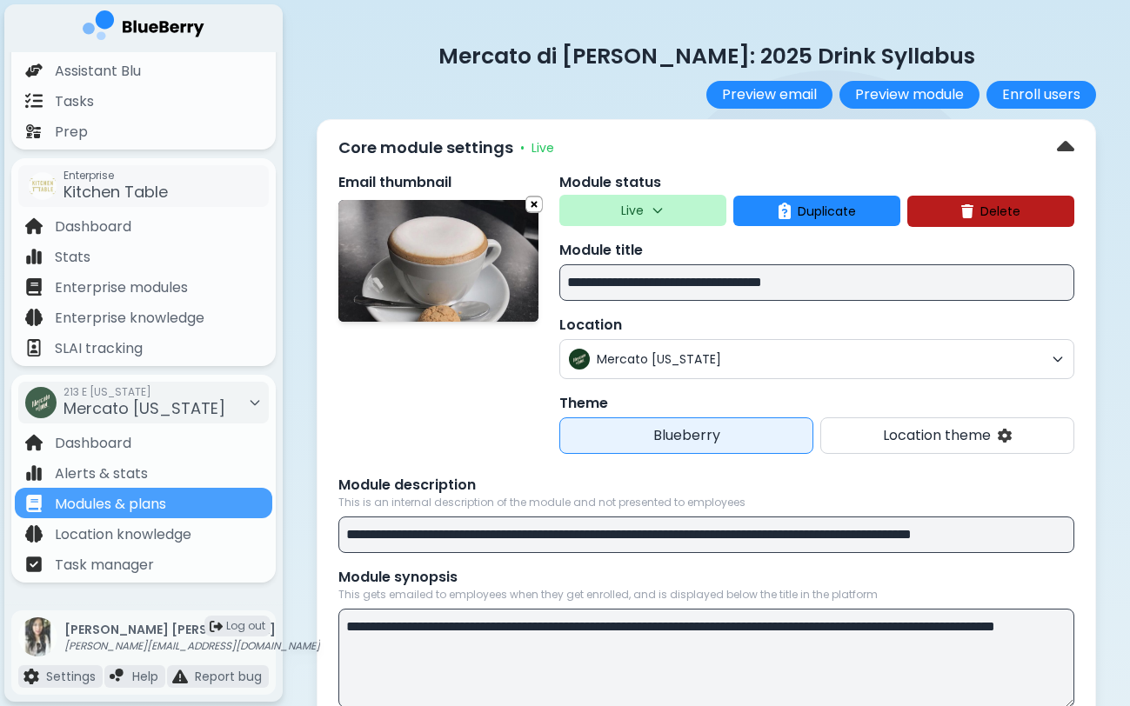
drag, startPoint x: 683, startPoint y: 286, endPoint x: 413, endPoint y: 274, distance: 269.9
click at [414, 274] on div "**********" at bounding box center [706, 313] width 736 height 282
paste input
drag, startPoint x: 669, startPoint y: 284, endPoint x: 707, endPoint y: 284, distance: 38.3
click at [707, 284] on input "**********" at bounding box center [816, 282] width 515 height 37
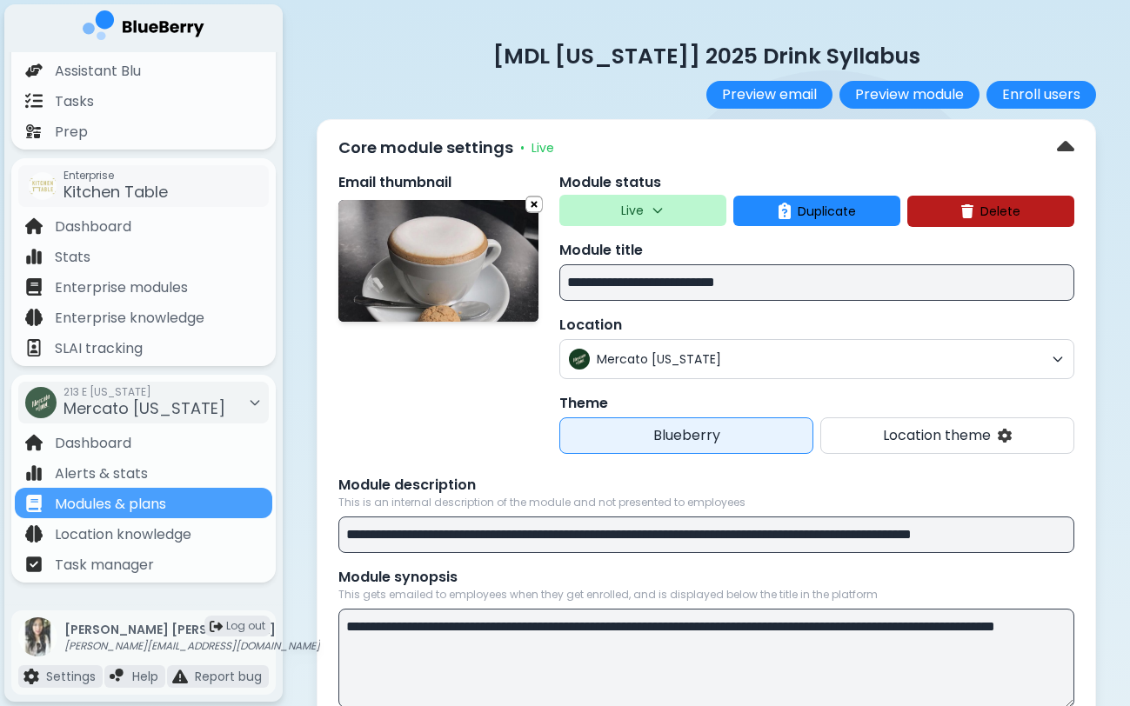
click at [778, 295] on input "**********" at bounding box center [816, 282] width 515 height 37
type input "**********"
click at [791, 319] on p "Location" at bounding box center [816, 325] width 515 height 21
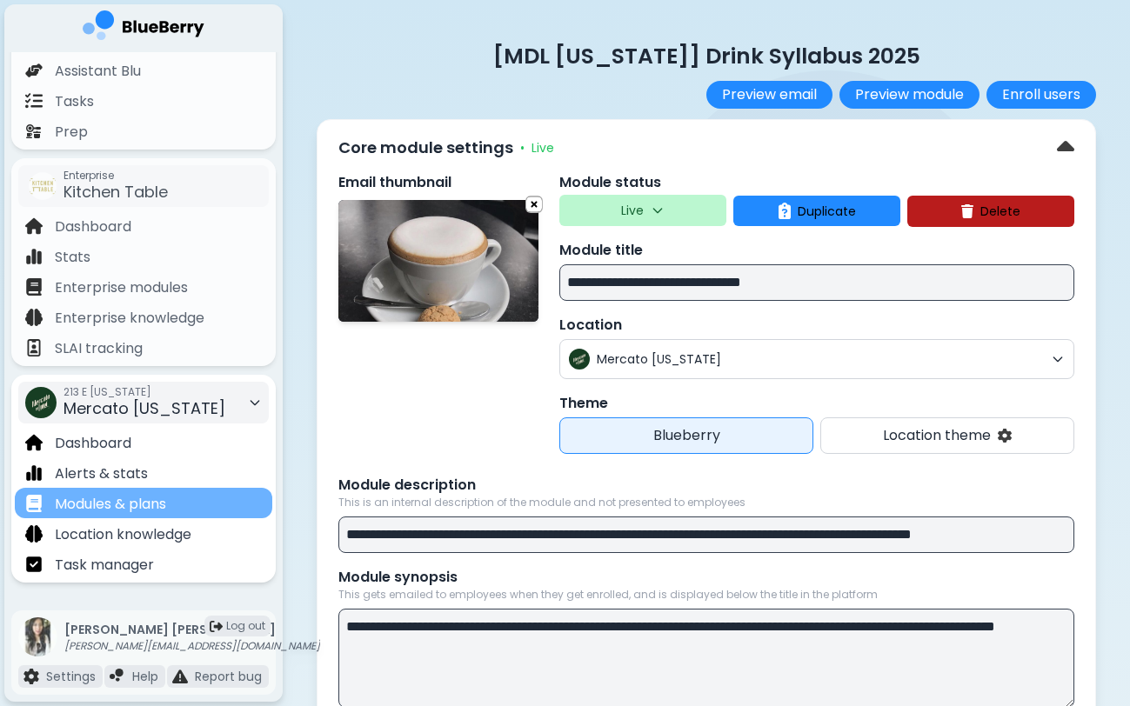
click at [222, 512] on div "Modules & plans" at bounding box center [143, 503] width 257 height 30
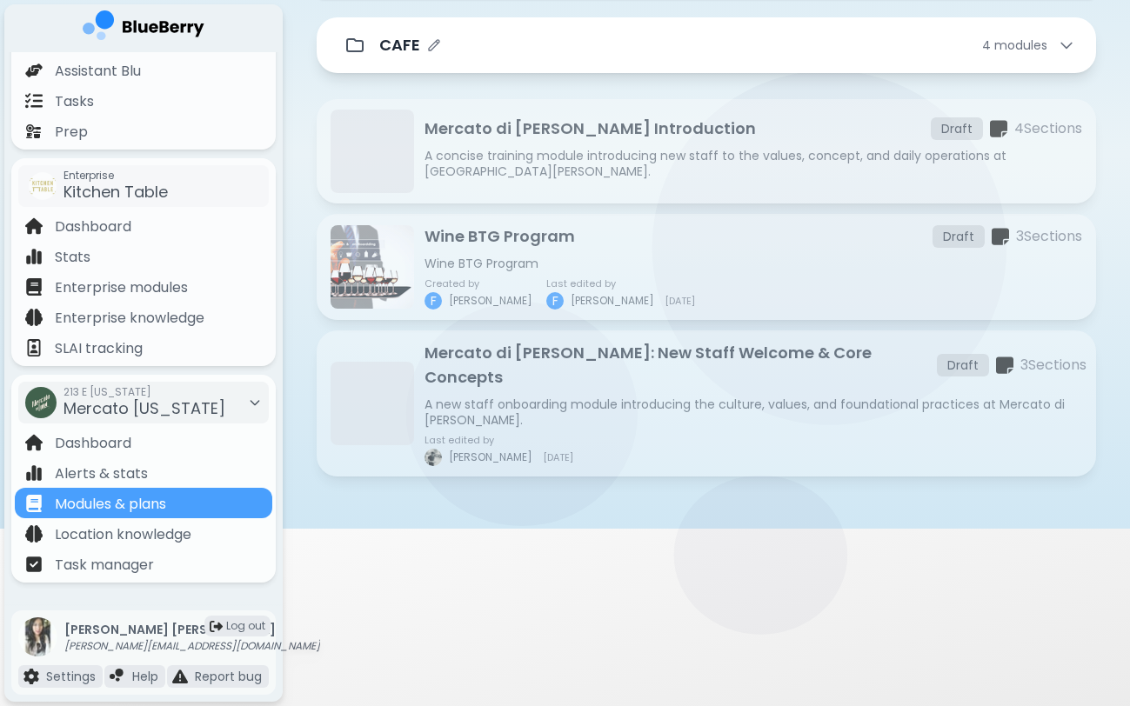
scroll to position [222, 0]
click at [564, 63] on div "CAFE 4 module s" at bounding box center [706, 45] width 779 height 56
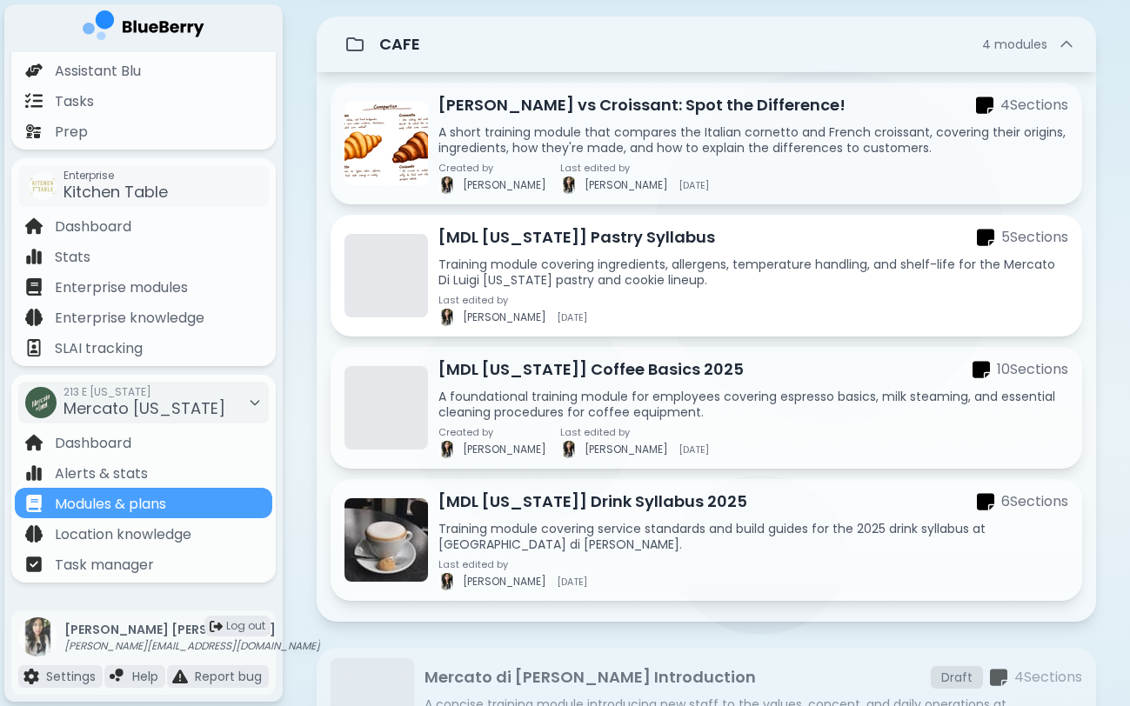
click at [614, 277] on p "Training module covering ingredients, allergens, temperature handling, and shel…" at bounding box center [753, 272] width 630 height 31
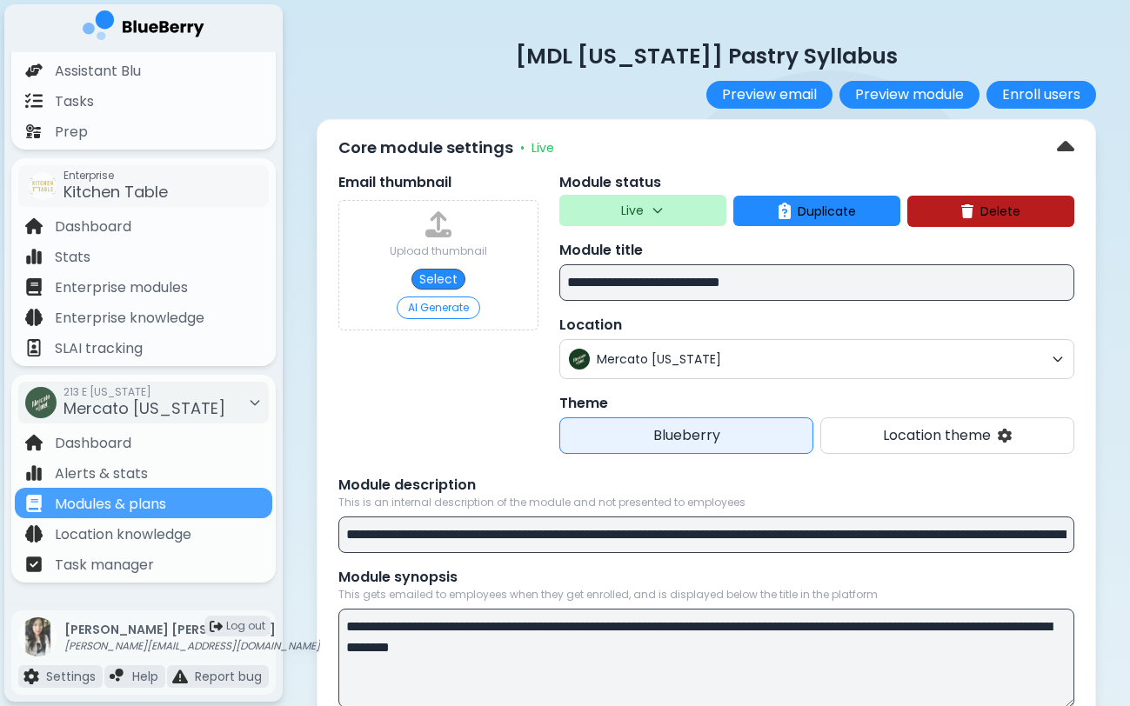
click at [804, 277] on input "**********" at bounding box center [816, 282] width 515 height 37
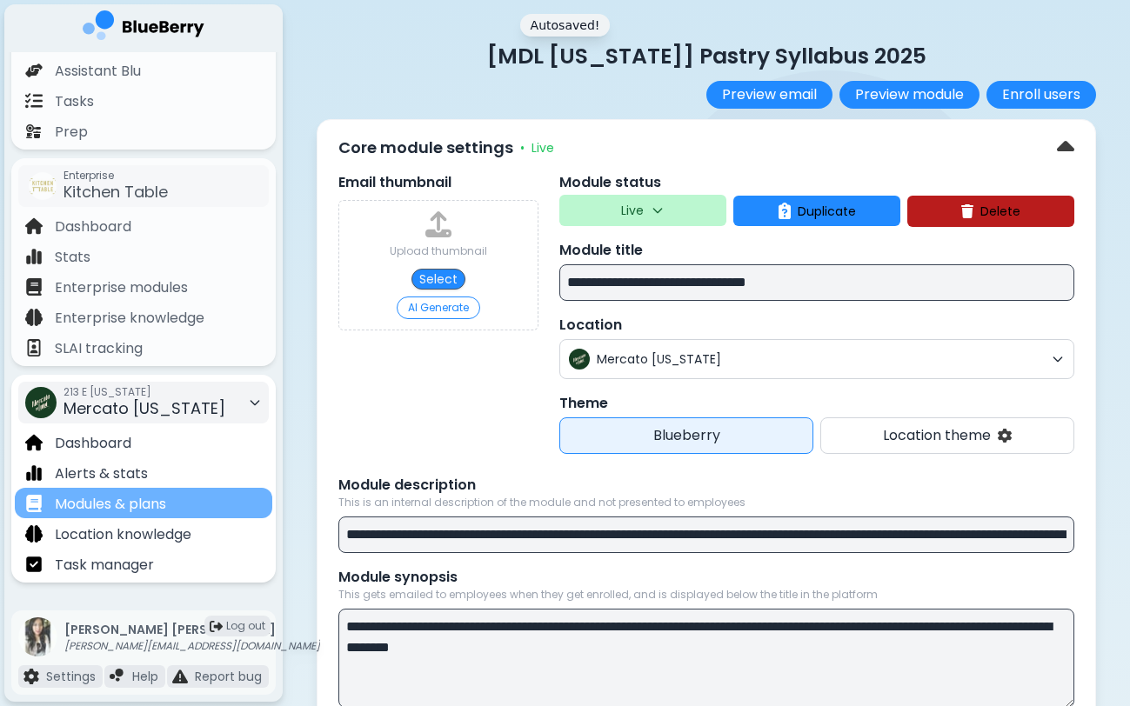
type input "**********"
click at [223, 501] on div "Modules & plans" at bounding box center [143, 503] width 257 height 30
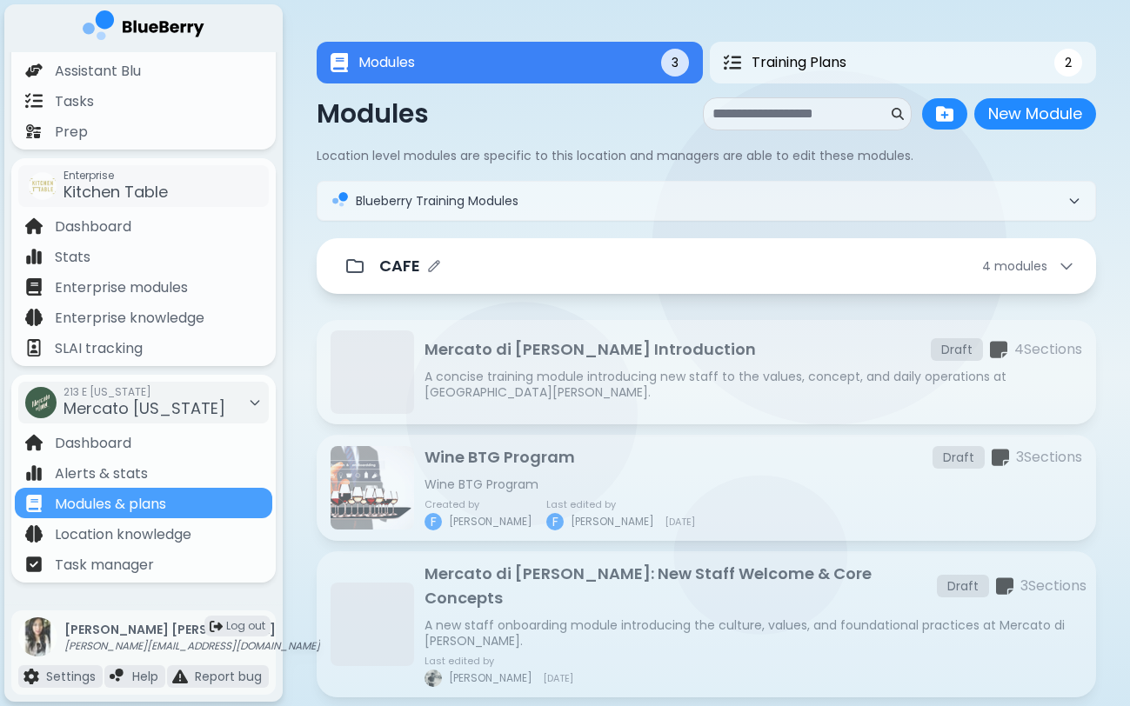
click at [541, 261] on div "CAFE 4 module s" at bounding box center [727, 266] width 696 height 24
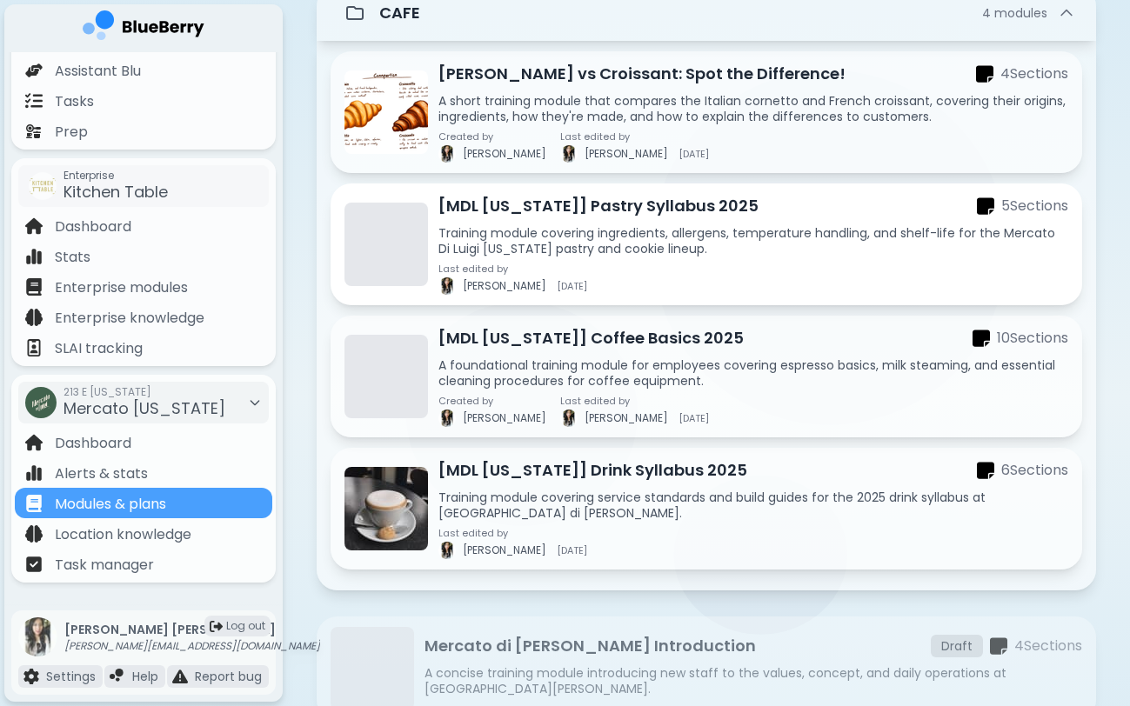
scroll to position [254, 0]
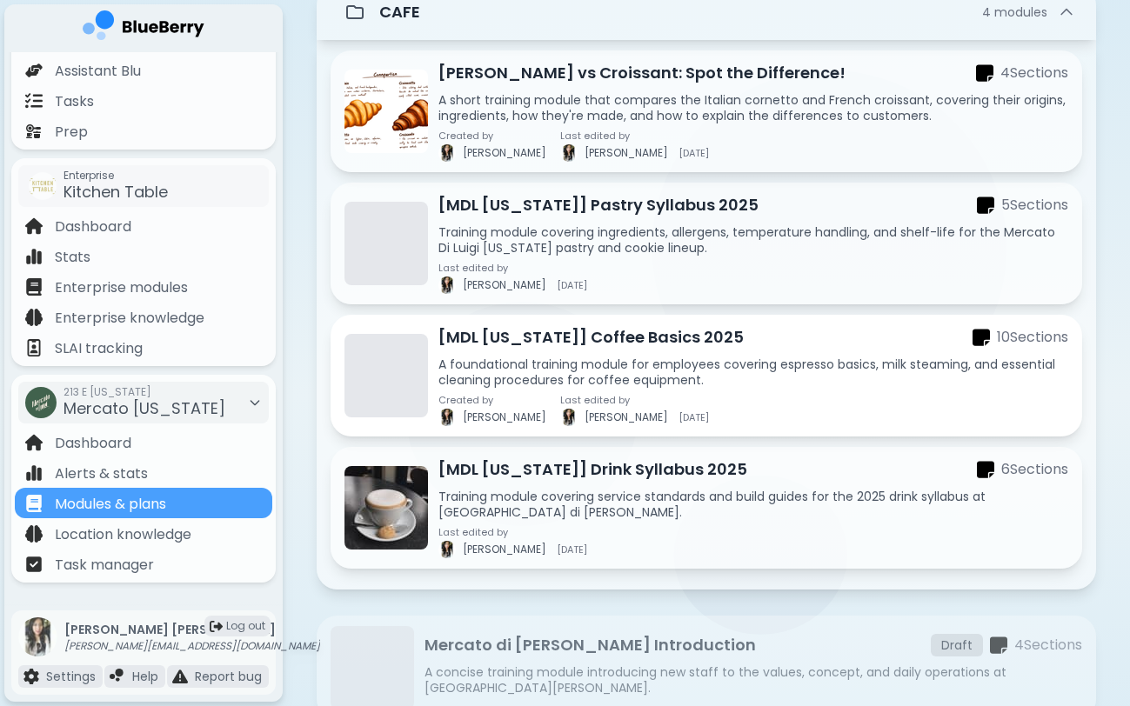
click at [610, 363] on p "A foundational training module for employees covering espresso basics, milk ste…" at bounding box center [753, 372] width 630 height 31
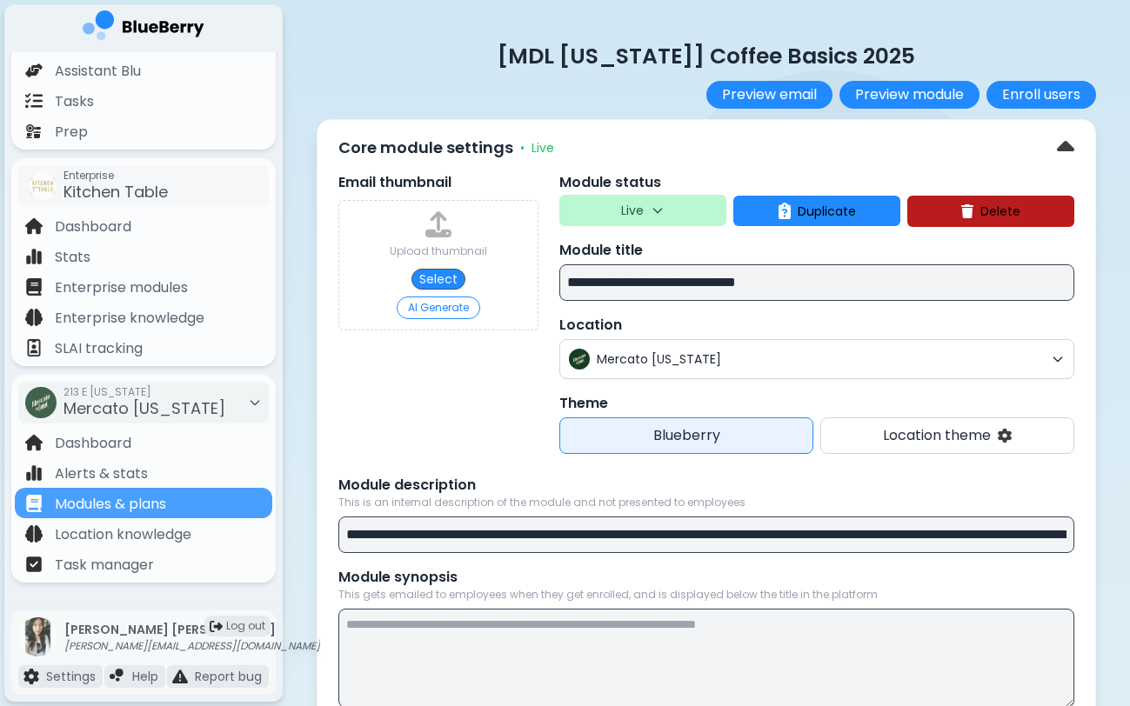
click at [811, 277] on input "**********" at bounding box center [816, 282] width 515 height 37
type input "**********"
click at [428, 401] on div "Email thumbnail Upload thumbnail Select AI Generate" at bounding box center [438, 313] width 200 height 282
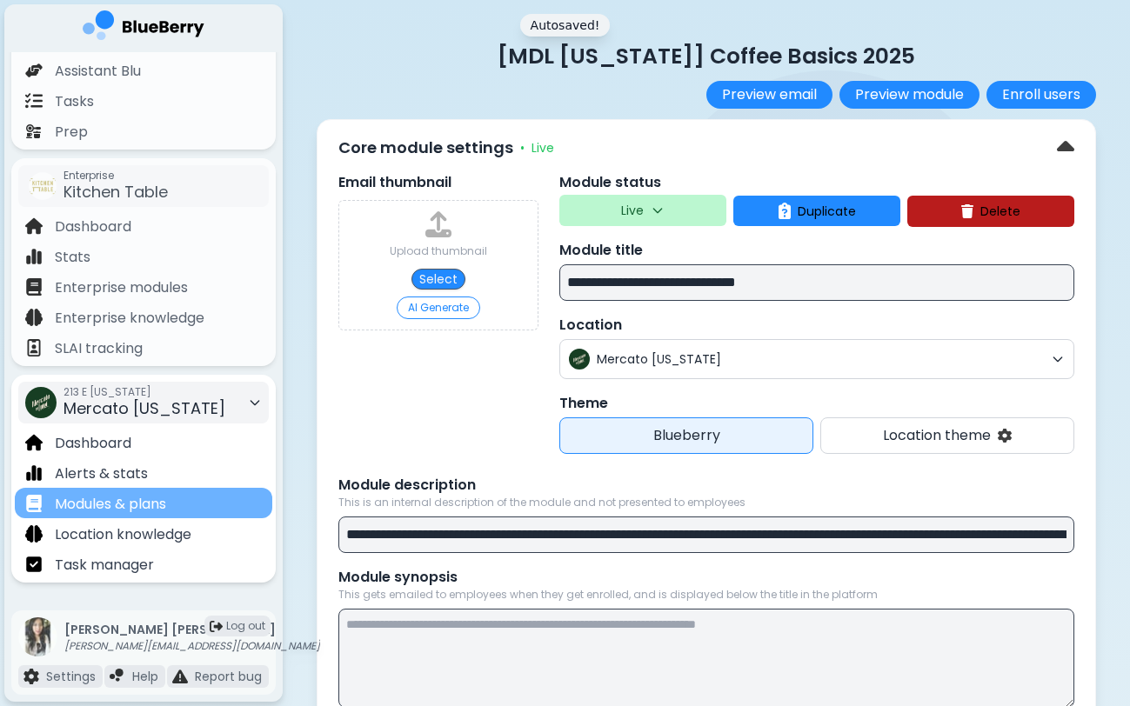
click at [110, 499] on p "Modules & plans" at bounding box center [110, 504] width 111 height 21
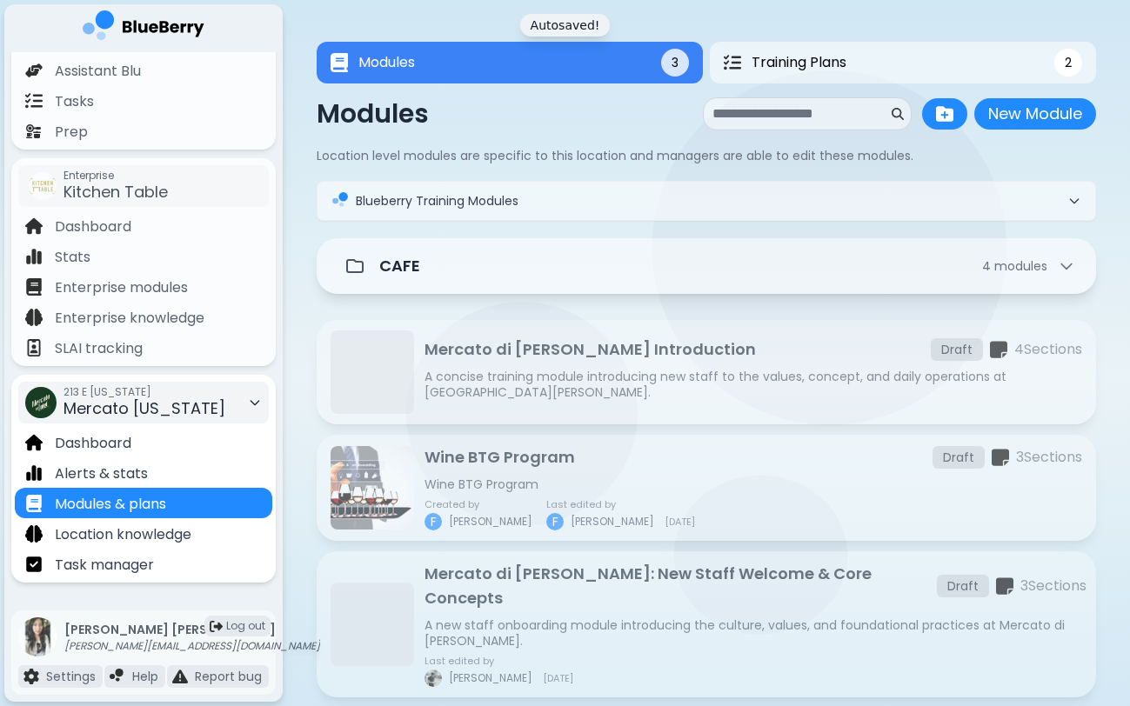
click at [198, 406] on div "213 E [US_STATE] Mercato [US_STATE]" at bounding box center [143, 403] width 250 height 42
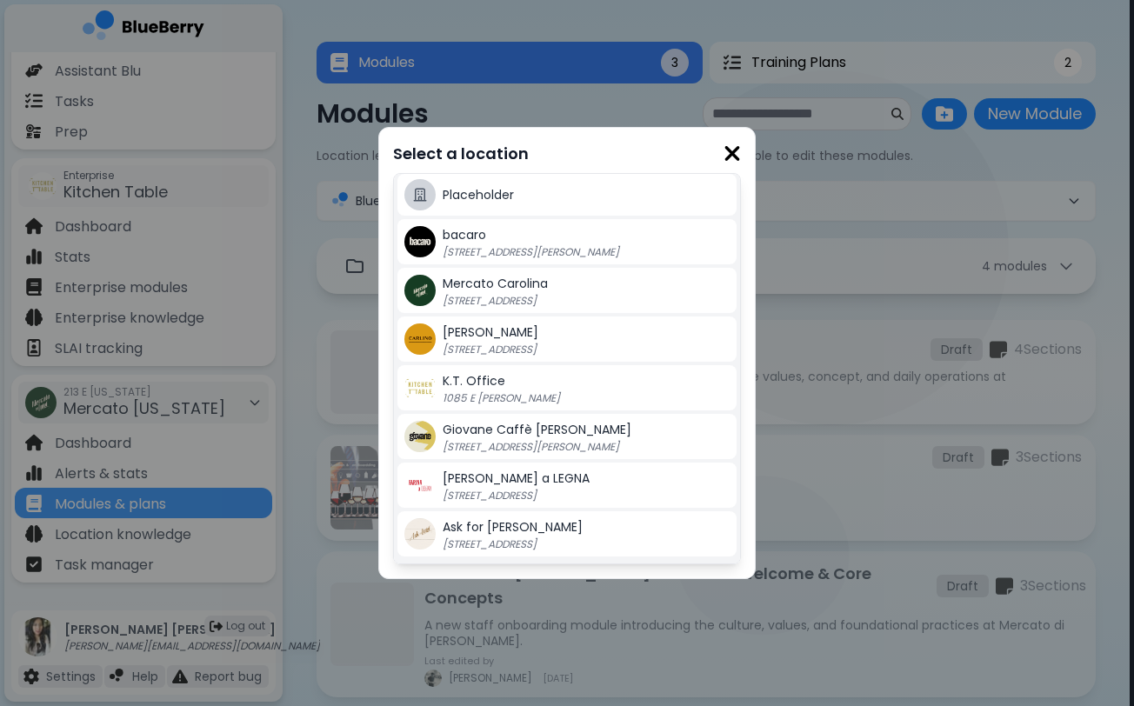
scroll to position [393, 0]
click at [334, 363] on div "Select a location di [GEOGRAPHIC_DATA] [STREET_ADDRESS][US_STATE] Gigi's 2968 C…" at bounding box center [567, 353] width 1134 height 706
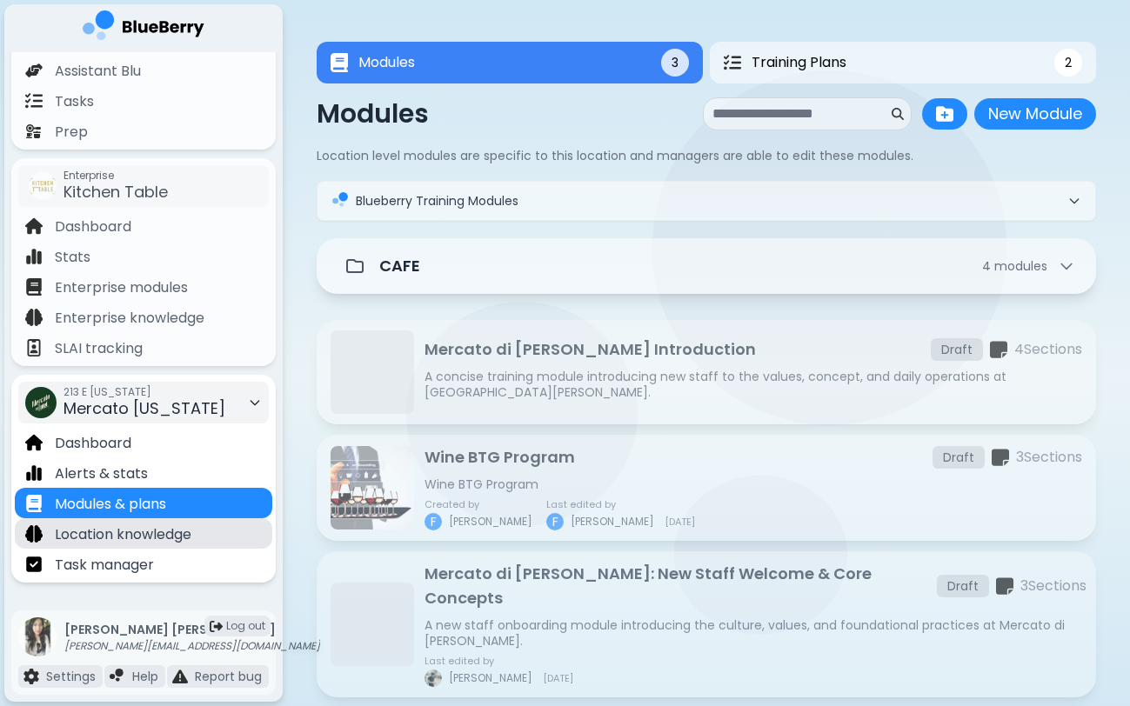
click at [177, 534] on p "Location knowledge" at bounding box center [123, 534] width 137 height 21
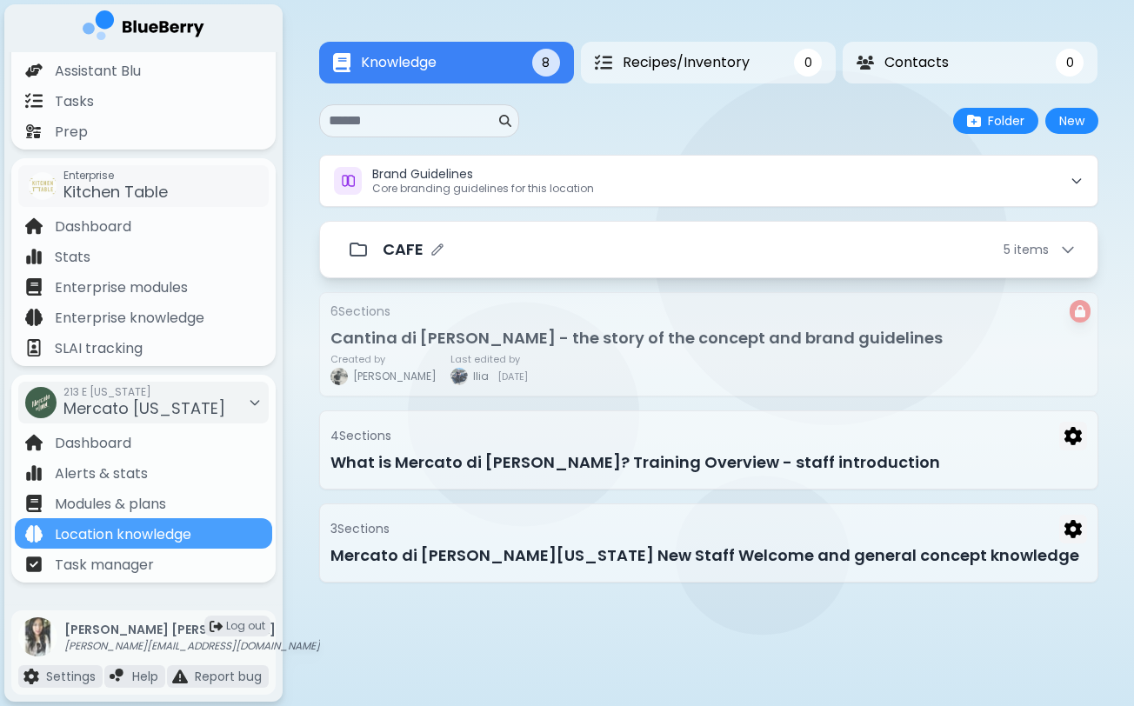
click at [624, 253] on div "CAFE 5 item s" at bounding box center [730, 249] width 694 height 24
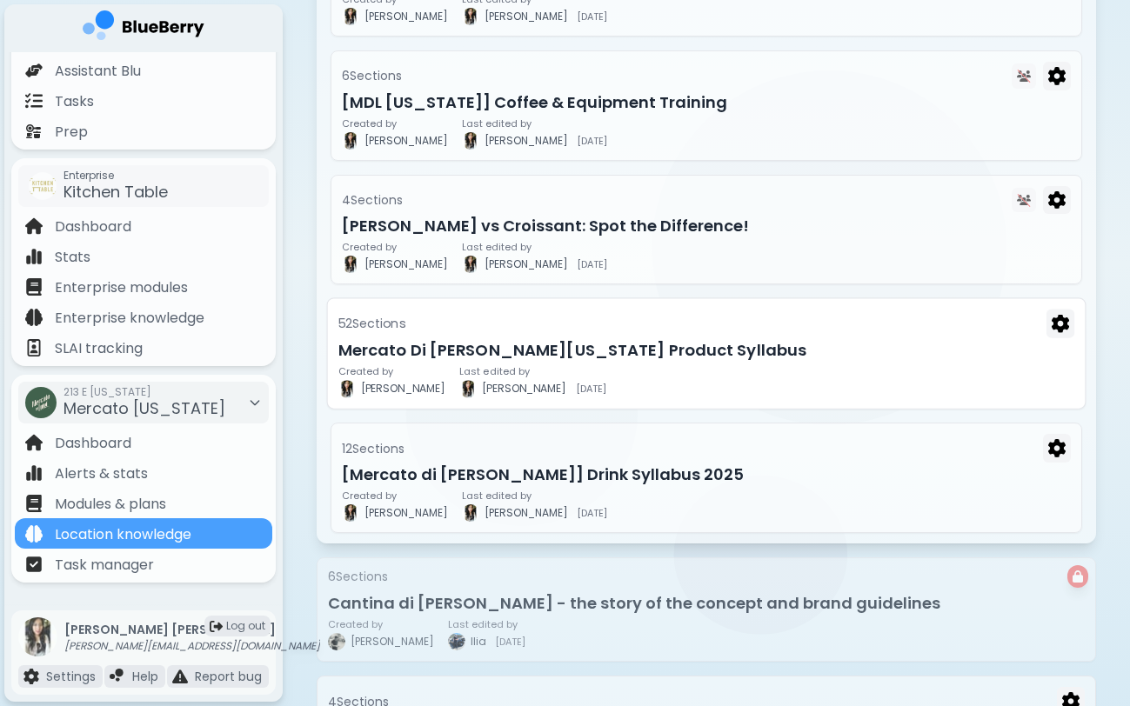
scroll to position [374, 0]
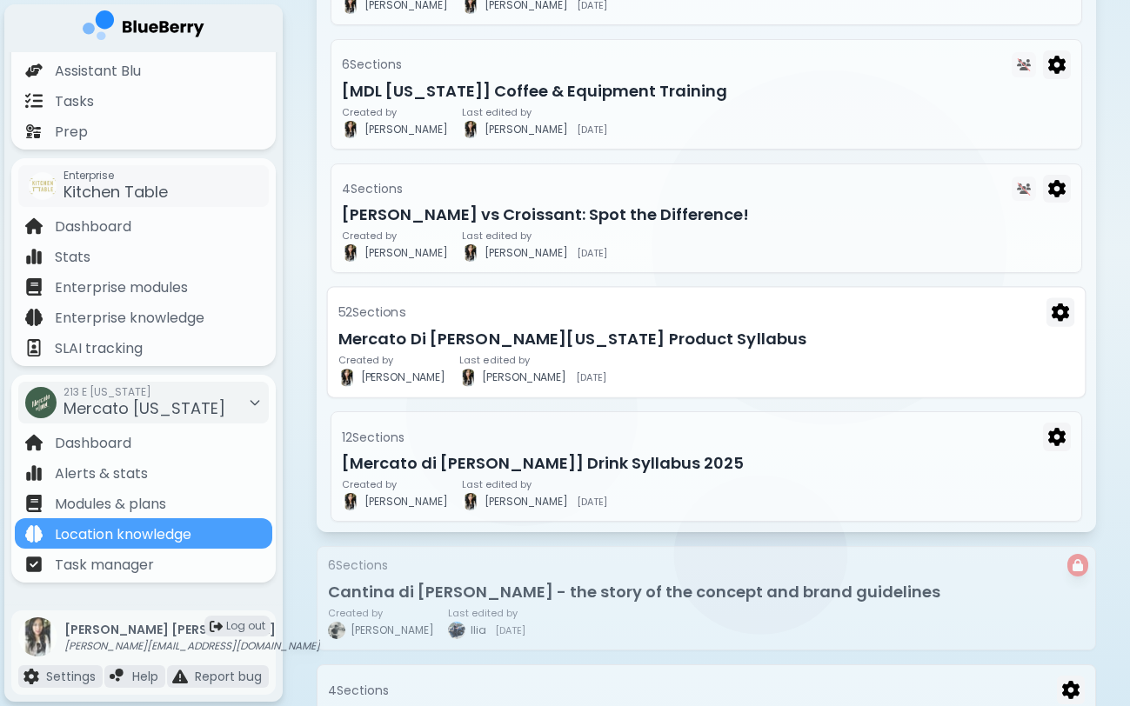
click at [568, 355] on div "Created by [PERSON_NAME] Last edited by [PERSON_NAME] [DATE]" at bounding box center [706, 370] width 736 height 31
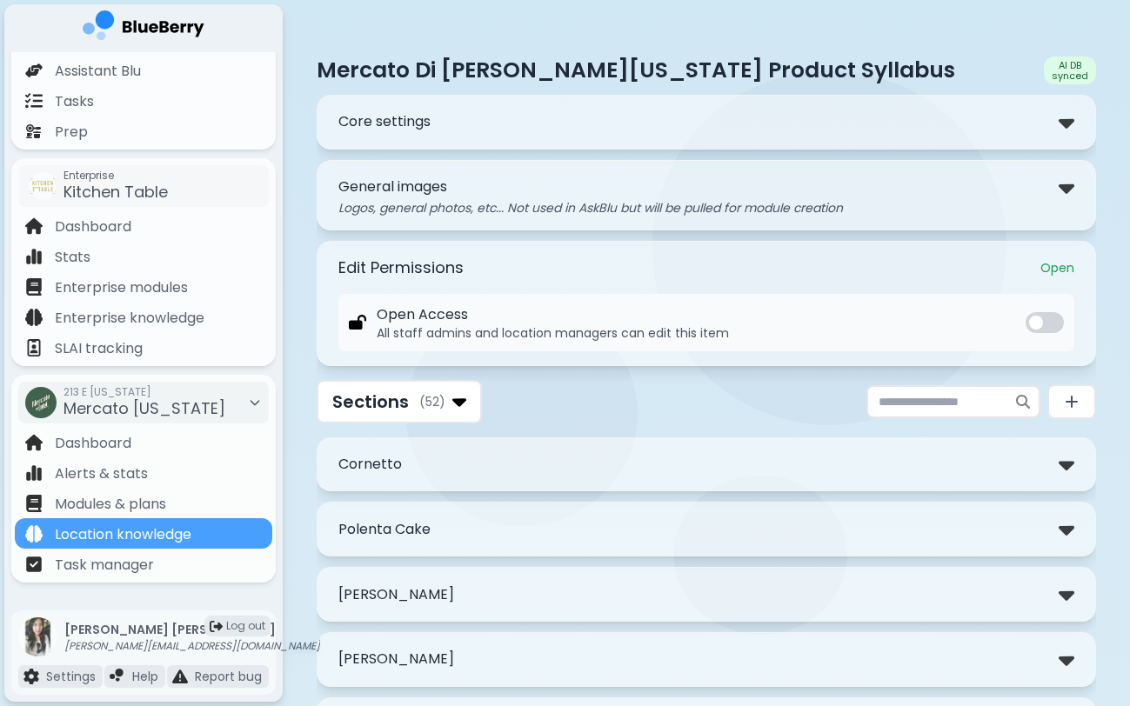
click at [532, 471] on div "Cornetto" at bounding box center [706, 464] width 736 height 25
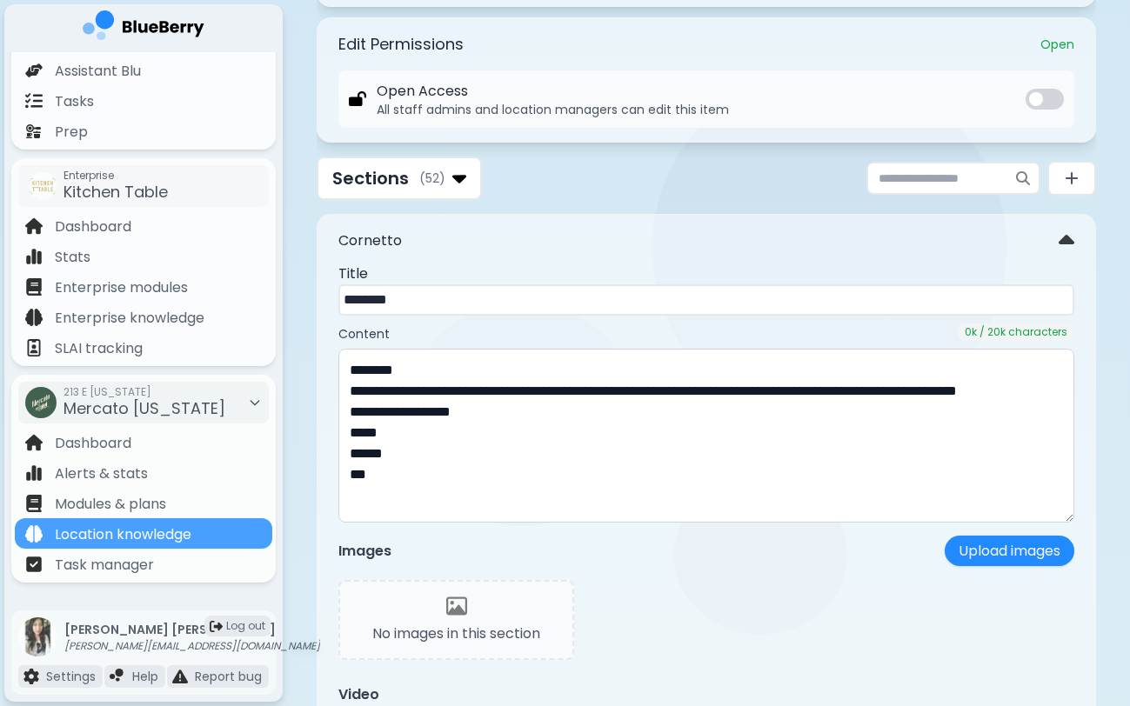
scroll to position [229, 0]
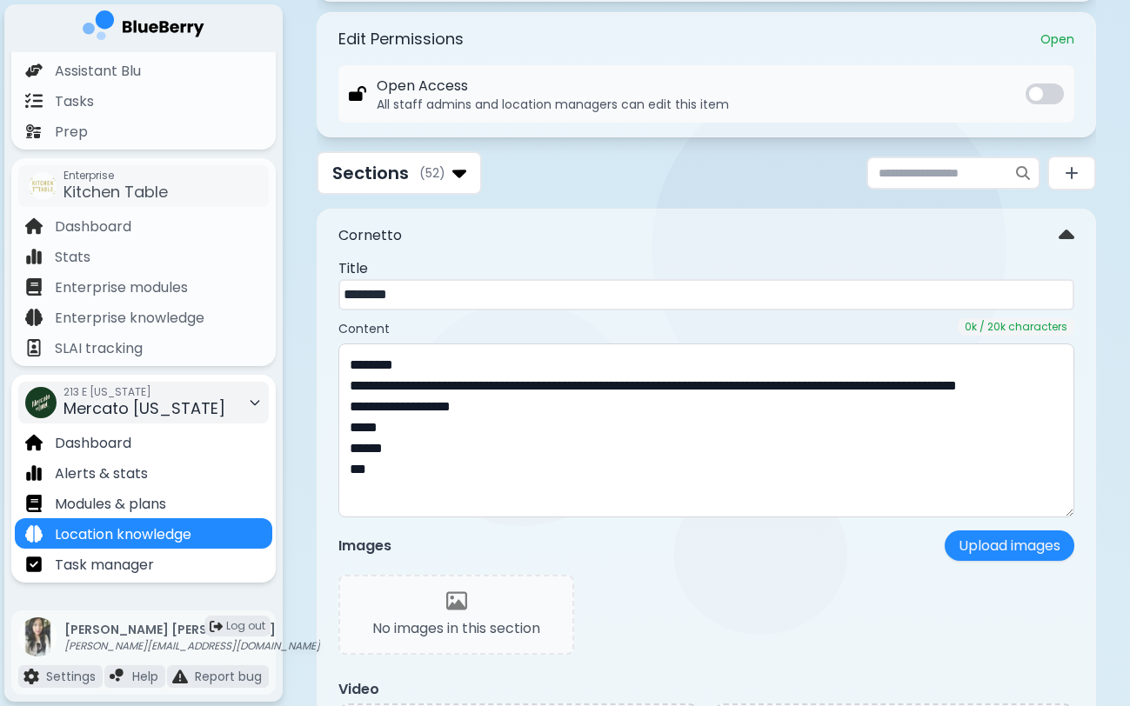
click at [216, 408] on div "213 E [US_STATE] Mercato [US_STATE]" at bounding box center [143, 403] width 250 height 42
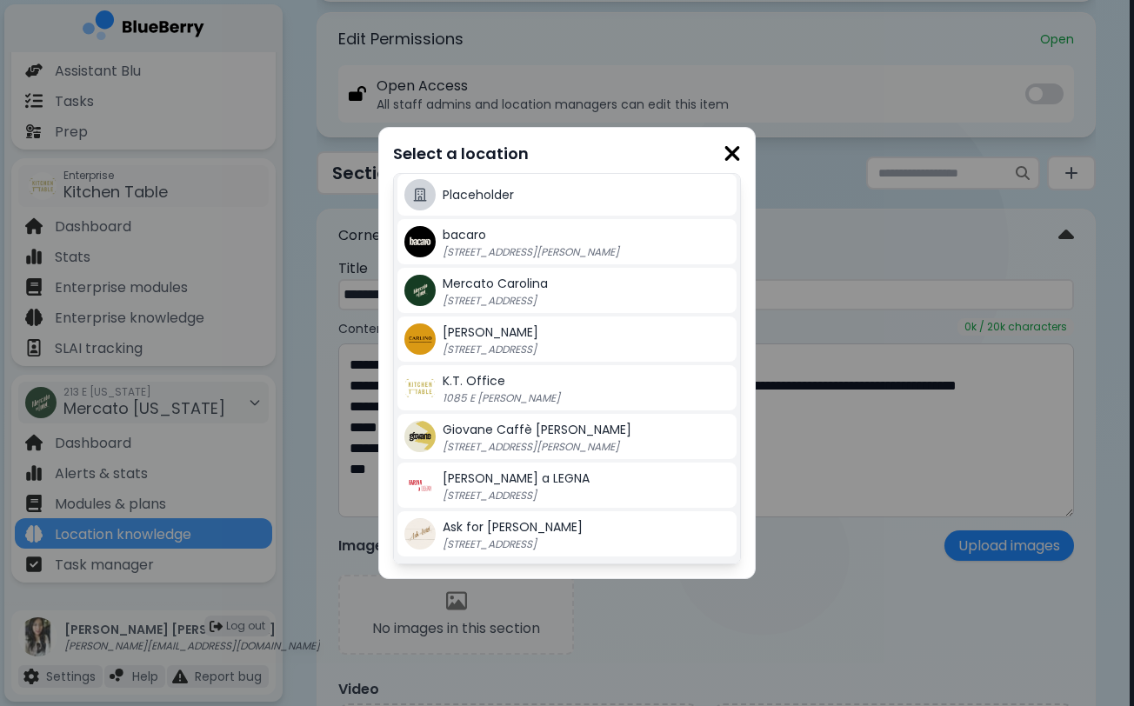
scroll to position [393, 0]
click at [544, 272] on div "Mercato Carolina [STREET_ADDRESS]" at bounding box center [566, 290] width 339 height 45
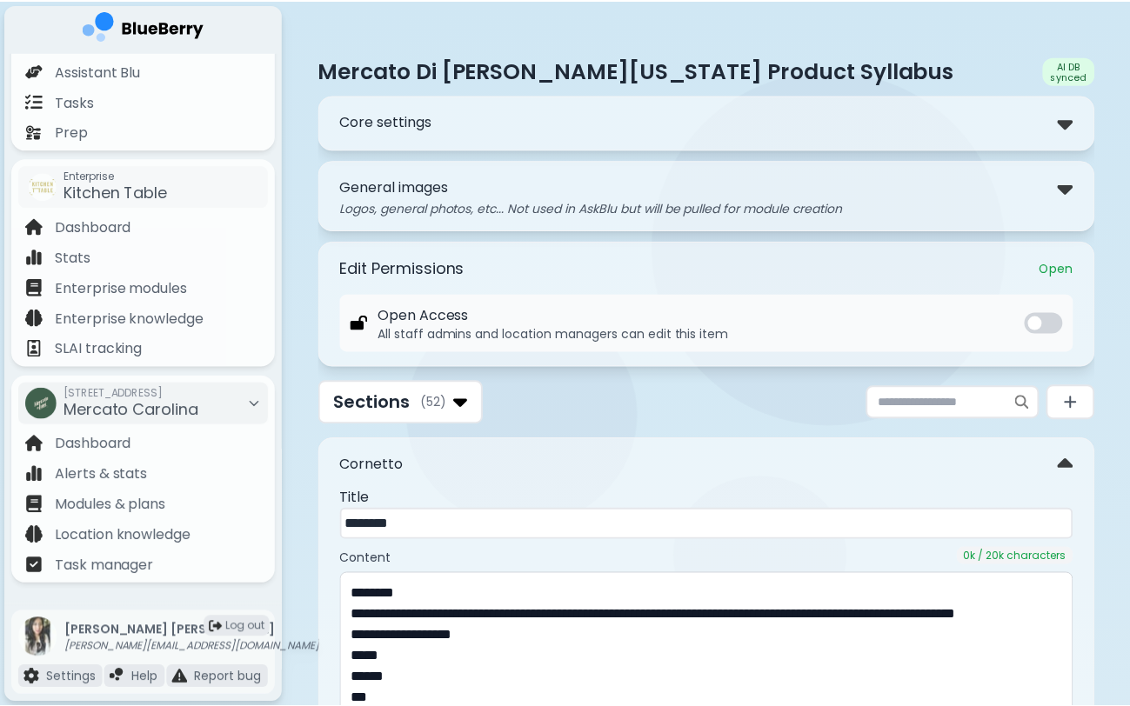
scroll to position [0, 0]
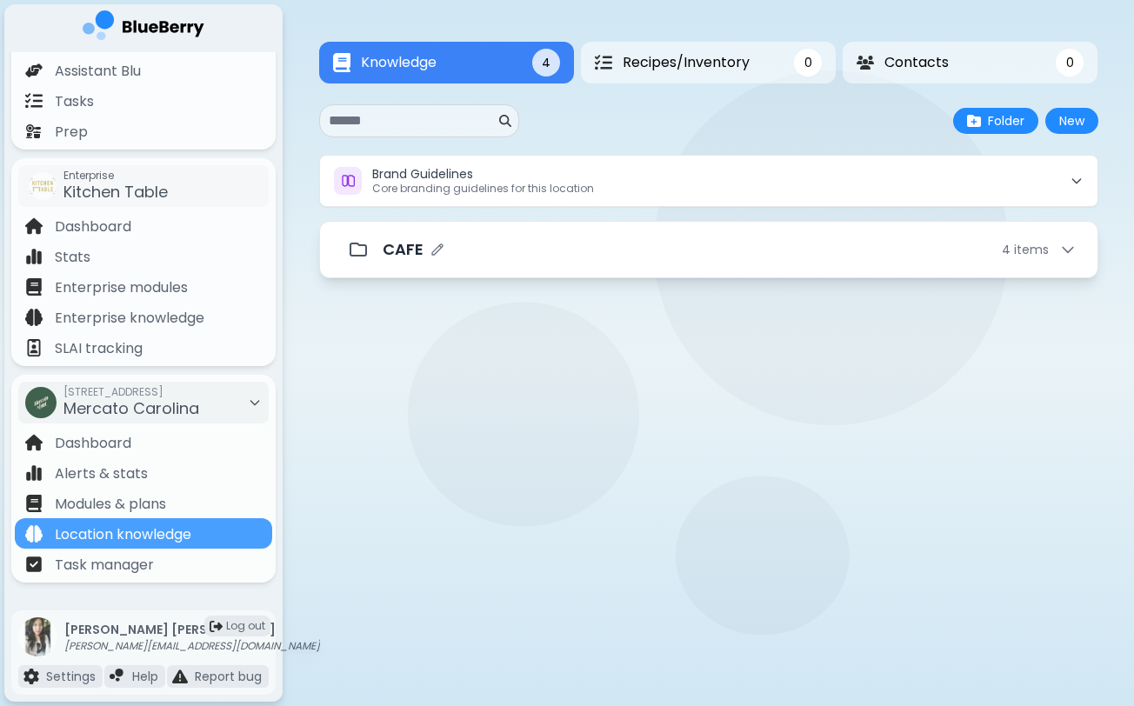
click at [538, 242] on div "CAFE 4 item s" at bounding box center [730, 249] width 694 height 24
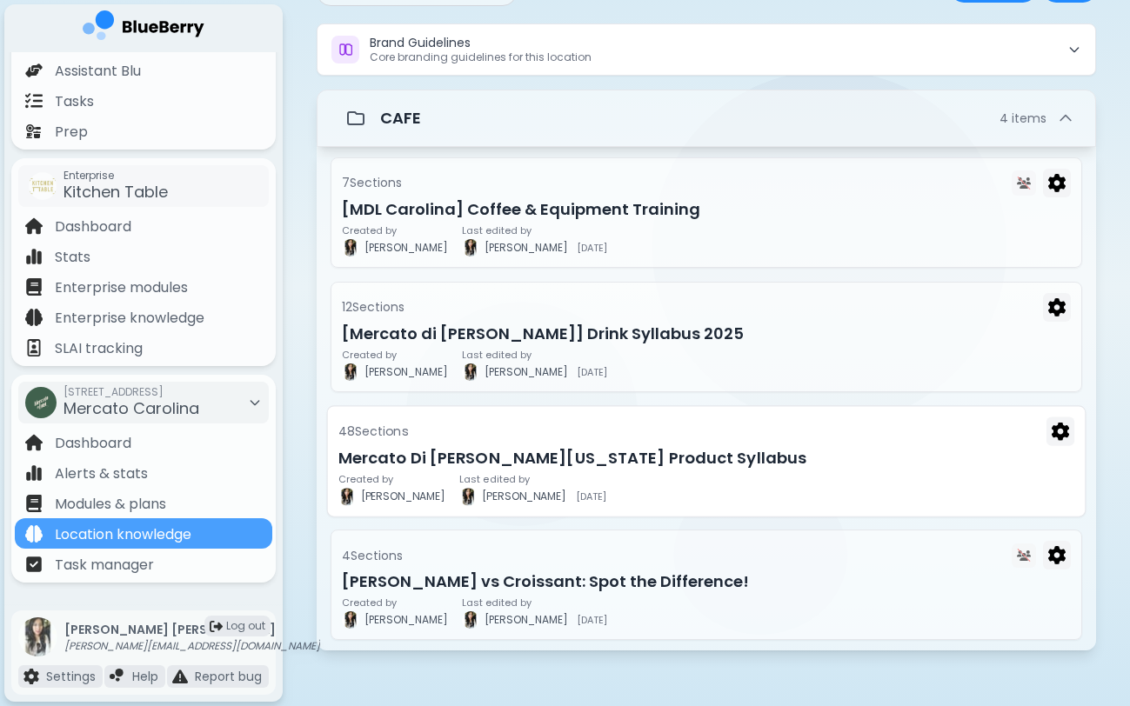
scroll to position [132, 0]
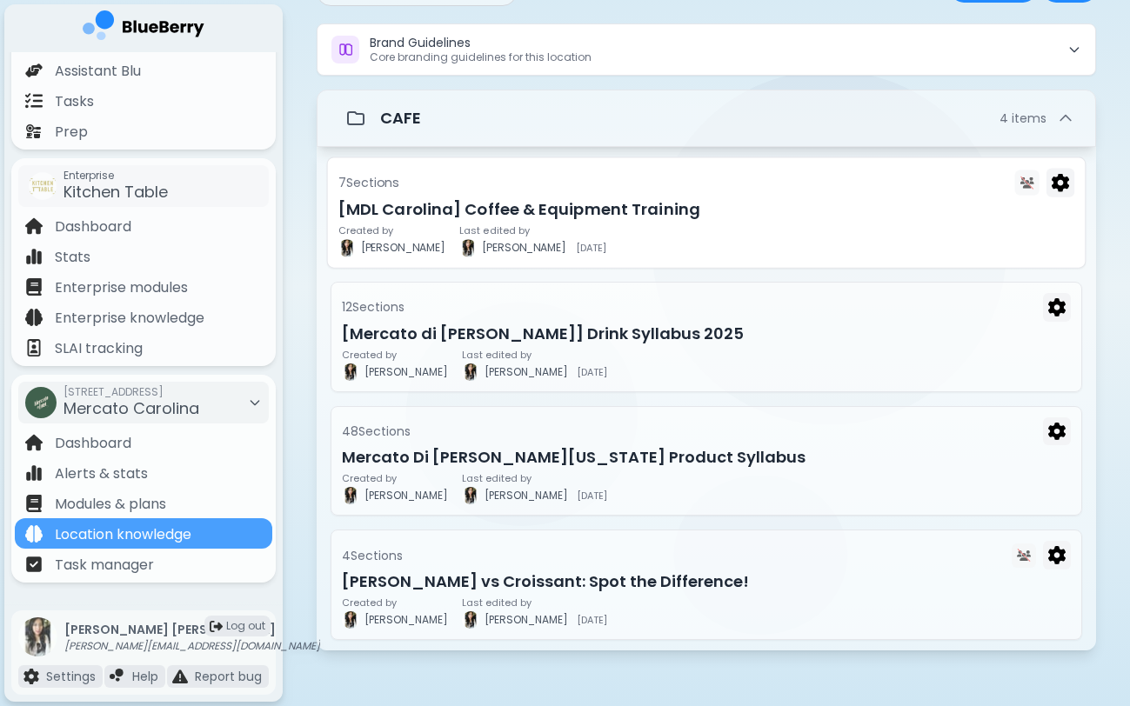
click at [480, 209] on h3 "[MDL Carolina] Coffee & Equipment Training" at bounding box center [706, 209] width 736 height 24
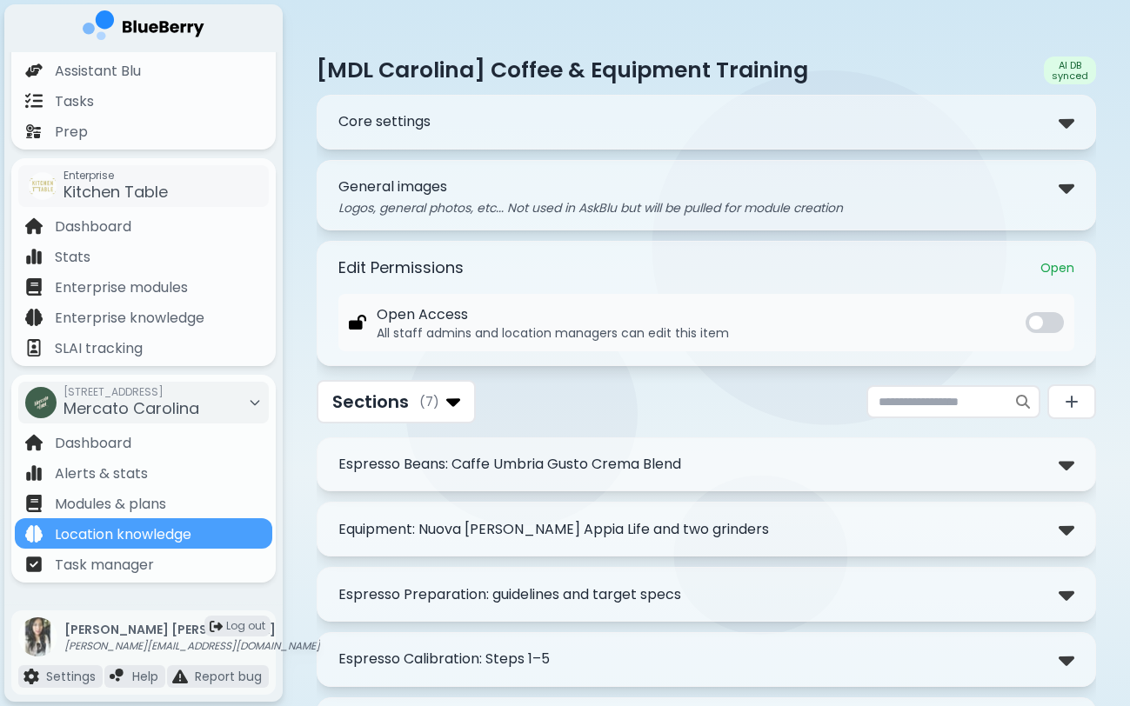
click at [521, 104] on div "**********" at bounding box center [706, 122] width 779 height 55
click at [512, 131] on div "Core settings" at bounding box center [706, 122] width 736 height 25
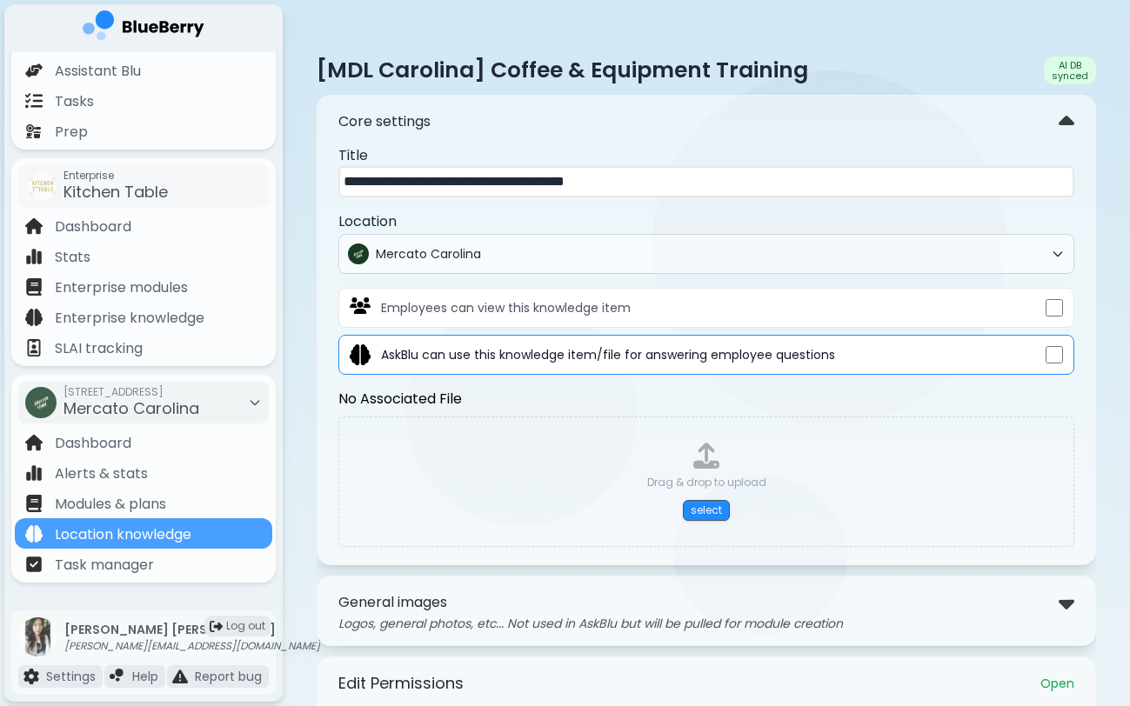
drag, startPoint x: 451, startPoint y: 183, endPoint x: 304, endPoint y: 180, distance: 147.0
click at [299, 180] on div "**********" at bounding box center [706, 682] width 847 height 1364
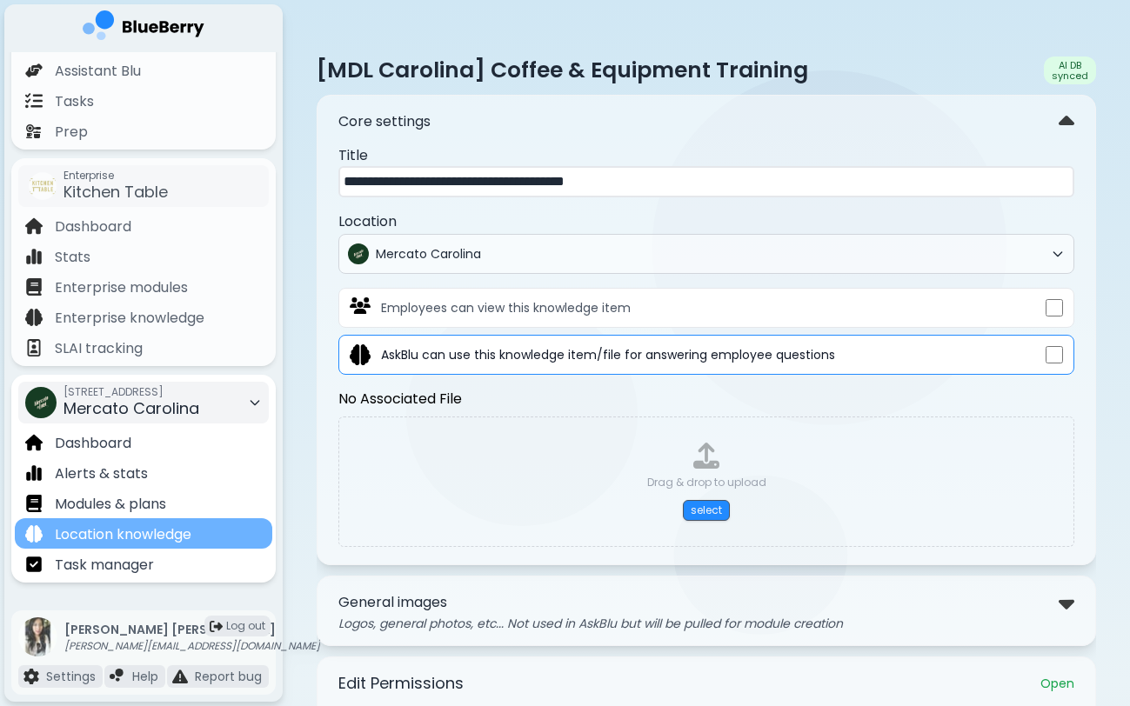
click at [151, 530] on p "Location knowledge" at bounding box center [123, 534] width 137 height 21
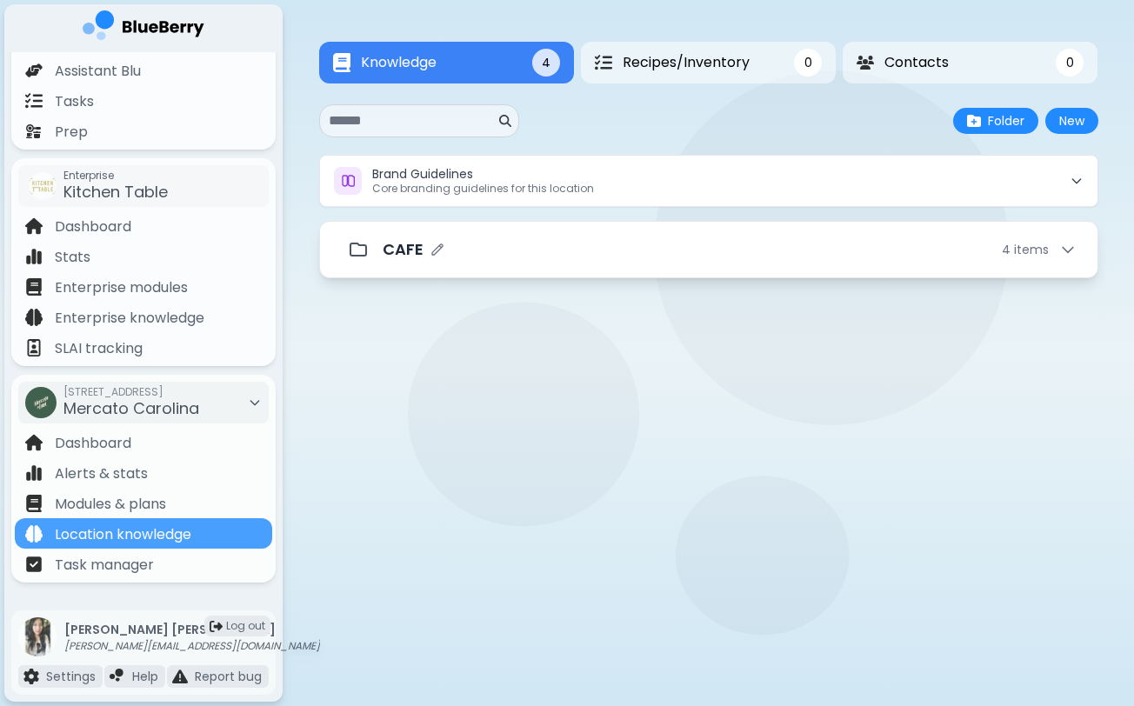
click at [491, 245] on div "CAFE 4 item s" at bounding box center [730, 249] width 694 height 24
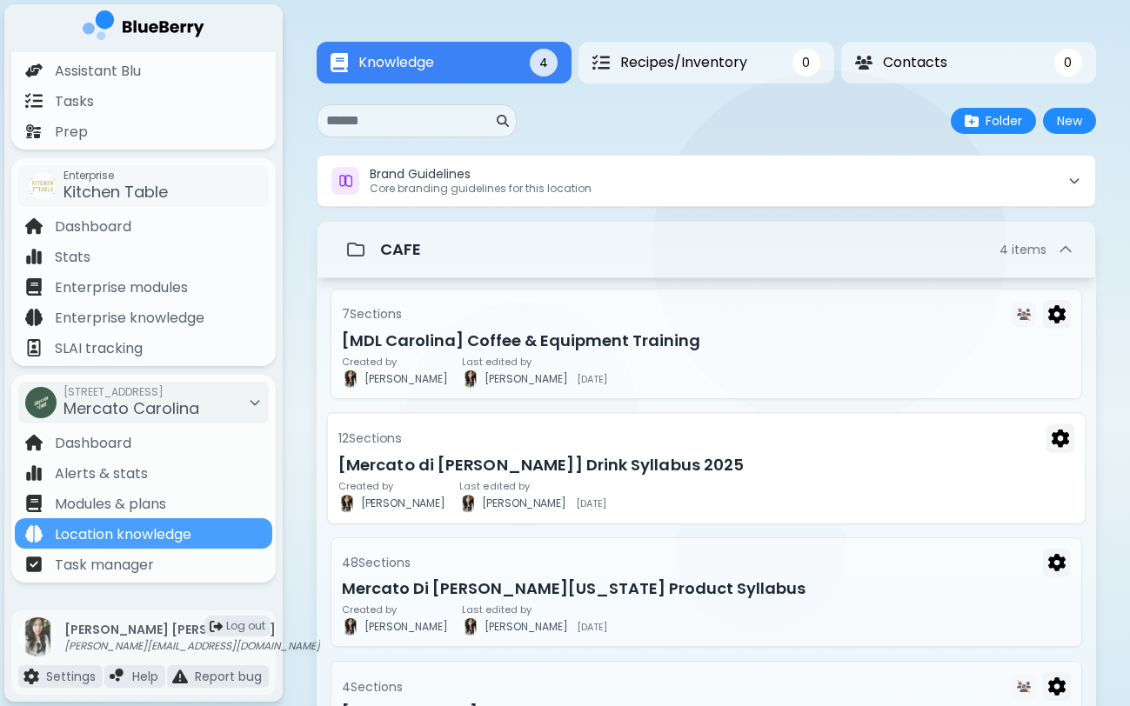
click at [458, 462] on h3 "[Mercato di [PERSON_NAME]] Drink Syllabus 2025" at bounding box center [706, 464] width 736 height 24
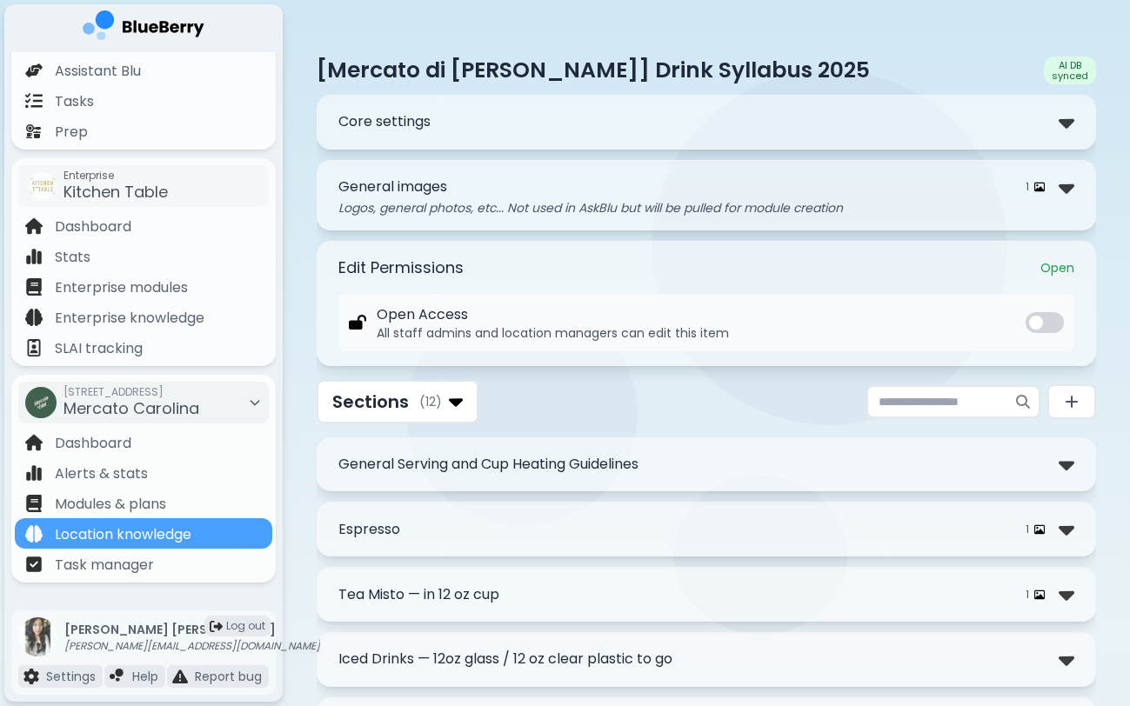
click at [502, 125] on div "Core settings" at bounding box center [706, 122] width 736 height 25
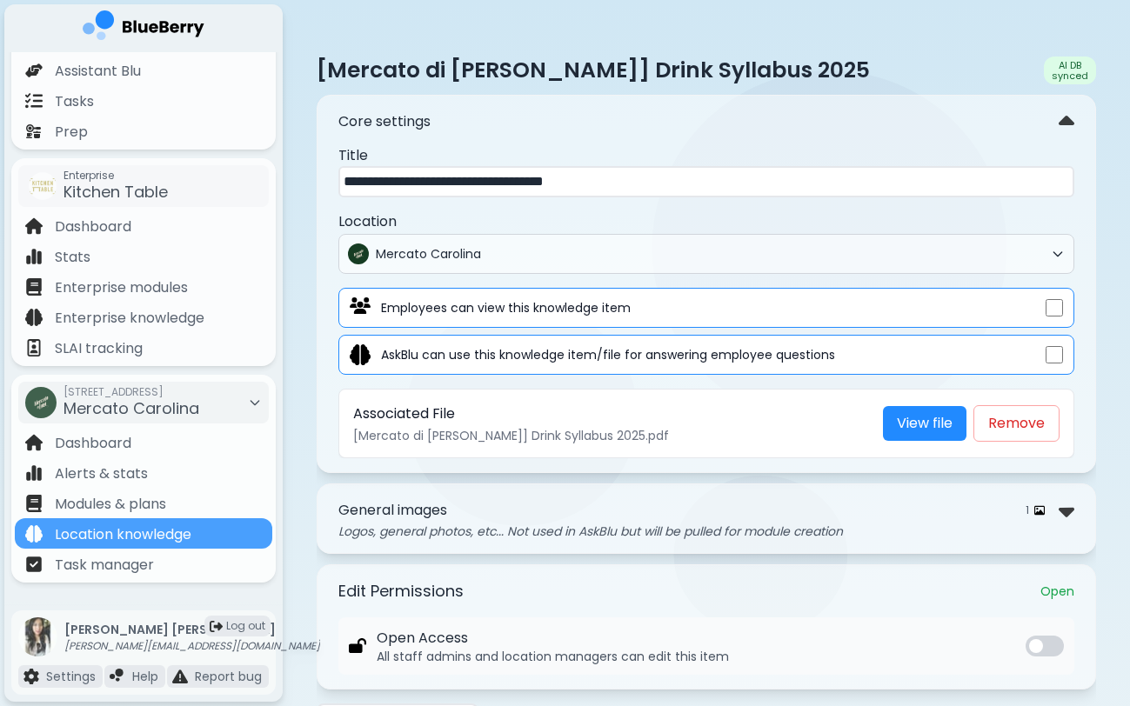
drag, startPoint x: 469, startPoint y: 185, endPoint x: 278, endPoint y: 176, distance: 190.7
paste input "text"
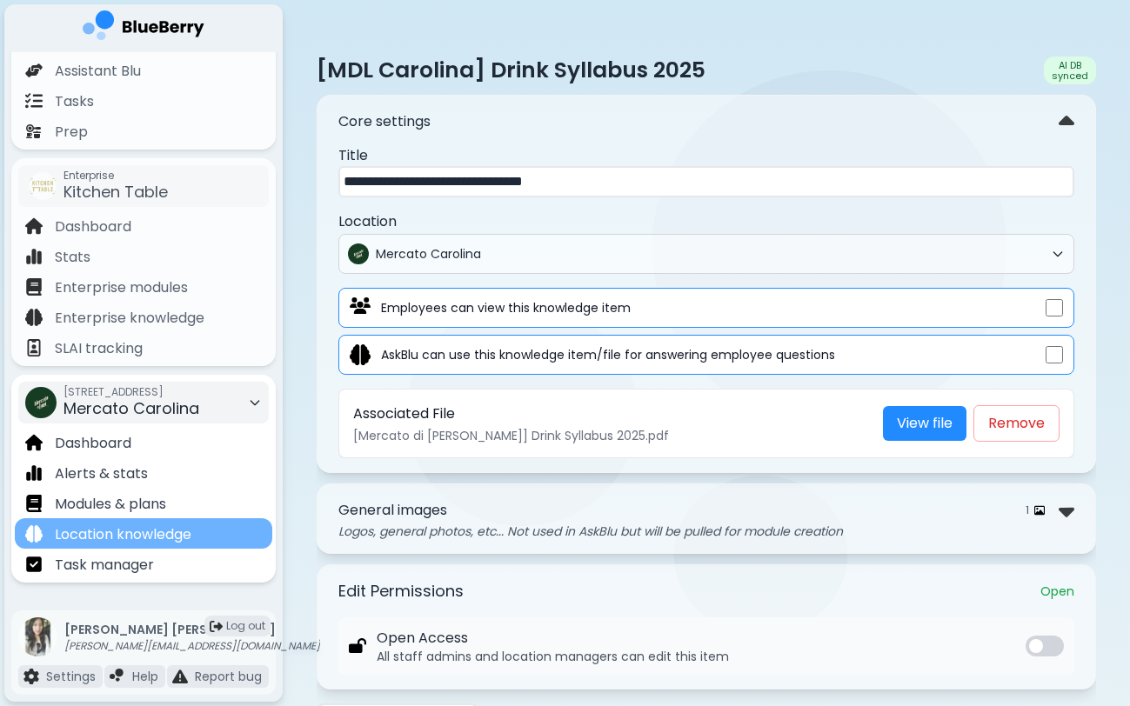
type input "**********"
click at [244, 533] on div "Location knowledge" at bounding box center [143, 533] width 257 height 30
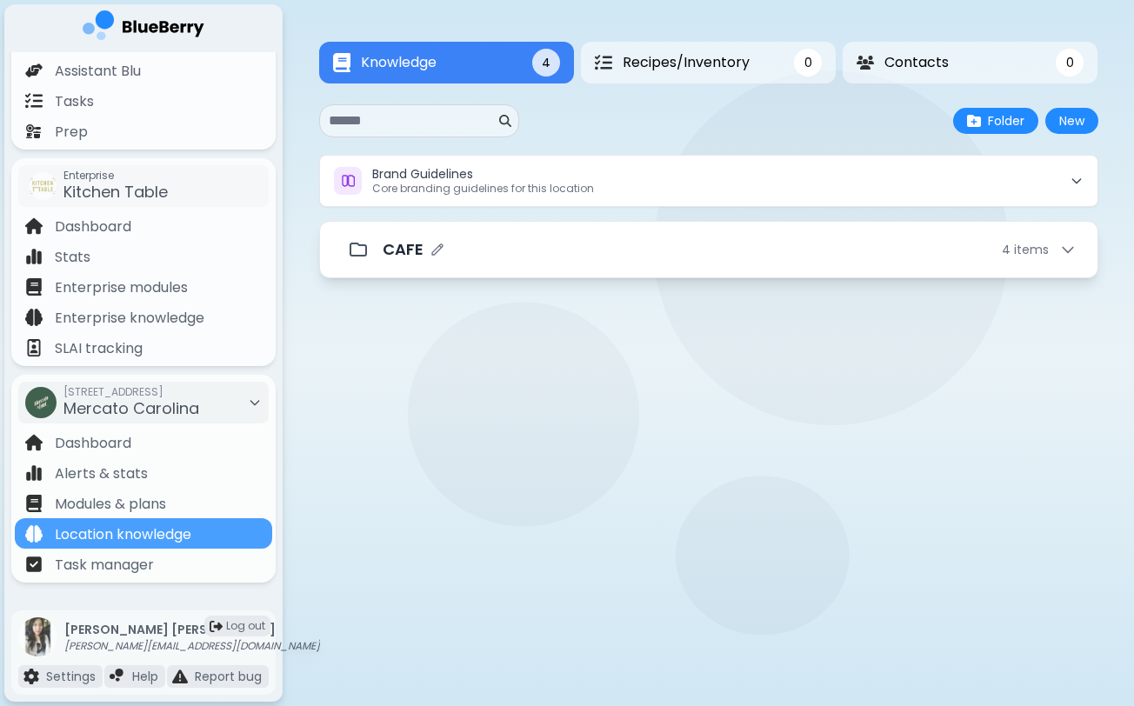
click at [576, 248] on div "CAFE 4 item s" at bounding box center [730, 249] width 694 height 24
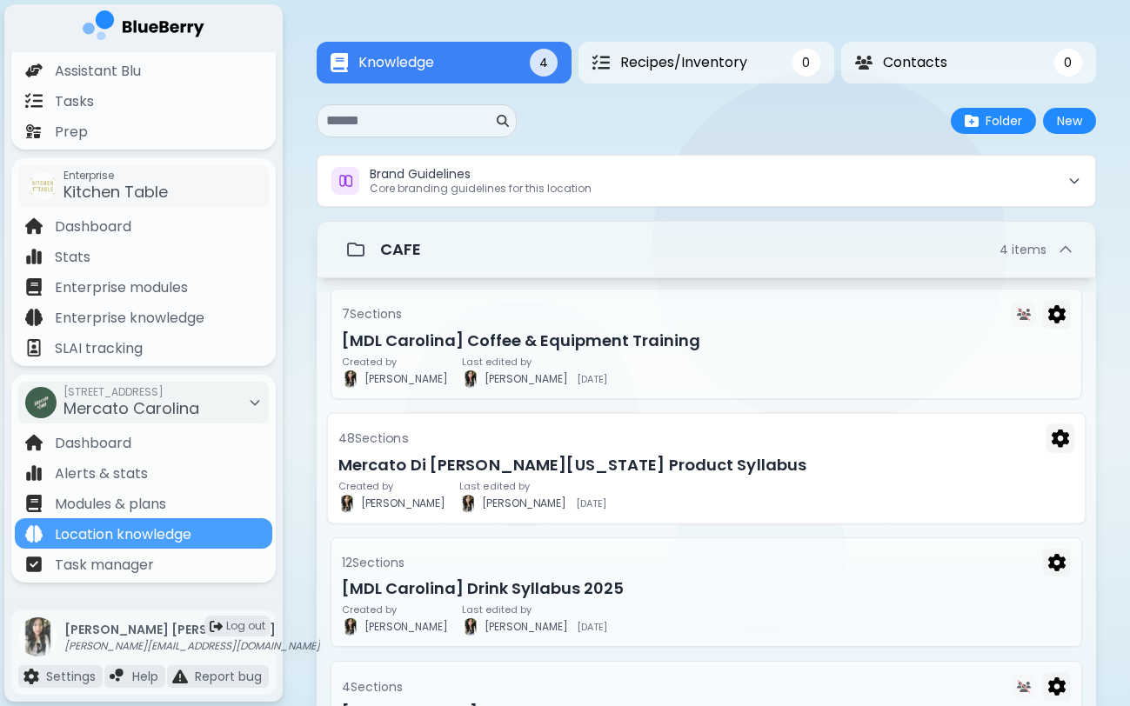
click at [509, 474] on h3 "Mercato Di [PERSON_NAME][US_STATE] Product Syllabus" at bounding box center [706, 464] width 736 height 24
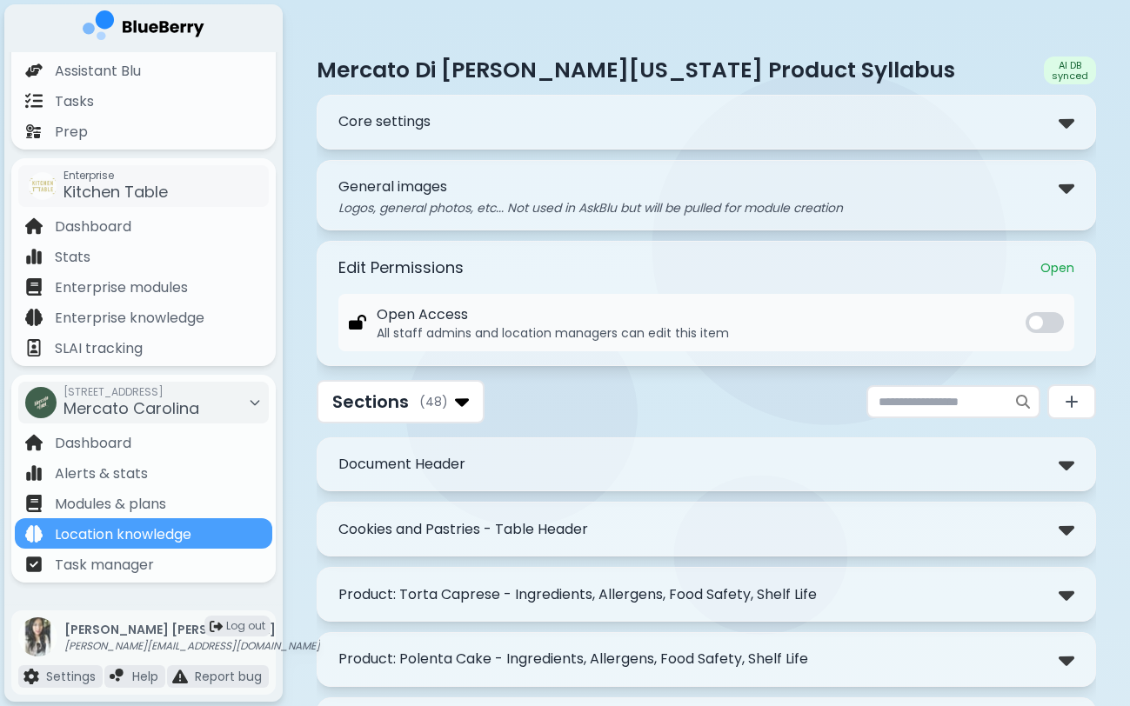
click at [518, 144] on div "**********" at bounding box center [706, 122] width 779 height 55
click at [482, 131] on div "Core settings" at bounding box center [706, 122] width 736 height 25
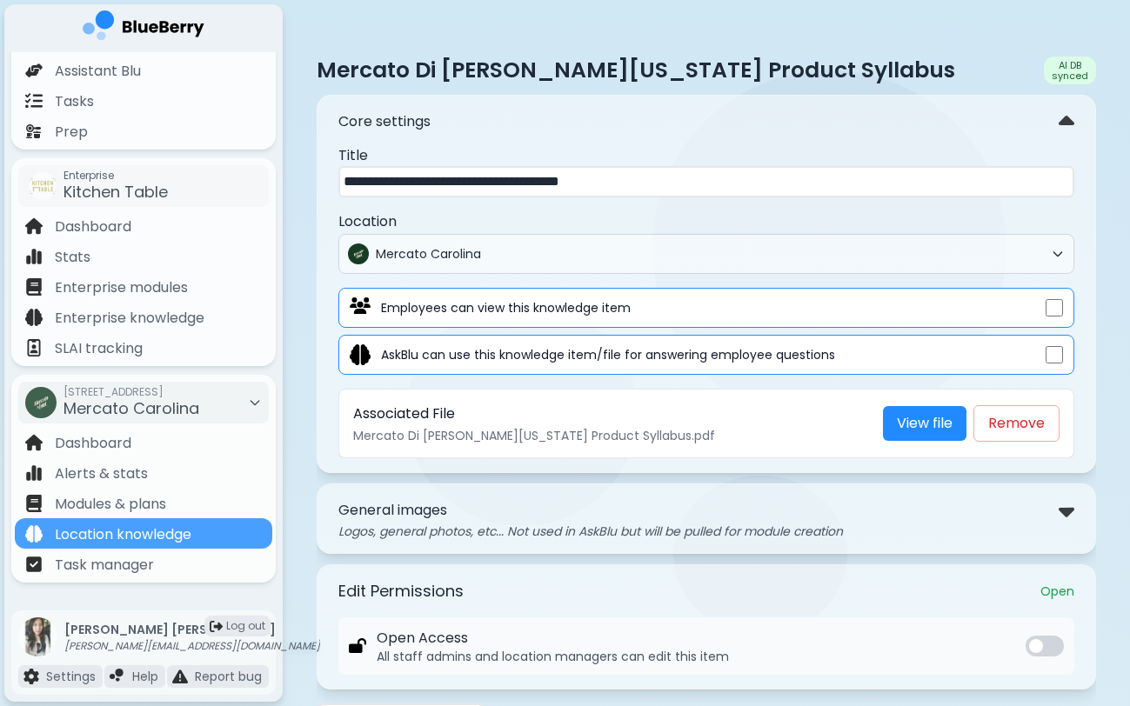
drag, startPoint x: 457, startPoint y: 184, endPoint x: 432, endPoint y: 184, distance: 25.2
click at [432, 184] on input "**********" at bounding box center [706, 181] width 736 height 31
drag, startPoint x: 514, startPoint y: 184, endPoint x: 286, endPoint y: 184, distance: 227.9
paste input "text"
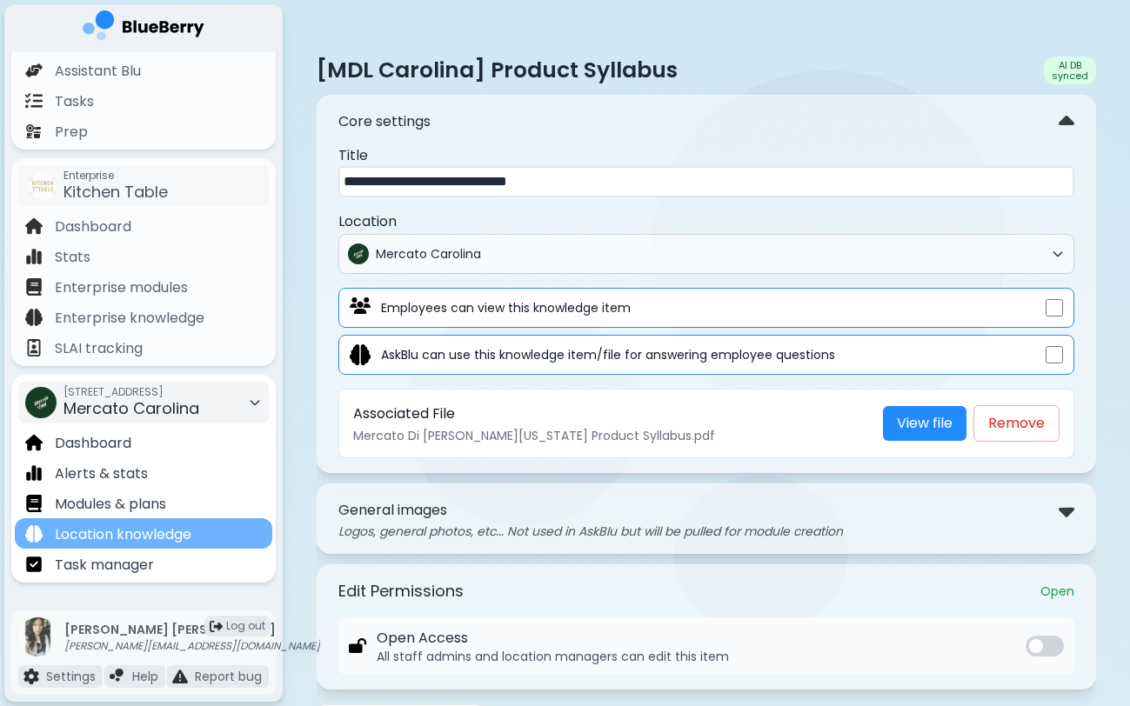
type input "**********"
click at [221, 531] on div "Location knowledge" at bounding box center [143, 533] width 257 height 30
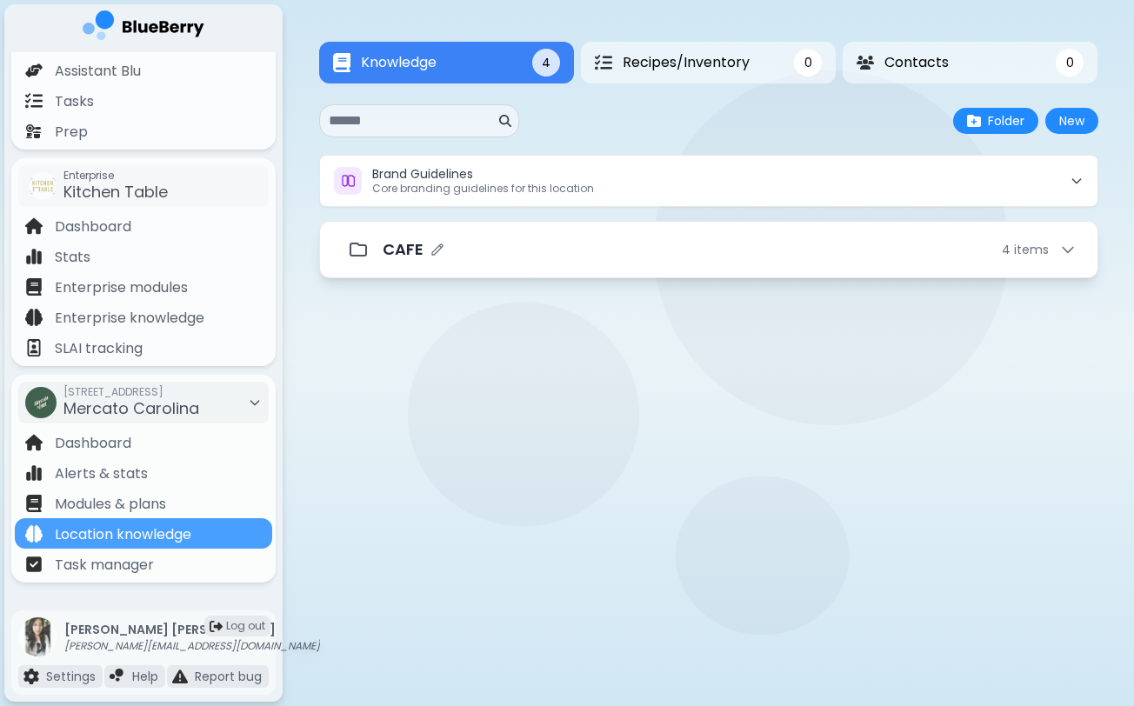
click at [611, 245] on div "CAFE 4 item s" at bounding box center [730, 249] width 694 height 24
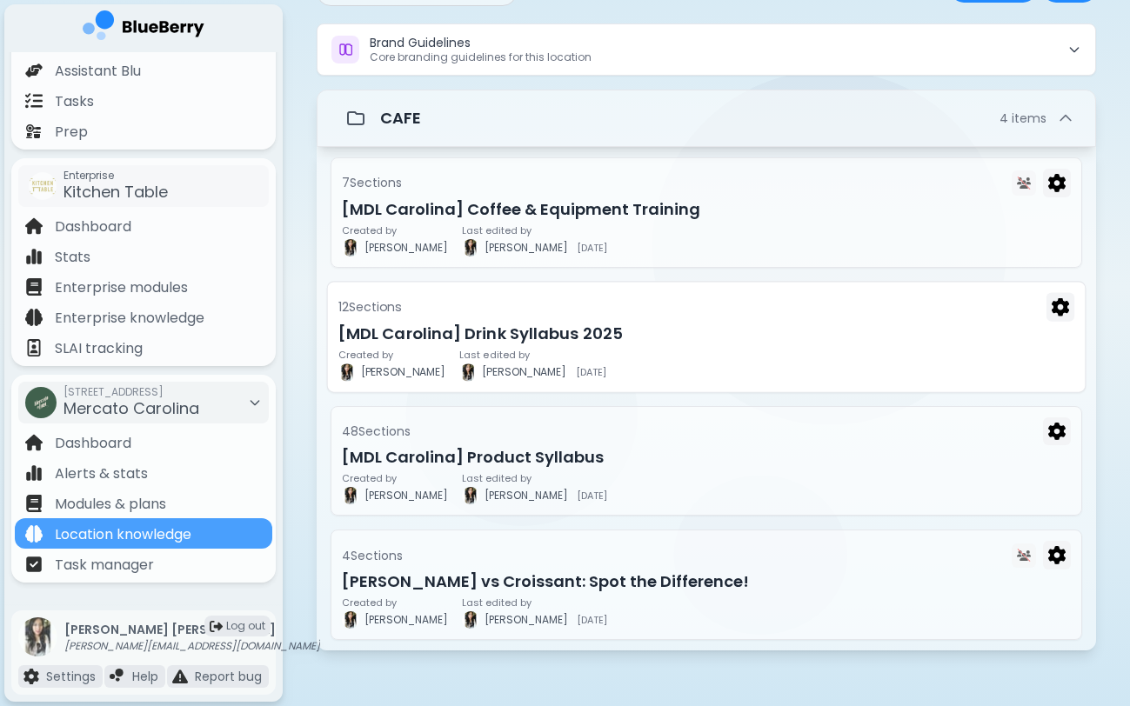
scroll to position [132, 0]
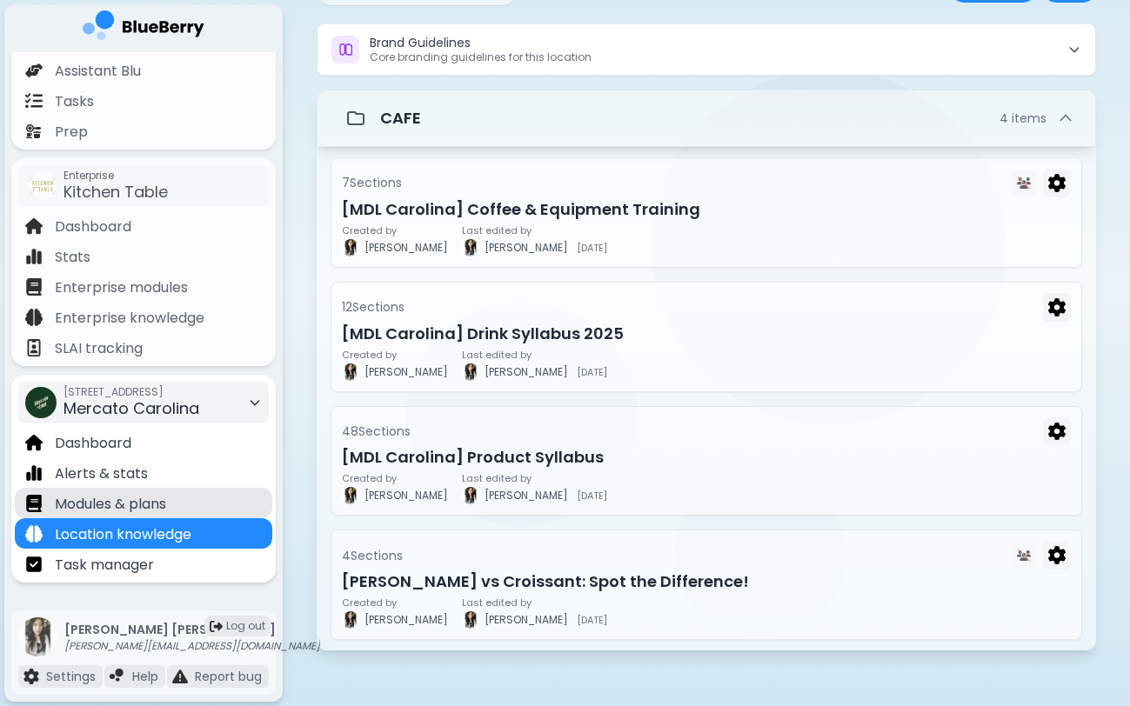
click at [181, 504] on div "Modules & plans" at bounding box center [143, 503] width 257 height 30
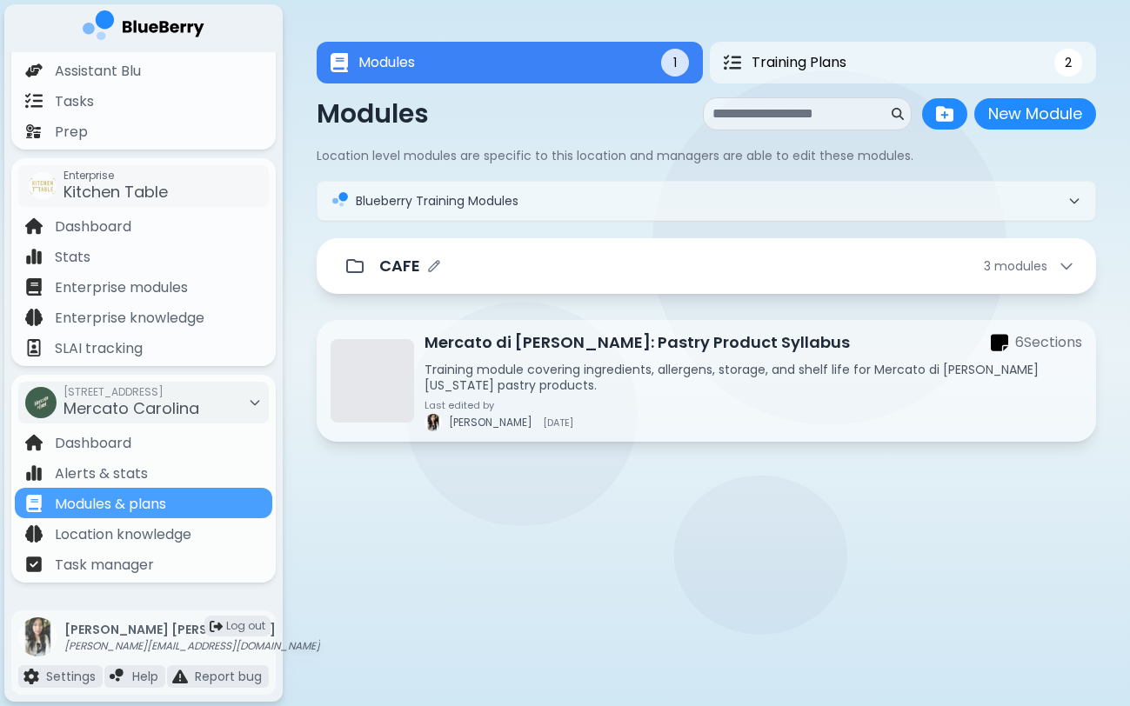
click at [521, 288] on div "CAFE 3 module s" at bounding box center [706, 266] width 779 height 56
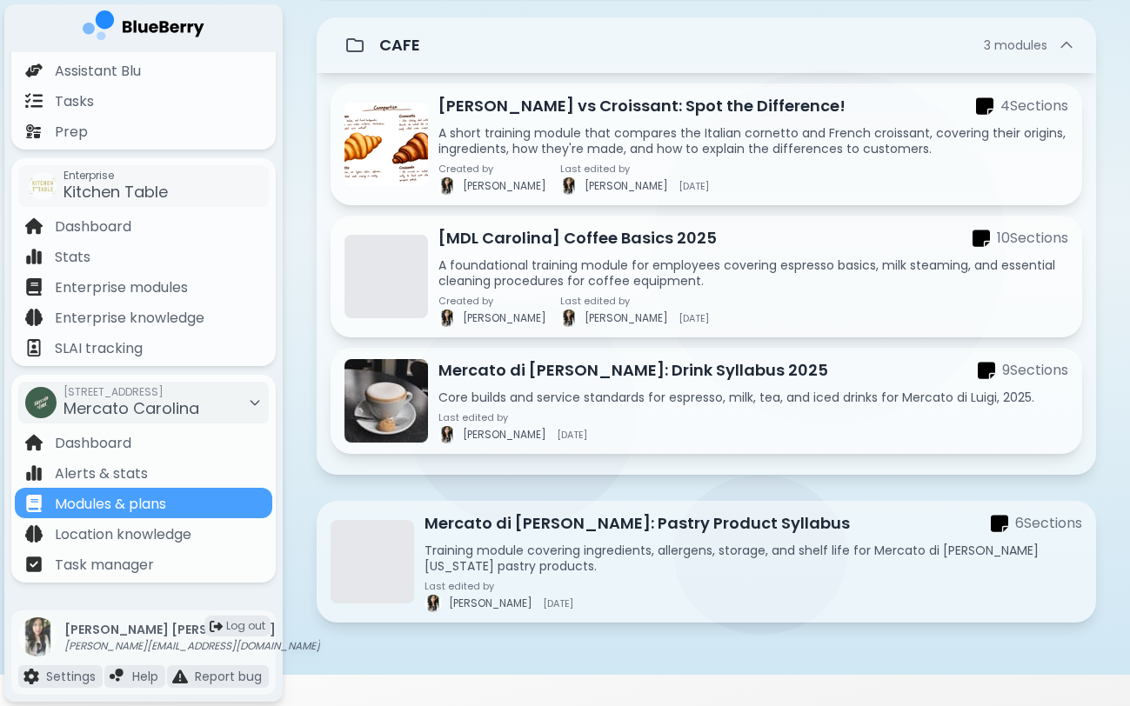
scroll to position [222, 0]
click at [550, 384] on div "Mercato di [PERSON_NAME]: Drink Syllabus 2025 9 Section s Core builds and servi…" at bounding box center [753, 400] width 630 height 85
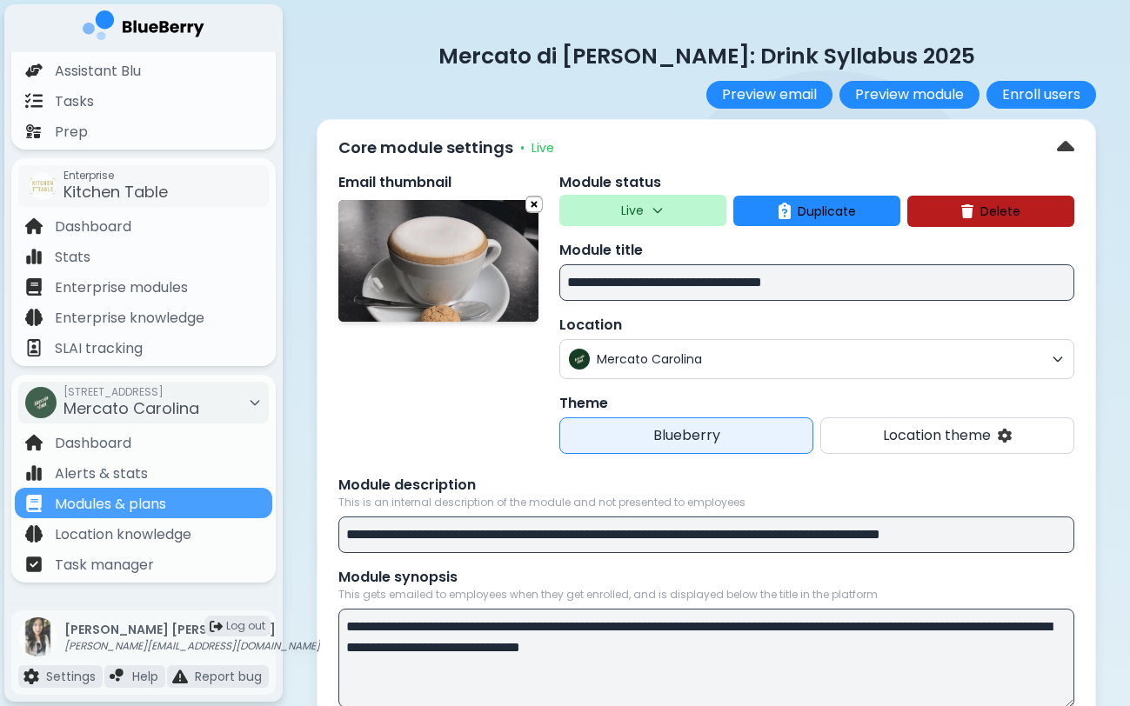
drag, startPoint x: 684, startPoint y: 284, endPoint x: 463, endPoint y: 279, distance: 221.8
click at [463, 279] on div "**********" at bounding box center [706, 313] width 736 height 282
paste input
type input "**********"
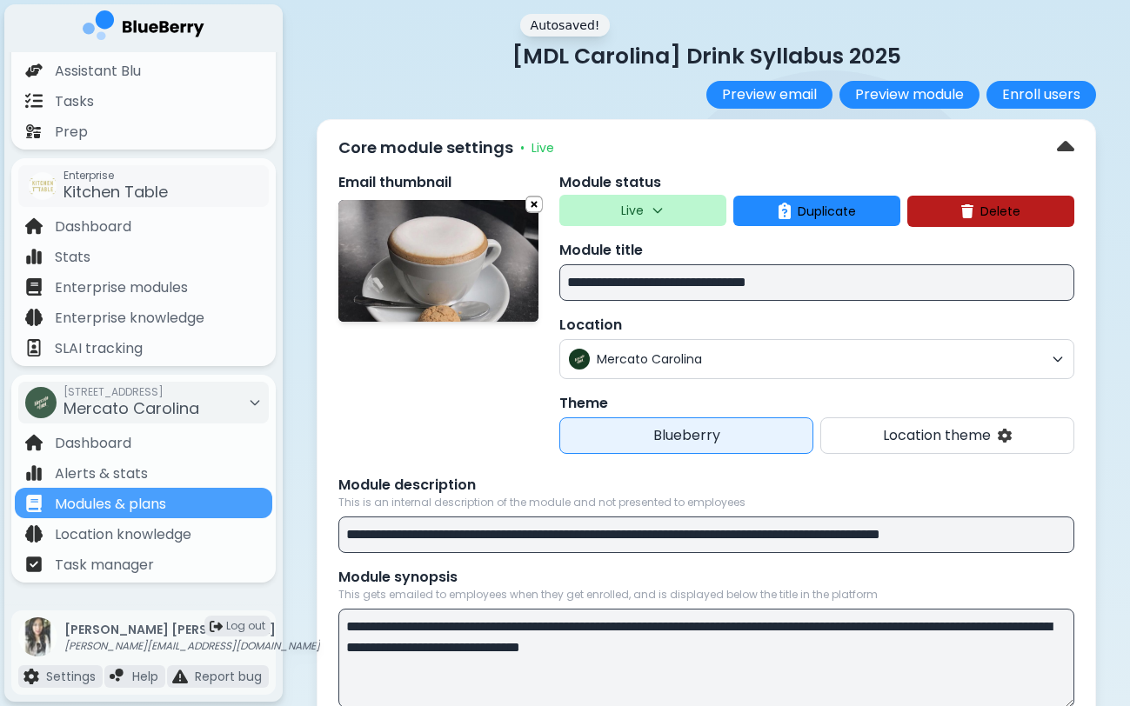
click at [448, 404] on div "Email thumbnail" at bounding box center [438, 313] width 200 height 282
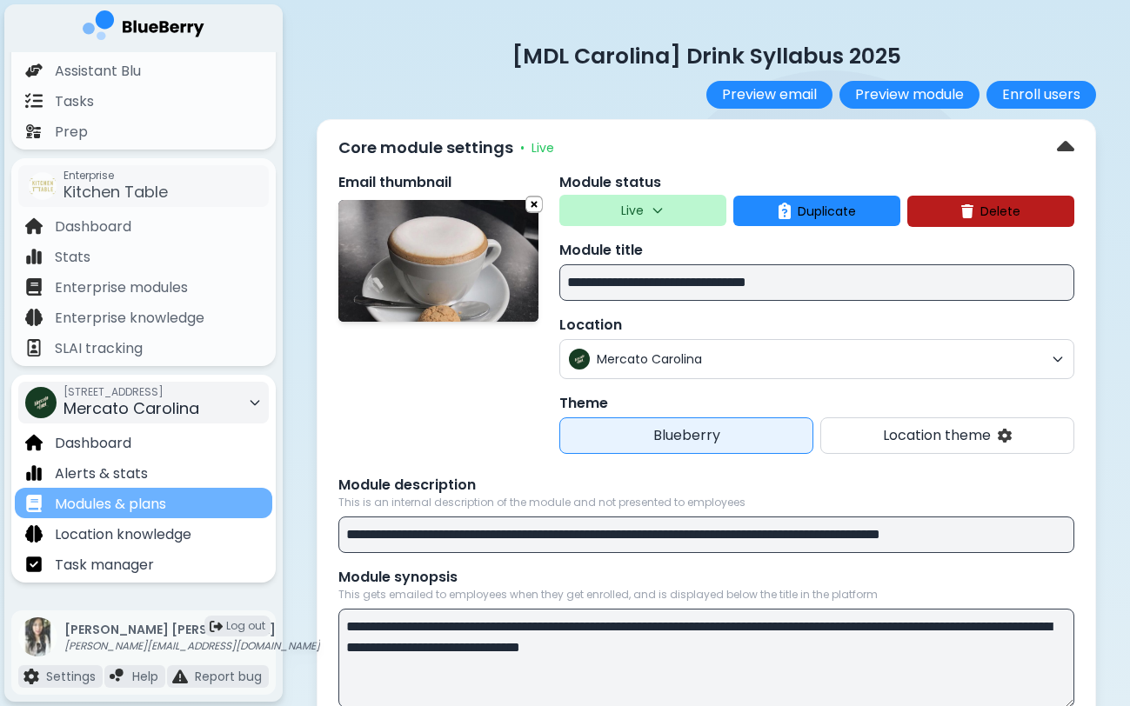
click at [222, 506] on div "Modules & plans" at bounding box center [143, 503] width 257 height 30
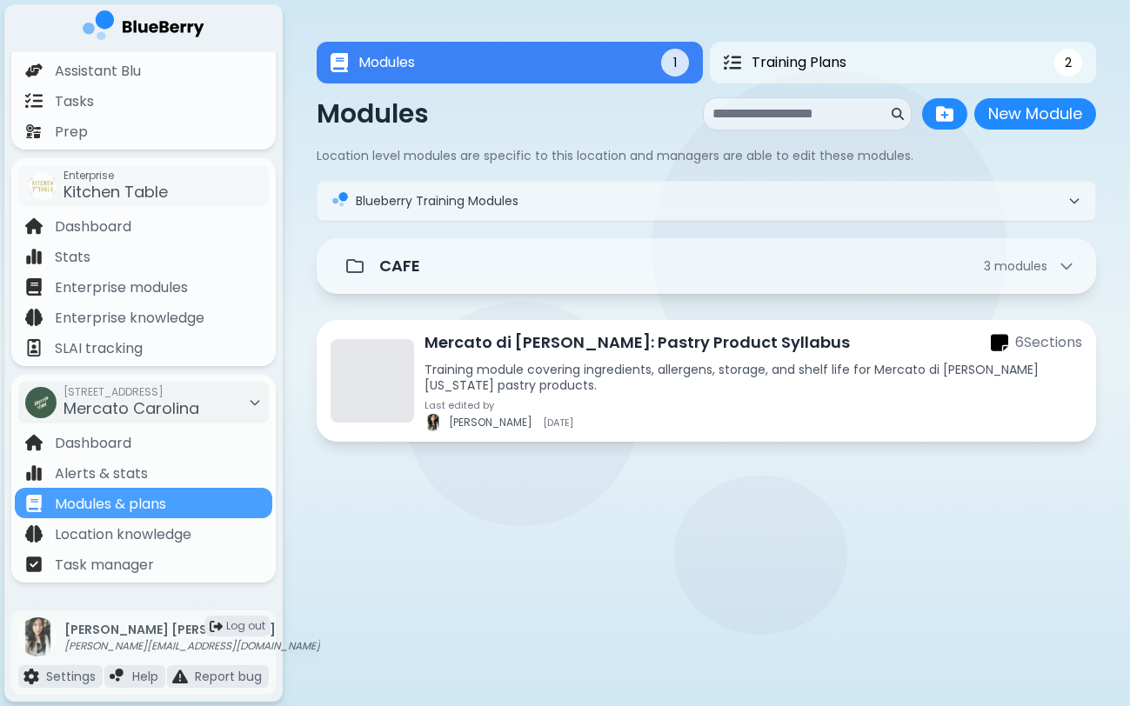
click at [556, 348] on p "Mercato di [PERSON_NAME]: Pastry Product Syllabus" at bounding box center [636, 343] width 425 height 24
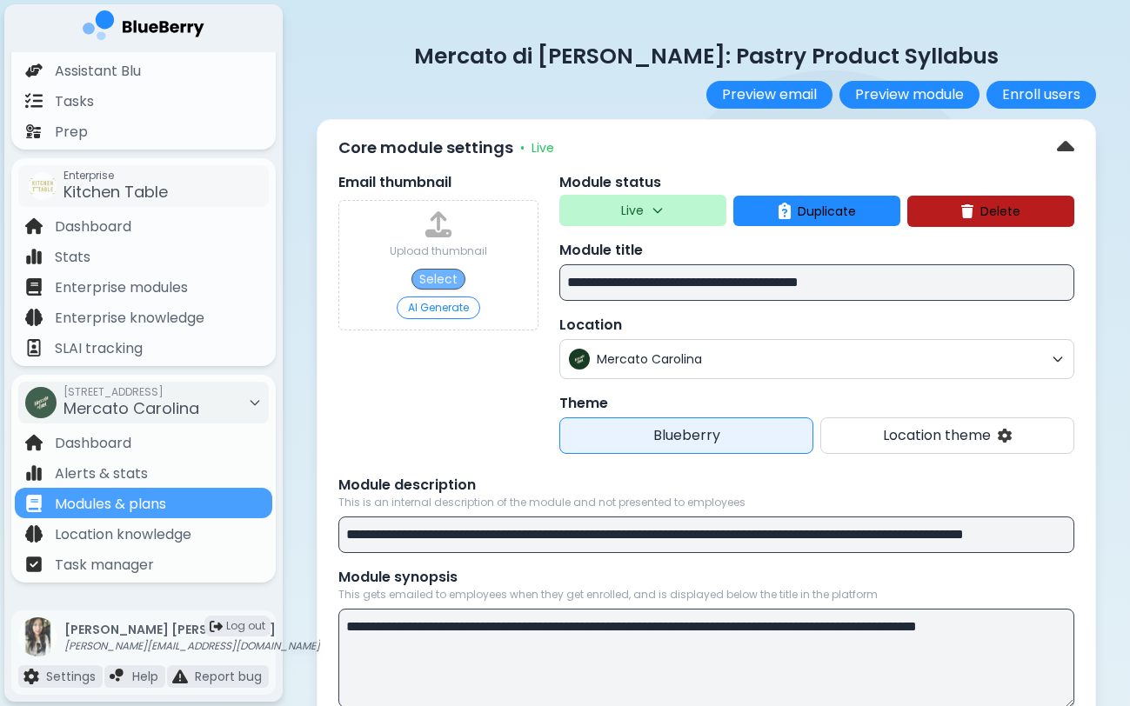
drag, startPoint x: 706, startPoint y: 284, endPoint x: 416, endPoint y: 281, distance: 290.5
click at [411, 281] on div "**********" at bounding box center [706, 313] width 736 height 282
paste input
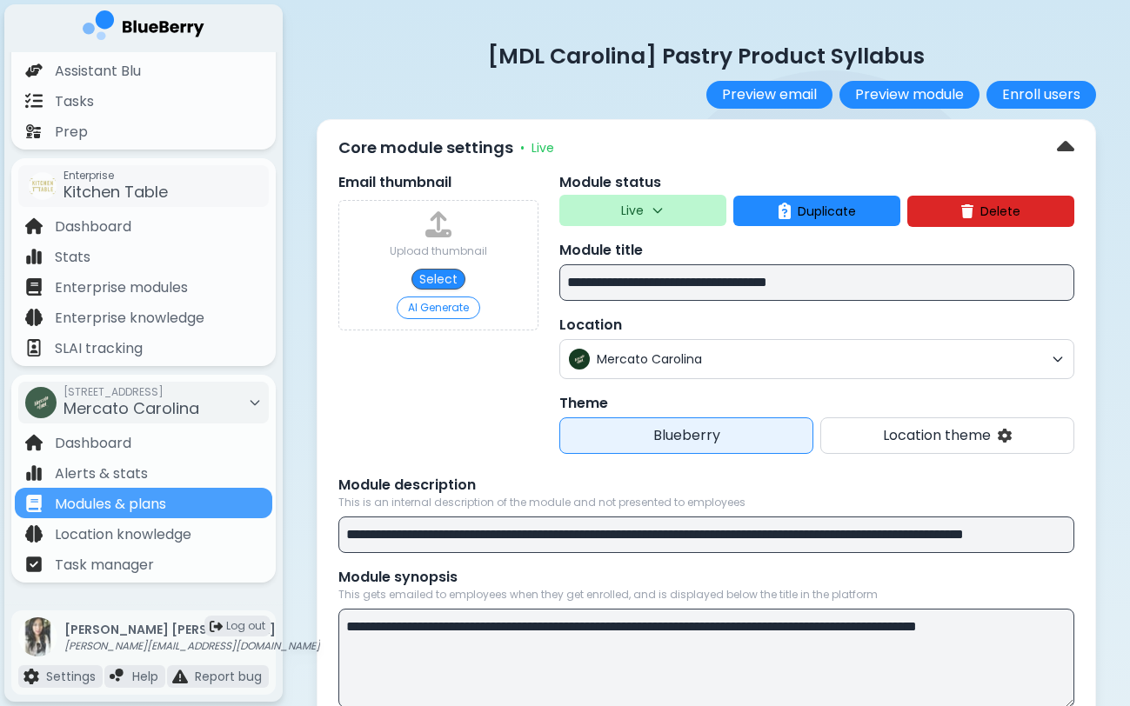
type input "**********"
click at [975, 217] on button "Delete" at bounding box center [990, 211] width 167 height 31
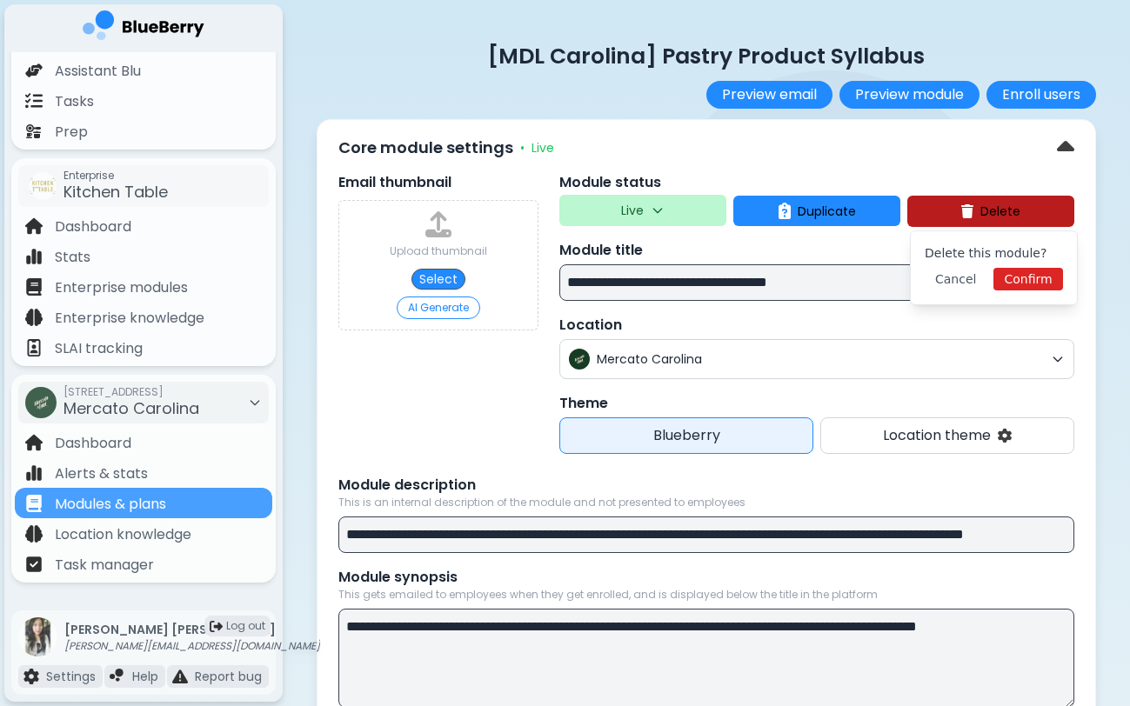
click at [1006, 277] on button "Confirm" at bounding box center [1027, 279] width 69 height 23
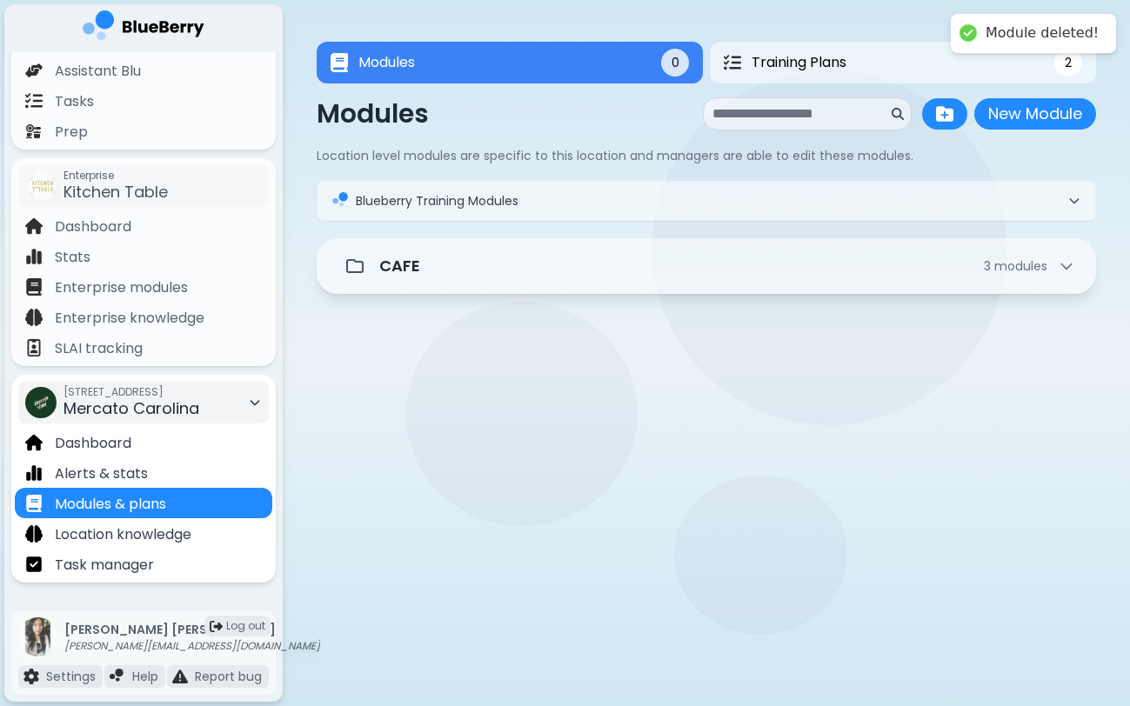
click at [190, 395] on span "[STREET_ADDRESS]" at bounding box center [131, 392] width 136 height 14
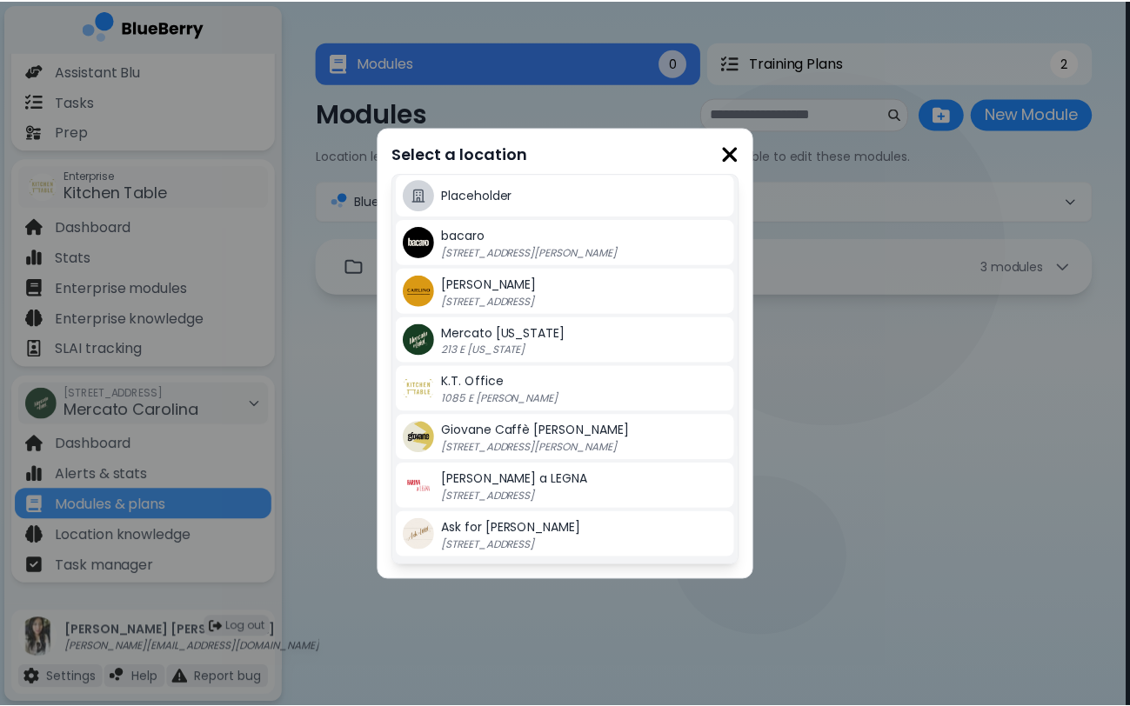
scroll to position [393, 0]
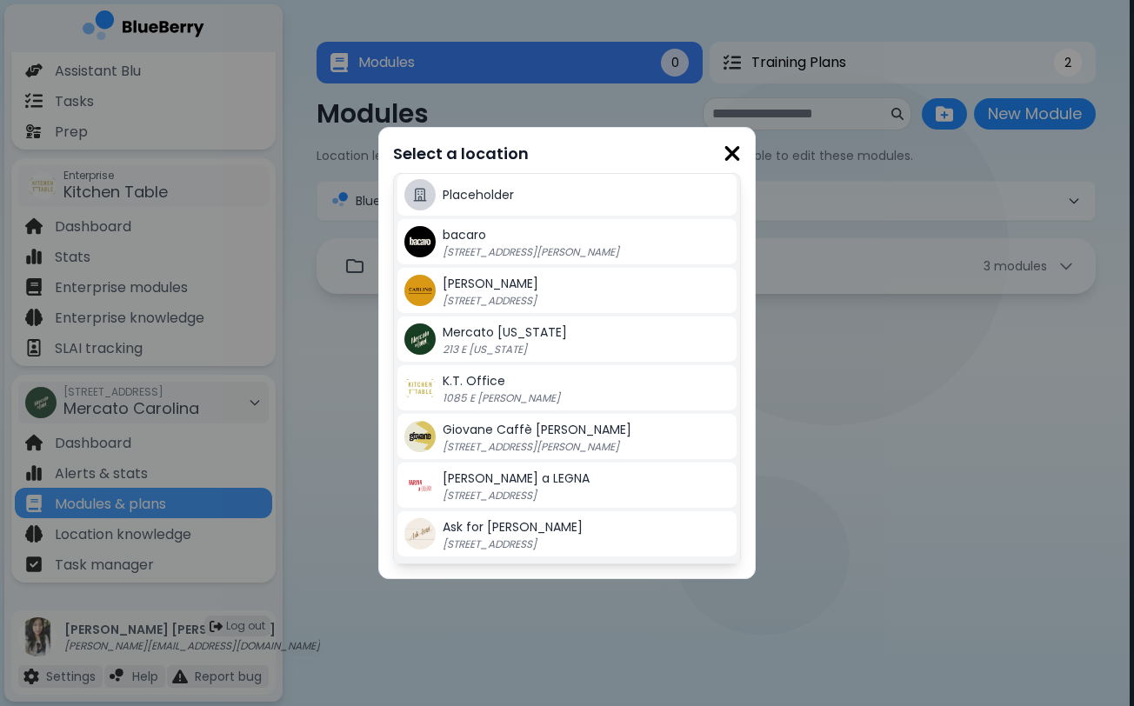
click at [537, 337] on span "Mercato [US_STATE]" at bounding box center [505, 332] width 124 height 17
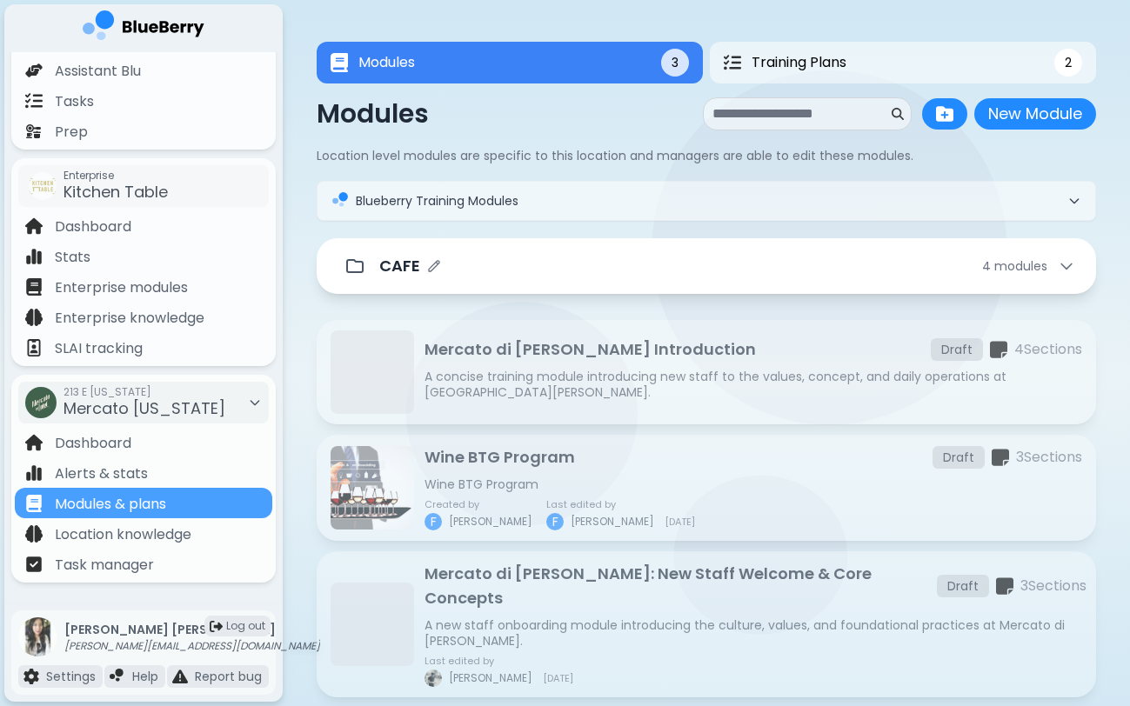
click at [598, 277] on div "CAFE 4 module s" at bounding box center [727, 266] width 696 height 24
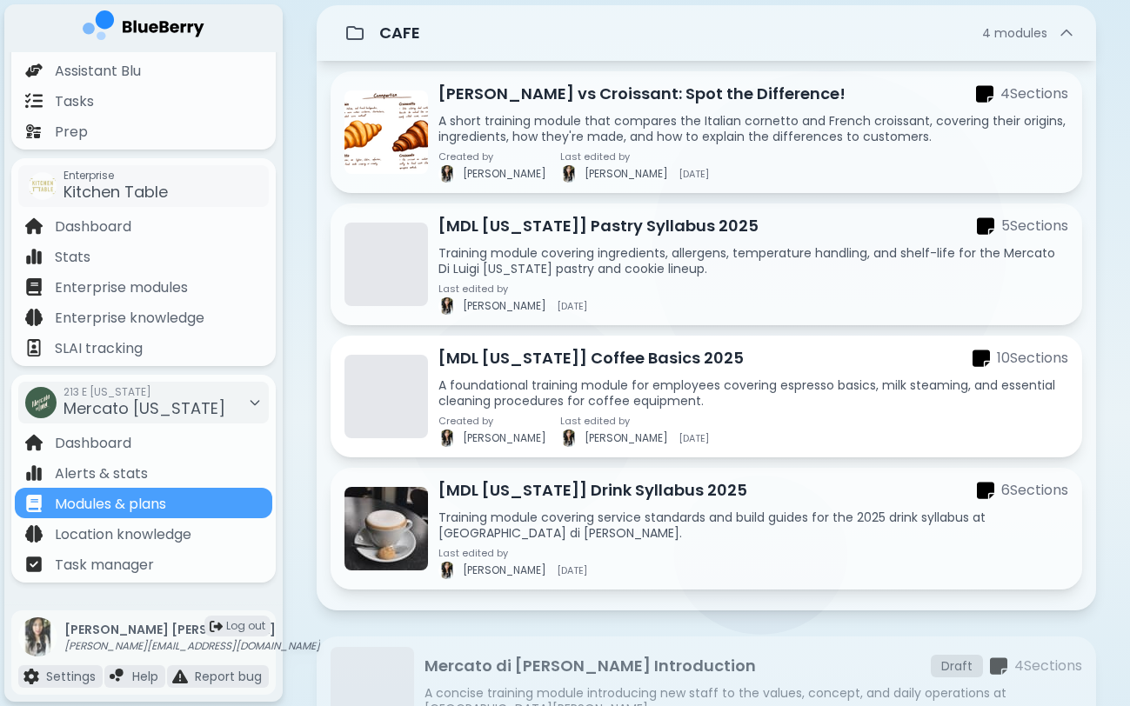
scroll to position [248, 0]
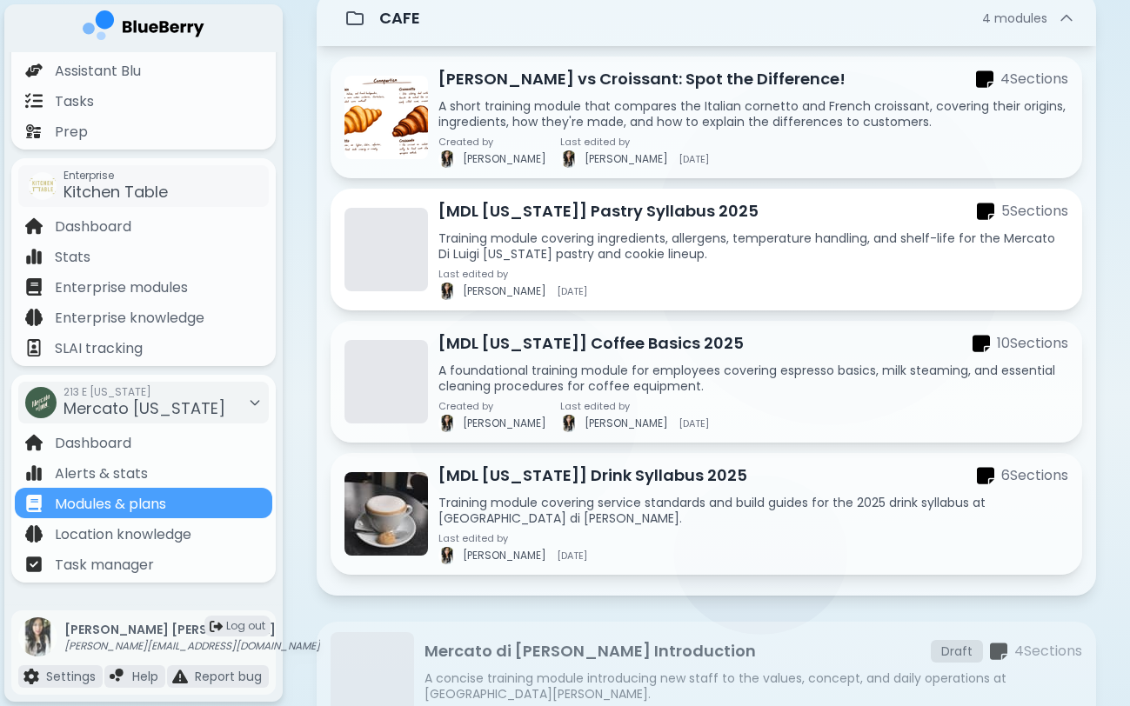
click at [666, 270] on div "Last edited by [PERSON_NAME] [DATE]" at bounding box center [753, 284] width 630 height 31
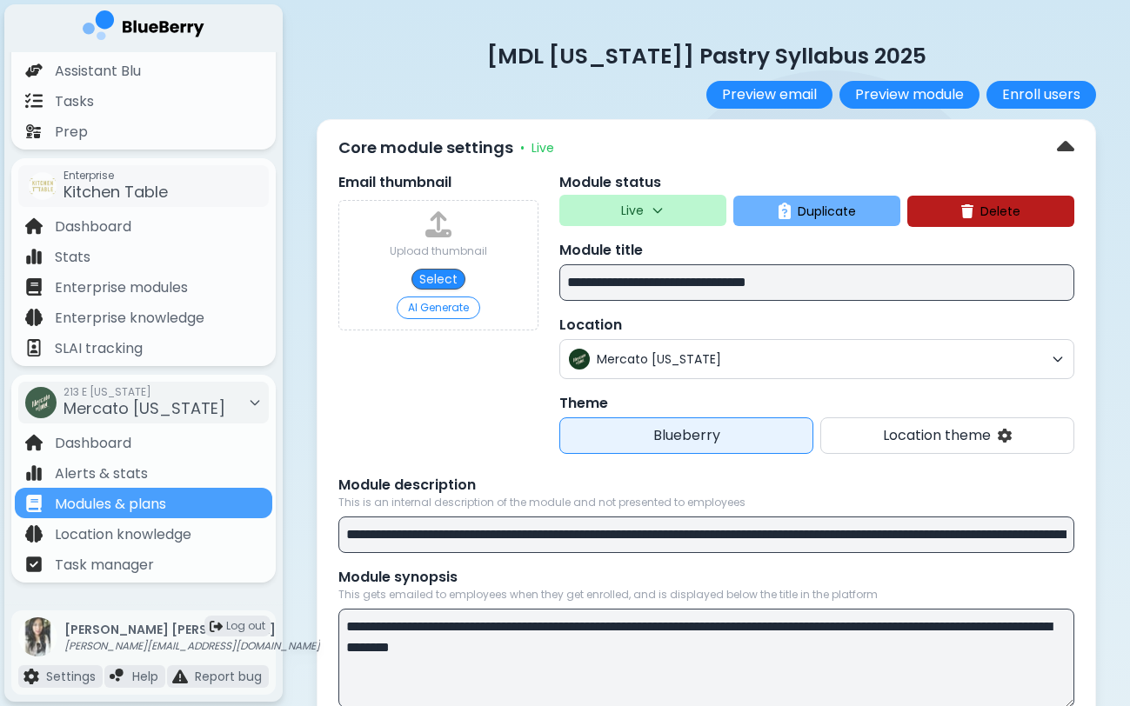
click at [853, 218] on span "Duplicate" at bounding box center [827, 212] width 58 height 16
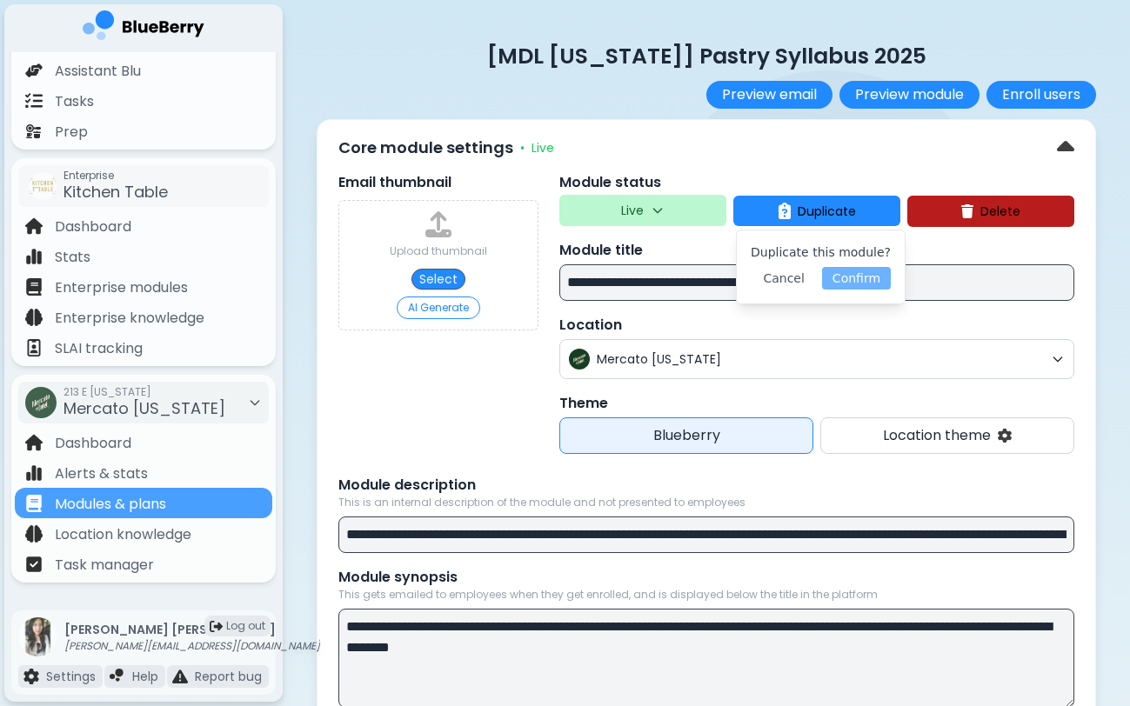
click at [846, 284] on button "Confirm" at bounding box center [856, 278] width 69 height 23
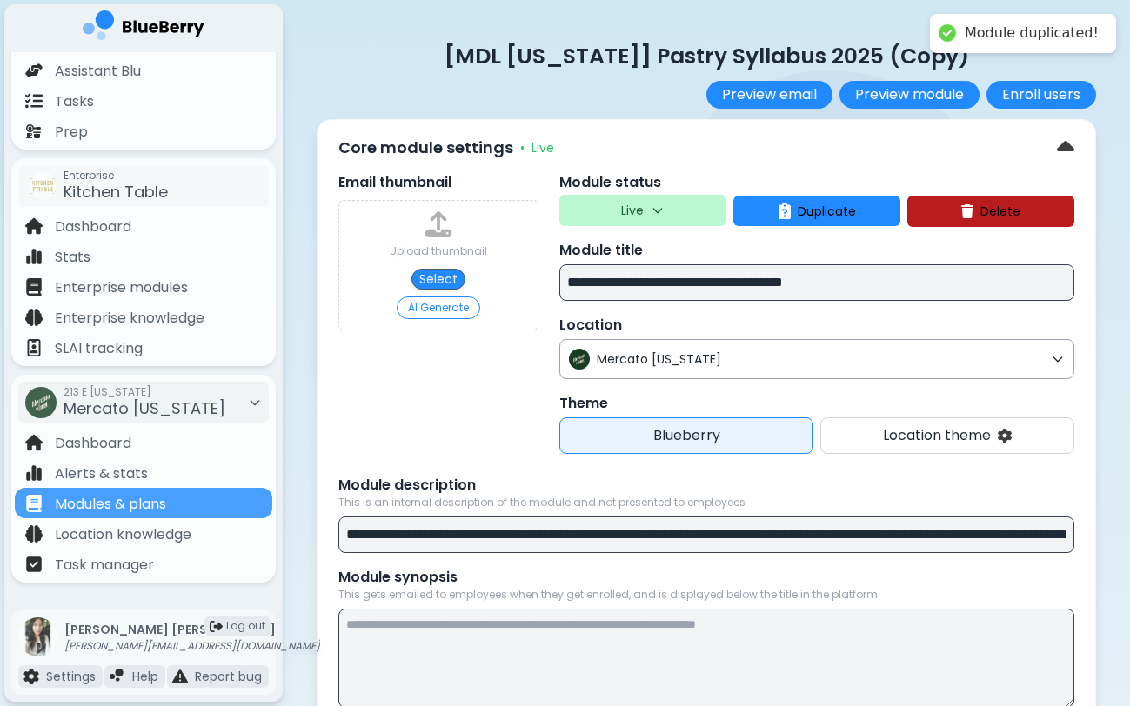
click at [726, 363] on span "Mercato [US_STATE]" at bounding box center [820, 359] width 447 height 16
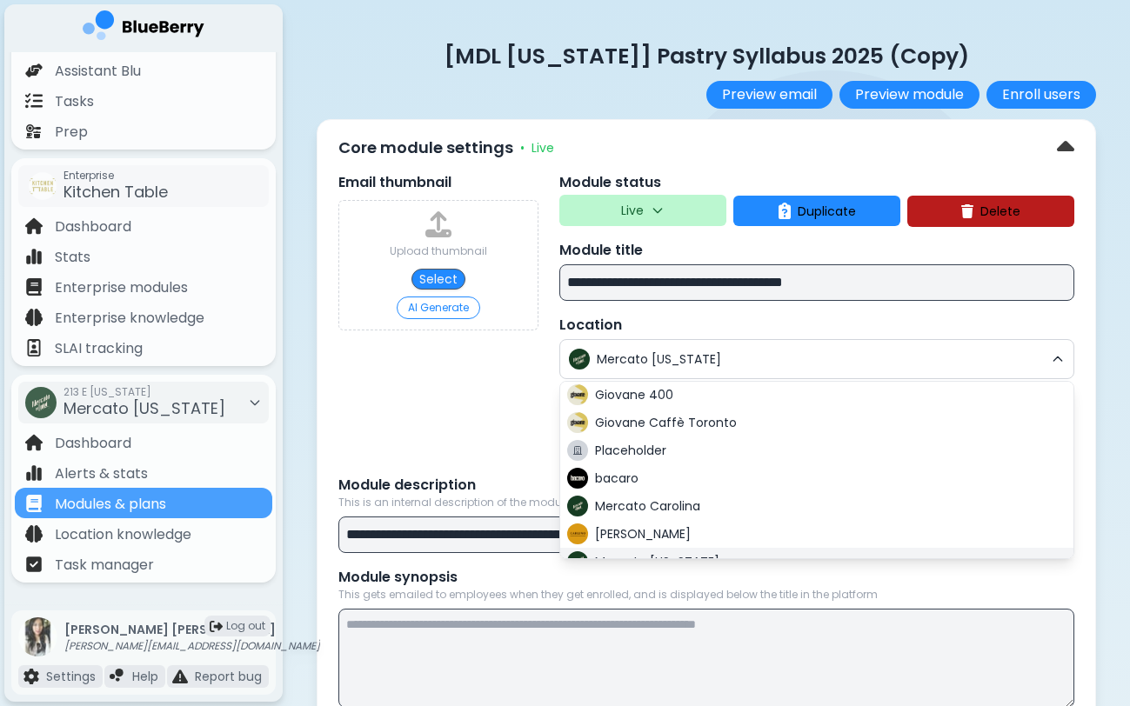
scroll to position [197, 0]
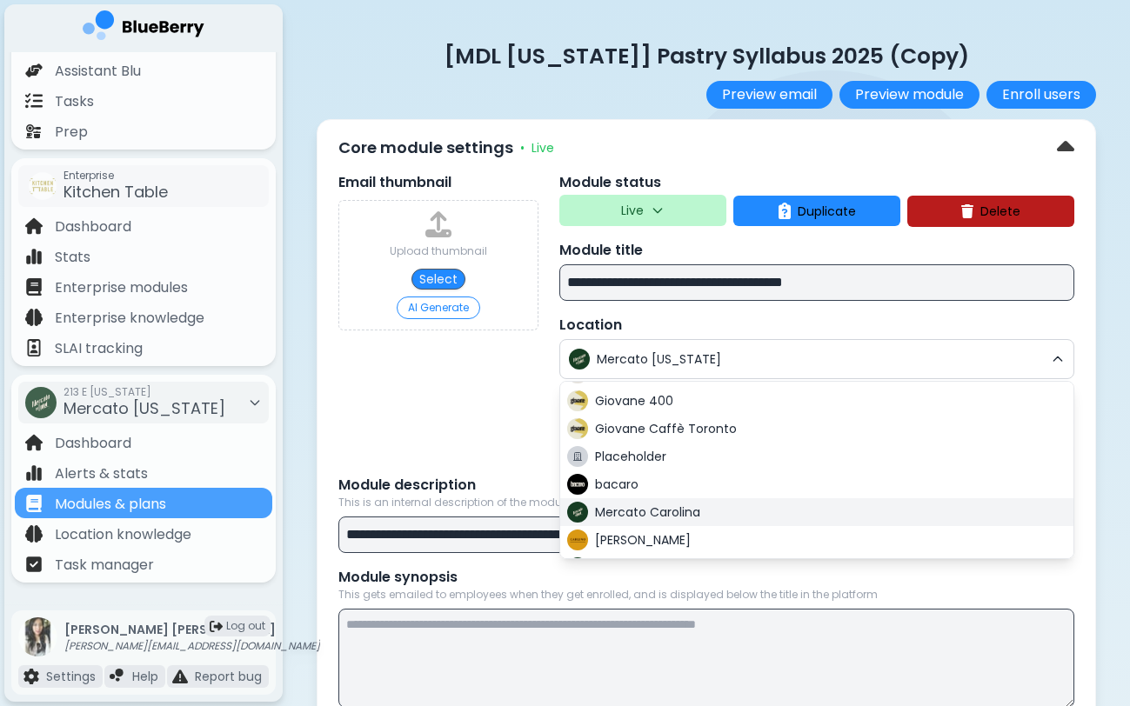
click at [671, 519] on span "Mercato Carolina" at bounding box center [647, 512] width 105 height 16
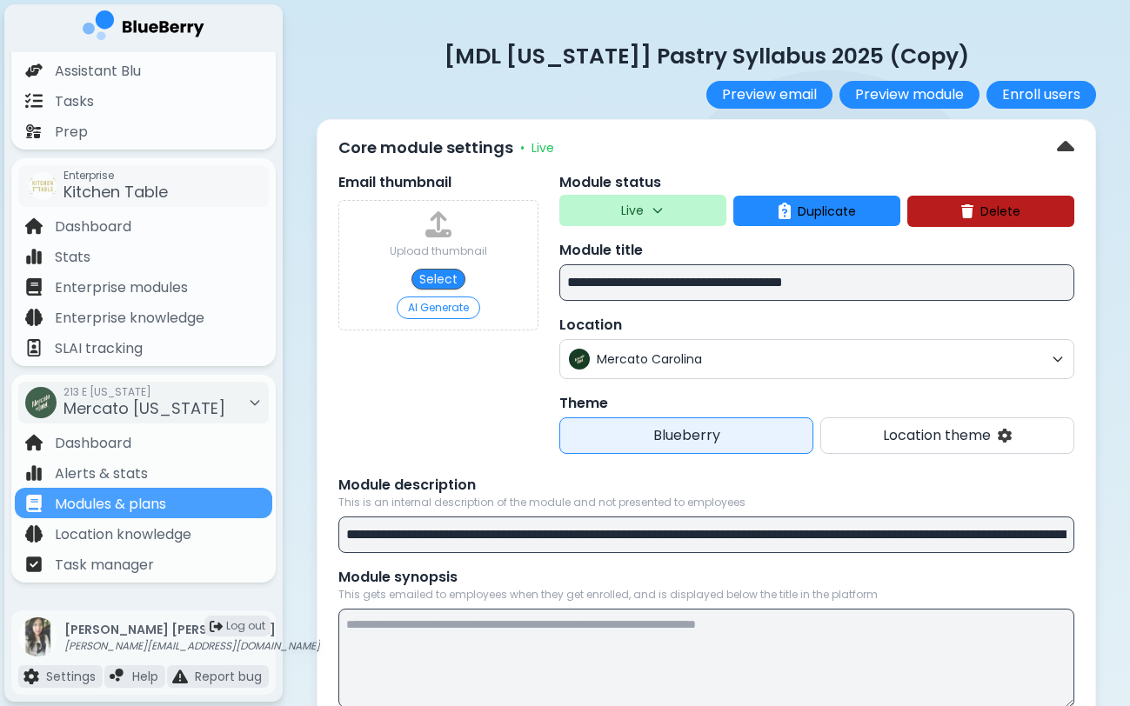
drag, startPoint x: 667, startPoint y: 283, endPoint x: 484, endPoint y: 287, distance: 182.7
click at [479, 288] on div "**********" at bounding box center [706, 313] width 736 height 282
paste input "**"
drag, startPoint x: 812, startPoint y: 288, endPoint x: 1041, endPoint y: 270, distance: 229.4
click at [1033, 270] on input "**********" at bounding box center [816, 282] width 515 height 37
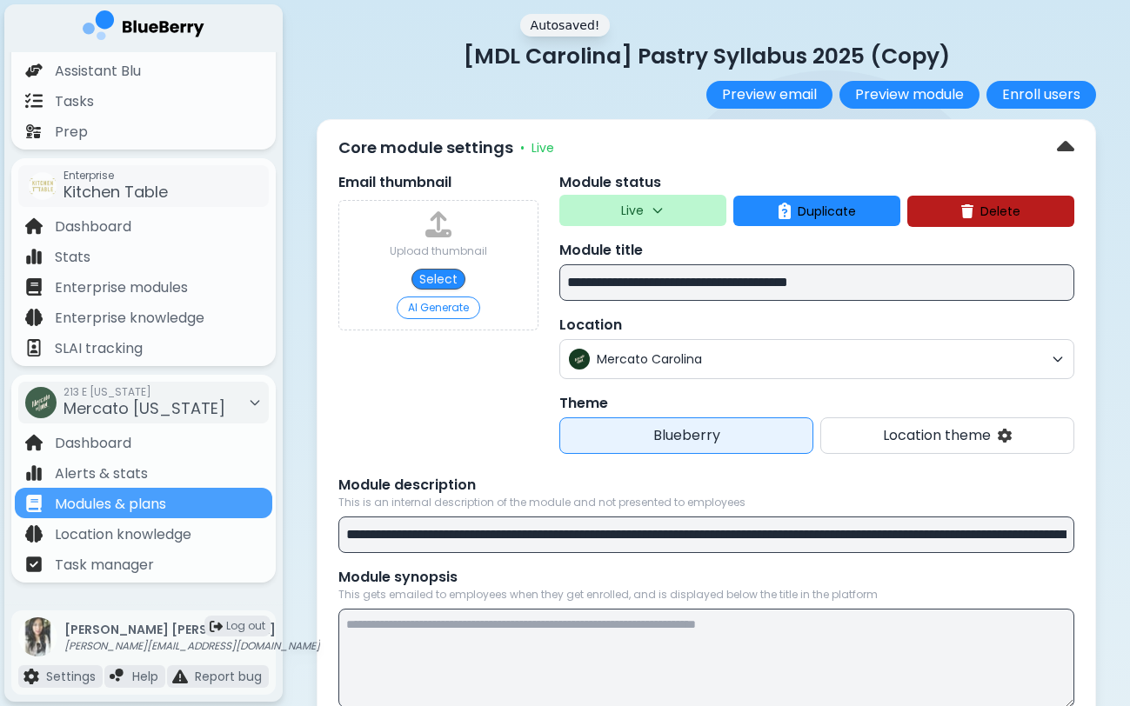
click at [817, 277] on input "**********" at bounding box center [816, 282] width 515 height 37
drag, startPoint x: 818, startPoint y: 283, endPoint x: 923, endPoint y: 283, distance: 105.2
click at [917, 283] on input "**********" at bounding box center [816, 282] width 515 height 37
type input "**********"
click at [806, 325] on p "Location" at bounding box center [816, 325] width 515 height 21
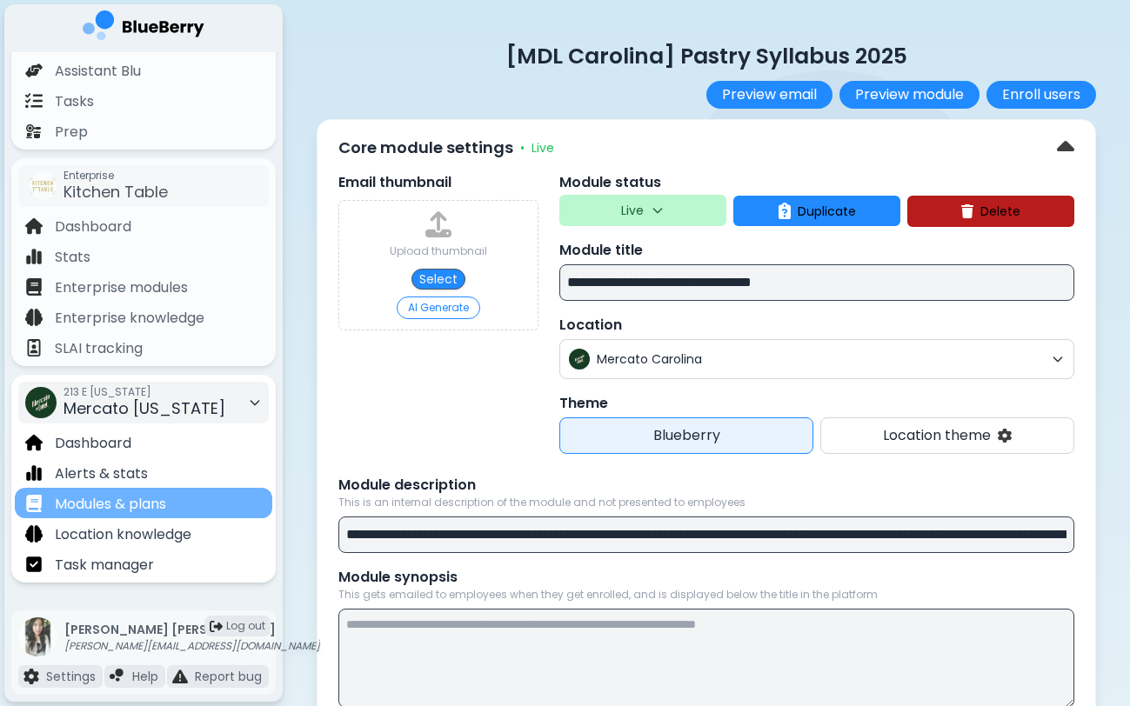
click at [166, 504] on p "Modules & plans" at bounding box center [110, 504] width 111 height 21
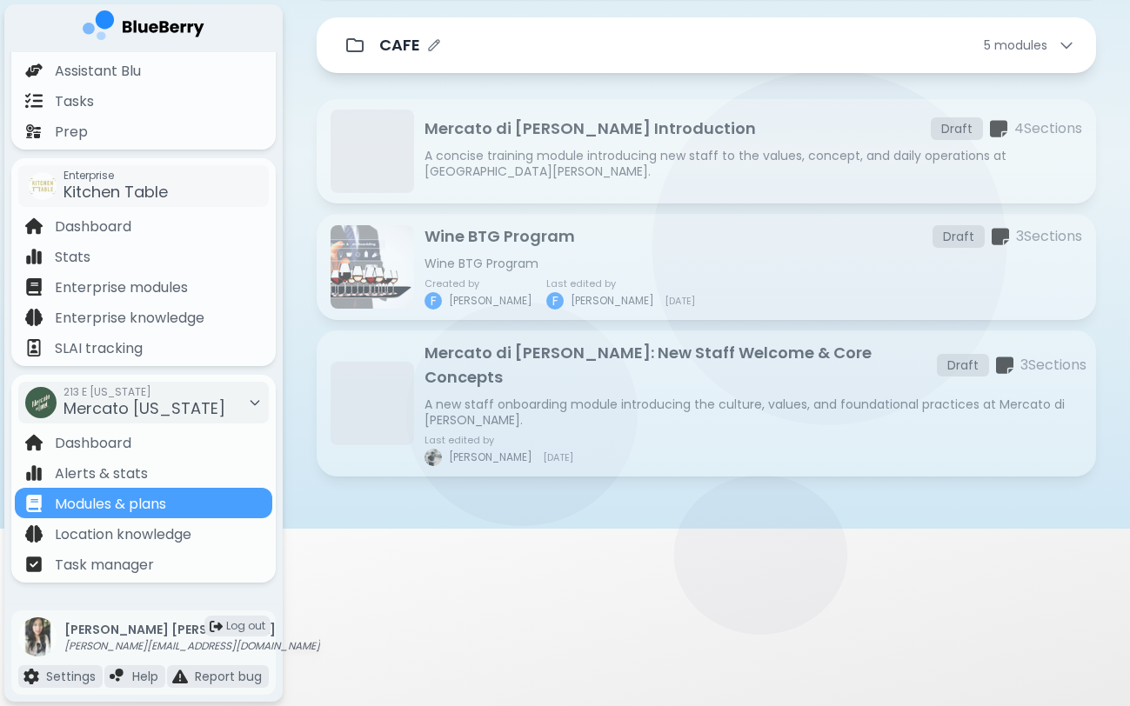
scroll to position [222, 0]
click at [658, 57] on div "CAFE 5 module s" at bounding box center [727, 45] width 696 height 24
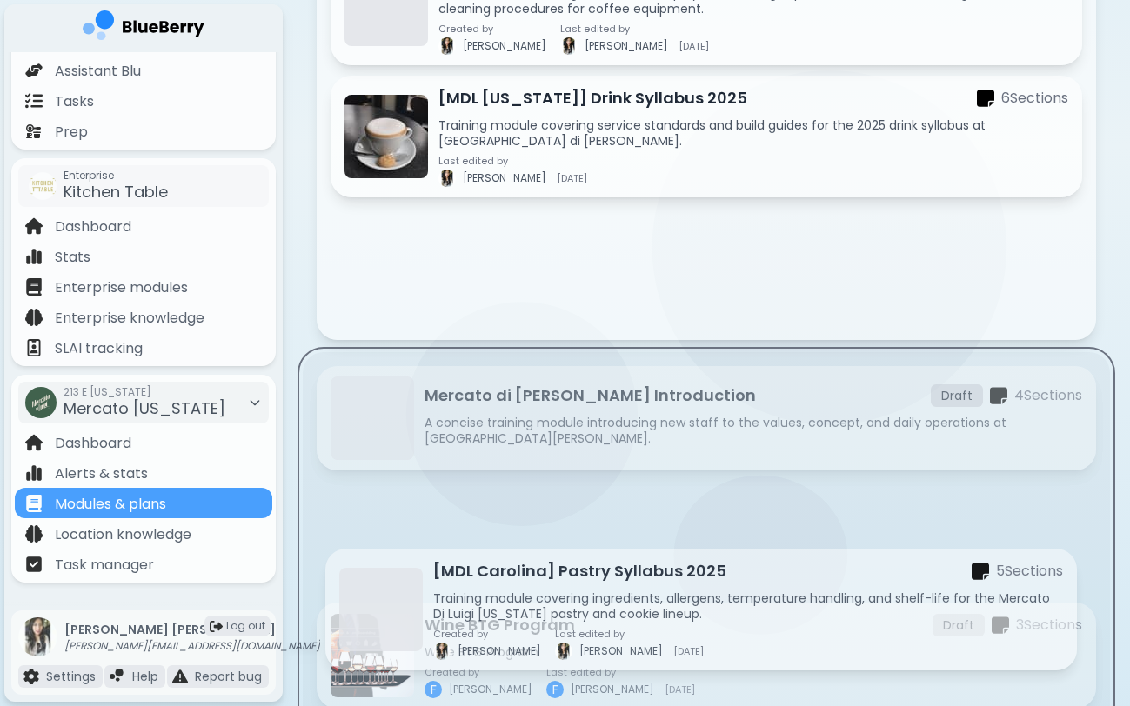
scroll to position [688, 0]
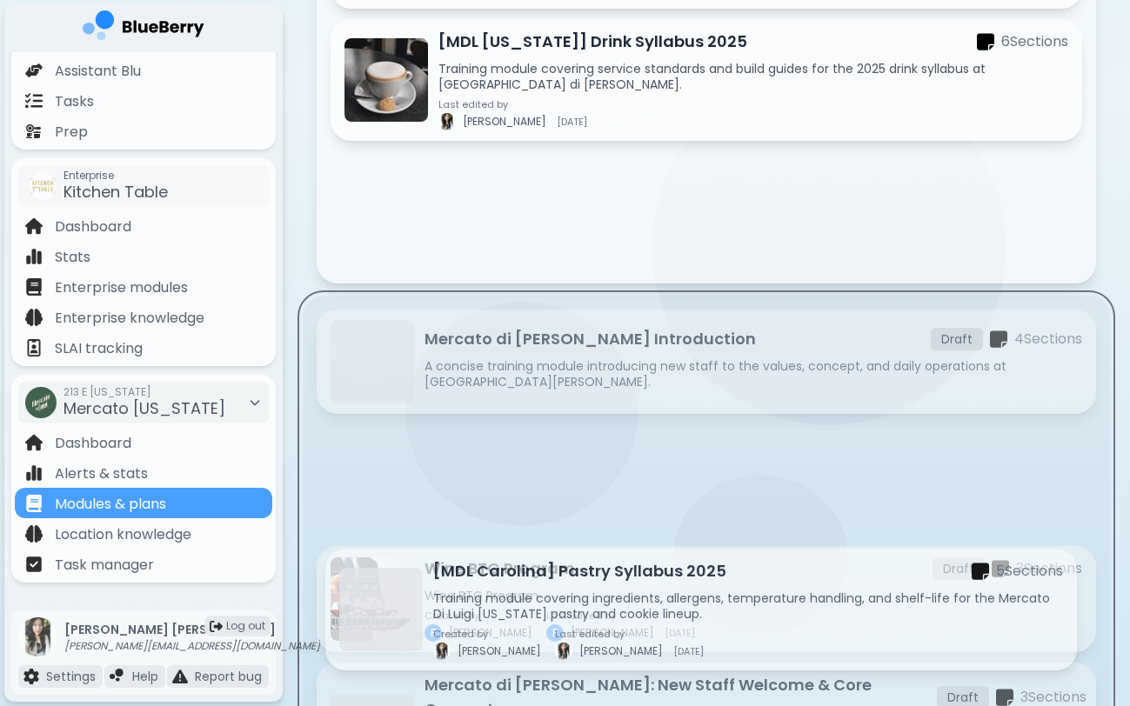
drag, startPoint x: 586, startPoint y: 150, endPoint x: 578, endPoint y: 584, distance: 434.1
click at [578, 584] on div "CAFE 5 module s [PERSON_NAME] vs Croissant: Spot the Difference! 4 Section s A …" at bounding box center [706, 193] width 779 height 1277
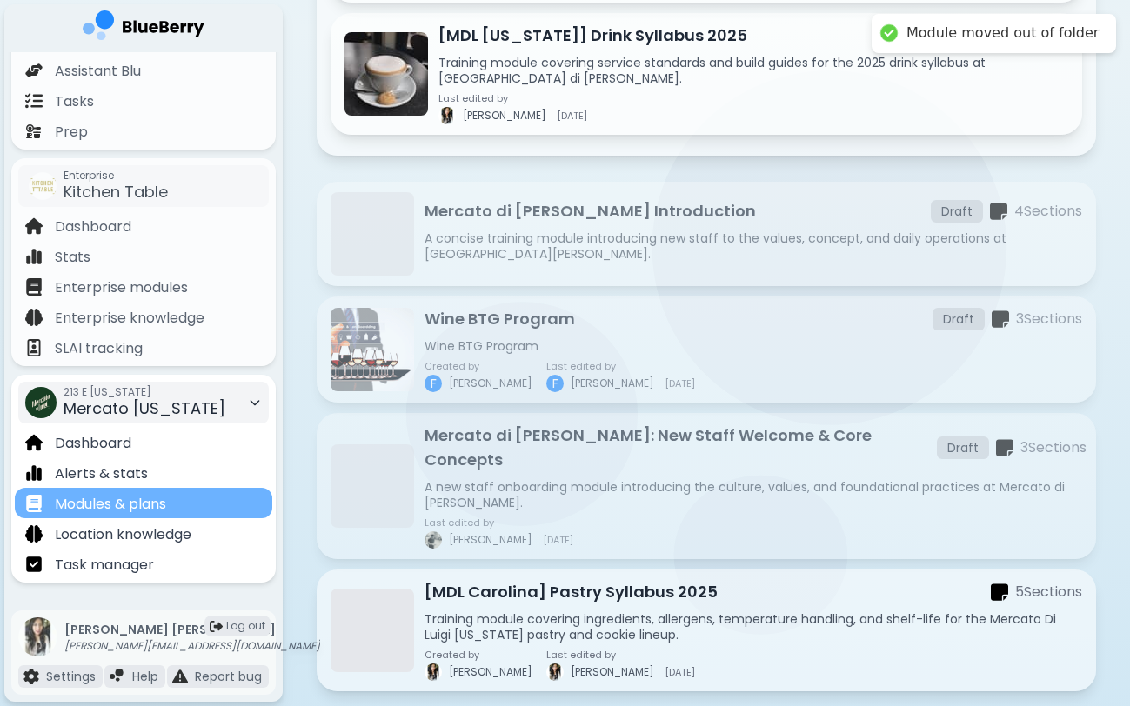
click at [153, 513] on p "Modules & plans" at bounding box center [110, 504] width 111 height 21
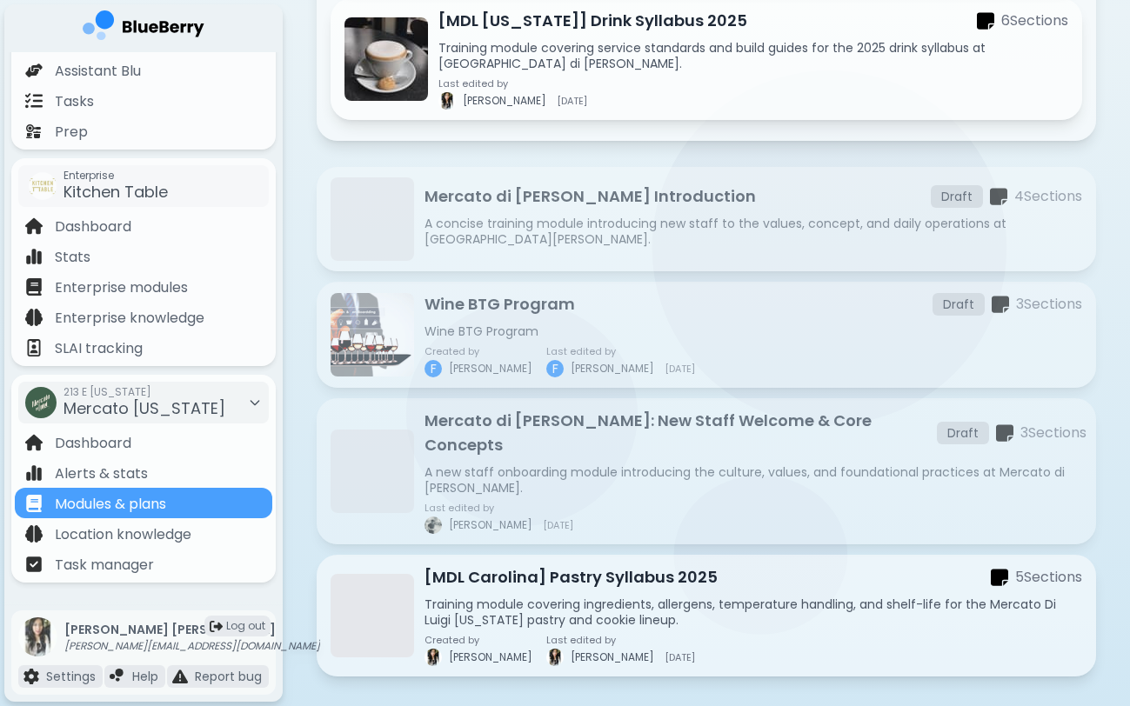
scroll to position [702, 0]
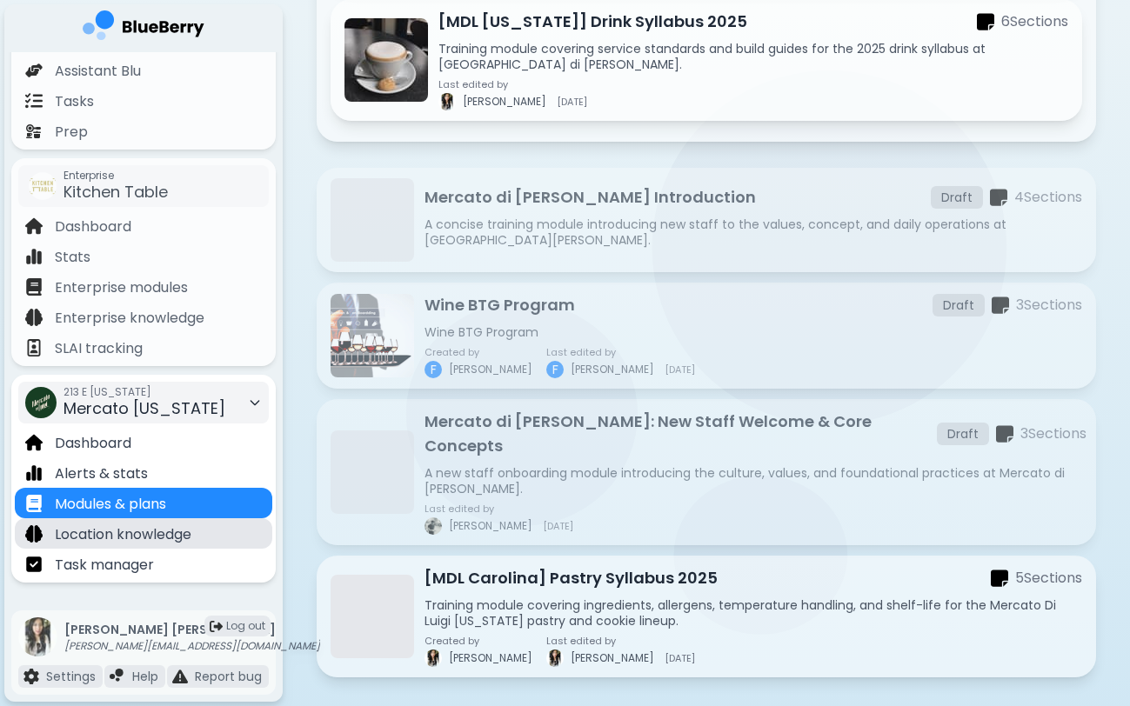
click at [236, 532] on div "Location knowledge" at bounding box center [143, 533] width 257 height 30
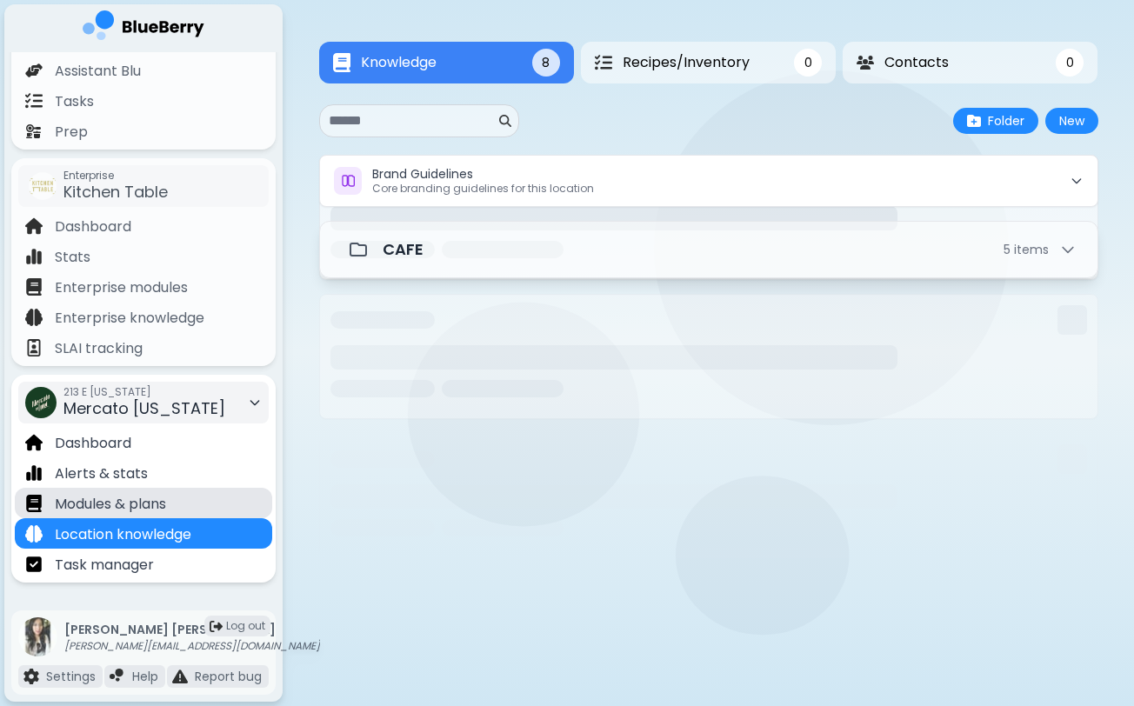
click at [244, 502] on div "Modules & plans" at bounding box center [143, 503] width 257 height 30
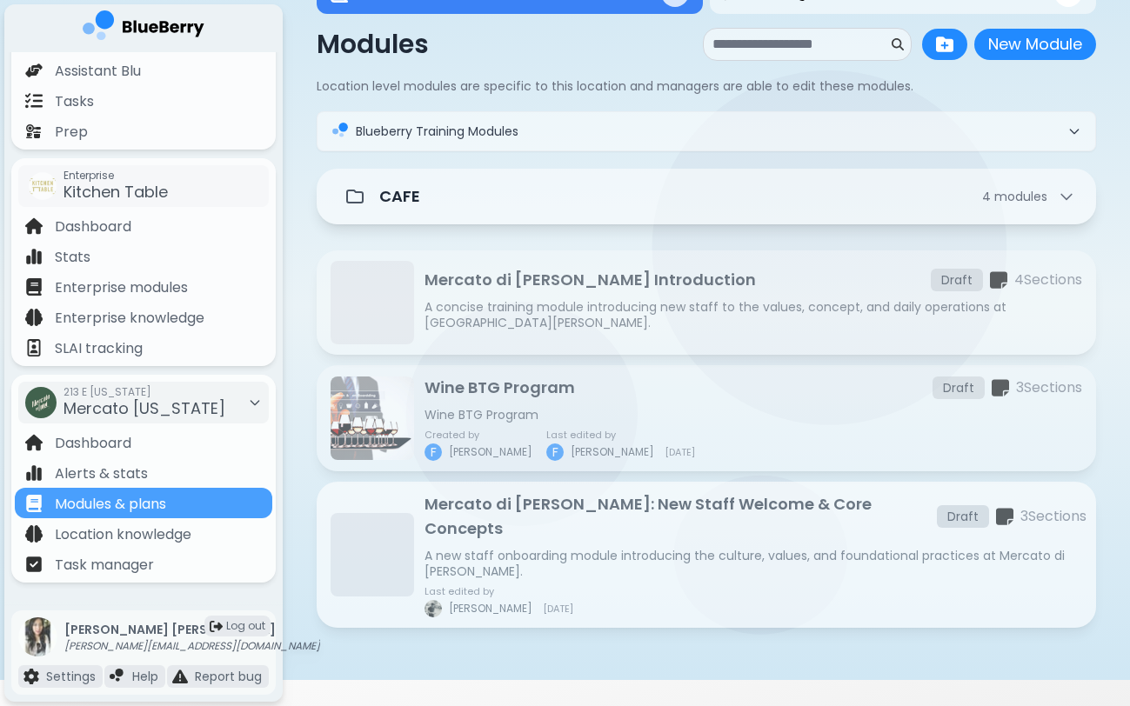
scroll to position [83, 0]
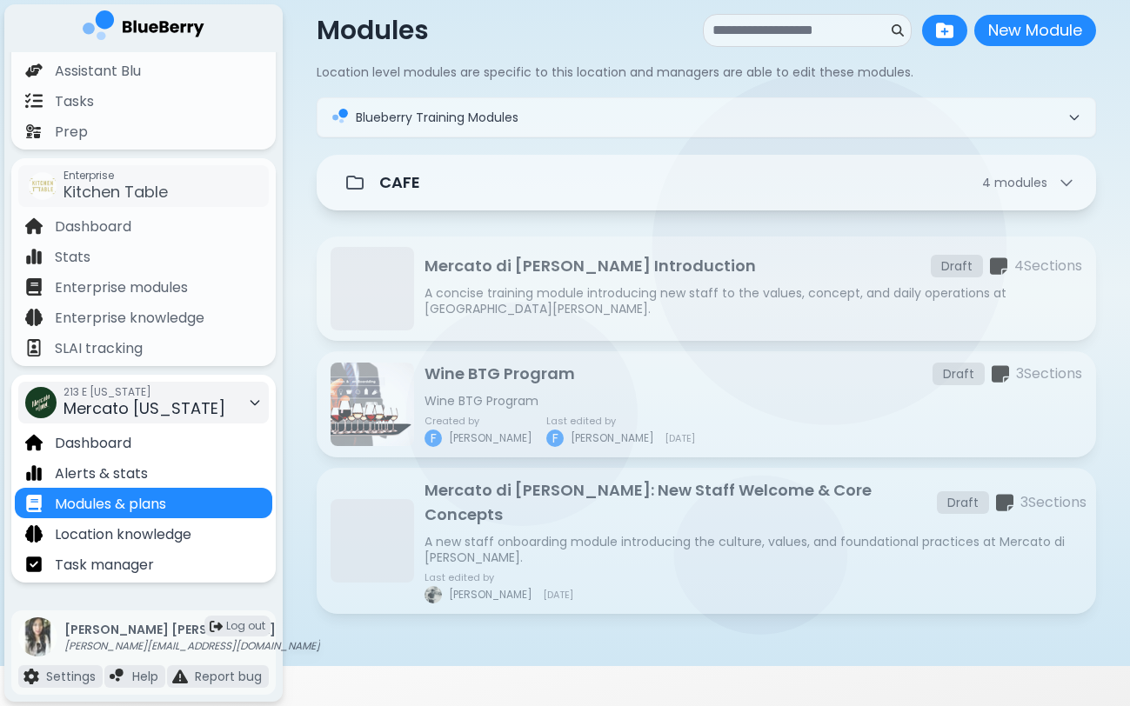
click at [177, 401] on span "Mercato [US_STATE]" at bounding box center [144, 408] width 162 height 22
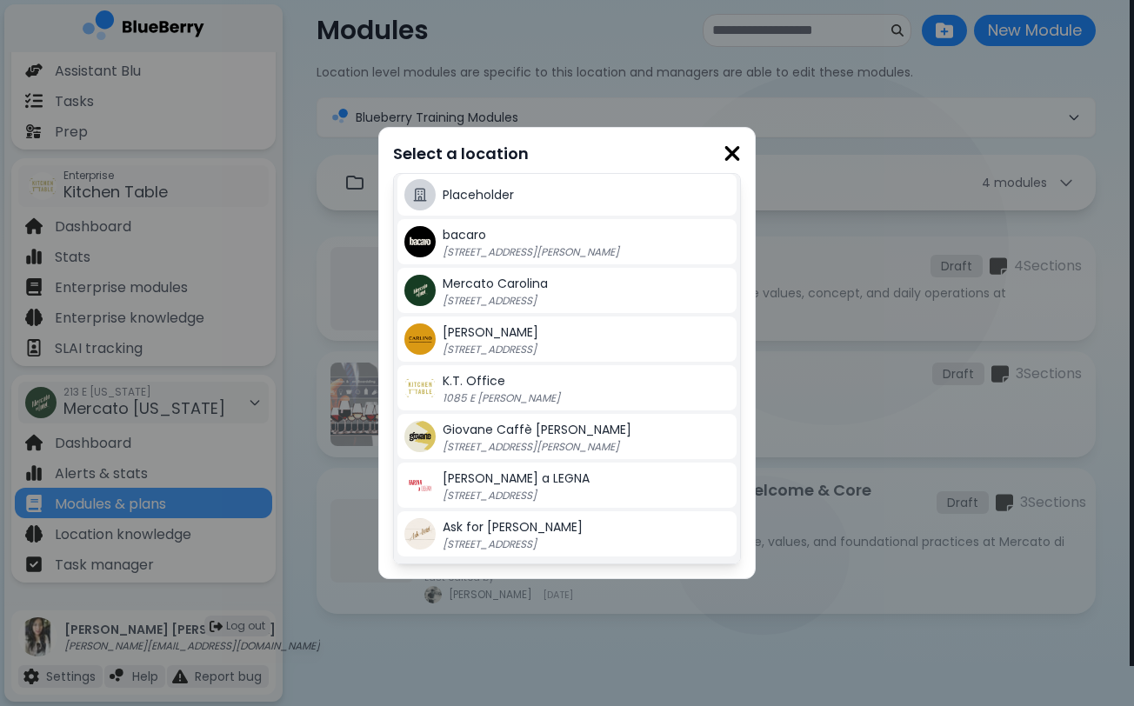
scroll to position [393, 0]
click at [570, 304] on p "[STREET_ADDRESS]" at bounding box center [551, 301] width 217 height 14
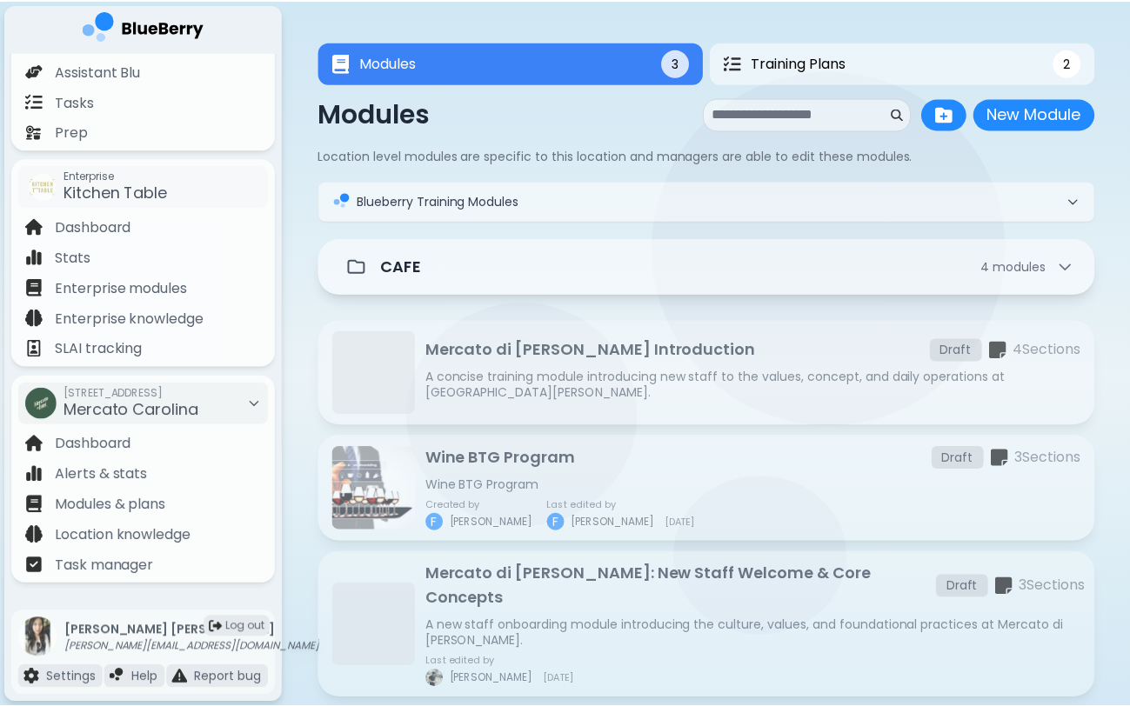
scroll to position [83, 0]
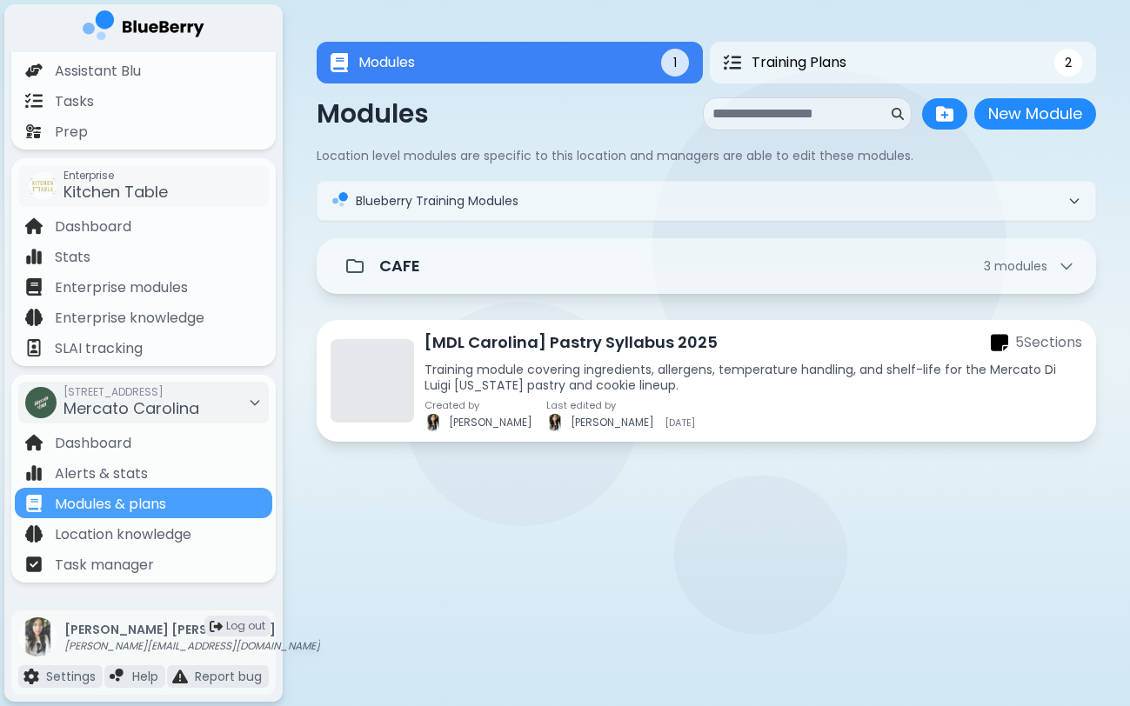
click at [611, 378] on p "Training module covering ingredients, allergens, temperature handling, and shel…" at bounding box center [753, 377] width 658 height 31
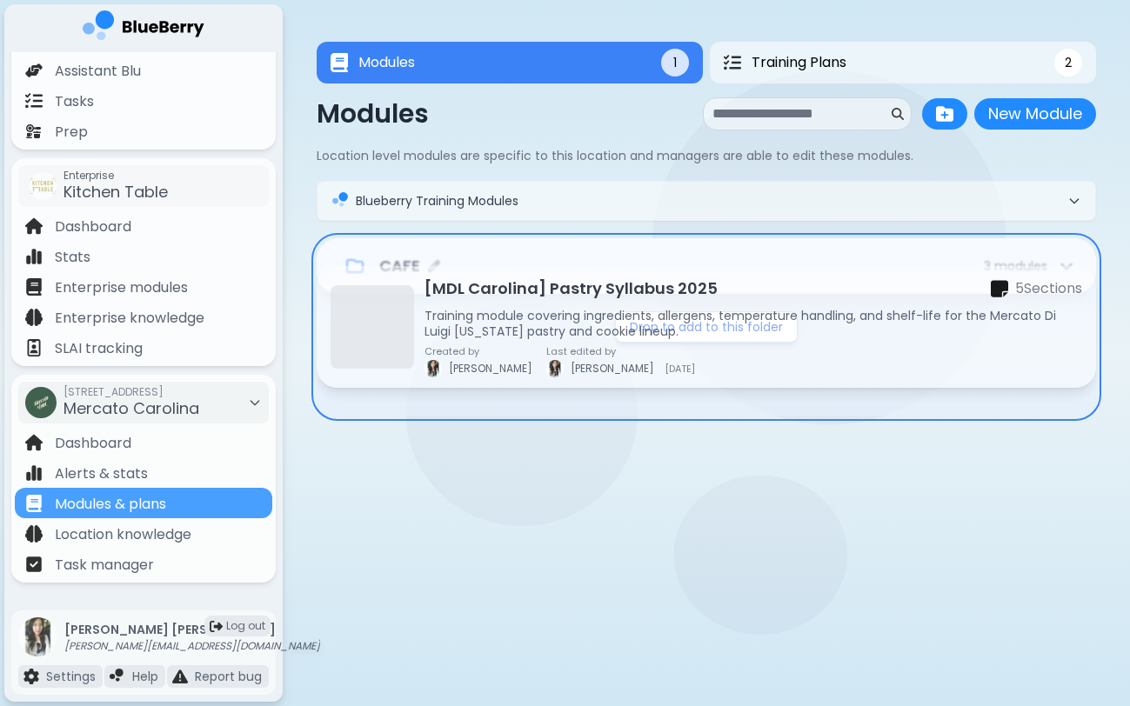
drag, startPoint x: 471, startPoint y: 351, endPoint x: 470, endPoint y: 277, distance: 74.8
click at [470, 277] on div "CAFE 3 module s Drop to add to this folder [MDL Carolina] Pastry Syllabus 2025 …" at bounding box center [706, 400] width 779 height 325
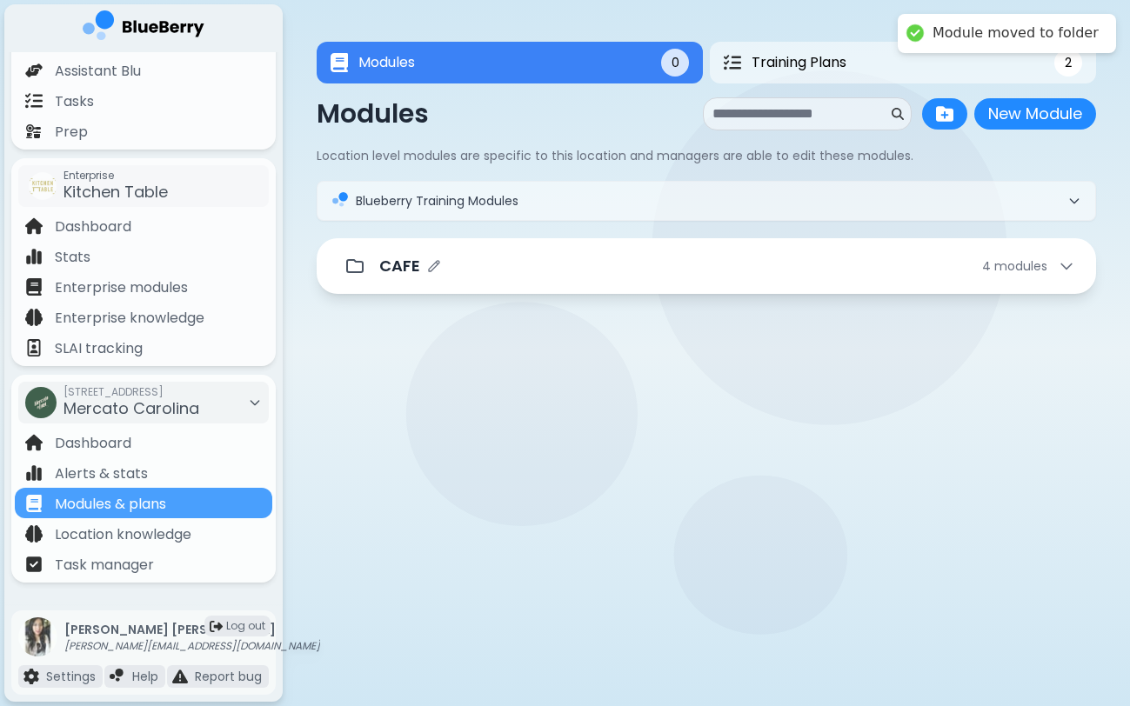
click at [486, 279] on div "CAFE 4 module s" at bounding box center [706, 266] width 738 height 35
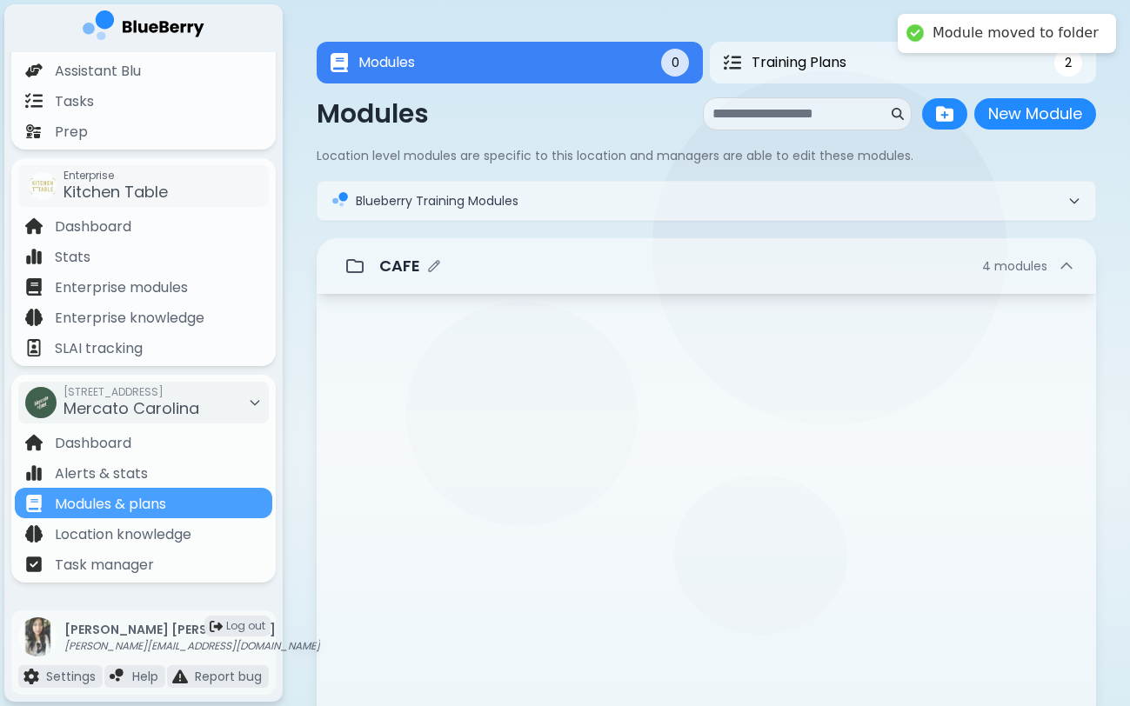
click at [486, 279] on div "CAFE 4 module s" at bounding box center [706, 266] width 738 height 35
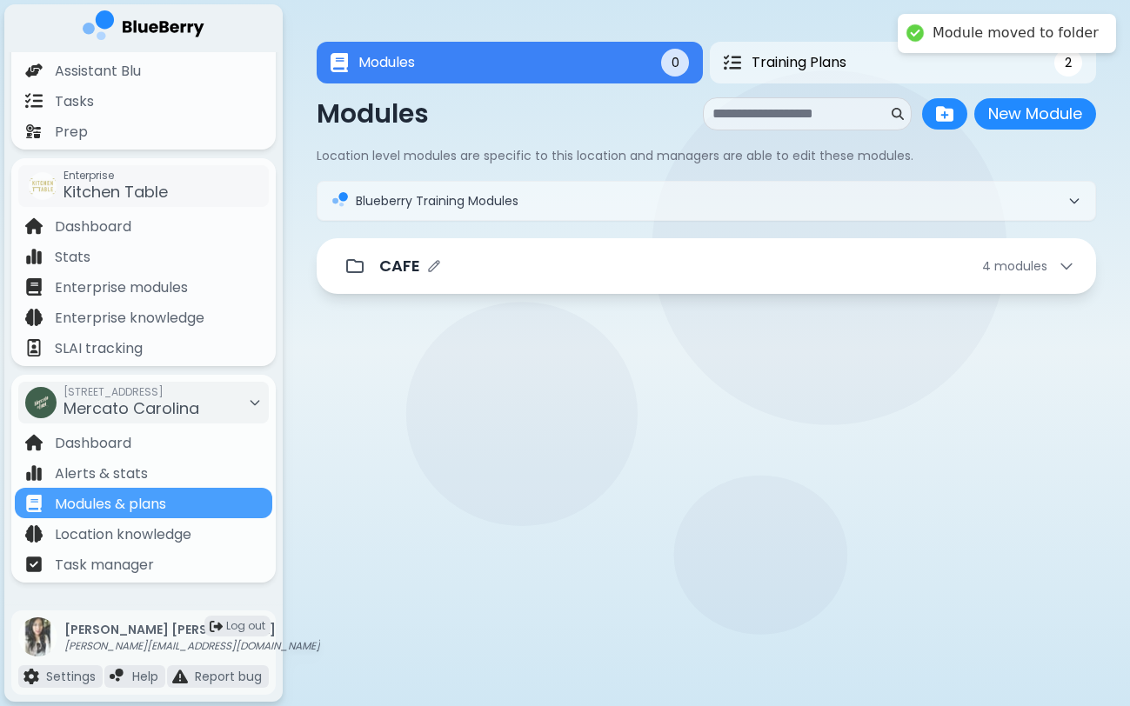
click at [486, 279] on div "CAFE 4 module s" at bounding box center [706, 266] width 738 height 35
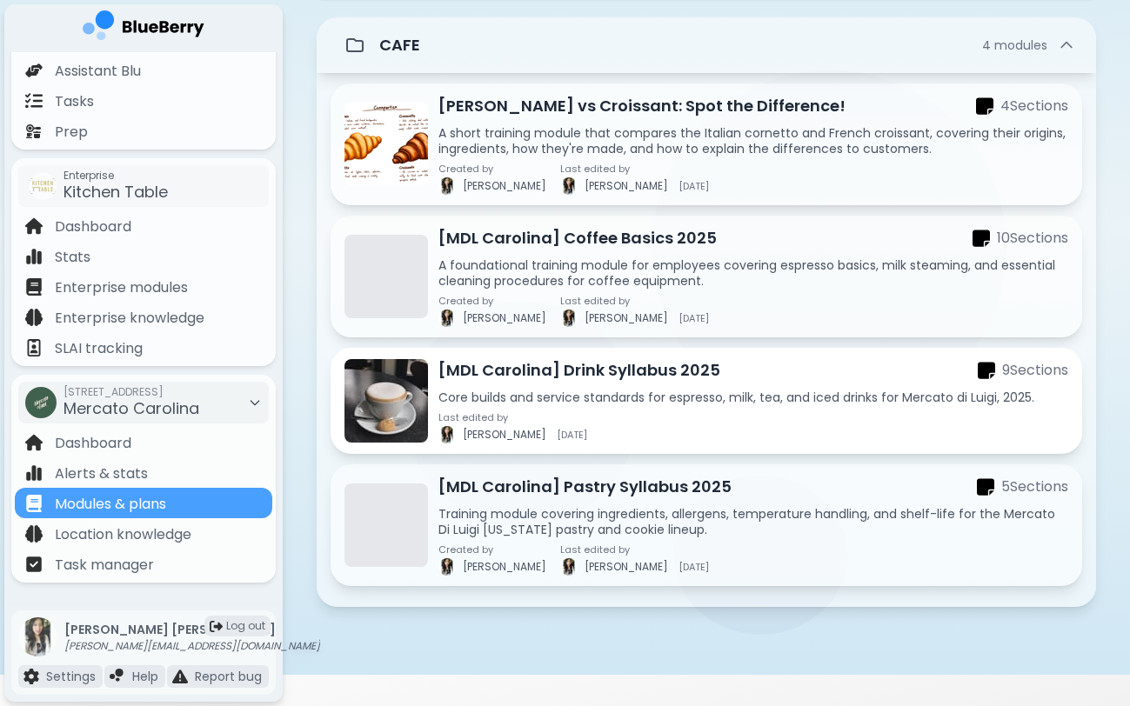
scroll to position [222, 0]
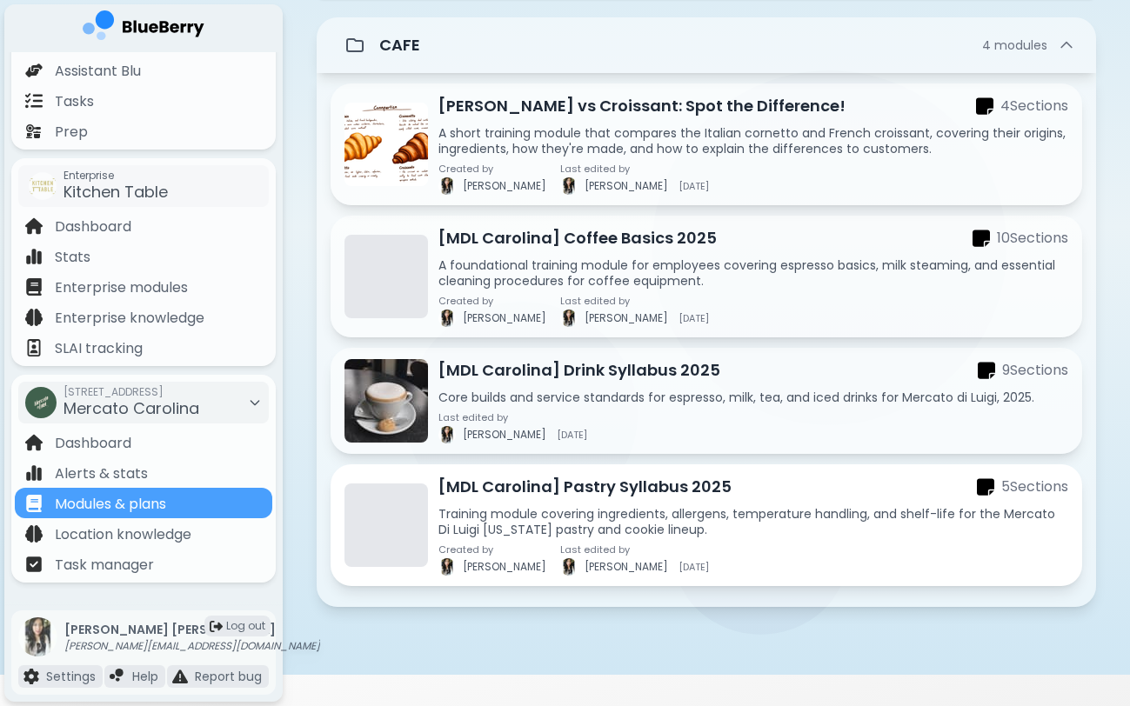
click at [587, 499] on div "[MDL Carolina] Pastry Syllabus 2025 5 Section s Training module covering ingred…" at bounding box center [753, 525] width 630 height 101
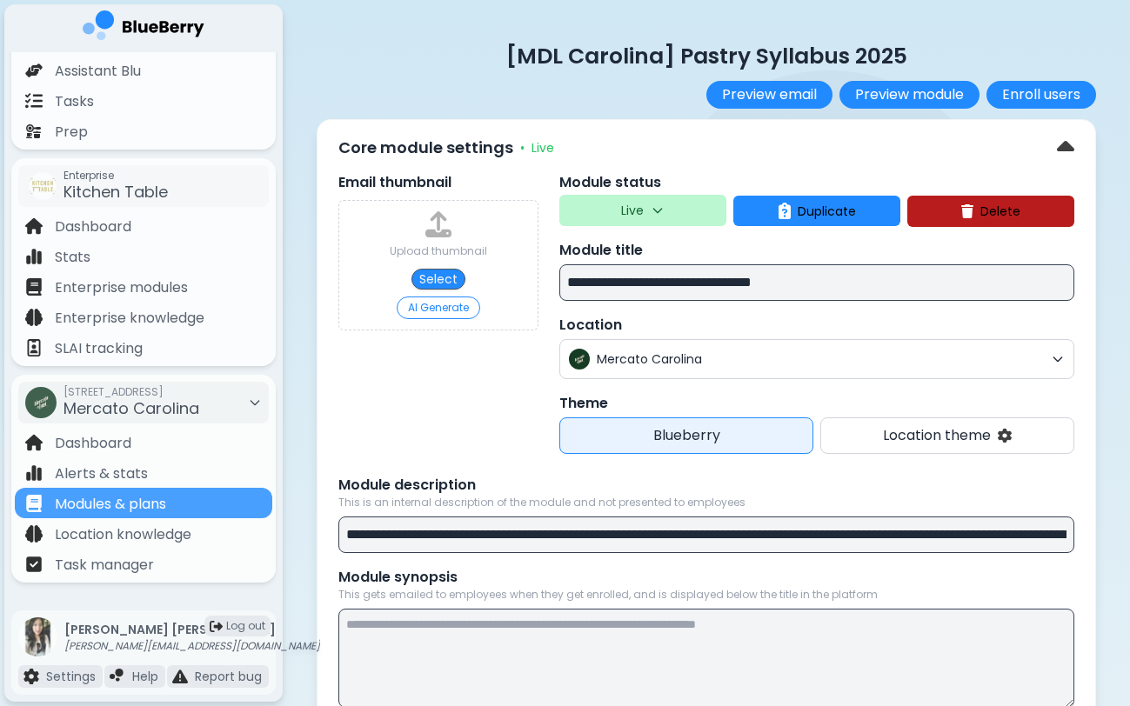
click at [889, 100] on button "Preview module" at bounding box center [909, 95] width 140 height 28
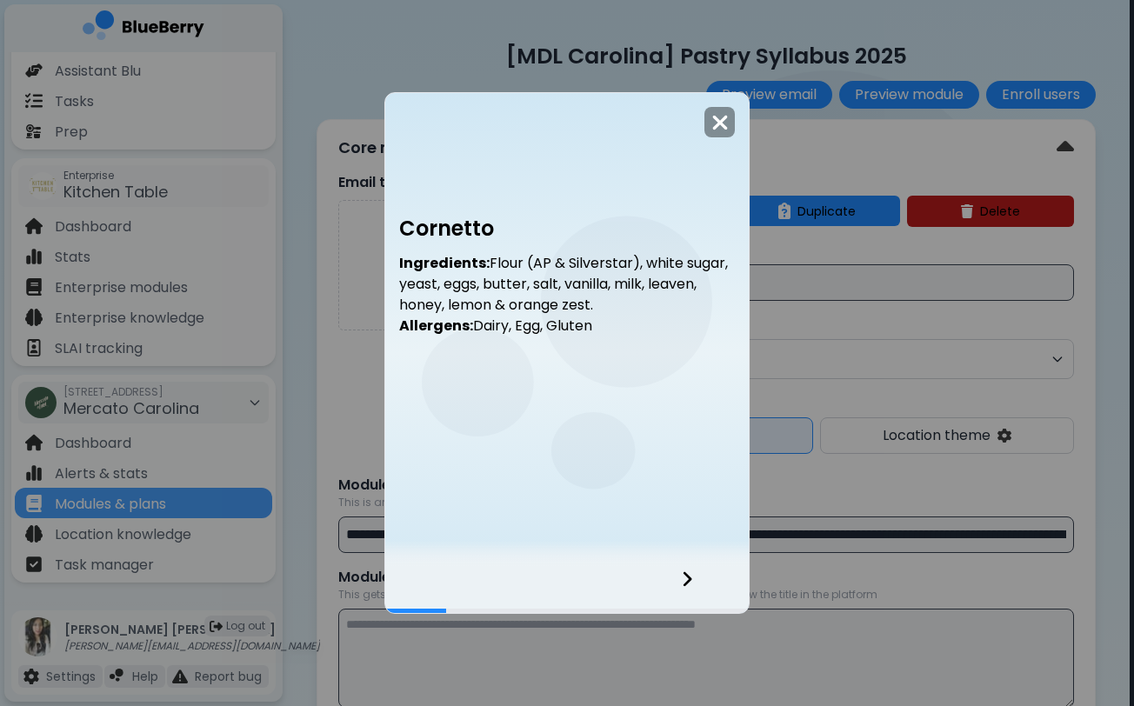
click at [687, 580] on icon at bounding box center [687, 579] width 12 height 19
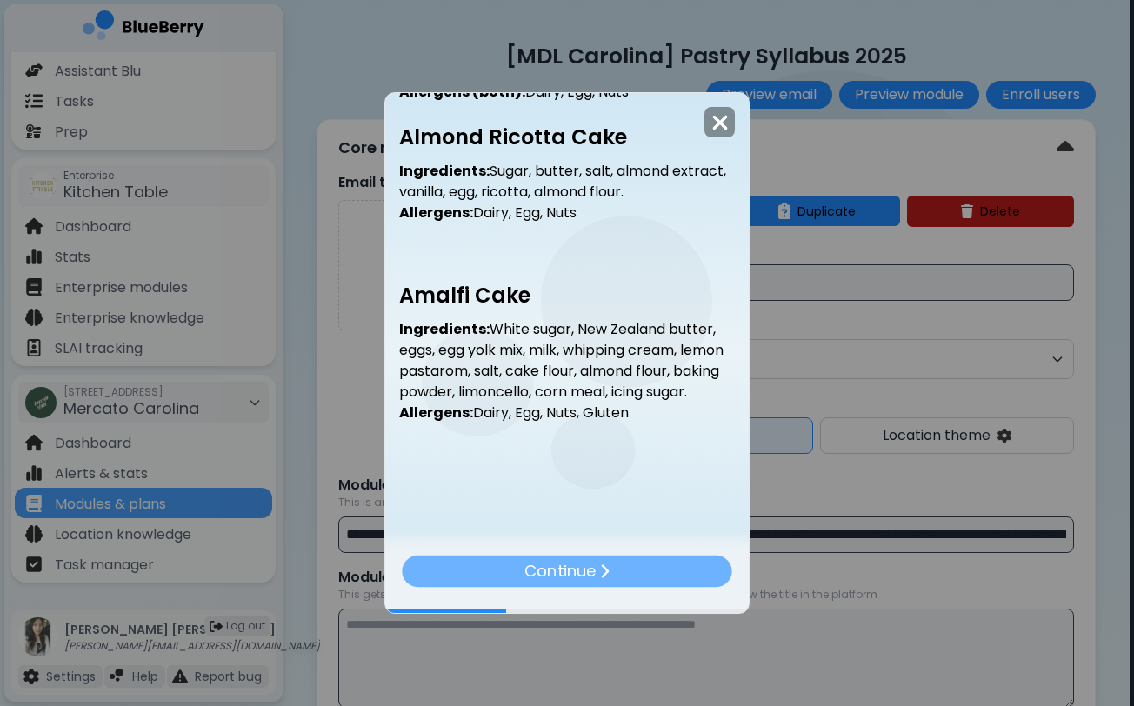
scroll to position [477, 0]
click at [659, 571] on div "Continue" at bounding box center [566, 571] width 337 height 32
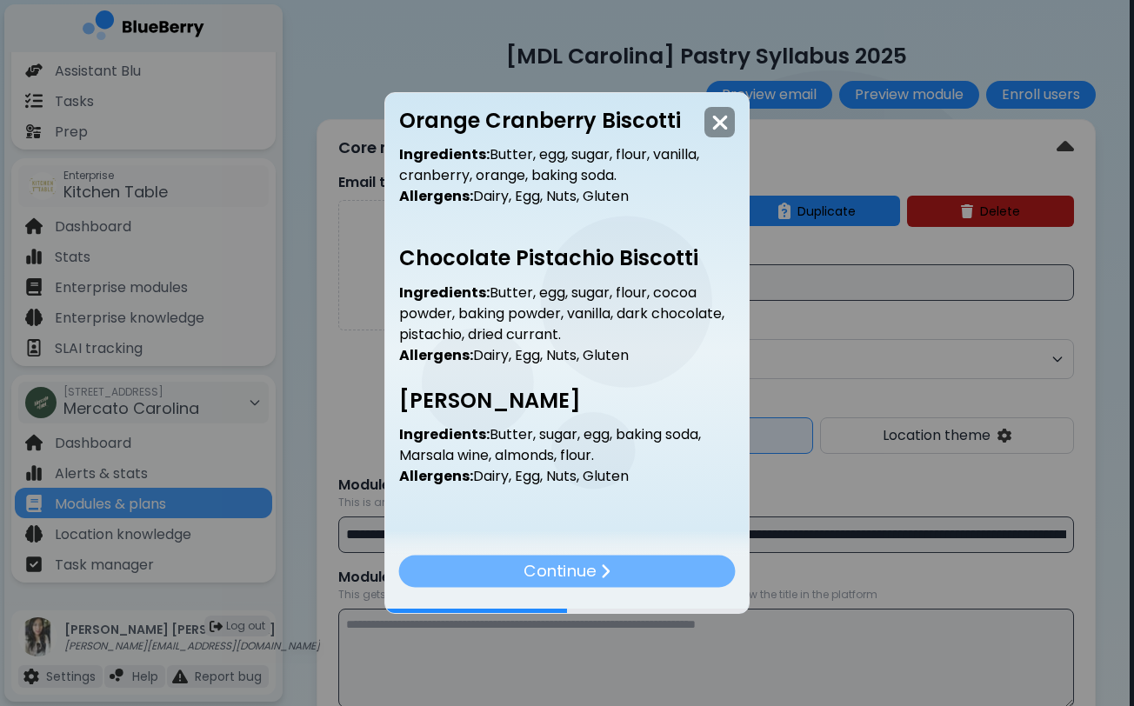
click at [659, 571] on div "Continue" at bounding box center [566, 571] width 337 height 32
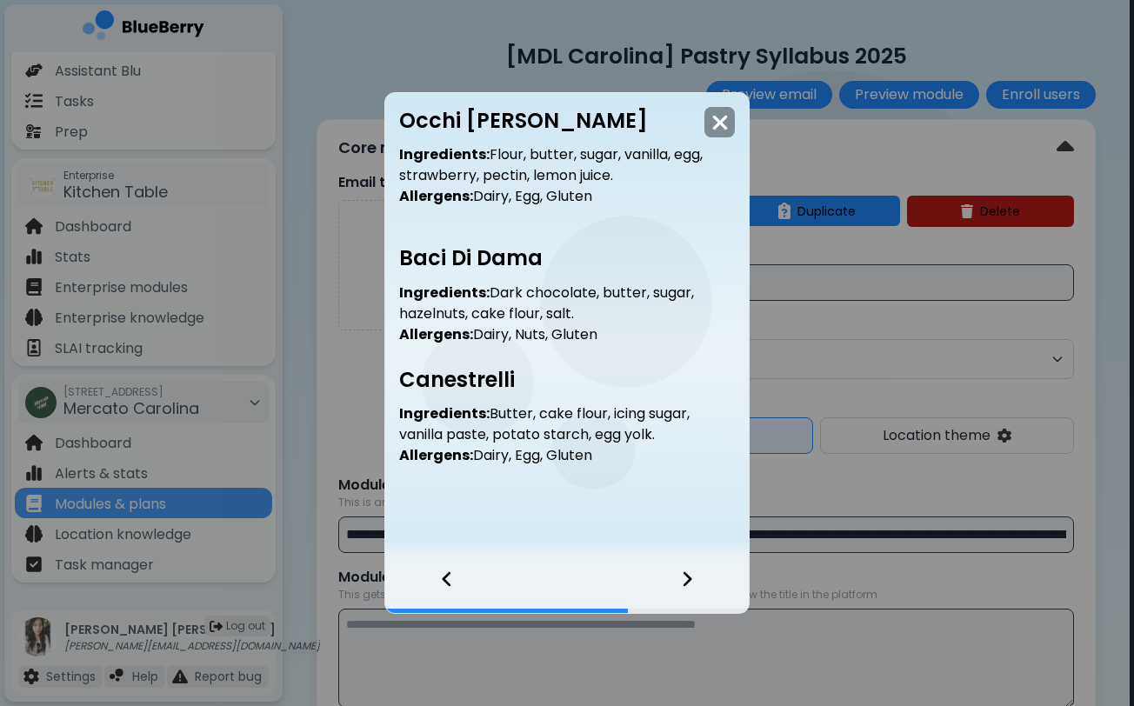
click at [688, 584] on icon at bounding box center [688, 579] width 9 height 15
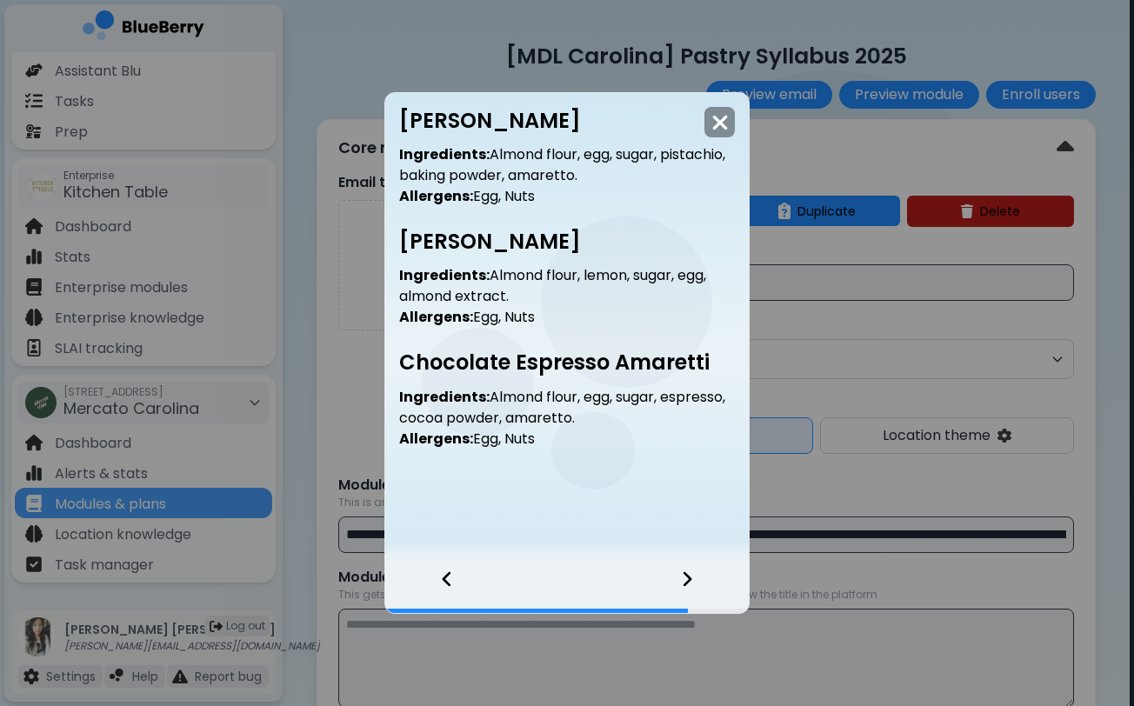
click at [688, 584] on icon at bounding box center [688, 579] width 9 height 15
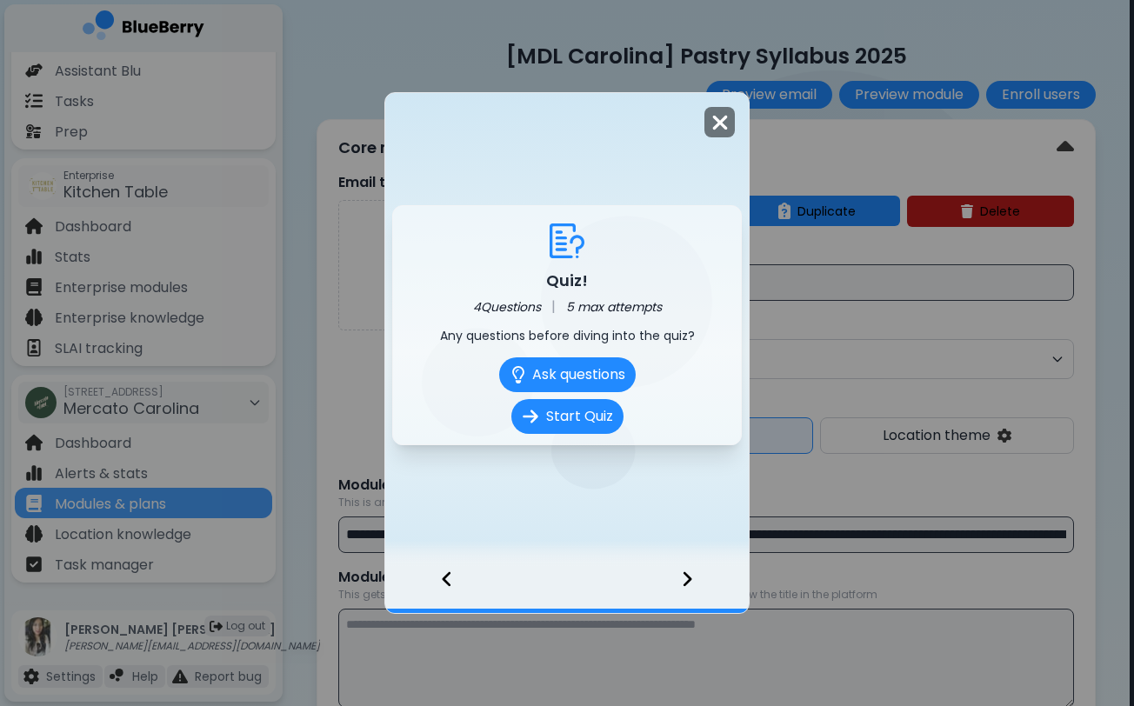
click at [719, 119] on img at bounding box center [719, 122] width 17 height 23
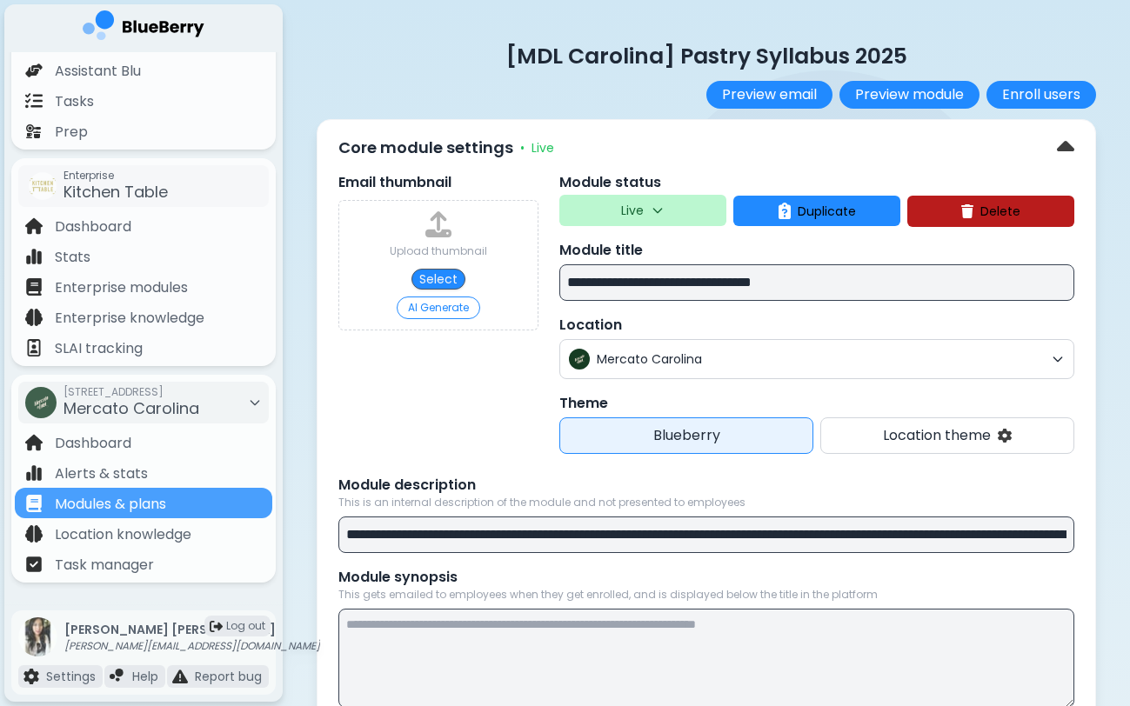
click at [465, 417] on div "Email thumbnail Upload thumbnail Select AI Generate" at bounding box center [438, 313] width 200 height 282
click at [473, 91] on div "Preview email Preview module Enroll users" at bounding box center [706, 95] width 779 height 28
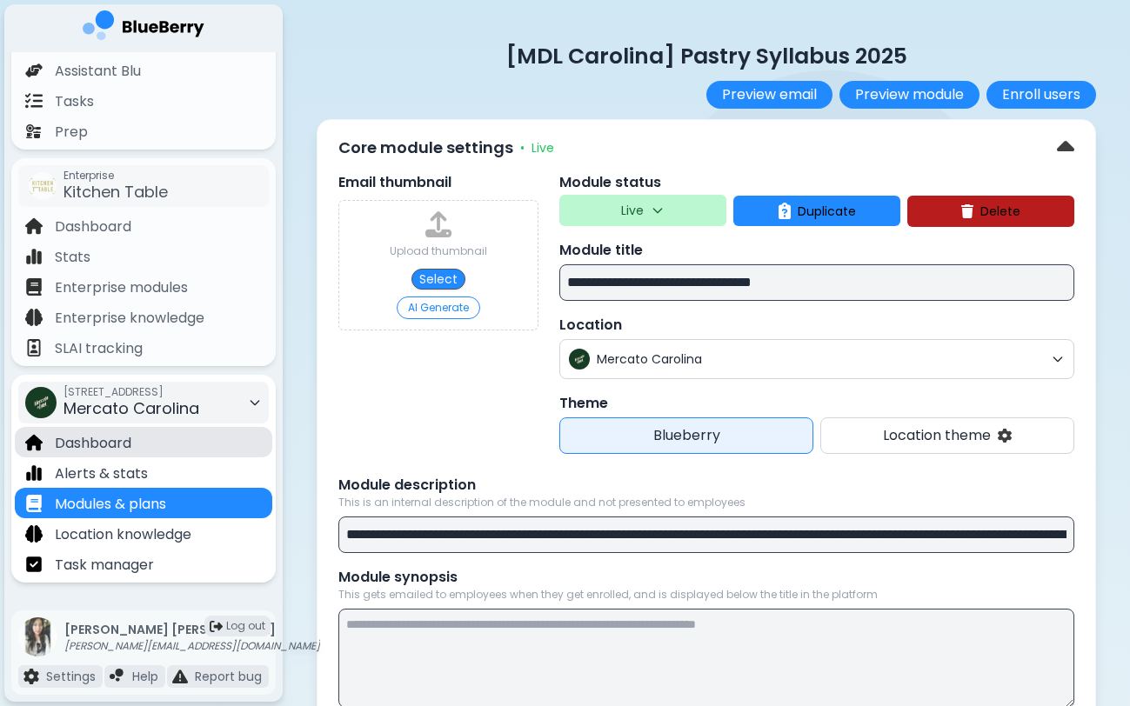
click at [161, 447] on div "Dashboard" at bounding box center [143, 442] width 257 height 30
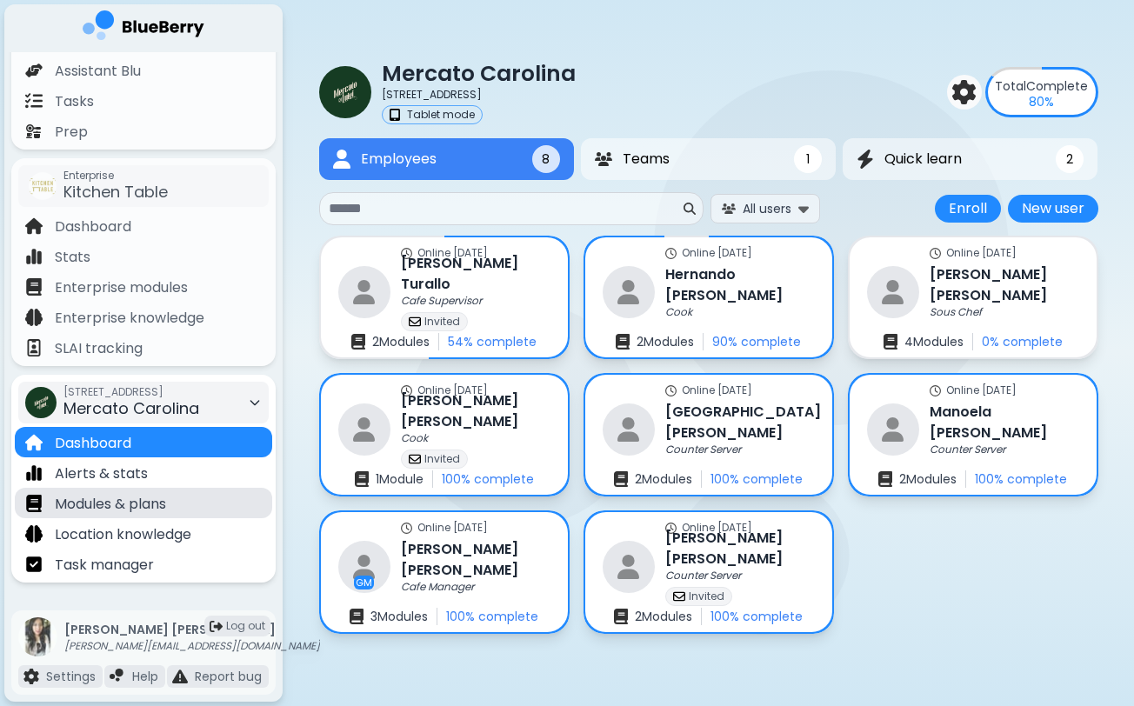
click at [164, 507] on p "Modules & plans" at bounding box center [110, 504] width 111 height 21
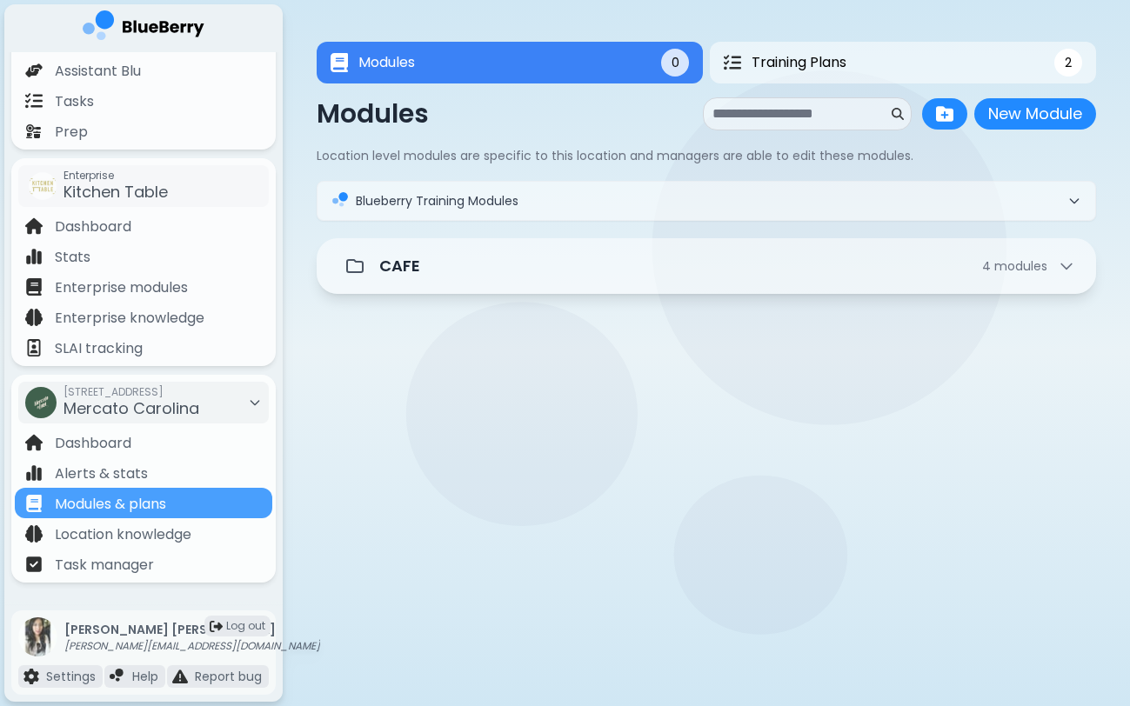
click at [594, 392] on div at bounding box center [753, 394] width 658 height 21
click at [822, 78] on button "Training Plans 2" at bounding box center [903, 63] width 389 height 42
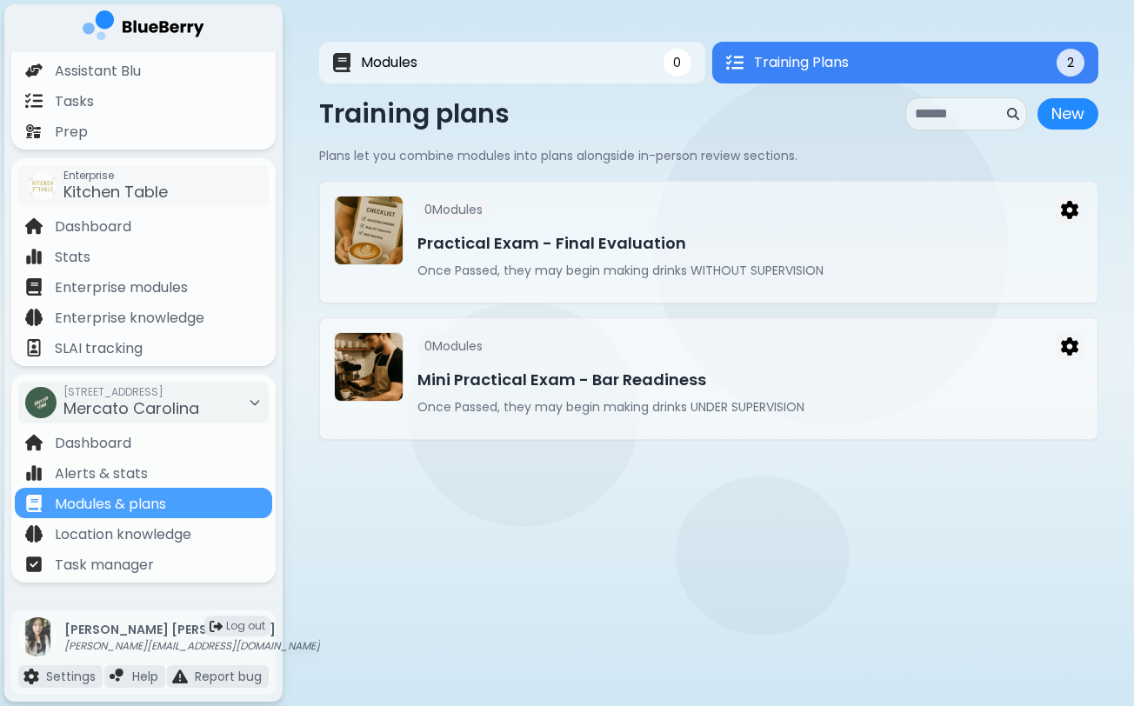
click at [516, 519] on main "Modules 0 Training Plans 2 0 Training Plans 2 Modules New Module New Module Loc…" at bounding box center [567, 353] width 1134 height 706
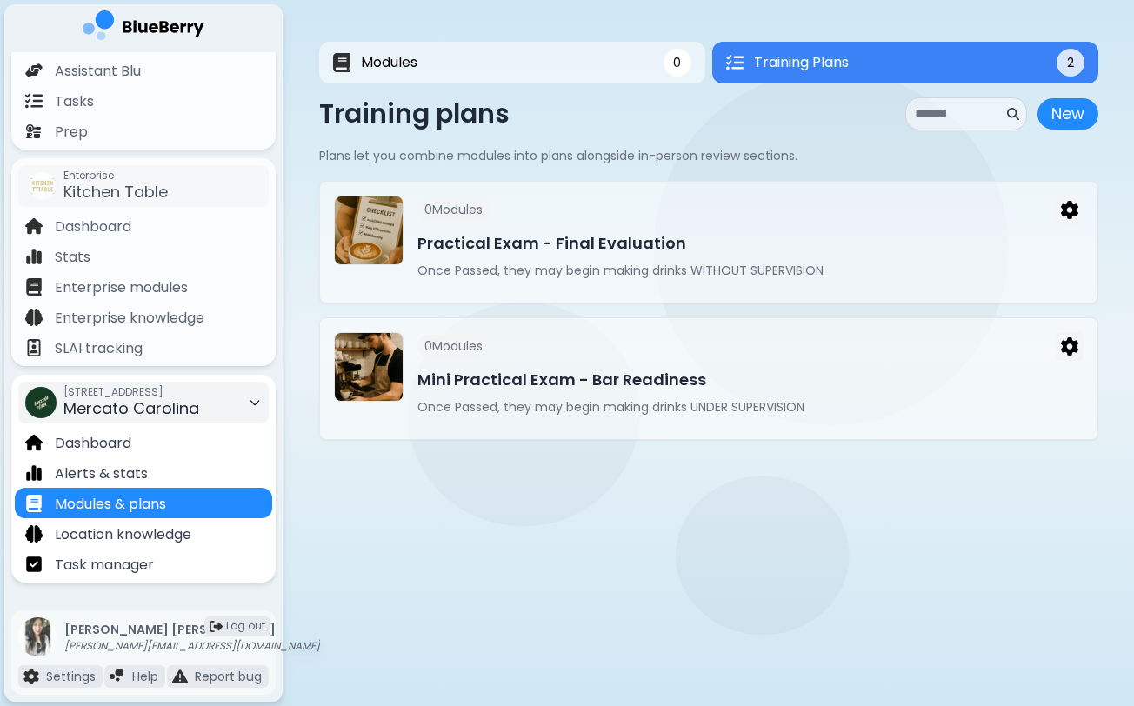
click at [199, 406] on div "[STREET_ADDRESS]" at bounding box center [131, 403] width 136 height 38
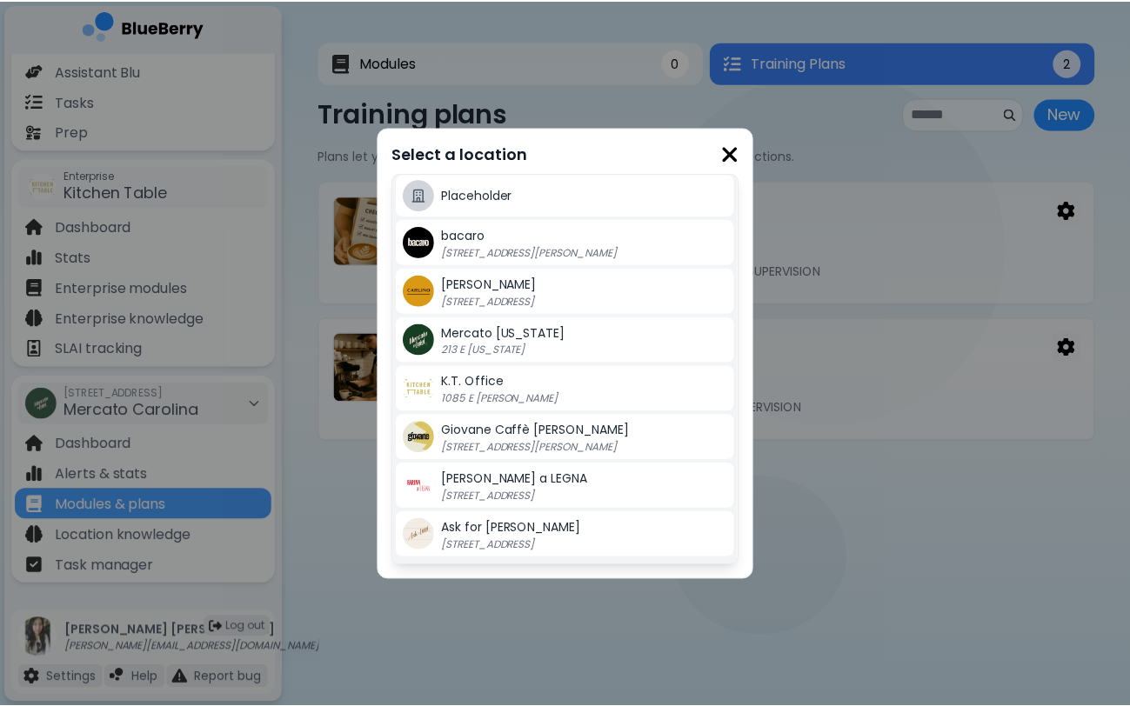
scroll to position [393, 0]
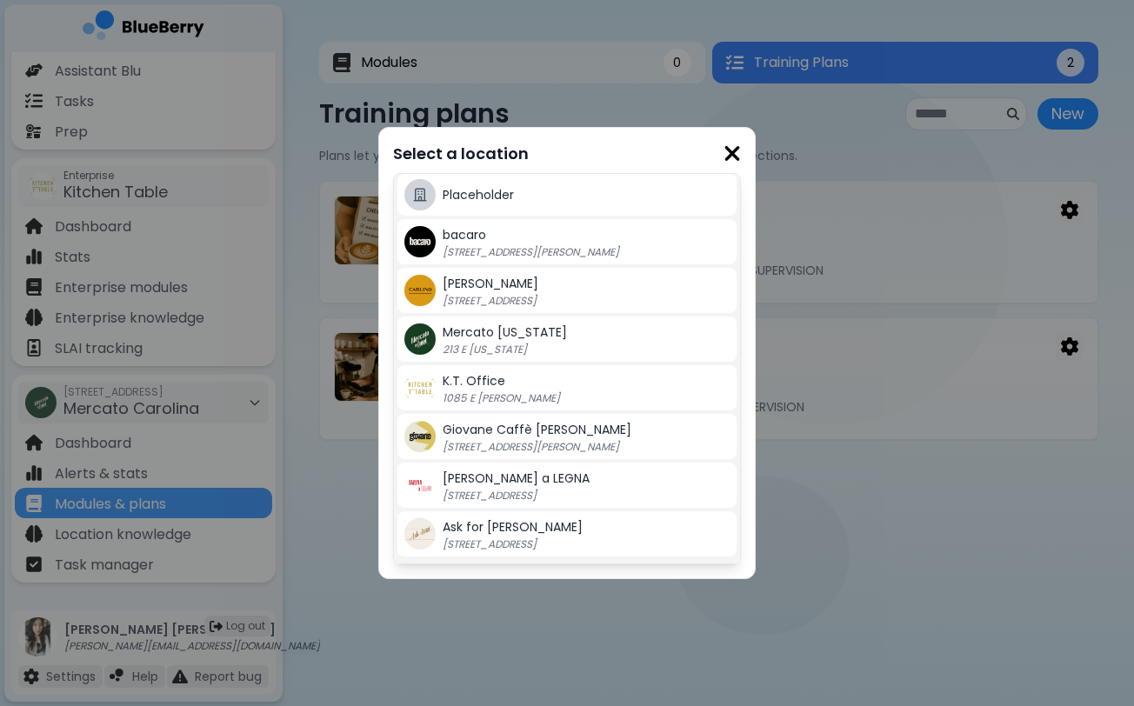
click at [511, 334] on span "Mercato [US_STATE]" at bounding box center [505, 332] width 124 height 17
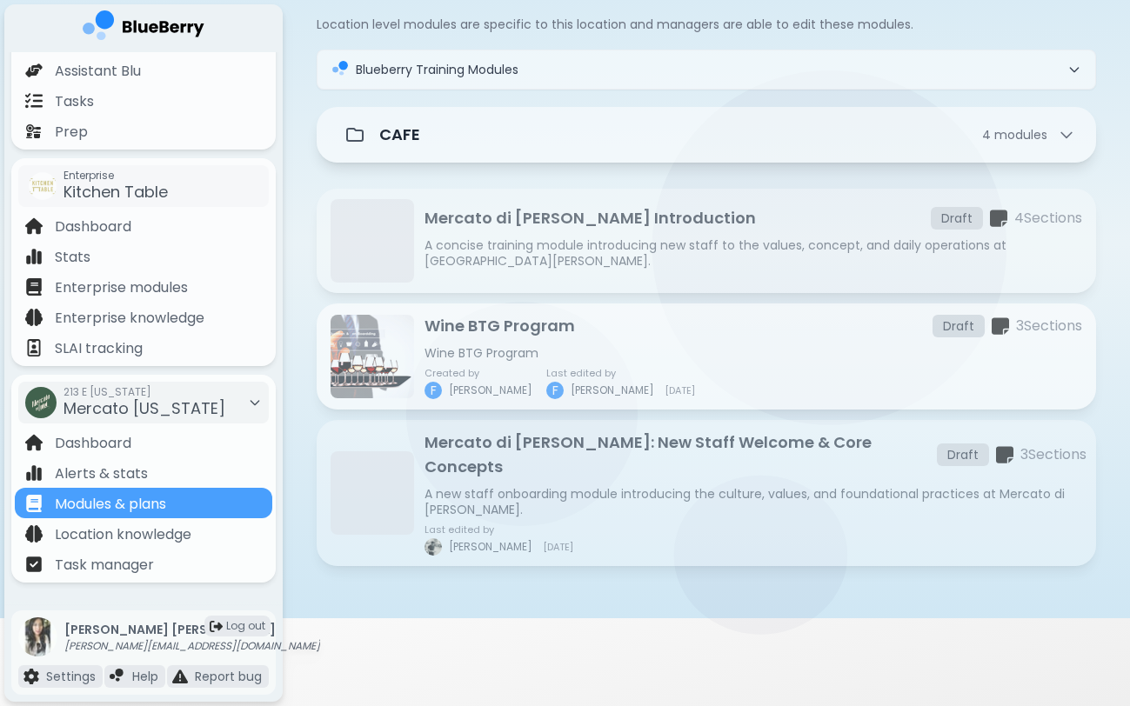
scroll to position [164, 0]
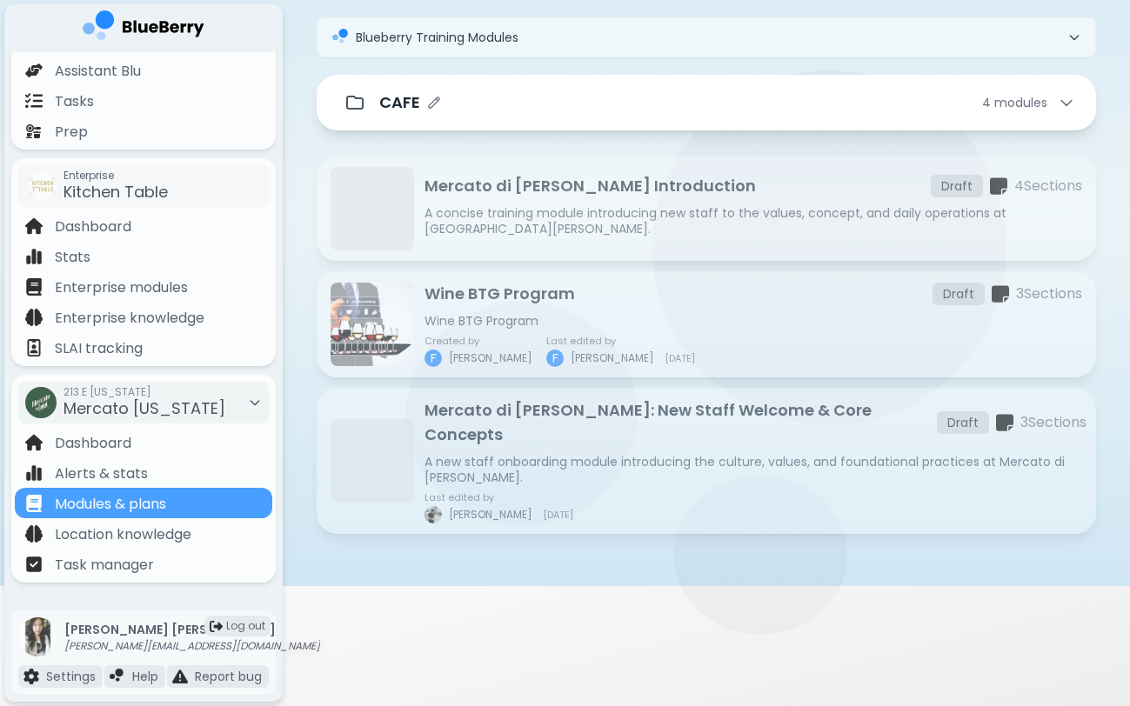
click at [552, 98] on div "CAFE 4 module s" at bounding box center [727, 102] width 696 height 24
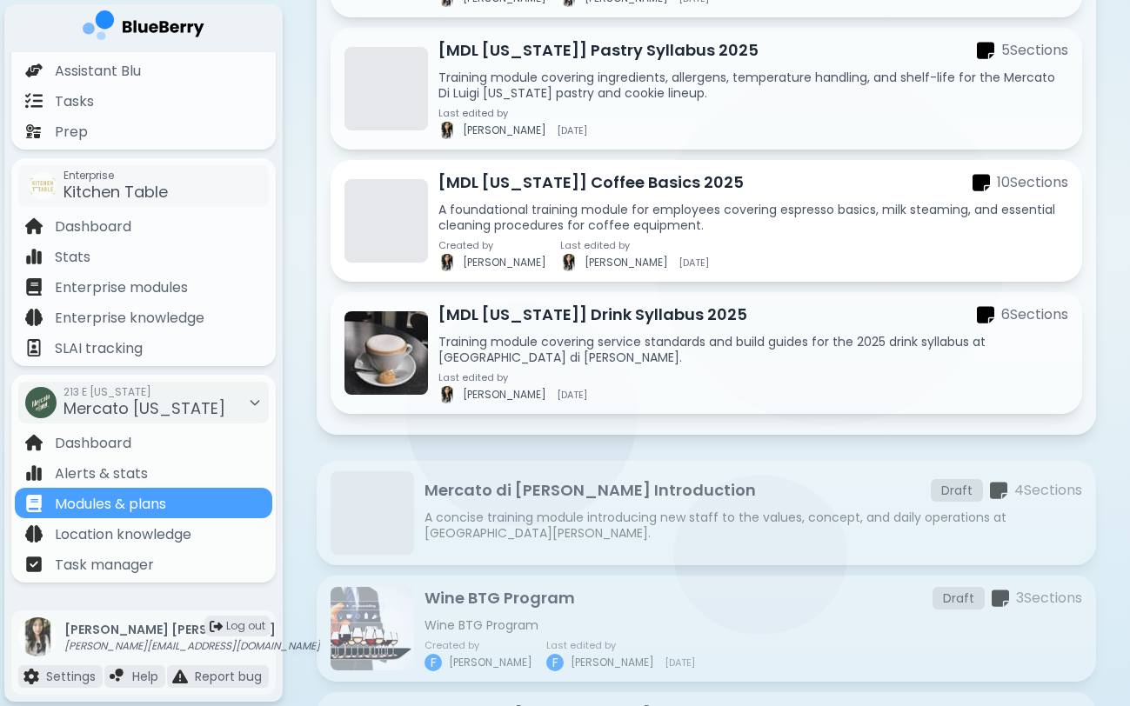
scroll to position [425, 0]
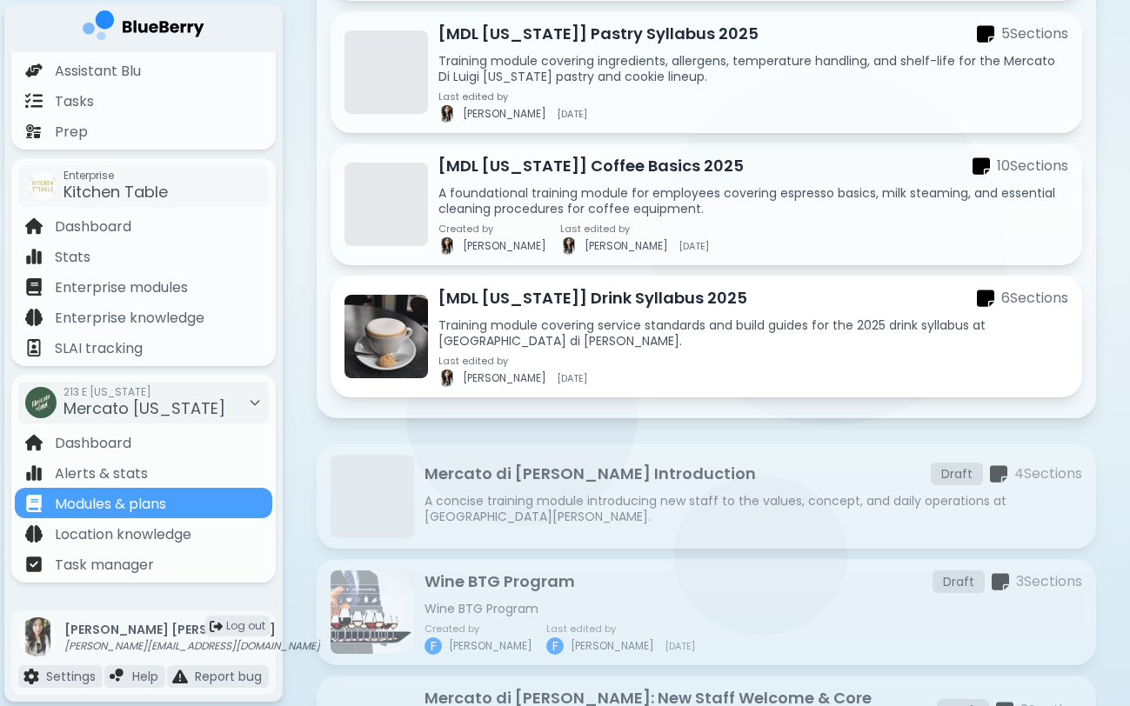
click at [545, 347] on p "Training module covering service standards and build guides for the 2025 drink …" at bounding box center [753, 332] width 630 height 31
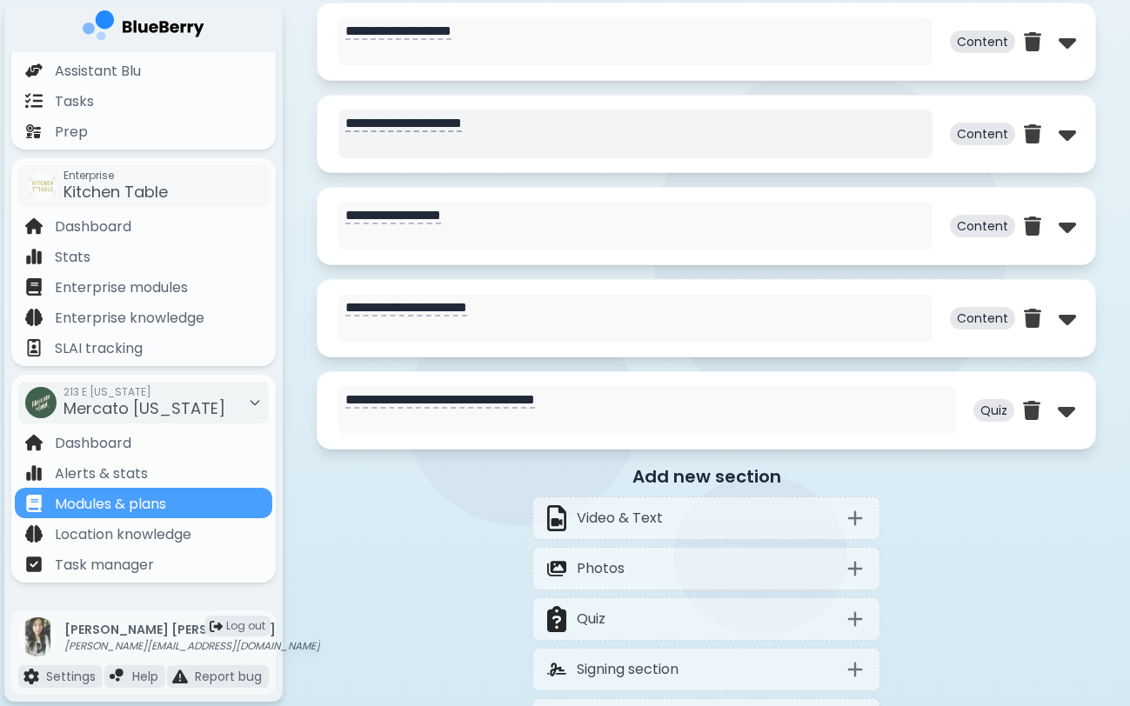
scroll to position [1013, 0]
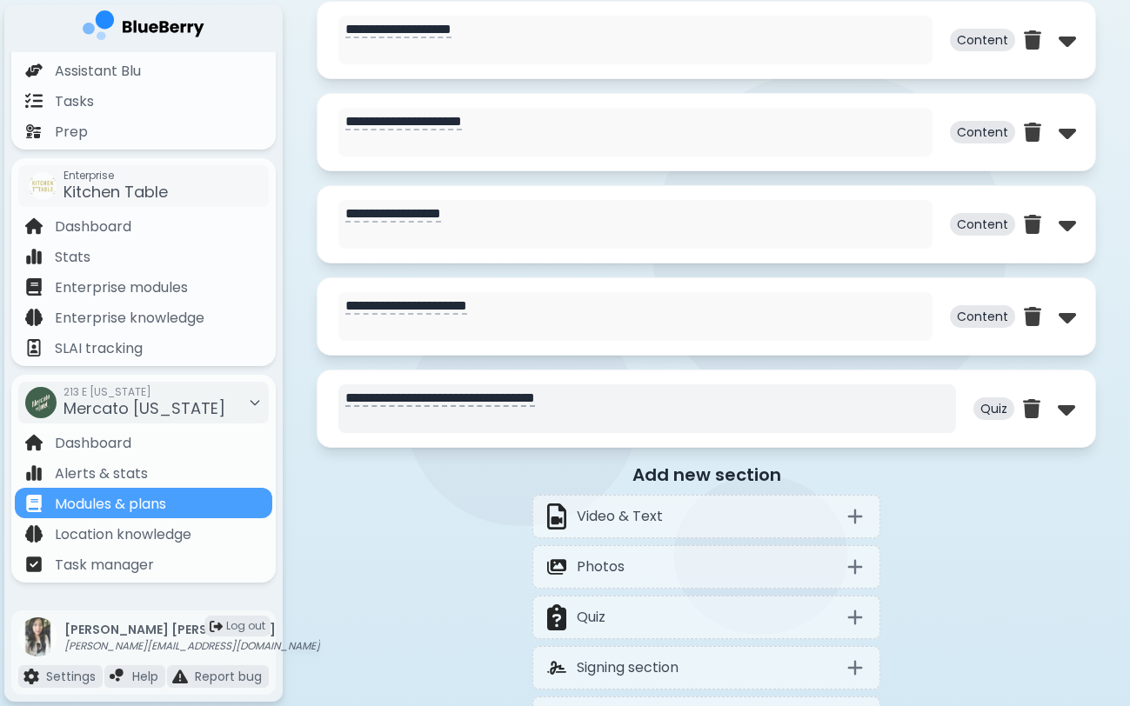
click at [534, 408] on textarea "**********" at bounding box center [647, 408] width 618 height 49
click at [1068, 410] on img at bounding box center [1066, 409] width 17 height 28
select select "**"
select select "*"
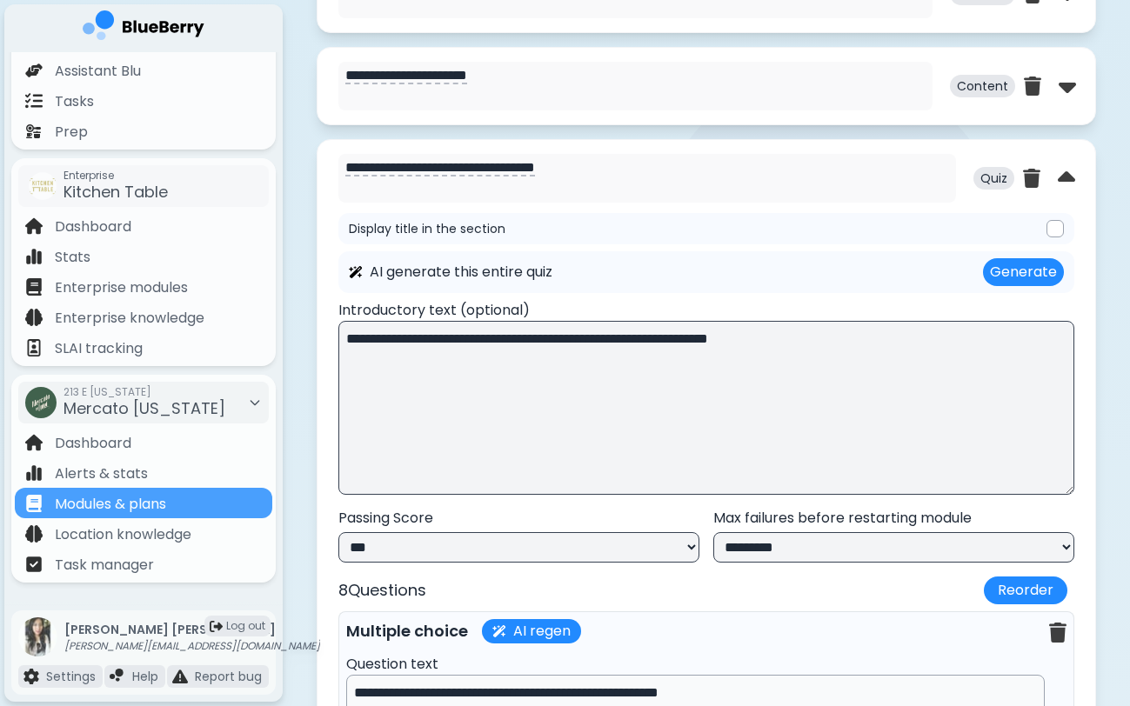
scroll to position [1461, 0]
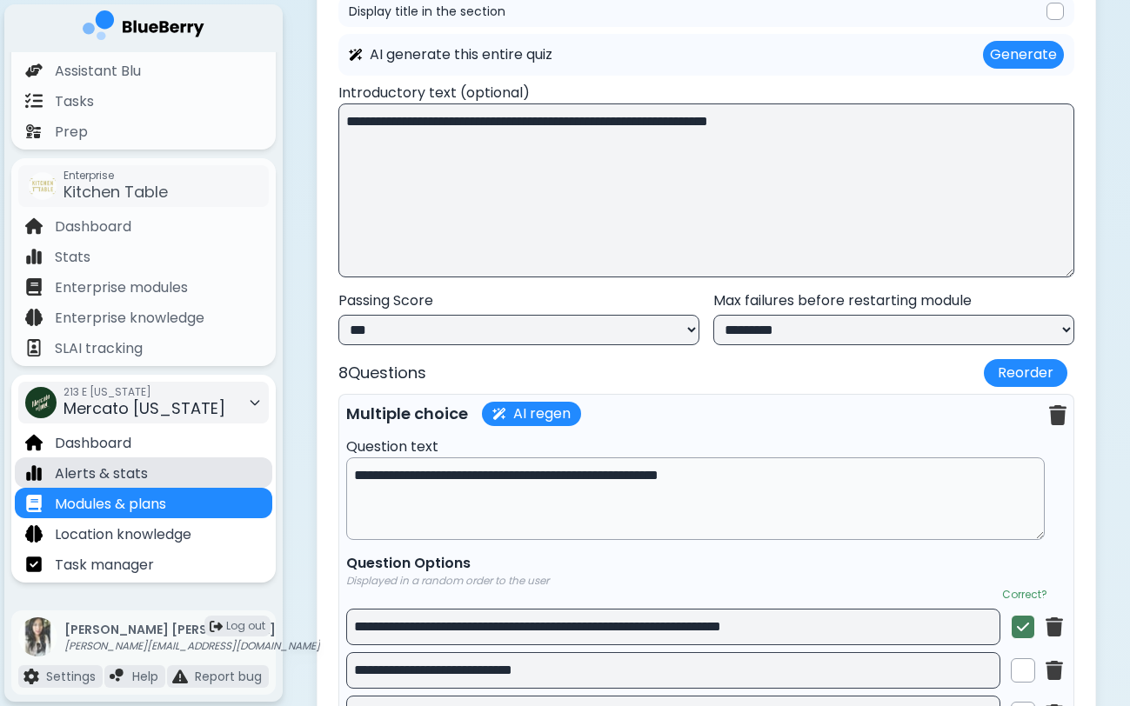
click at [163, 468] on div "Alerts & stats" at bounding box center [143, 472] width 257 height 30
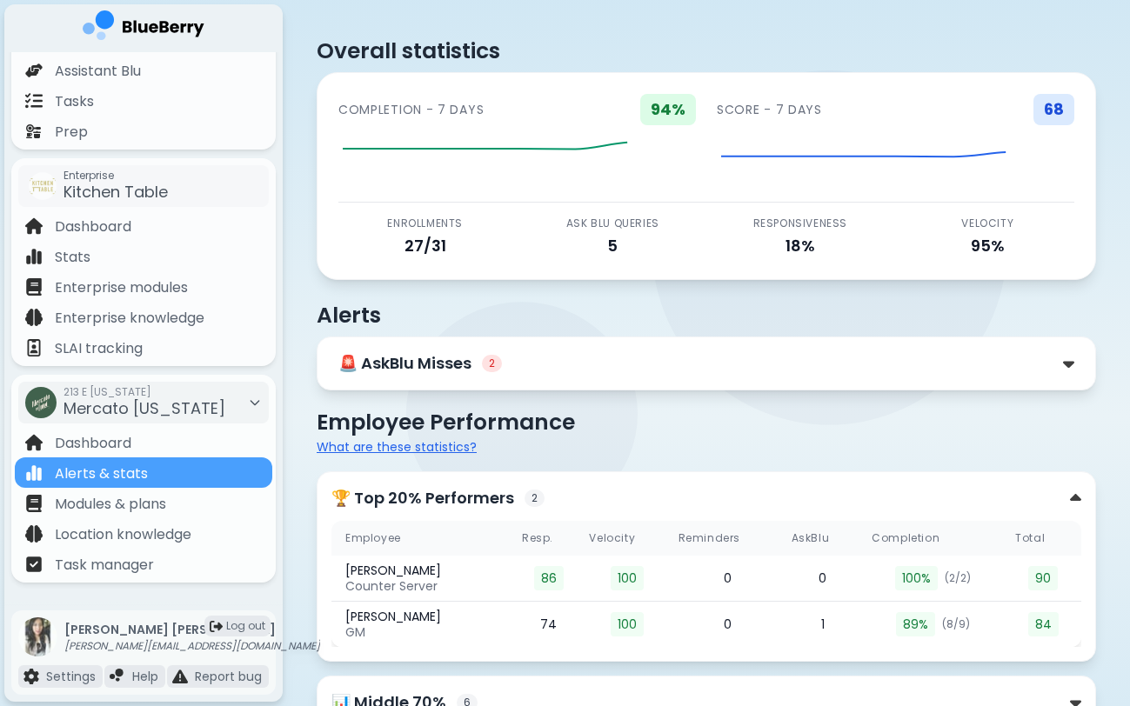
scroll to position [24, 0]
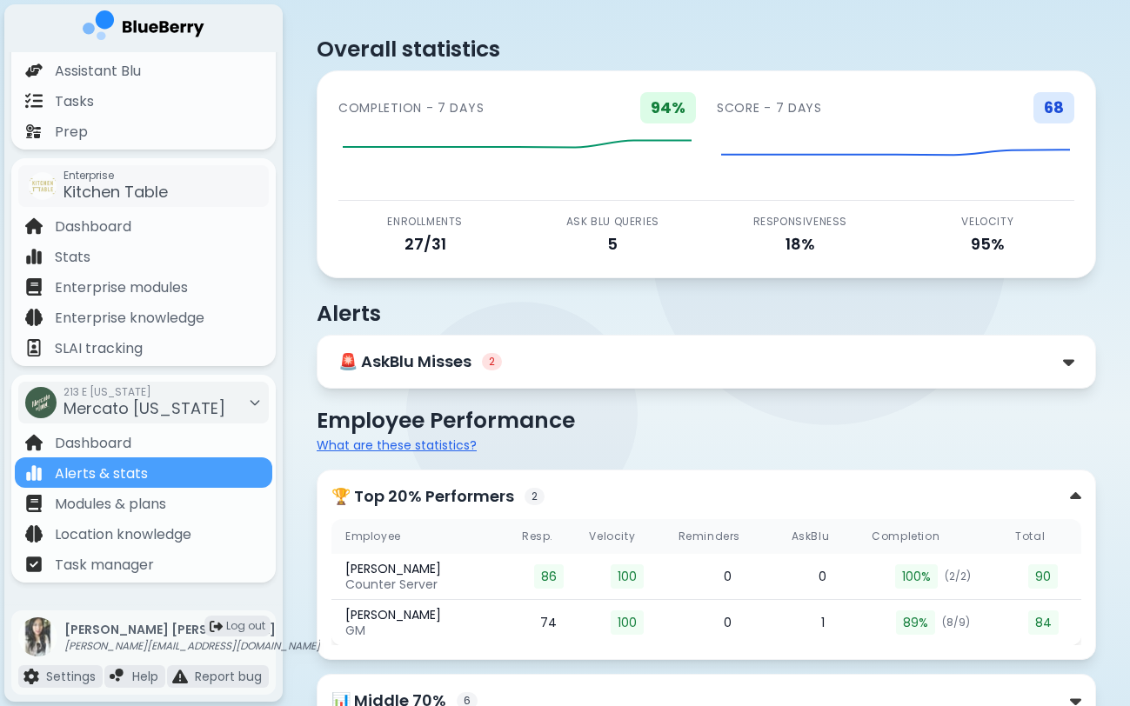
click at [552, 359] on div "🚨 AskBlu Misses 2" at bounding box center [706, 362] width 736 height 24
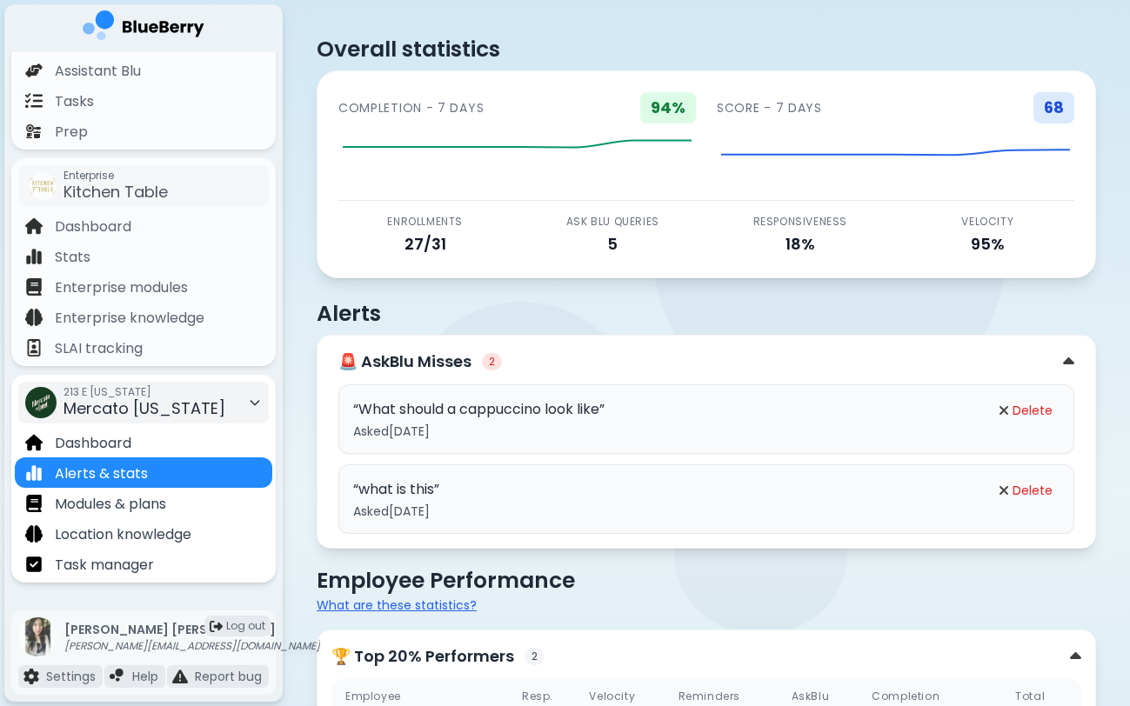
click at [170, 404] on span "Mercato [US_STATE]" at bounding box center [144, 408] width 162 height 22
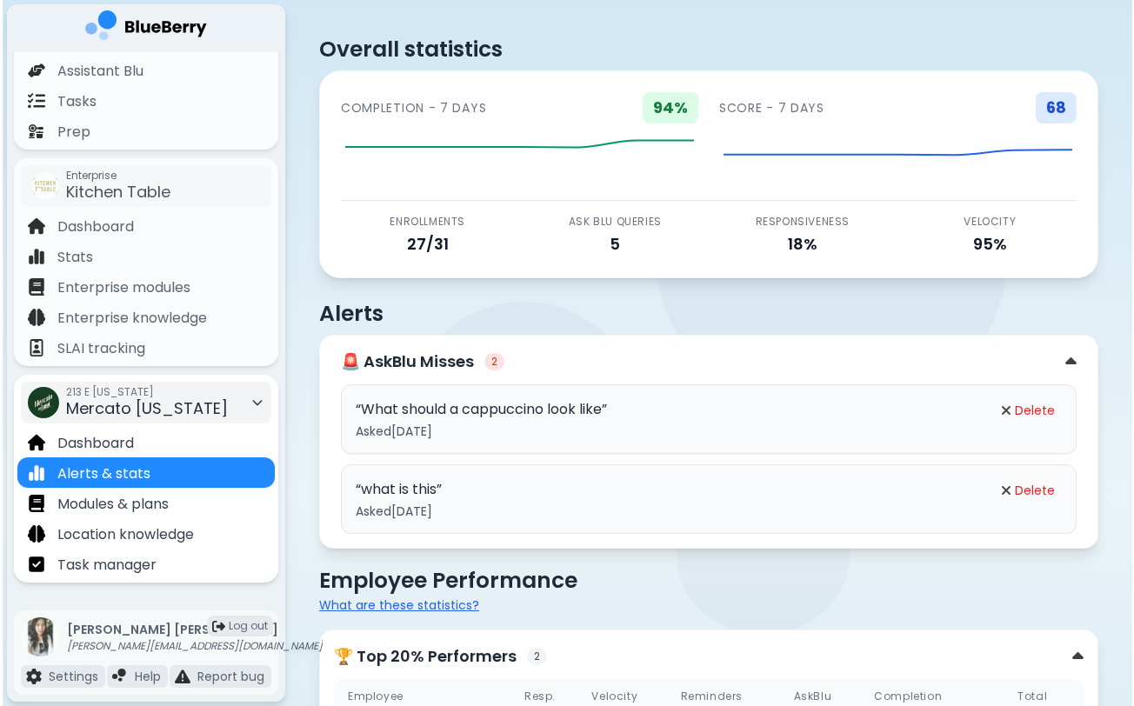
scroll to position [0, 0]
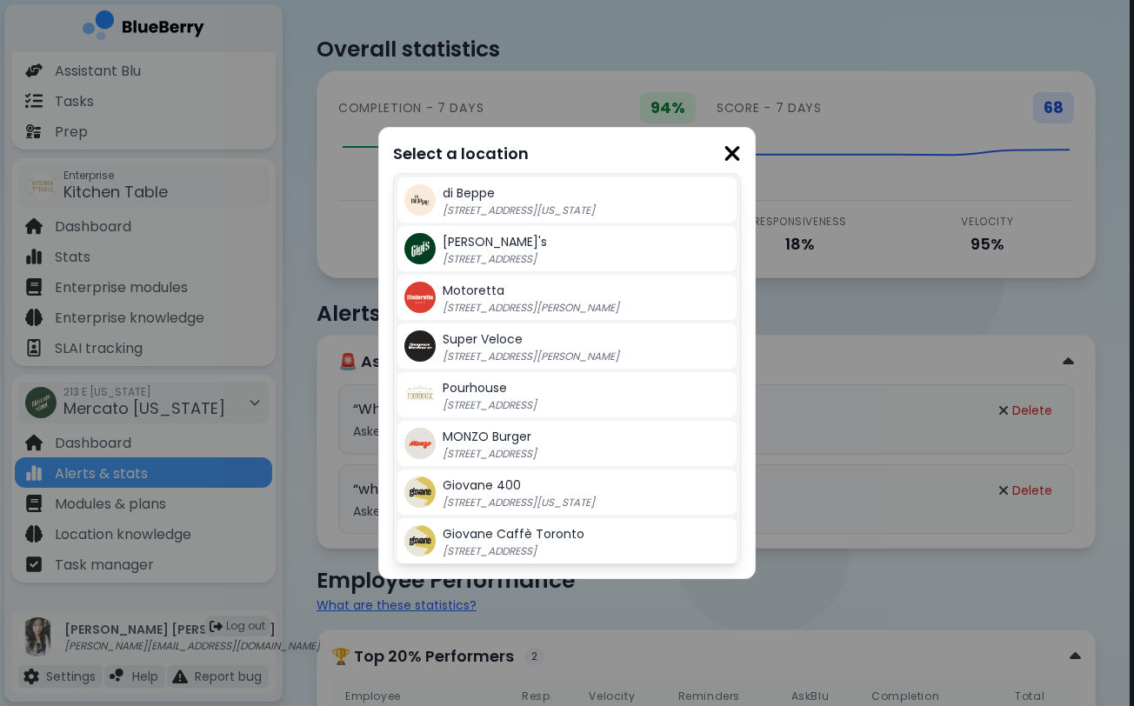
click at [511, 493] on span "Giovane 400" at bounding box center [482, 485] width 78 height 17
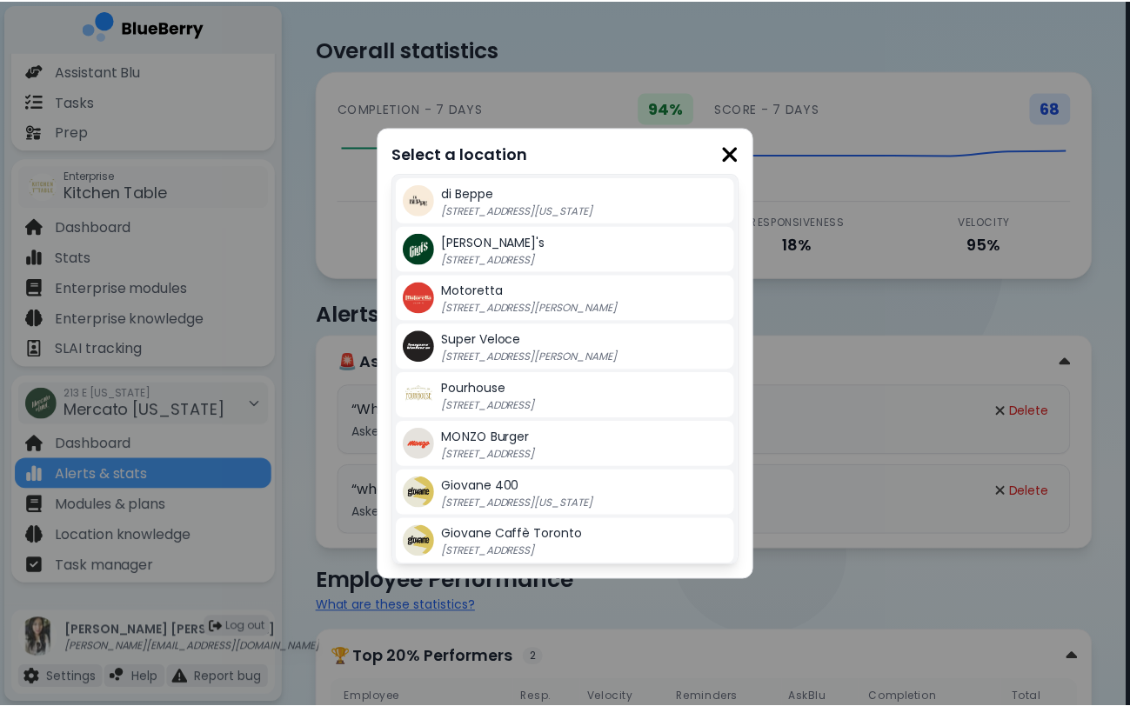
scroll to position [24, 0]
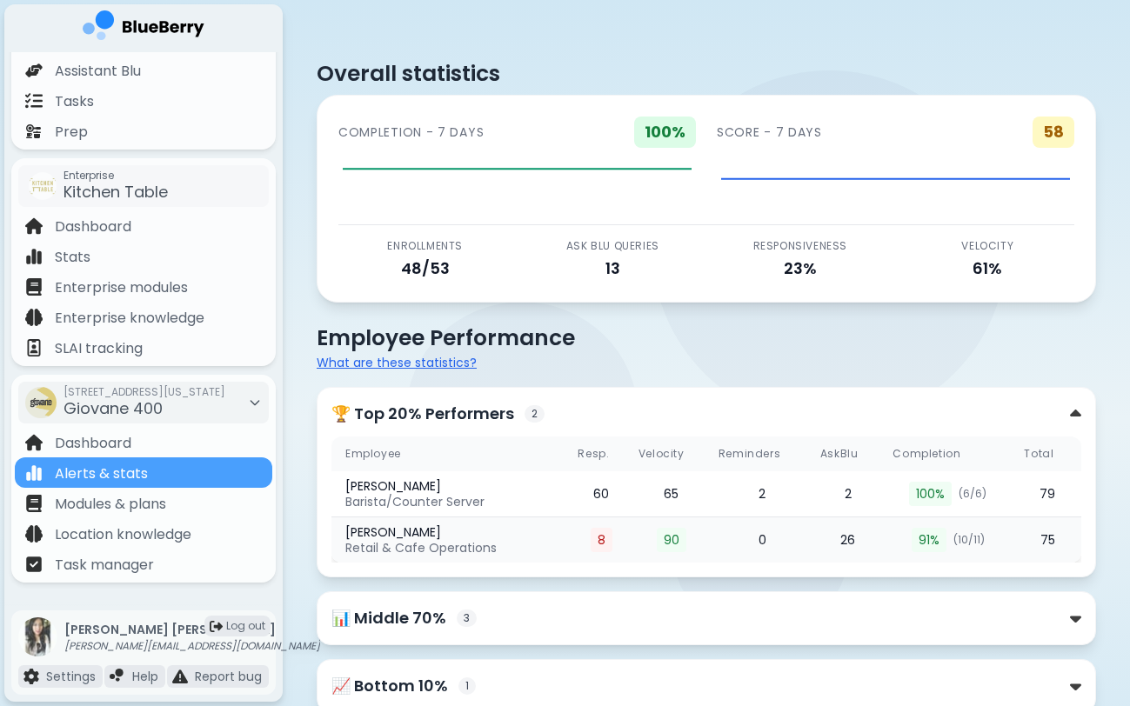
click at [603, 542] on span "8" at bounding box center [602, 540] width 22 height 24
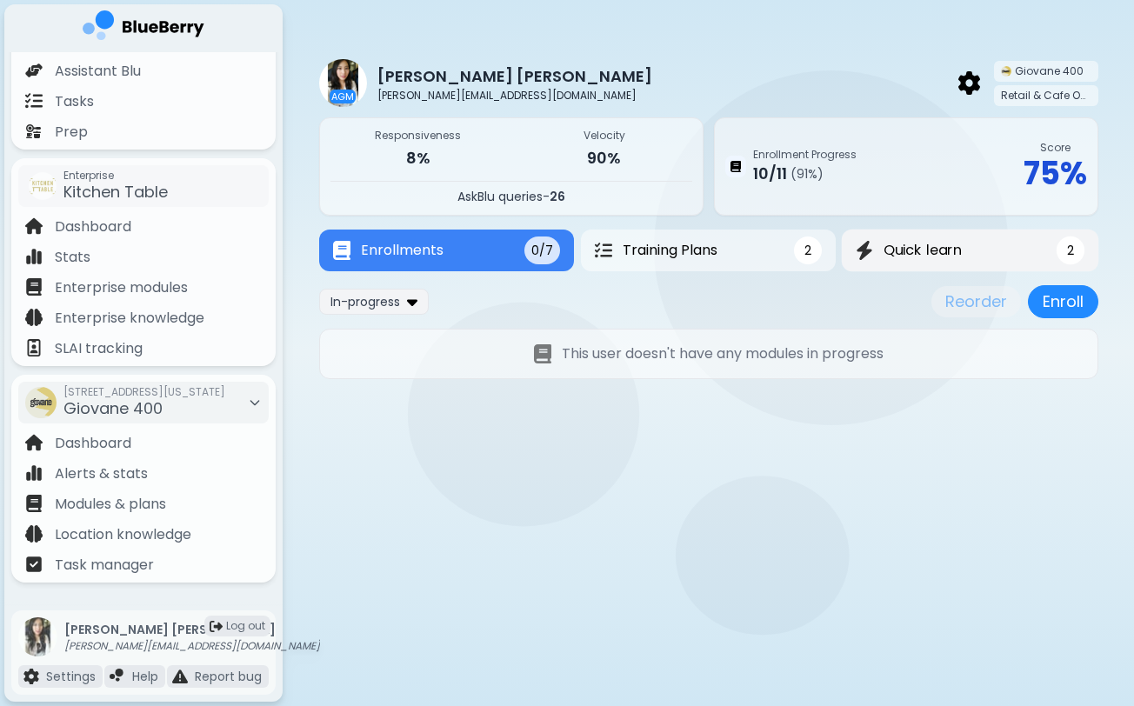
click at [910, 257] on span "Quick learn" at bounding box center [923, 250] width 78 height 21
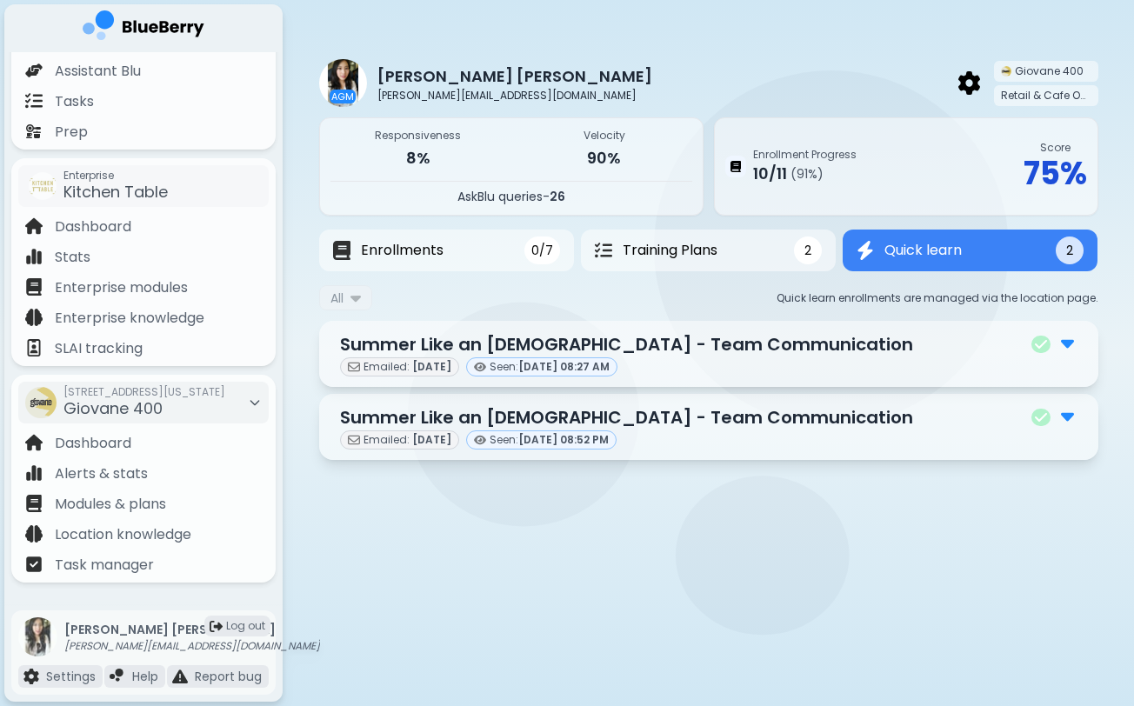
click at [1076, 341] on div at bounding box center [1055, 344] width 46 height 23
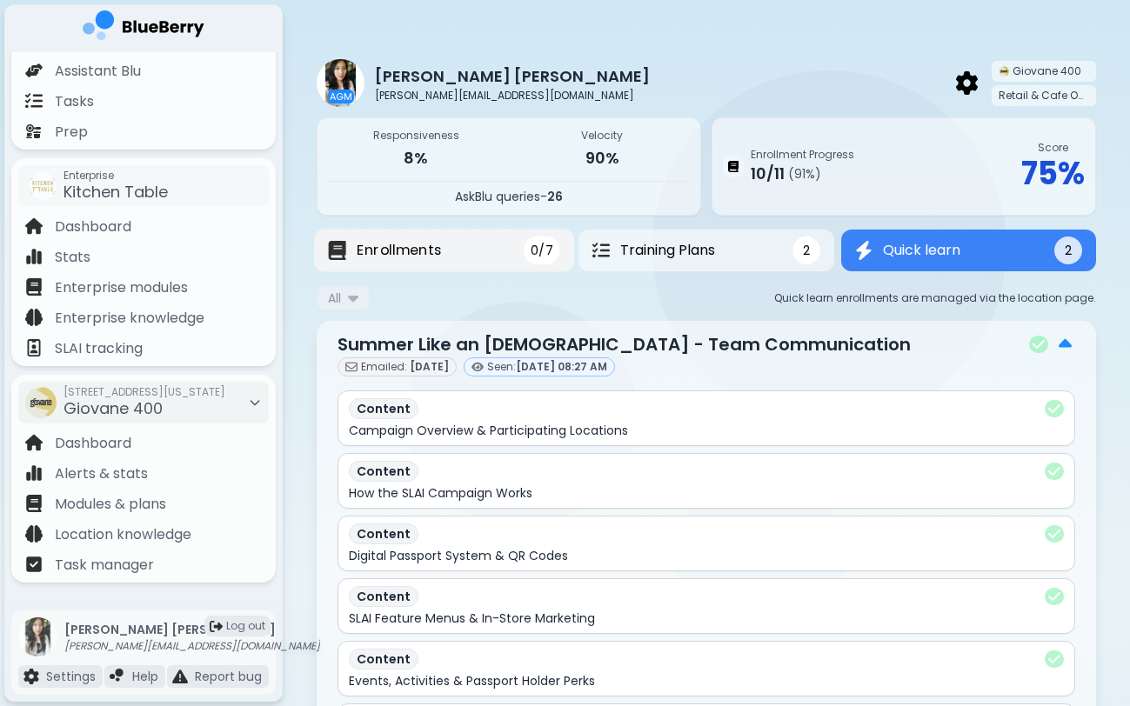
click at [410, 250] on span "Enrollments" at bounding box center [399, 250] width 84 height 21
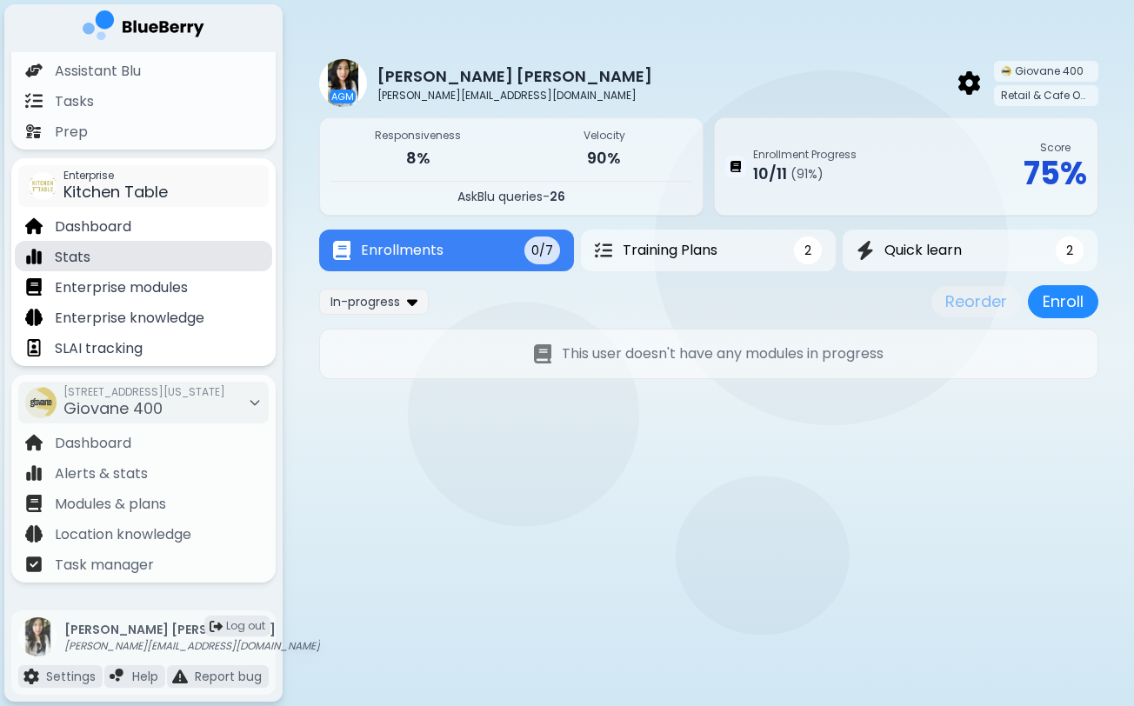
click at [142, 249] on div "Stats" at bounding box center [143, 256] width 257 height 30
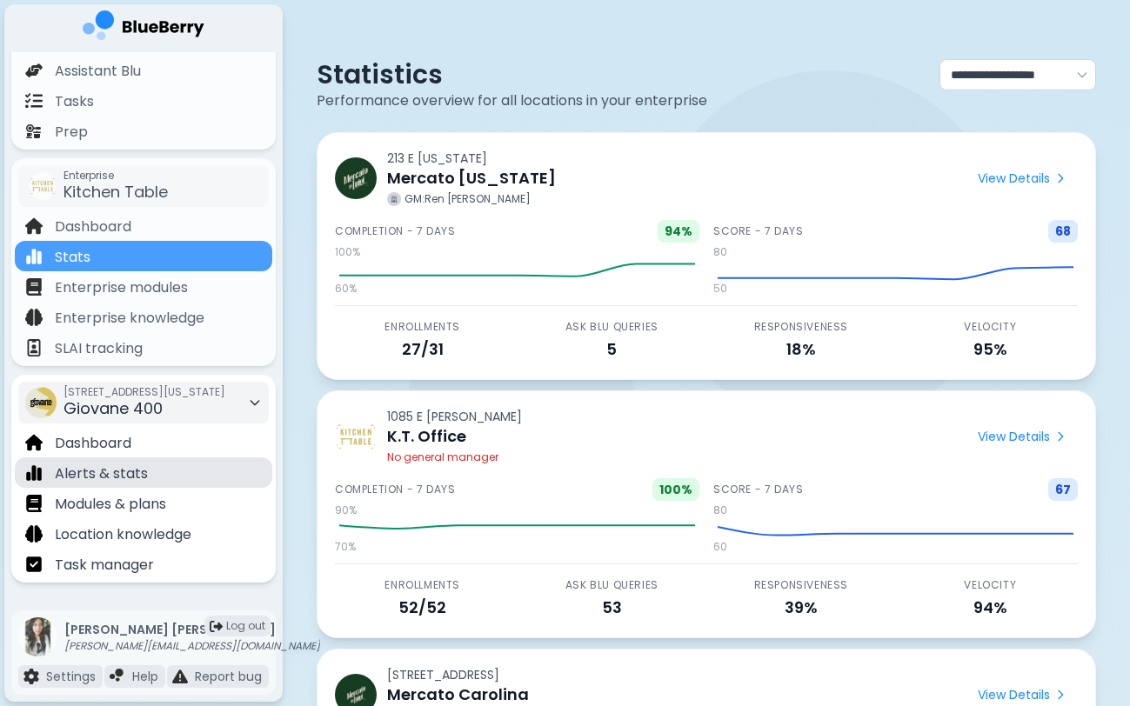
click at [195, 473] on div "Alerts & stats" at bounding box center [143, 472] width 257 height 30
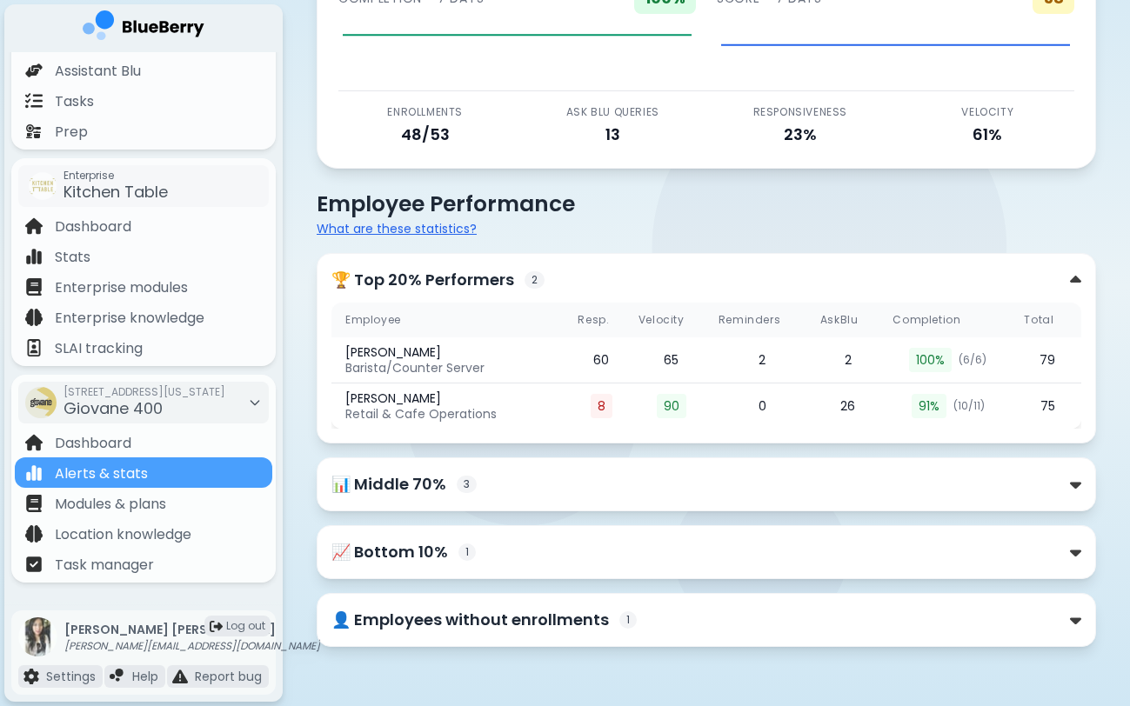
scroll to position [134, 0]
click at [575, 477] on div "📊 Middle 70% 3" at bounding box center [706, 484] width 750 height 24
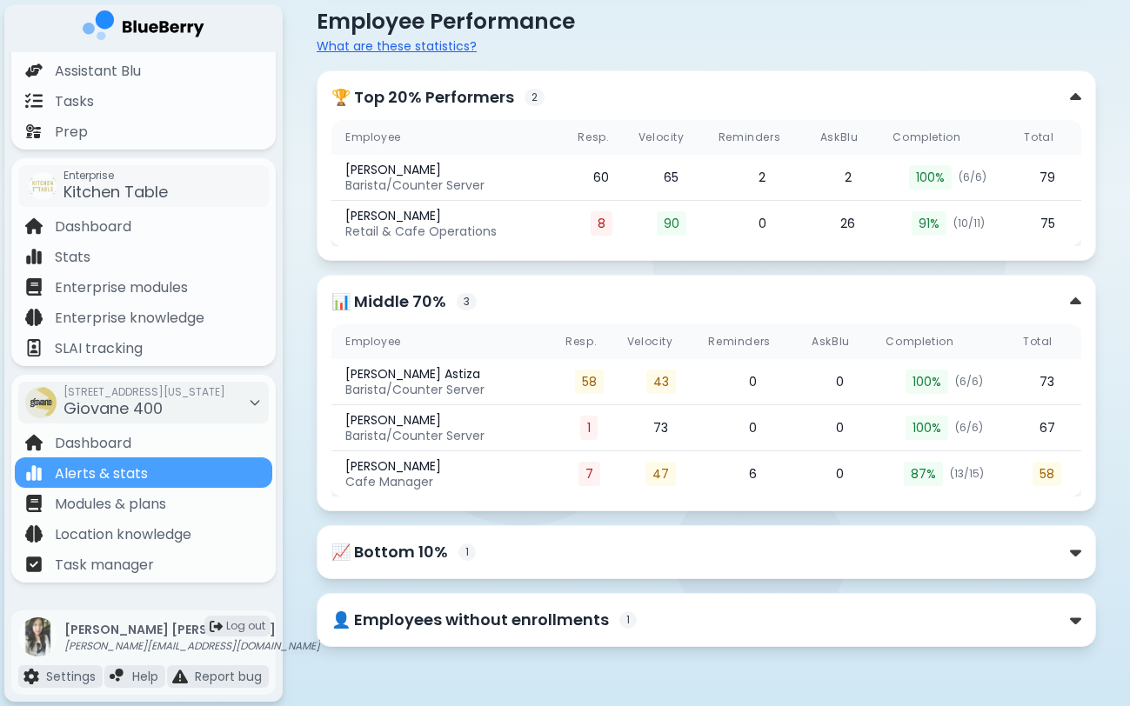
scroll to position [317, 0]
click at [940, 547] on div "📈 Bottom 10% 1" at bounding box center [706, 552] width 750 height 24
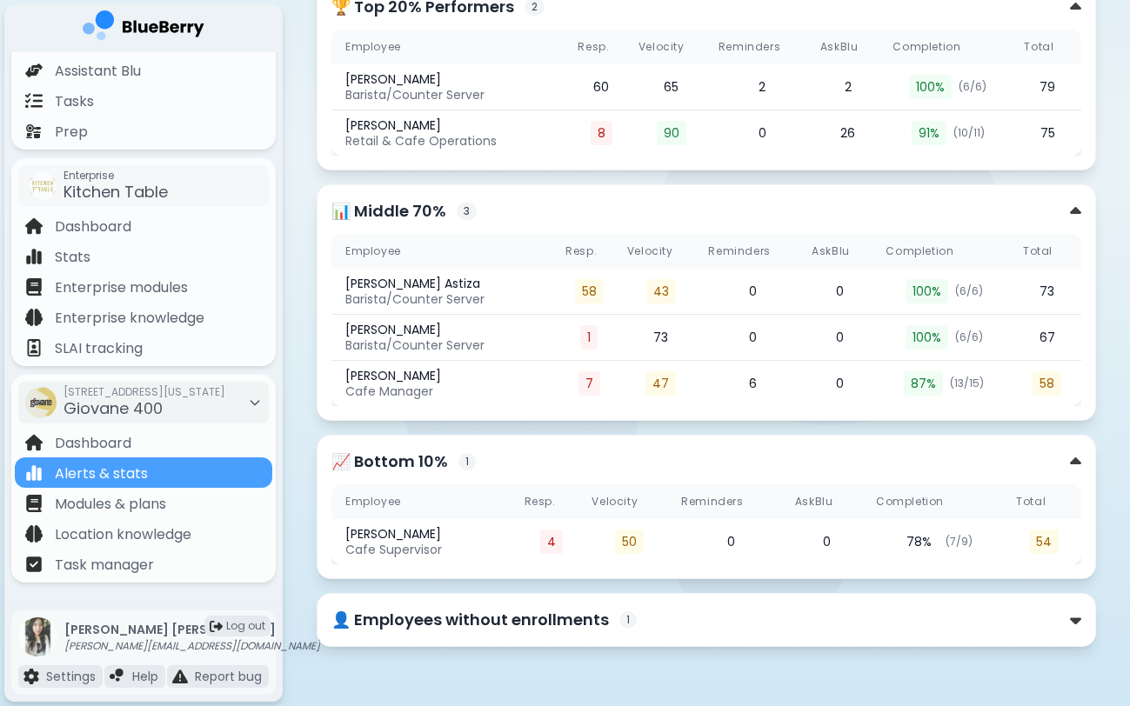
scroll to position [407, 0]
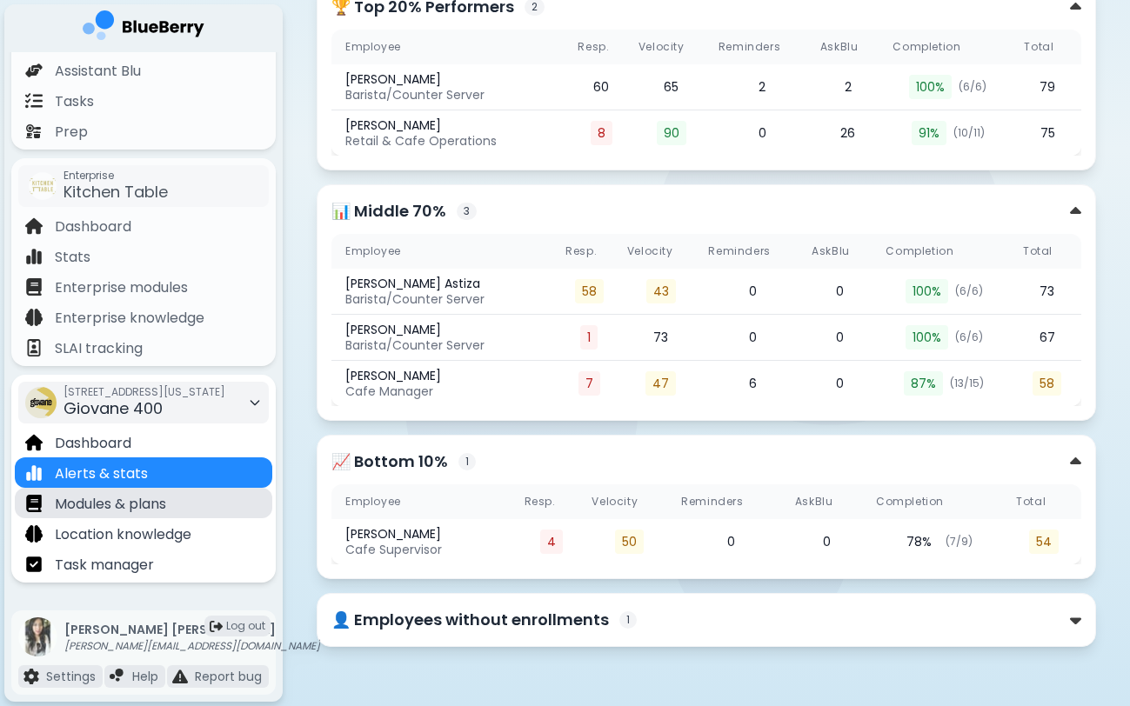
click at [148, 511] on p "Modules & plans" at bounding box center [110, 504] width 111 height 21
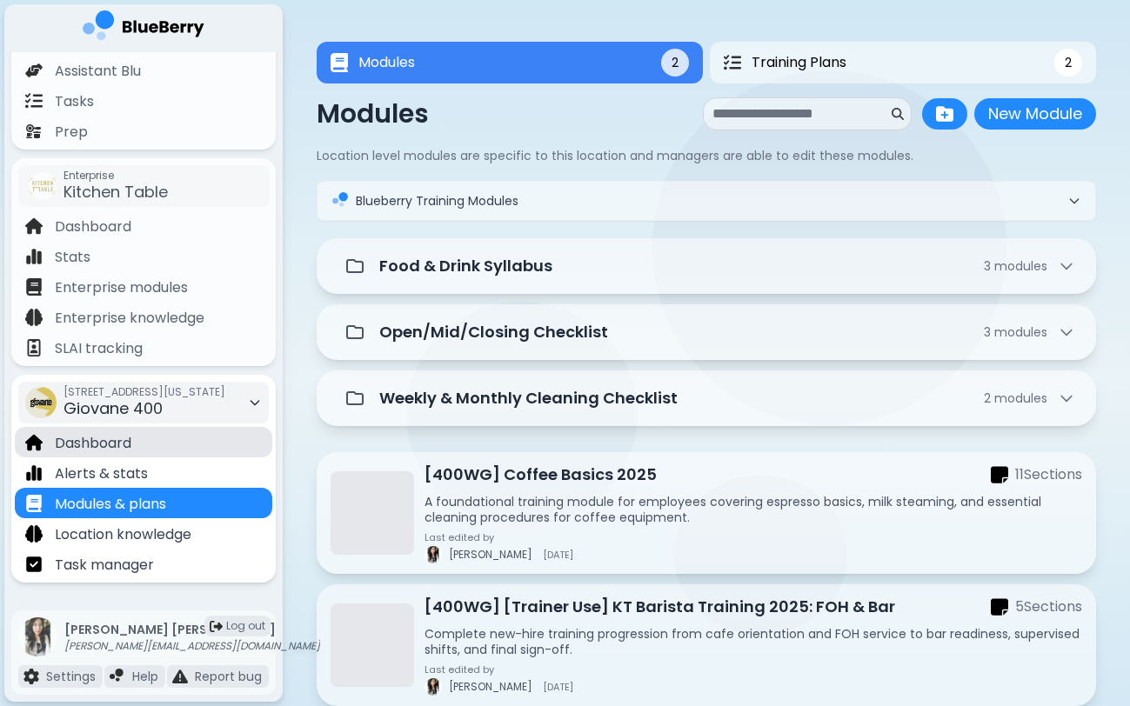
click at [162, 437] on div "Dashboard" at bounding box center [143, 442] width 257 height 30
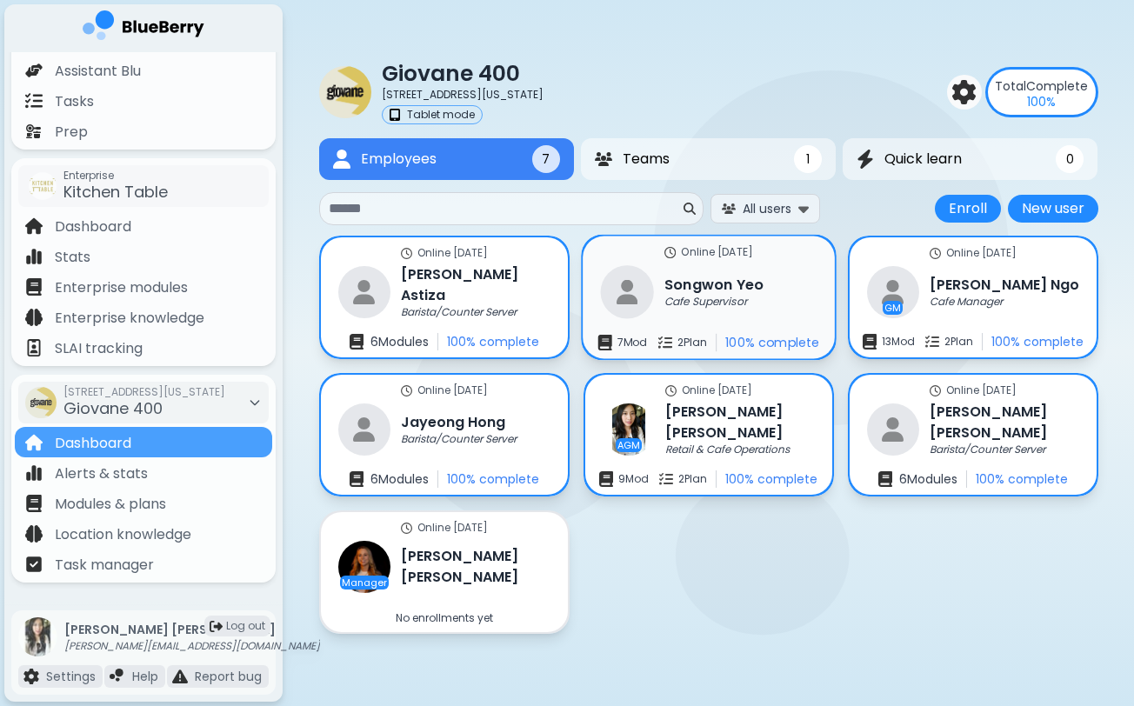
click at [717, 349] on div at bounding box center [716, 342] width 1 height 17
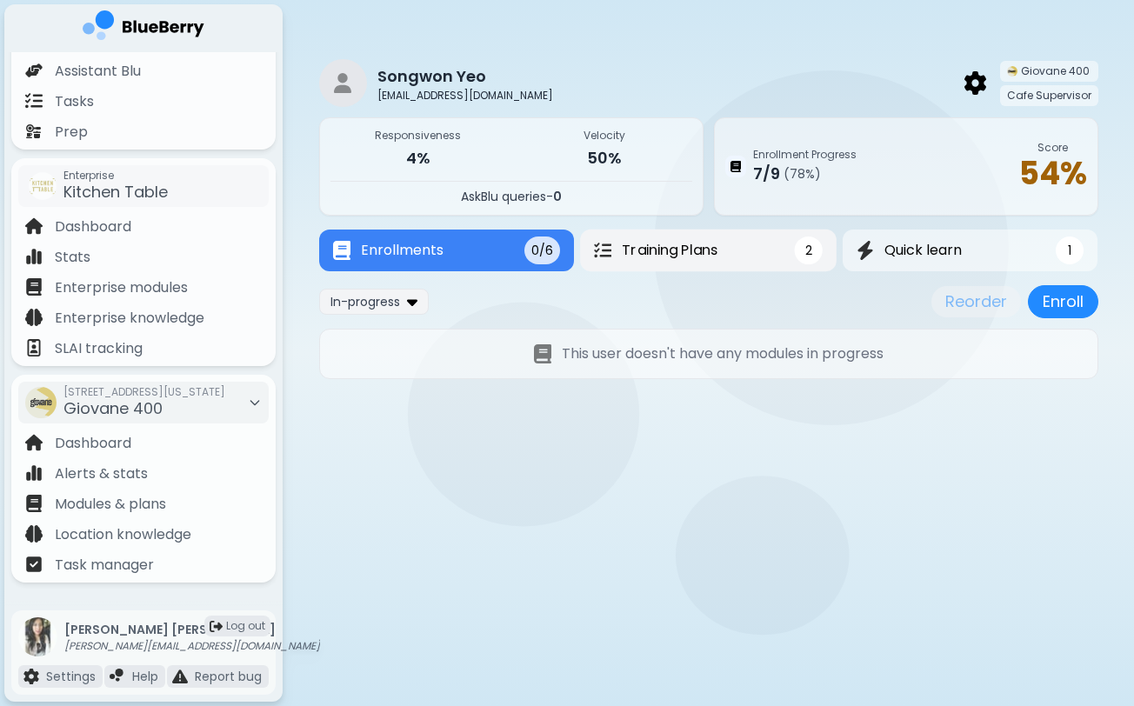
click at [740, 246] on button "Training Plans 2" at bounding box center [708, 251] width 257 height 42
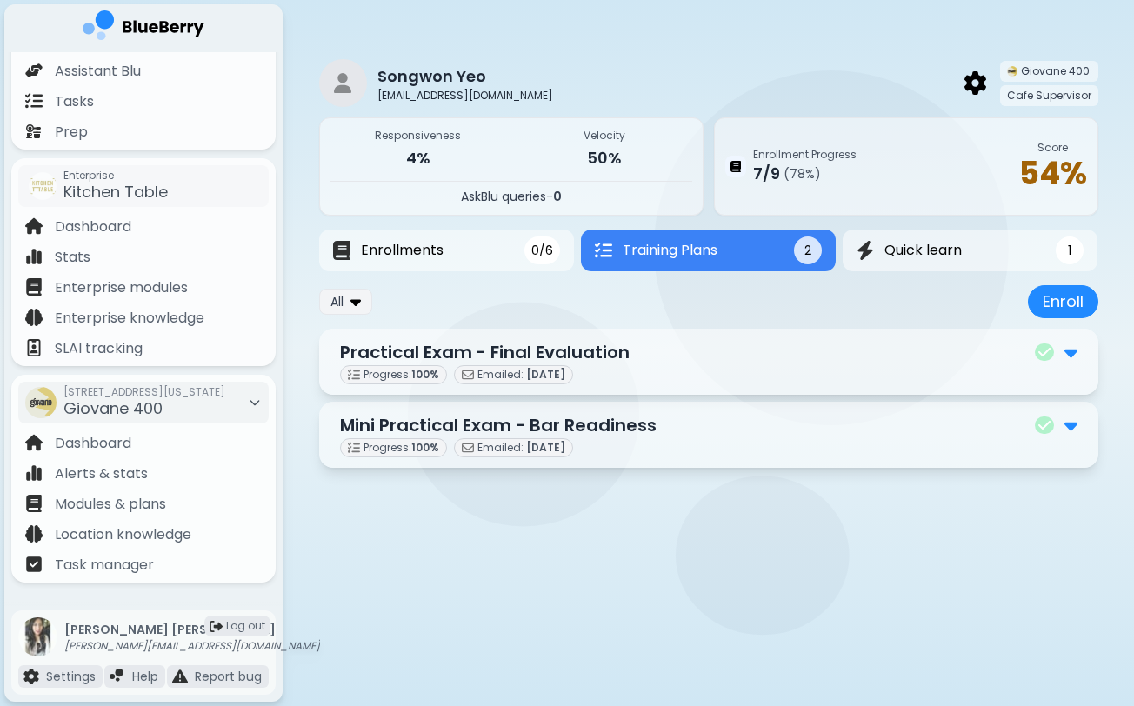
click at [364, 316] on div "All Enroll" at bounding box center [708, 301] width 779 height 33
click at [362, 310] on div "All" at bounding box center [345, 301] width 53 height 25
click at [371, 388] on button "Completed" at bounding box center [346, 388] width 100 height 26
click at [443, 250] on button "Enrollments 0/6" at bounding box center [447, 251] width 260 height 43
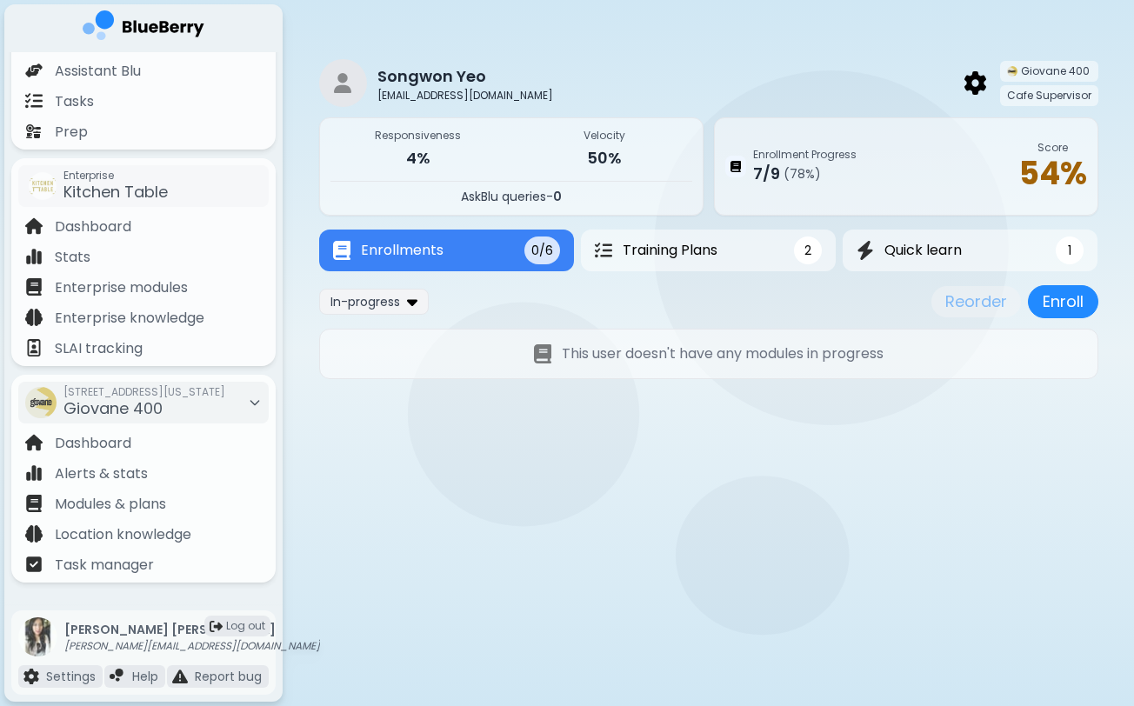
click at [365, 315] on div "In-progress Reorder Enroll" at bounding box center [708, 301] width 779 height 33
click at [372, 304] on span "In-progress" at bounding box center [366, 302] width 70 height 16
click at [399, 330] on button "All" at bounding box center [374, 336] width 100 height 26
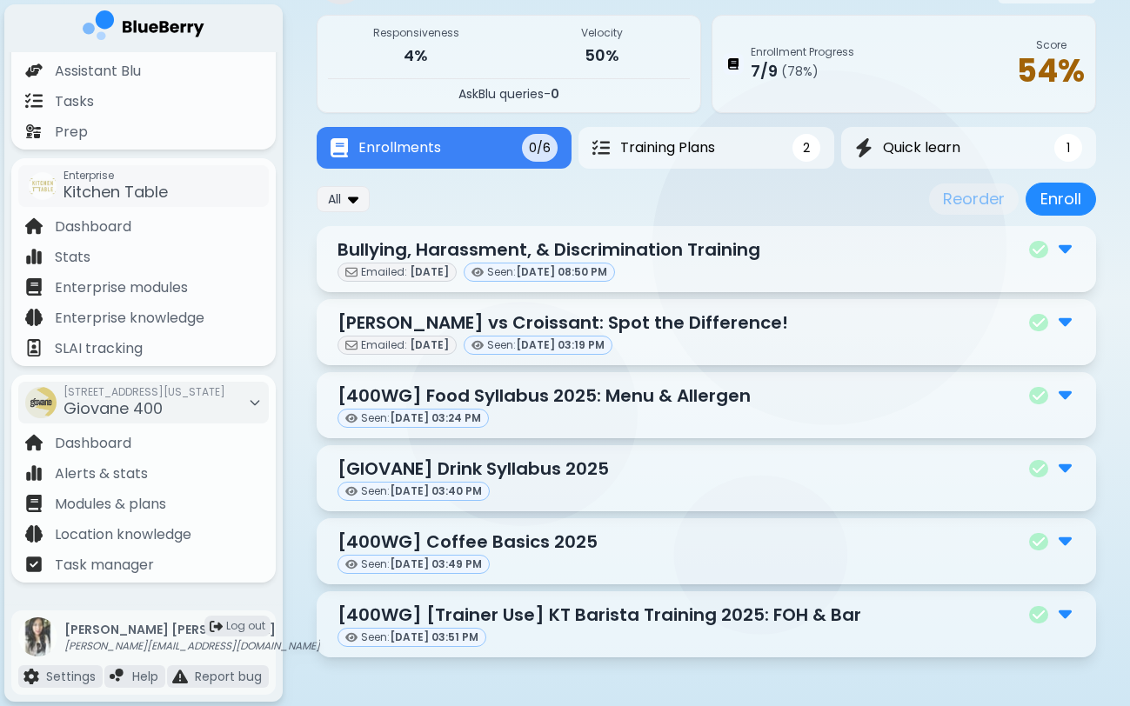
scroll to position [103, 0]
click at [541, 630] on div "Seen: [DATE] 03:51 PM" at bounding box center [706, 637] width 738 height 19
click at [533, 608] on p "[400WG] [Trainer Use] KT Barista Training 2025: FOH & Bar" at bounding box center [599, 615] width 524 height 26
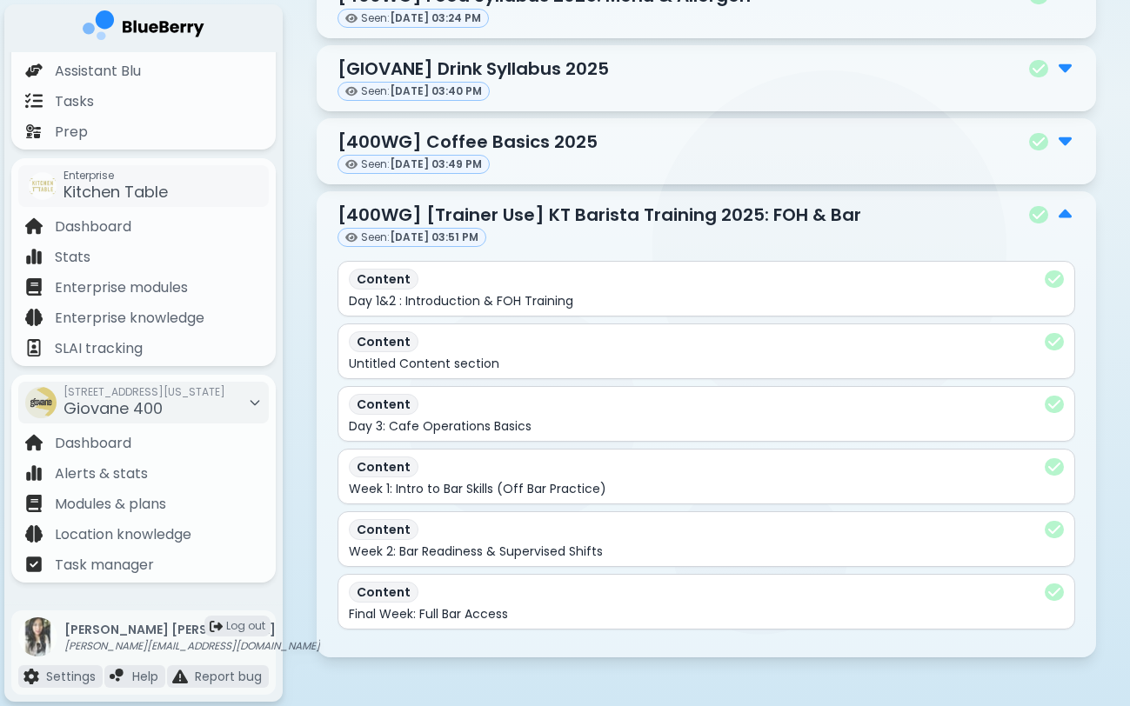
scroll to position [503, 0]
click at [198, 471] on div "Alerts & stats" at bounding box center [143, 472] width 257 height 30
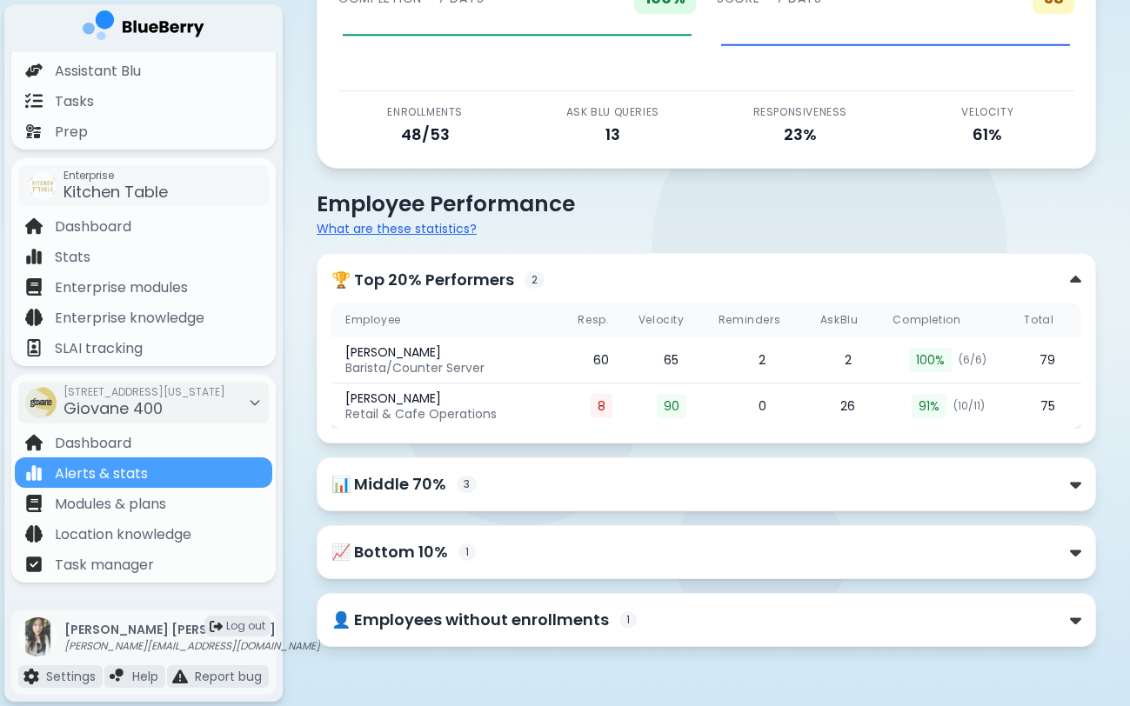
scroll to position [134, 0]
click at [729, 479] on div "📊 Middle 70% 3" at bounding box center [706, 484] width 750 height 24
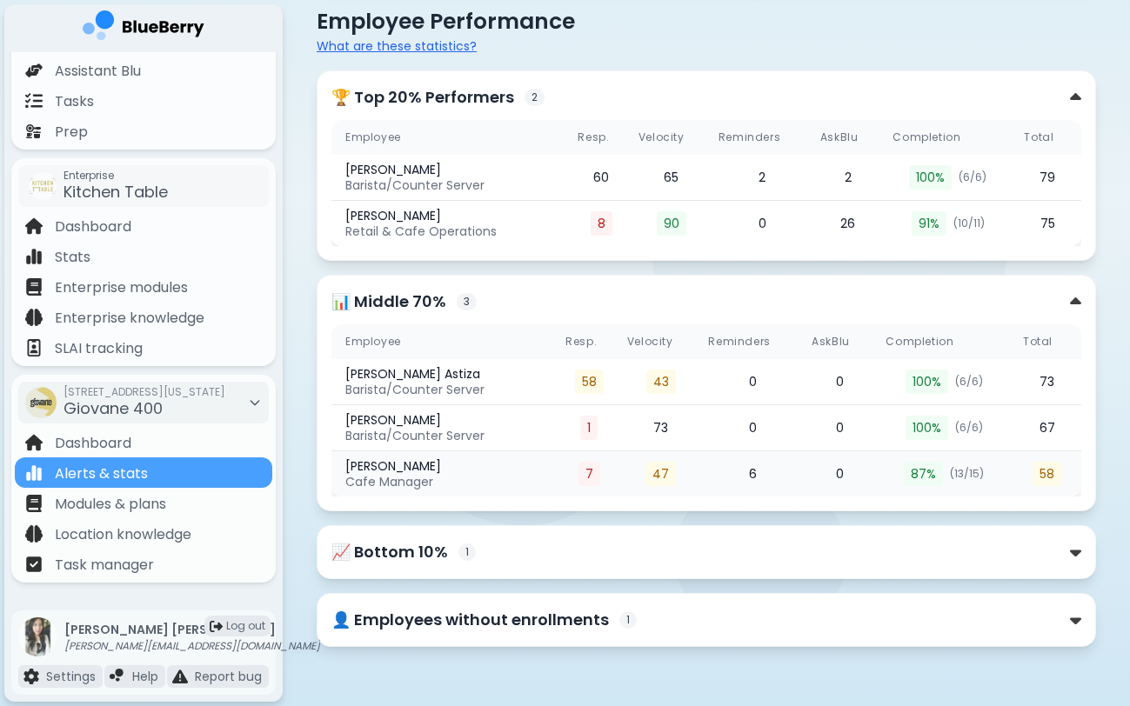
scroll to position [317, 0]
click at [760, 554] on div "📈 Bottom 10% 1" at bounding box center [706, 552] width 750 height 24
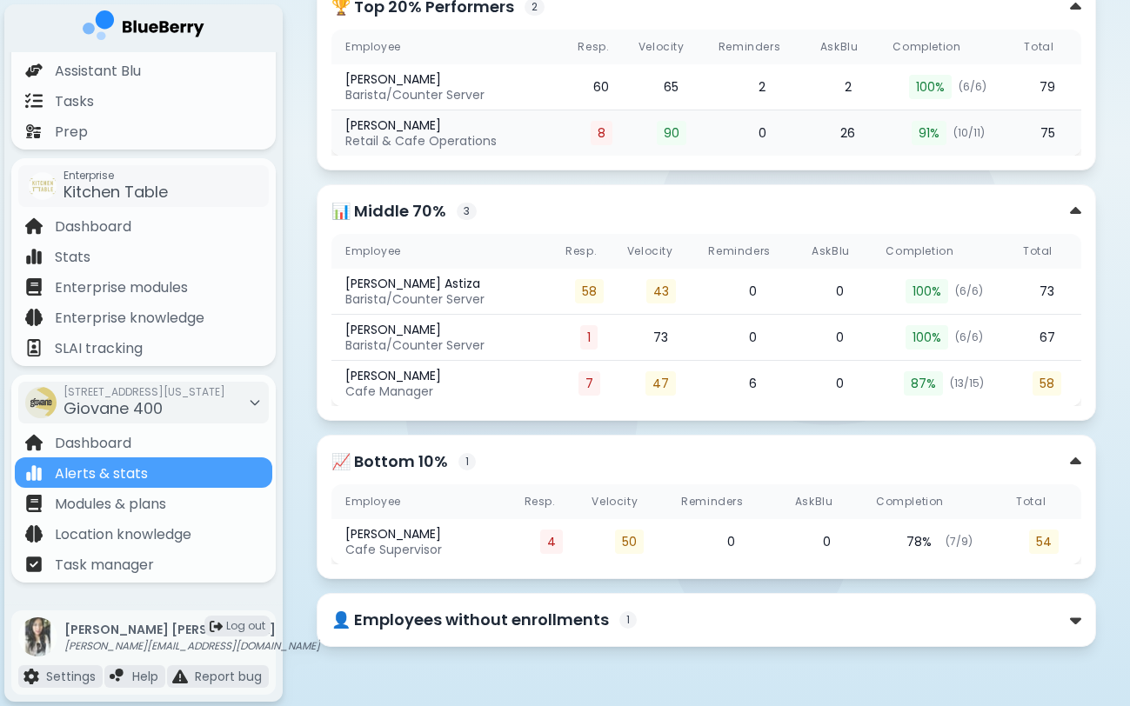
scroll to position [407, 0]
click at [850, 86] on td "2" at bounding box center [848, 87] width 70 height 46
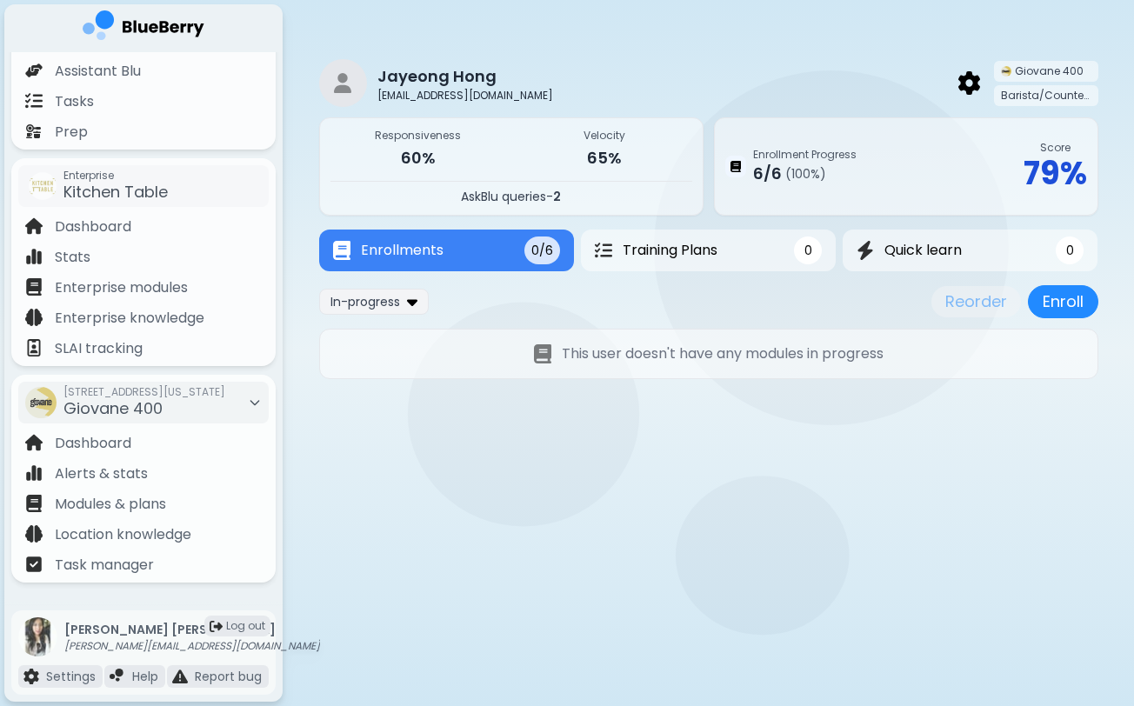
click at [561, 195] on span "2" at bounding box center [557, 196] width 8 height 17
drag, startPoint x: 533, startPoint y: 202, endPoint x: 500, endPoint y: 202, distance: 33.1
click at [500, 202] on span "AskBlu queries" at bounding box center [503, 196] width 85 height 17
click at [145, 442] on div "Dashboard" at bounding box center [143, 442] width 257 height 30
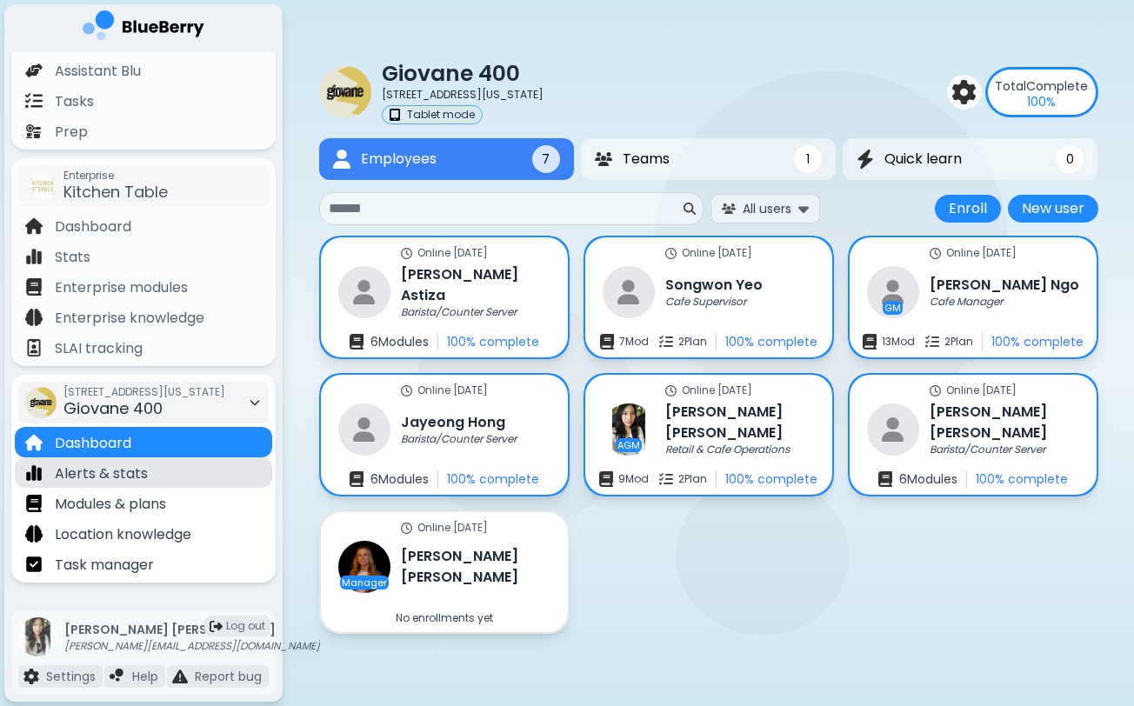
click at [175, 464] on div "Alerts & stats" at bounding box center [143, 472] width 257 height 30
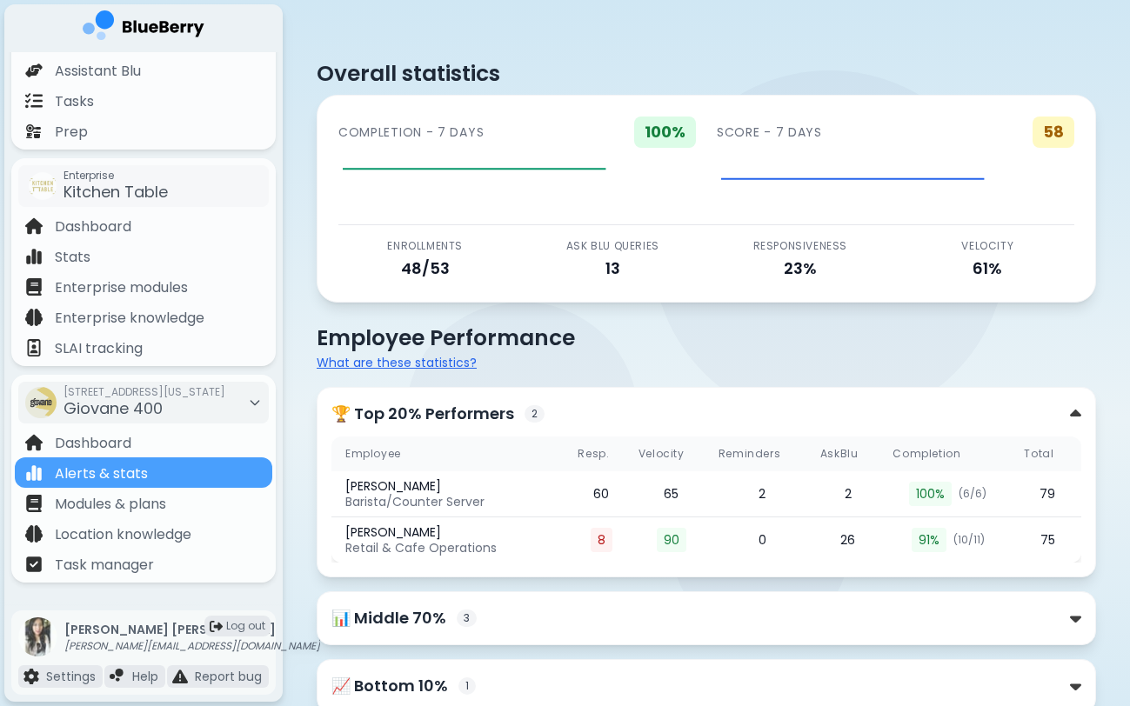
click at [612, 265] on div "13" at bounding box center [613, 269] width 174 height 24
drag, startPoint x: 604, startPoint y: 248, endPoint x: 606, endPoint y: 271, distance: 23.6
click at [606, 271] on div "Ask Blu Queries 13" at bounding box center [613, 260] width 174 height 42
click at [606, 271] on div "13" at bounding box center [613, 269] width 174 height 24
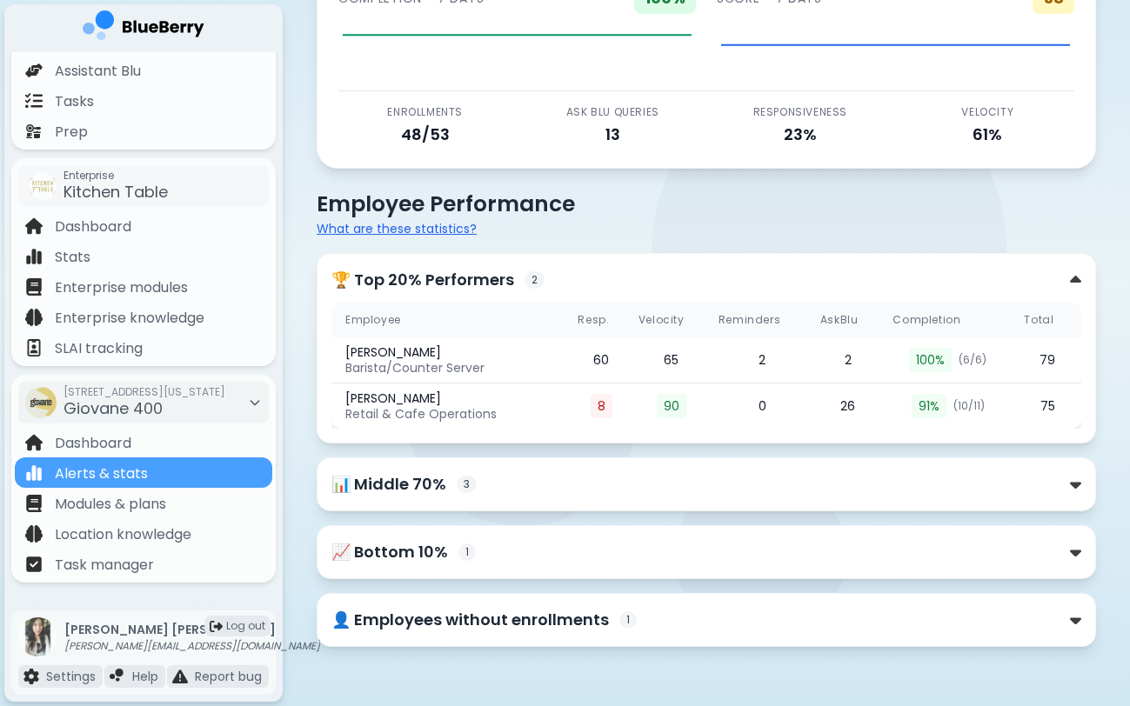
scroll to position [134, 0]
click at [216, 393] on span "[STREET_ADDRESS][US_STATE]" at bounding box center [144, 392] width 162 height 14
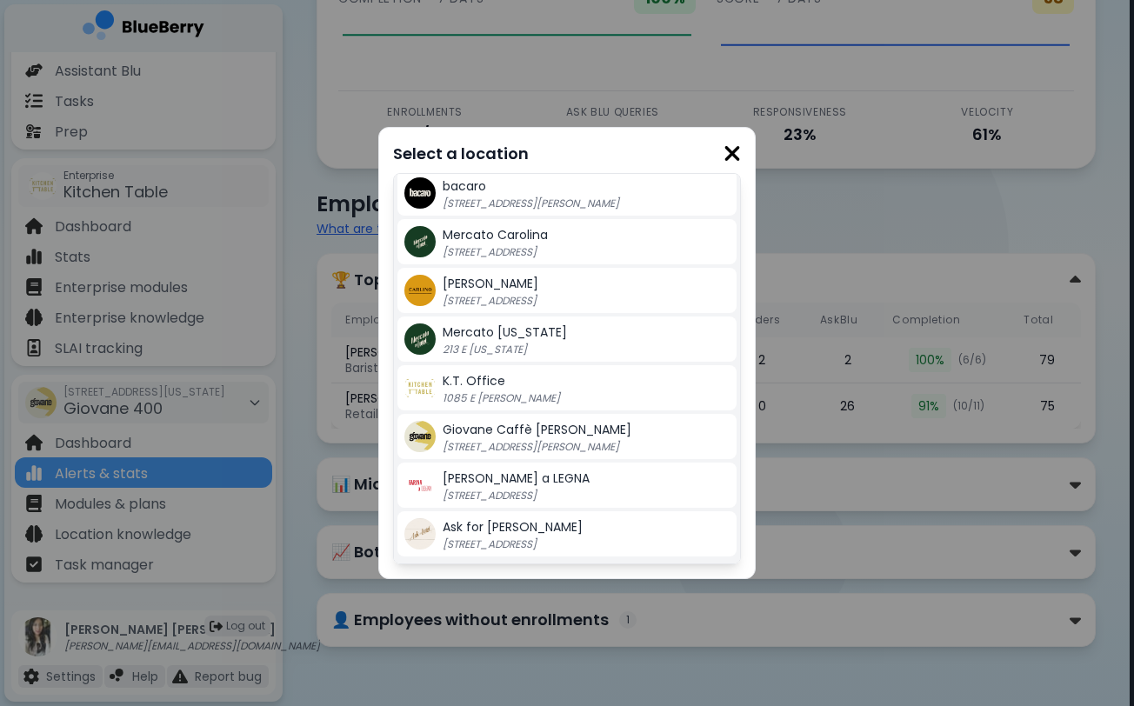
scroll to position [393, 0]
click at [503, 532] on span "Ask for [PERSON_NAME]" at bounding box center [513, 526] width 140 height 17
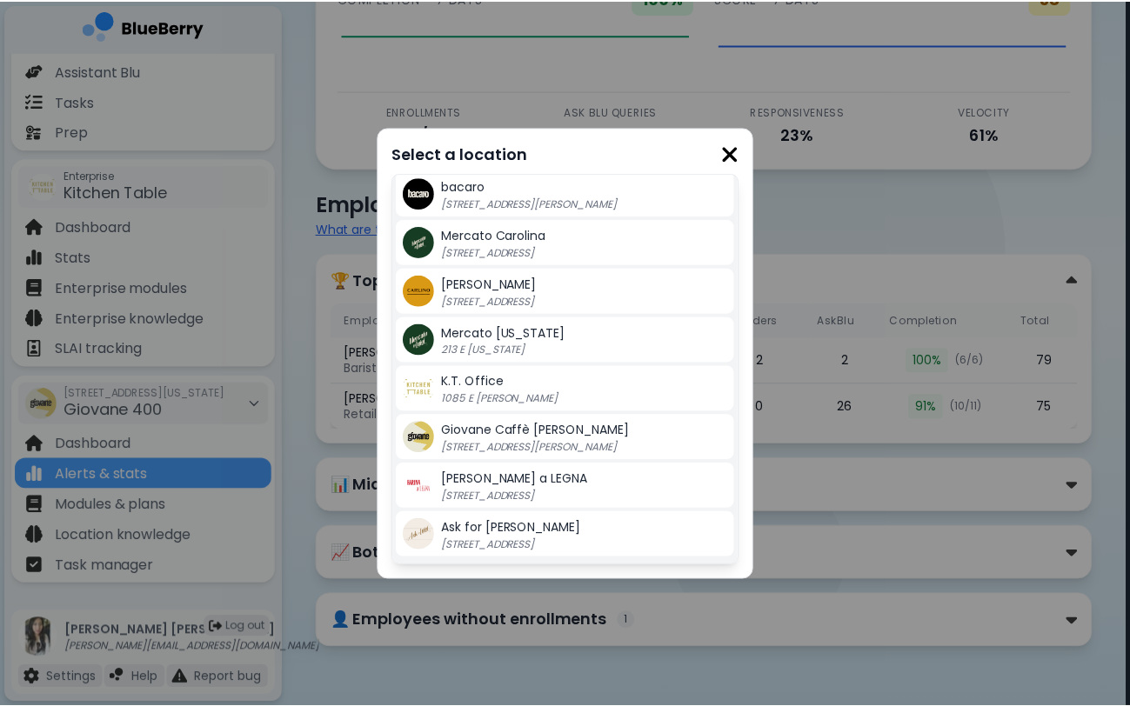
scroll to position [134, 0]
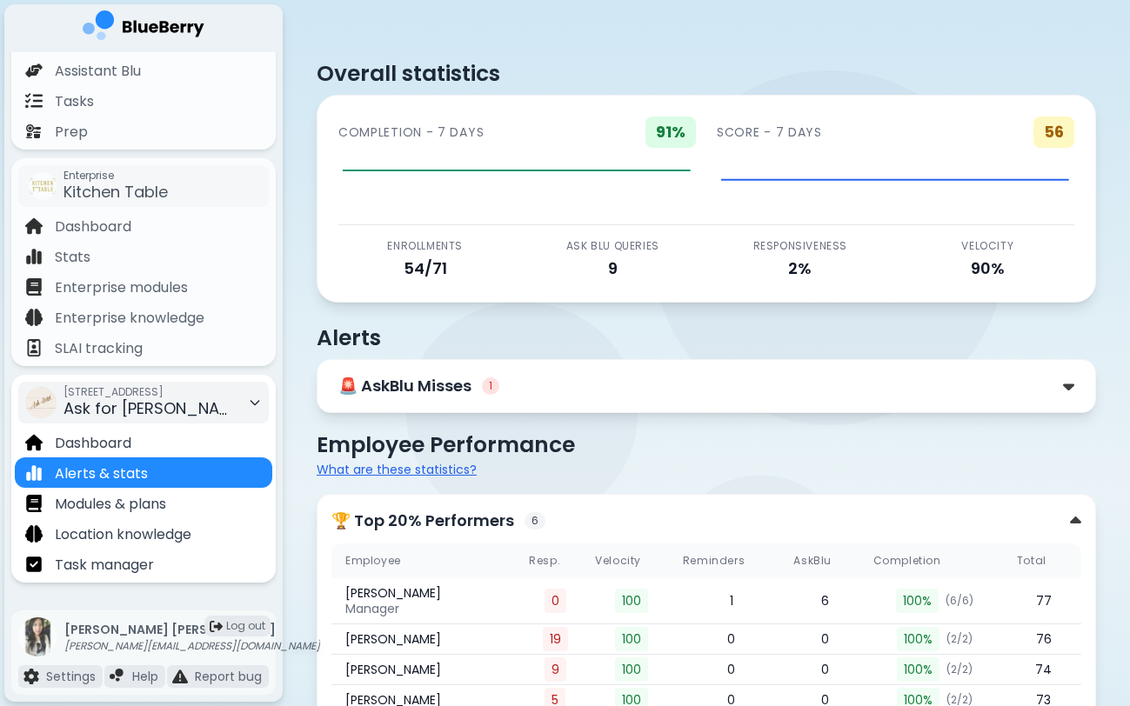
click at [198, 403] on div "[STREET_ADDRESS] Ask for [PERSON_NAME]" at bounding box center [150, 403] width 174 height 38
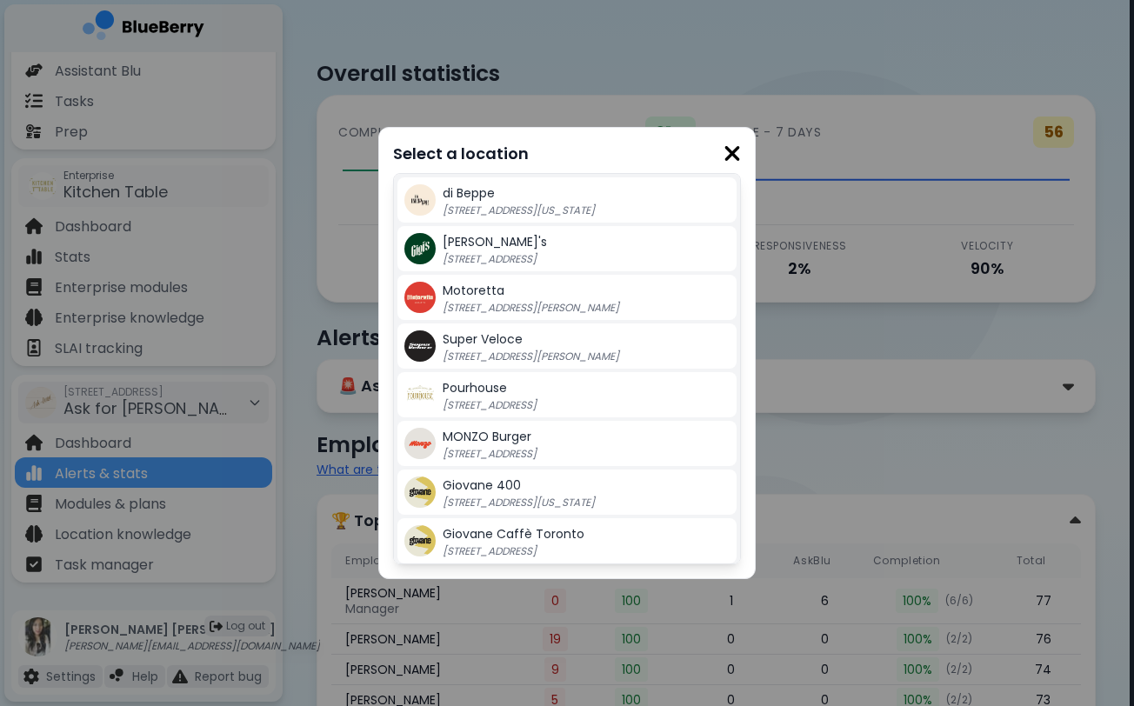
click at [731, 158] on img at bounding box center [732, 153] width 17 height 23
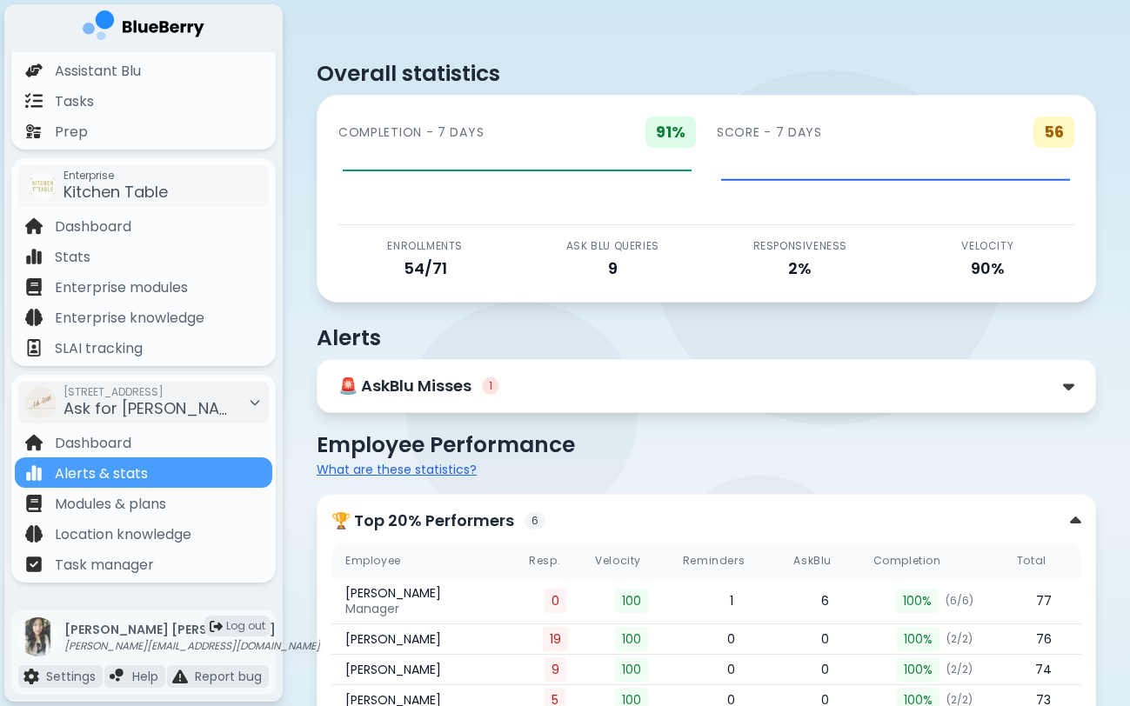
click at [494, 376] on div "🚨 AskBlu Misses 1" at bounding box center [418, 386] width 161 height 24
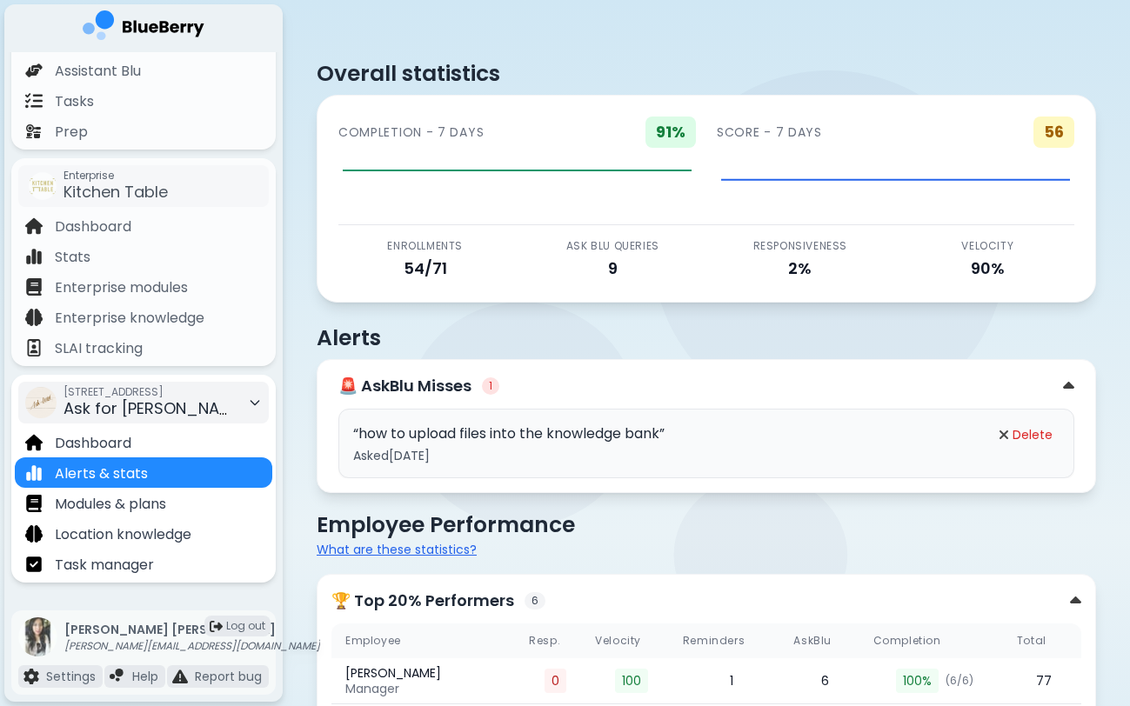
click at [184, 409] on div "[STREET_ADDRESS] Ask for [PERSON_NAME]" at bounding box center [150, 403] width 174 height 38
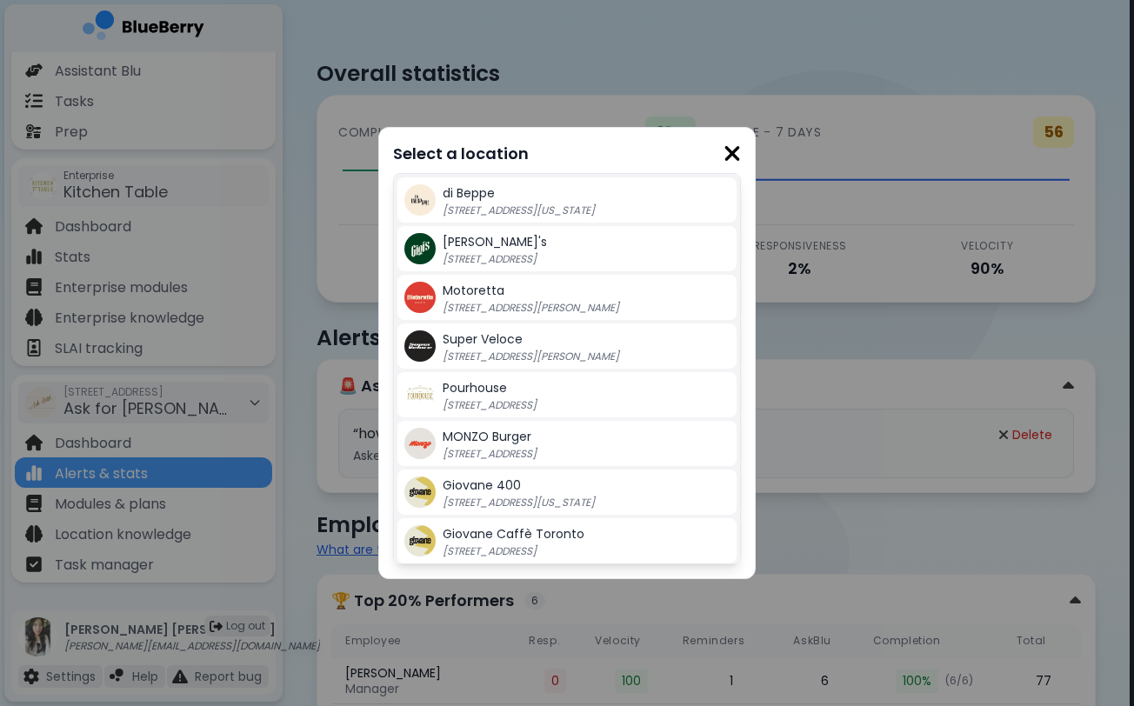
click at [533, 528] on span "Giovane Caffè Toronto" at bounding box center [514, 533] width 142 height 17
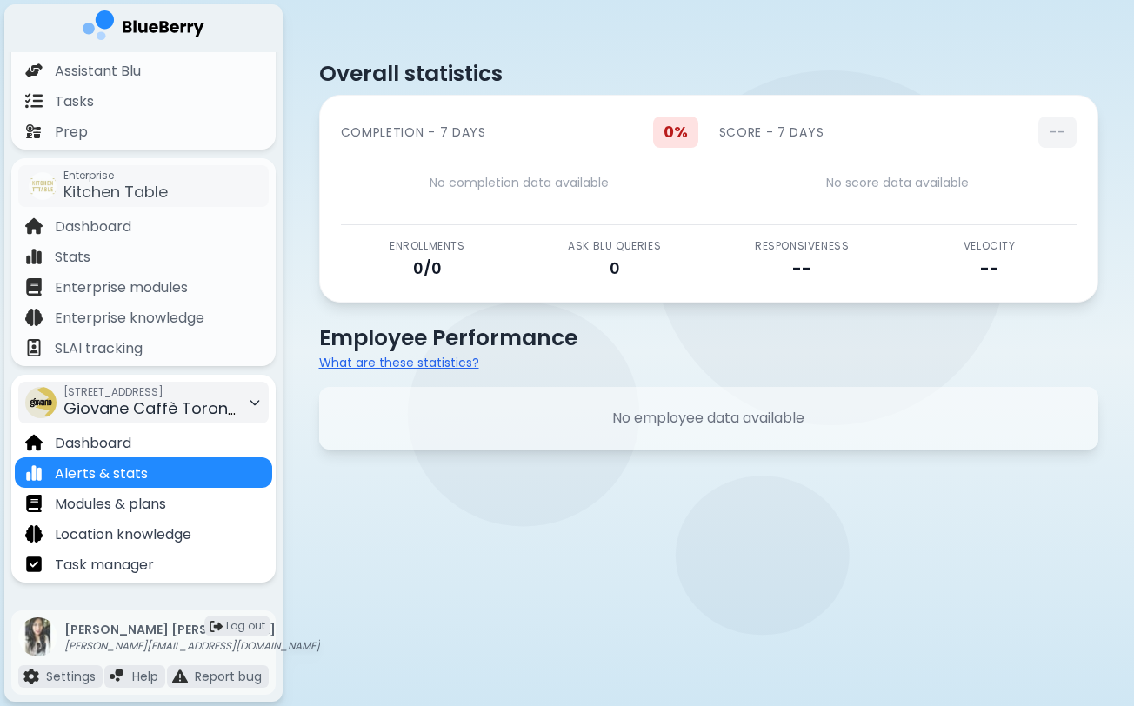
click at [258, 403] on icon at bounding box center [255, 403] width 14 height 14
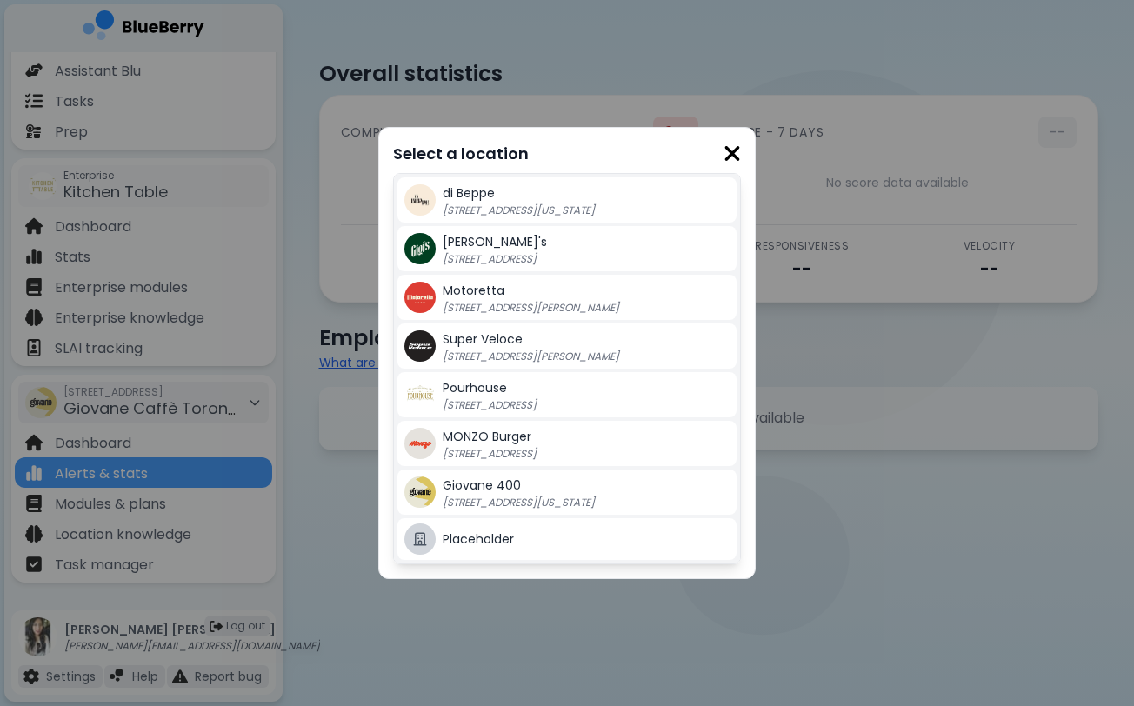
click at [728, 147] on img at bounding box center [732, 153] width 17 height 23
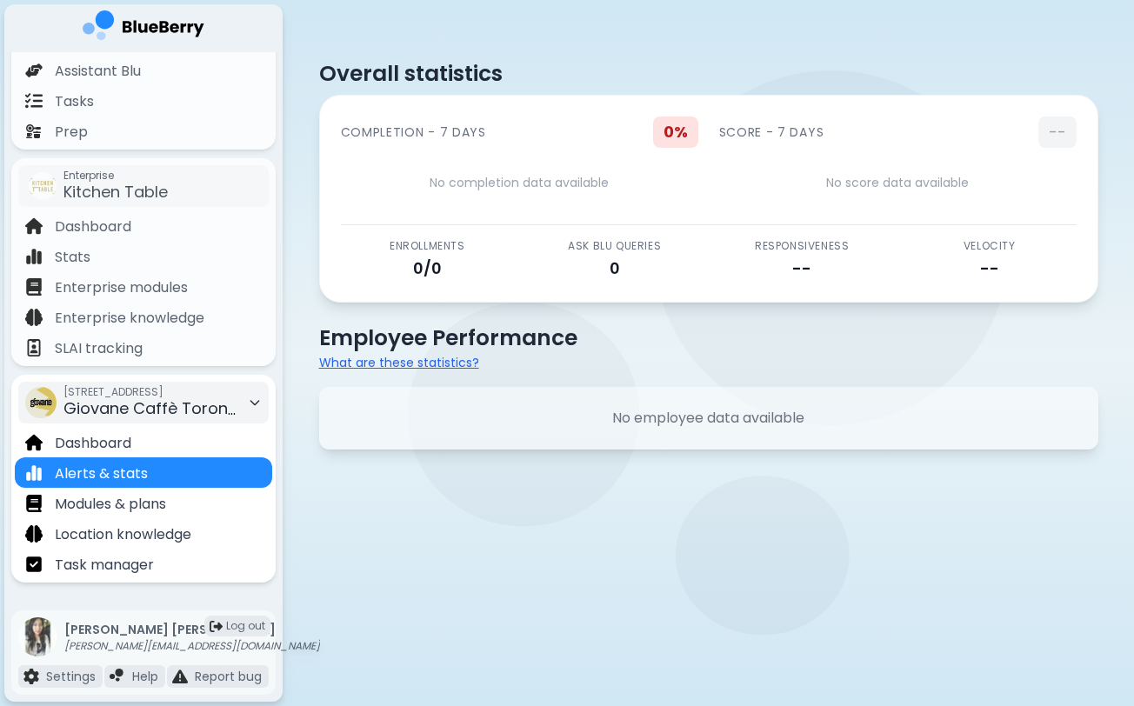
click at [218, 400] on span "Giovane Caffè Toronto" at bounding box center [153, 408] width 181 height 22
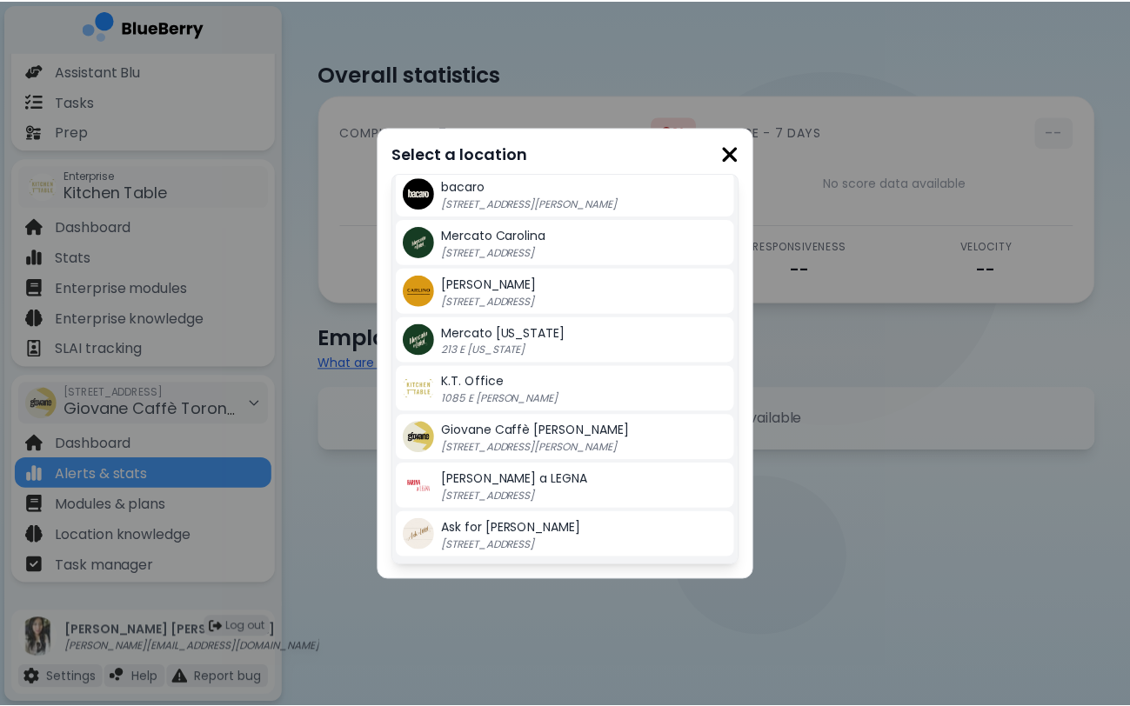
scroll to position [393, 0]
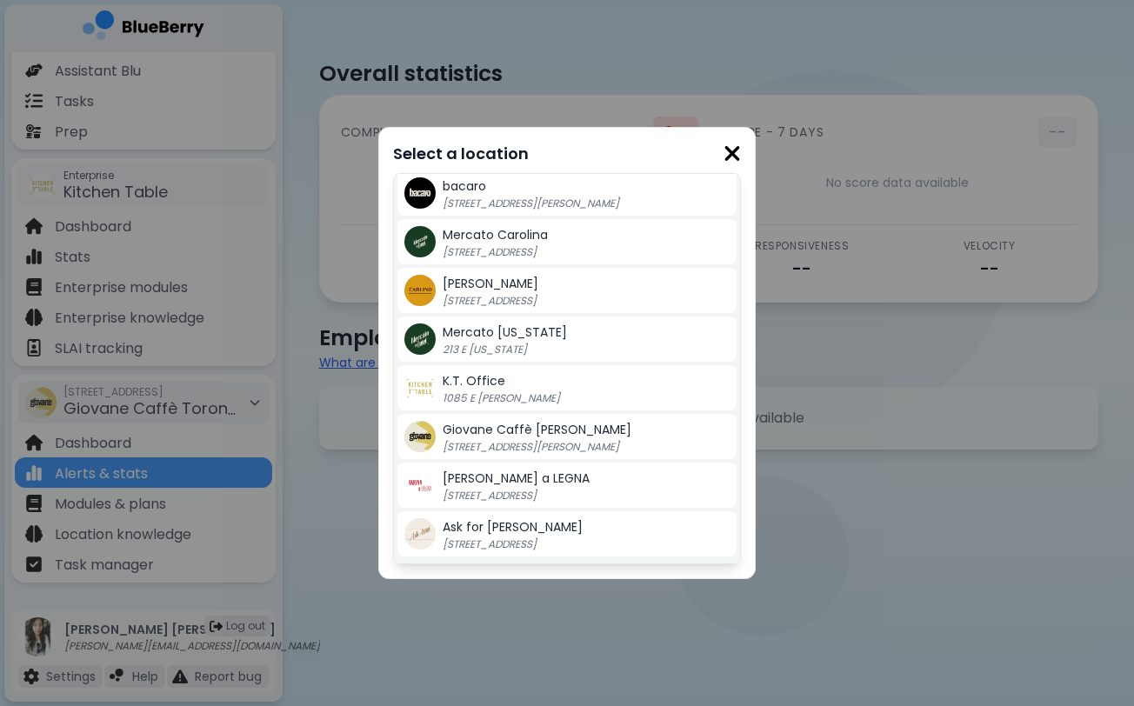
click at [519, 437] on span "Giovane Caffè [PERSON_NAME]" at bounding box center [537, 429] width 189 height 17
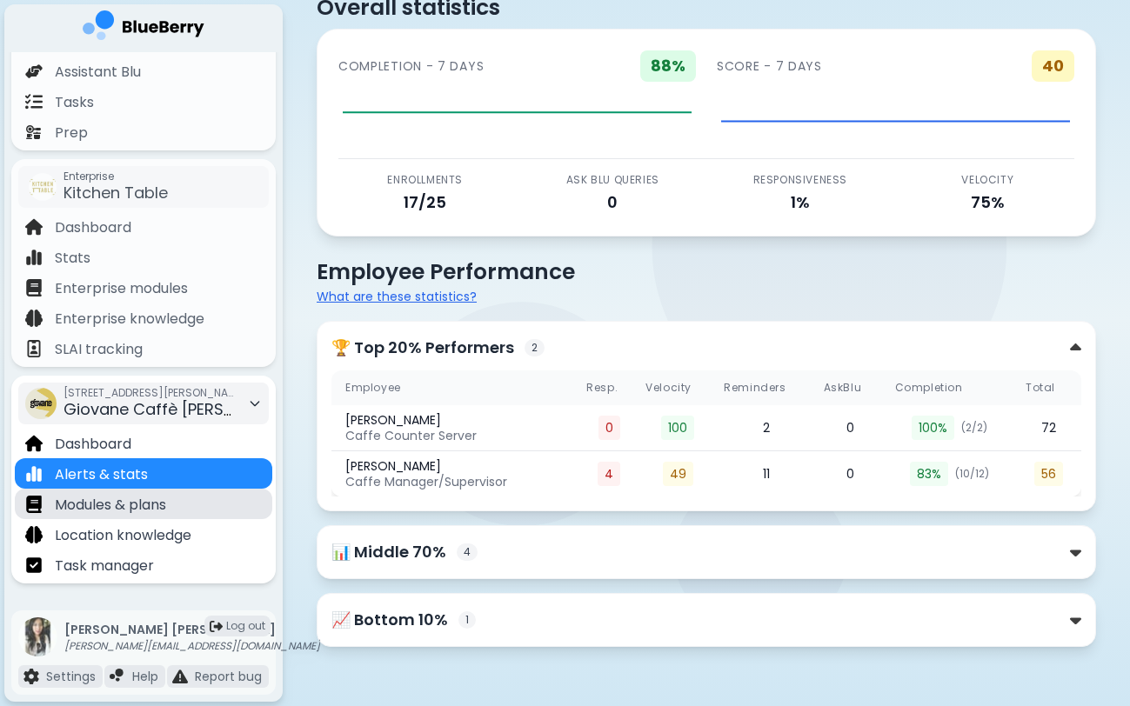
scroll to position [181, 0]
